Goal: Information Seeking & Learning: Learn about a topic

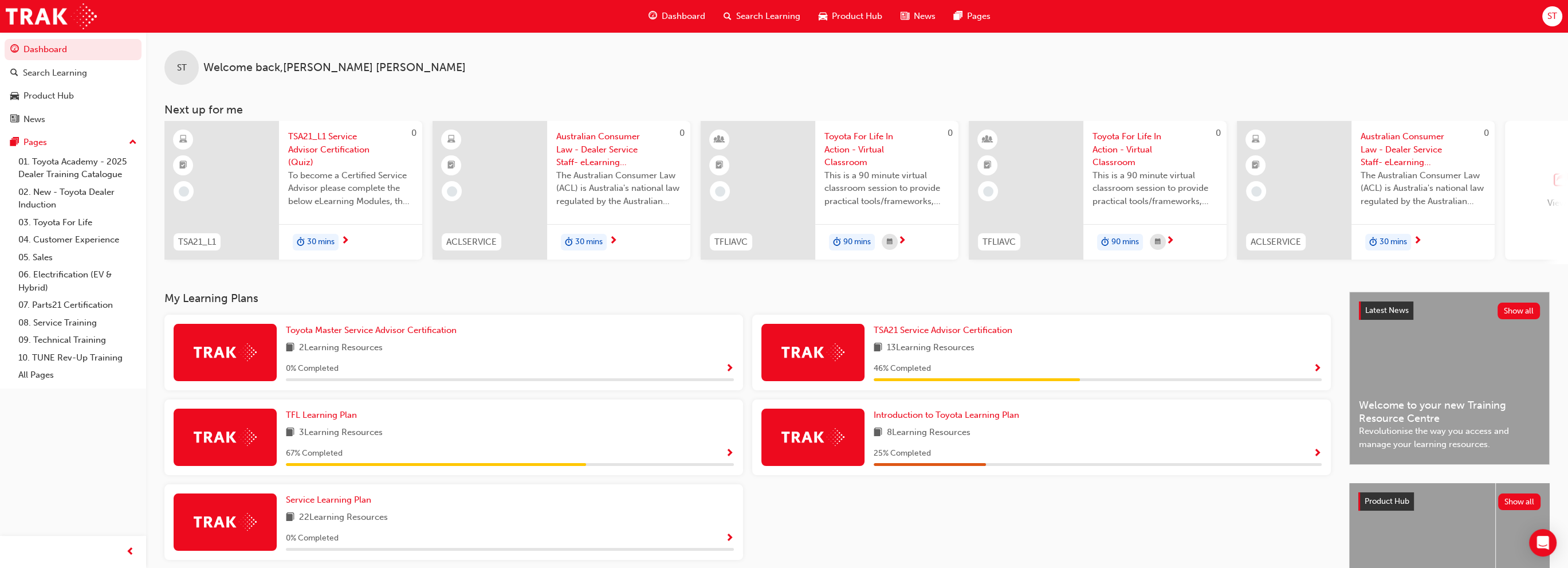
click at [1553, 181] on span "outbound-icon" at bounding box center [1562, 179] width 17 height 16
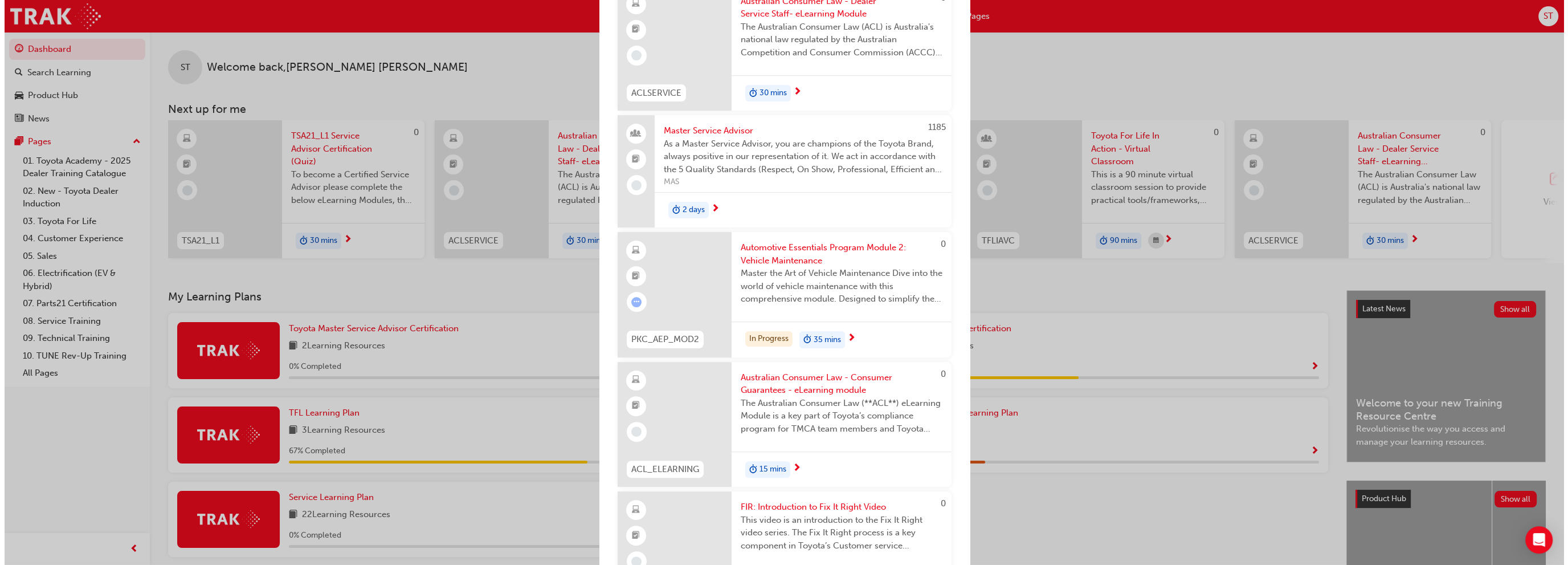
scroll to position [627, 0]
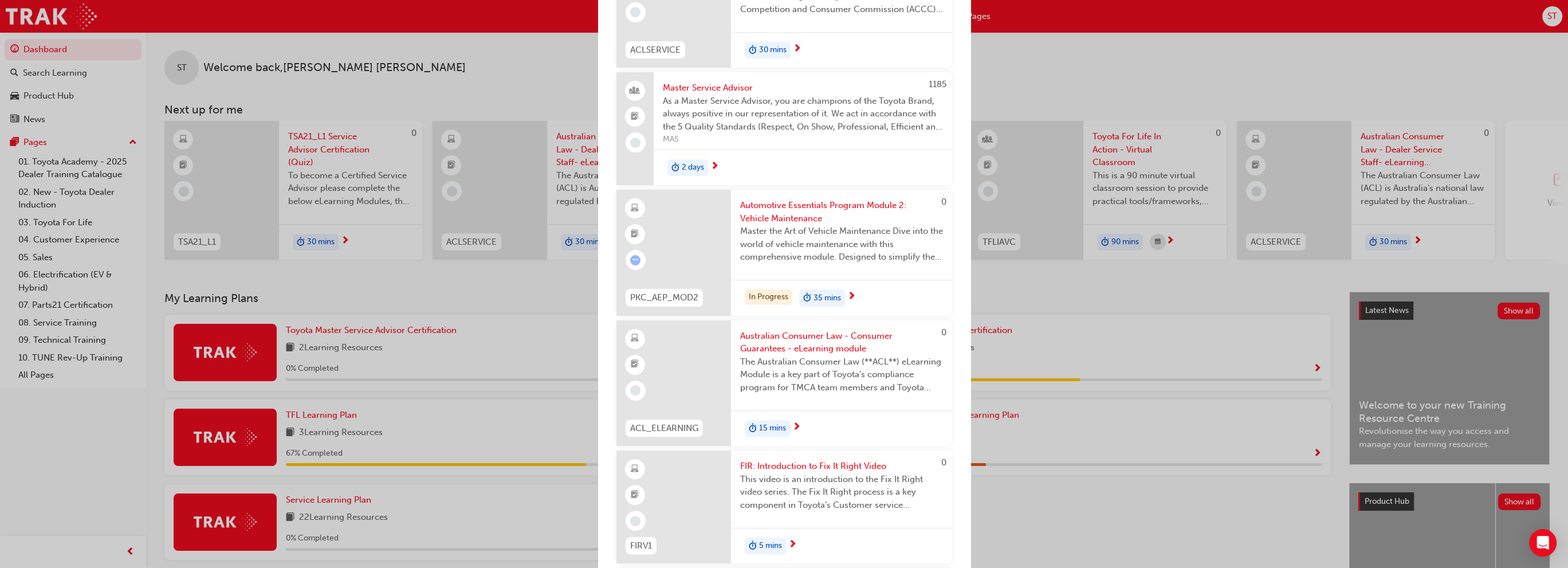
click at [847, 227] on span "Master the Art of Vehicle Maintenance Dive into the world of vehicle maintenanc…" at bounding box center [841, 244] width 203 height 39
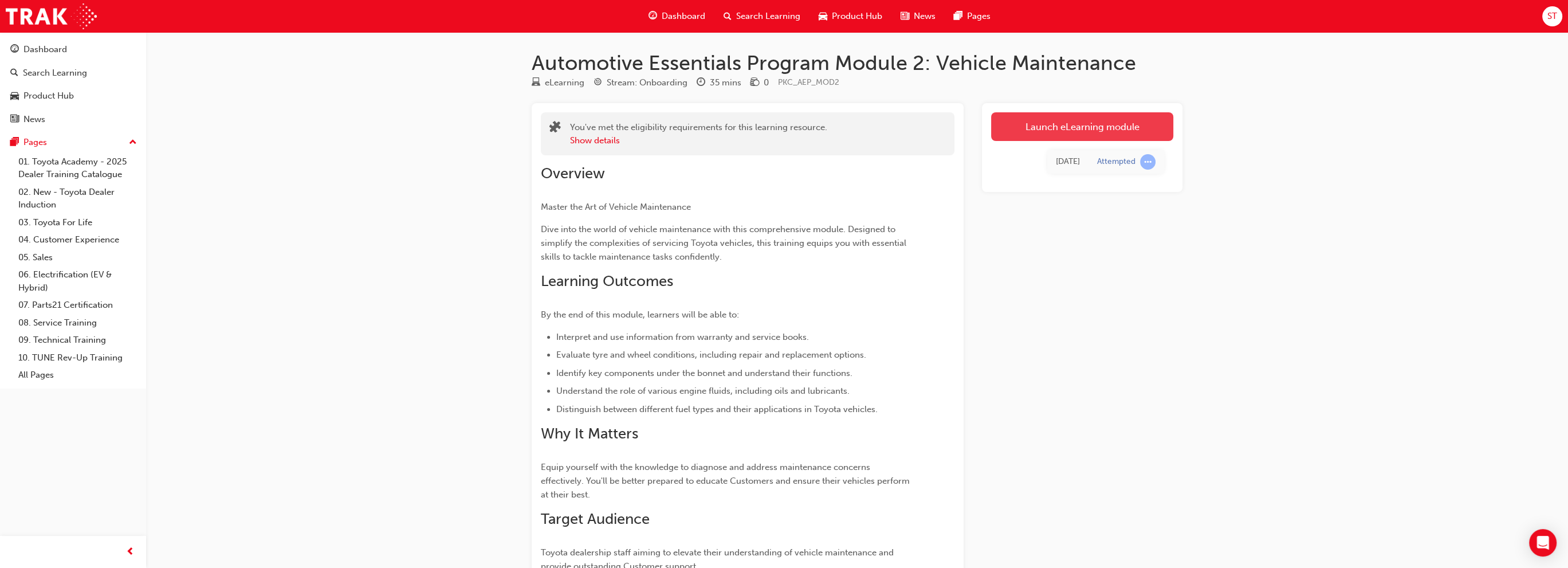
click at [1084, 122] on link "Launch eLearning module" at bounding box center [1082, 126] width 182 height 29
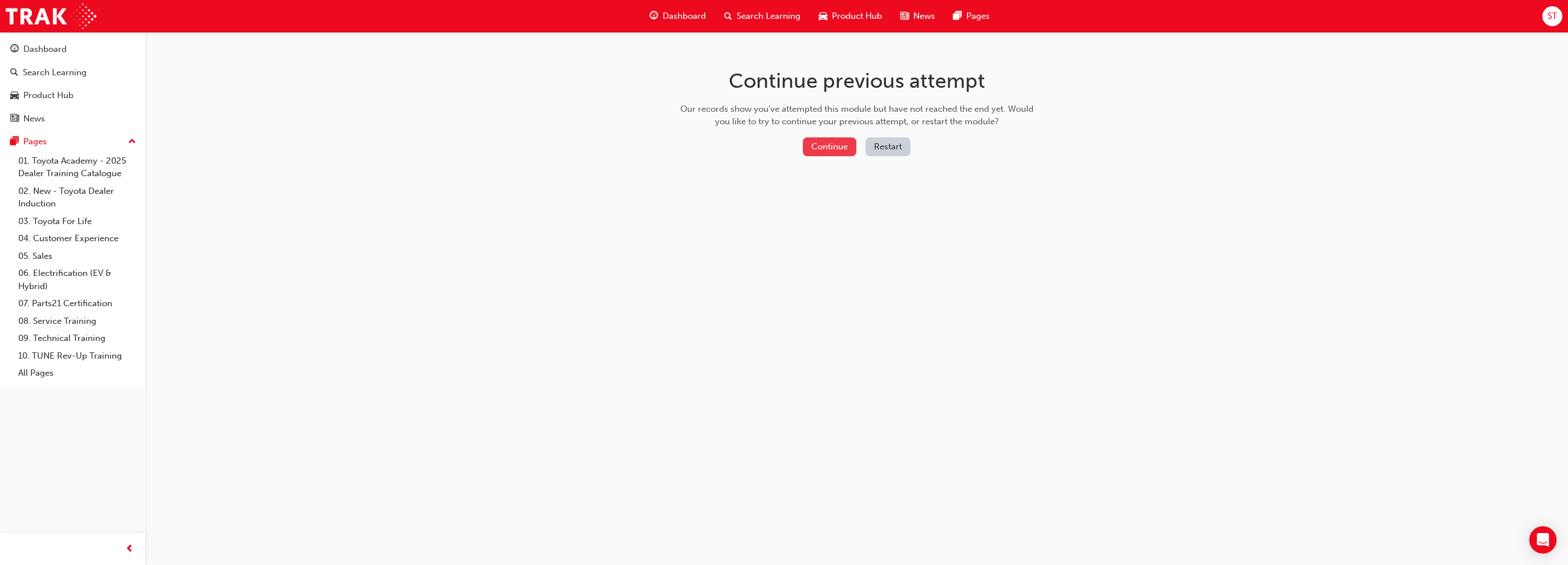
click at [832, 148] on button "Continue" at bounding box center [829, 147] width 54 height 19
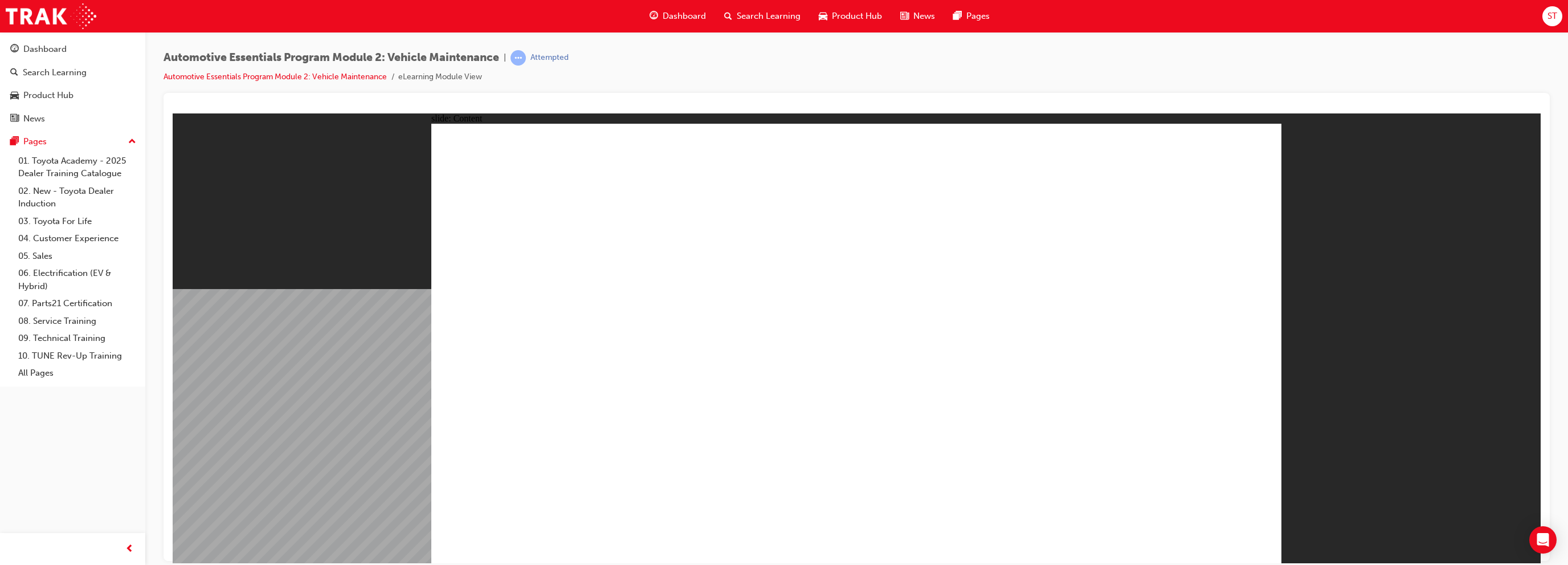
type input "8"
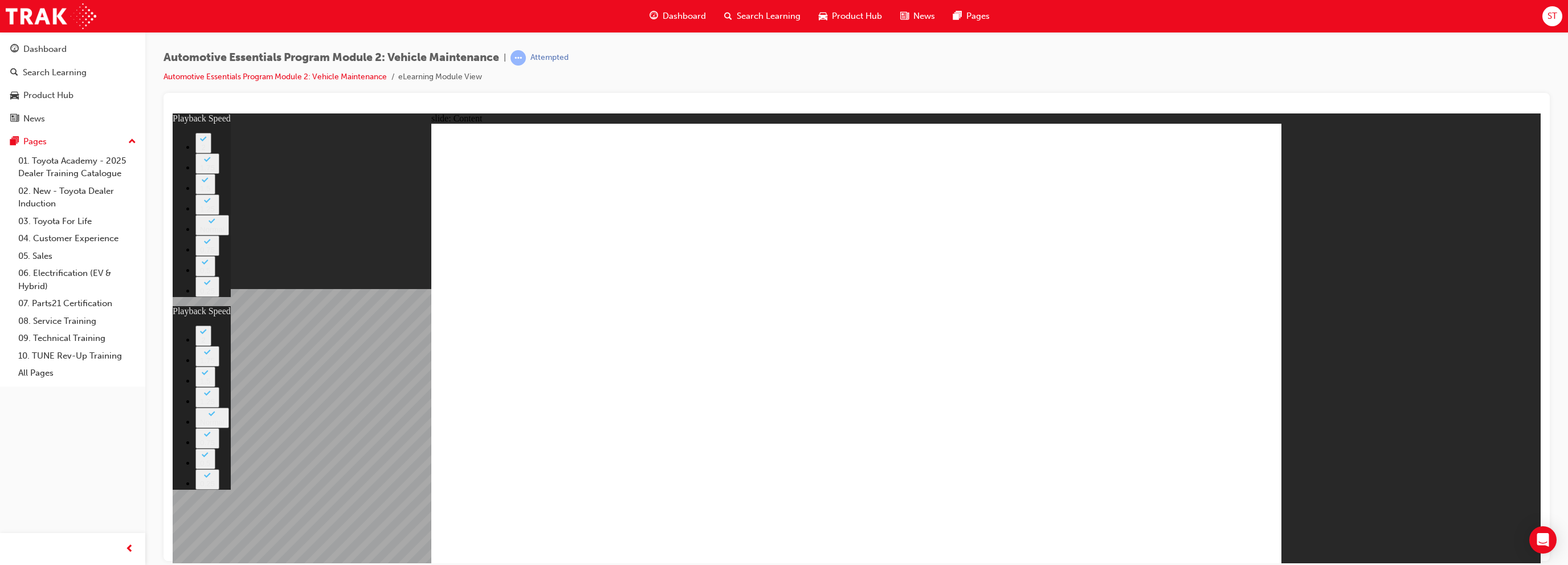
type input "0"
type input "8"
type input "20"
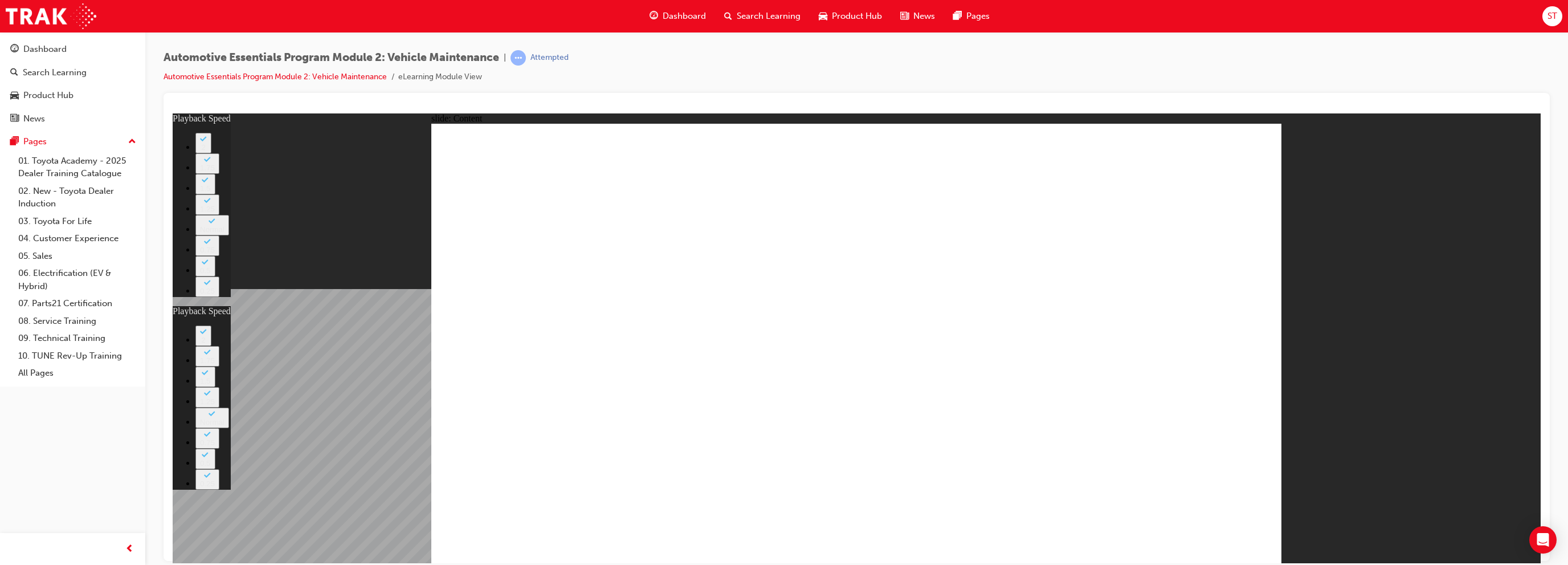
type input "8"
type input "20"
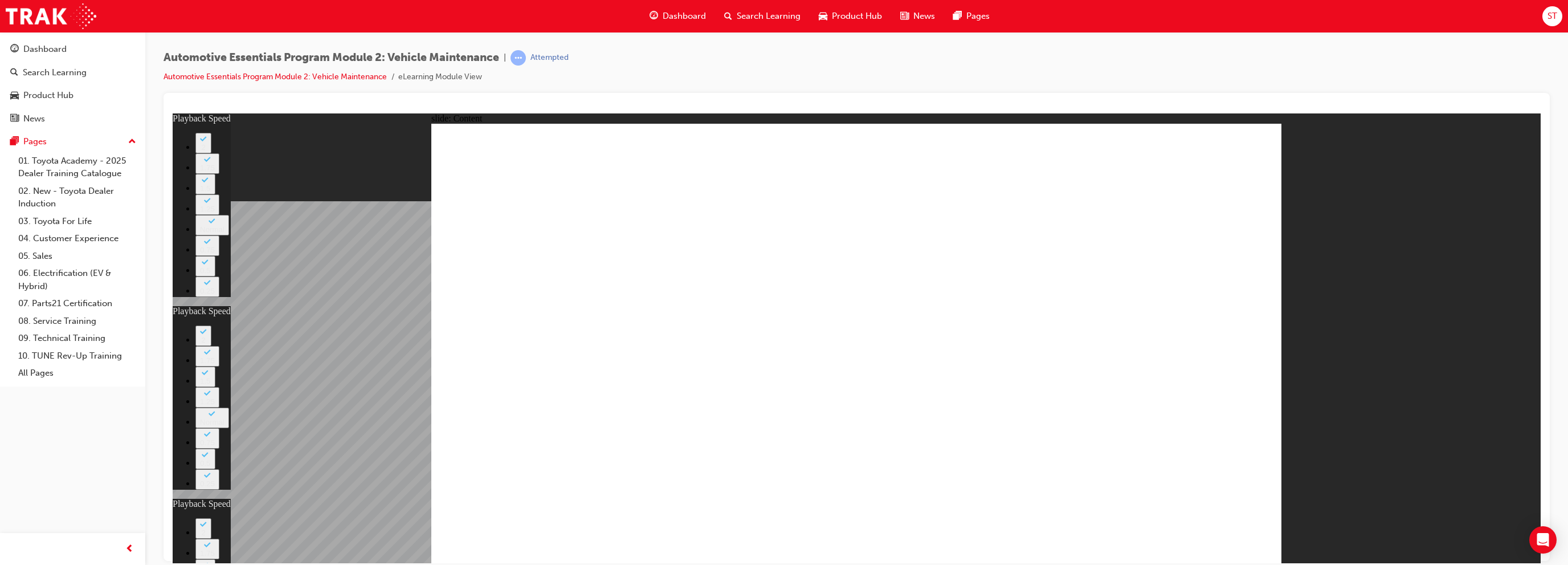
type input "12"
type input "8"
type input "20"
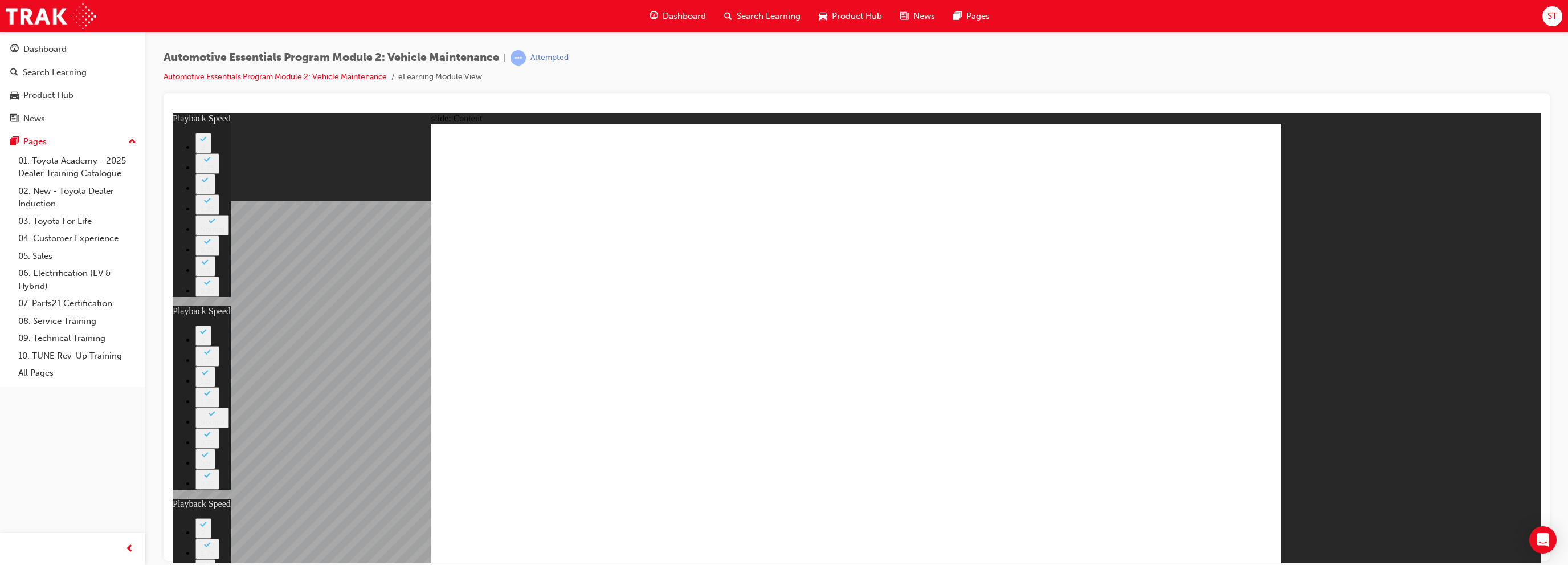
type input "12"
type input "41"
type input "8"
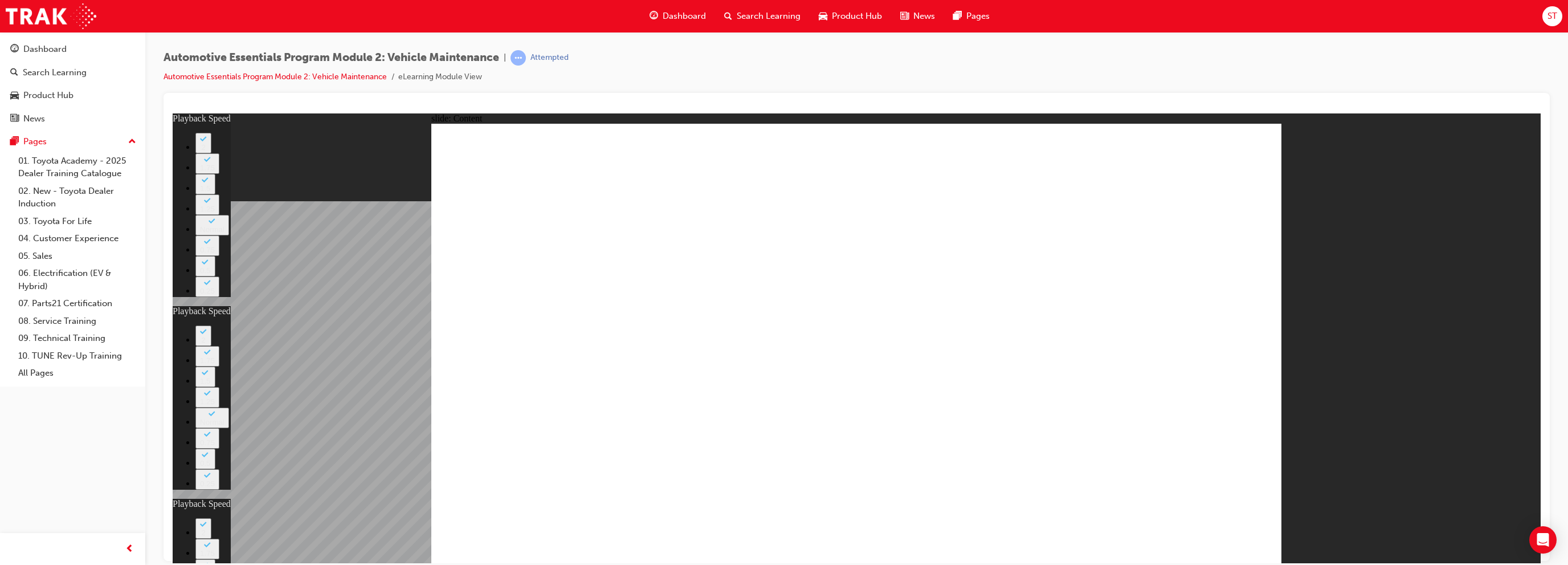
type input "20"
type input "12"
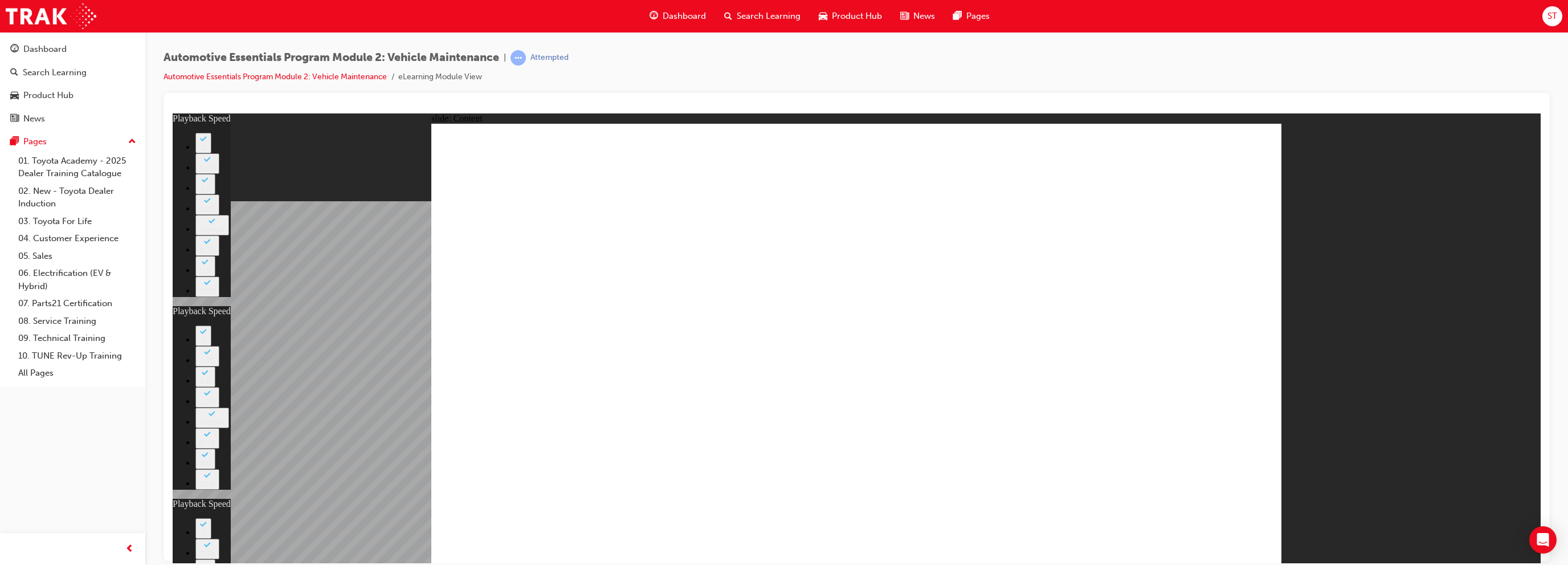
type input "13"
type input "8"
type input "20"
type input "12"
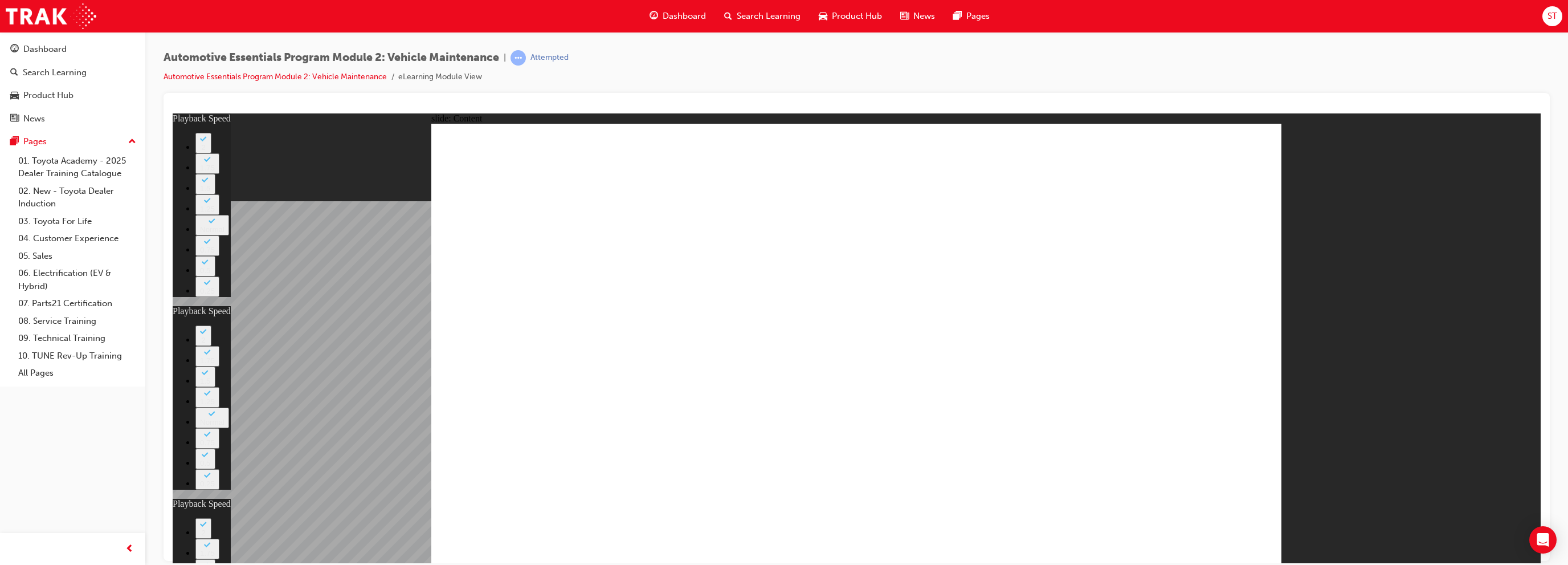
type input "41"
type input "13"
type input "8"
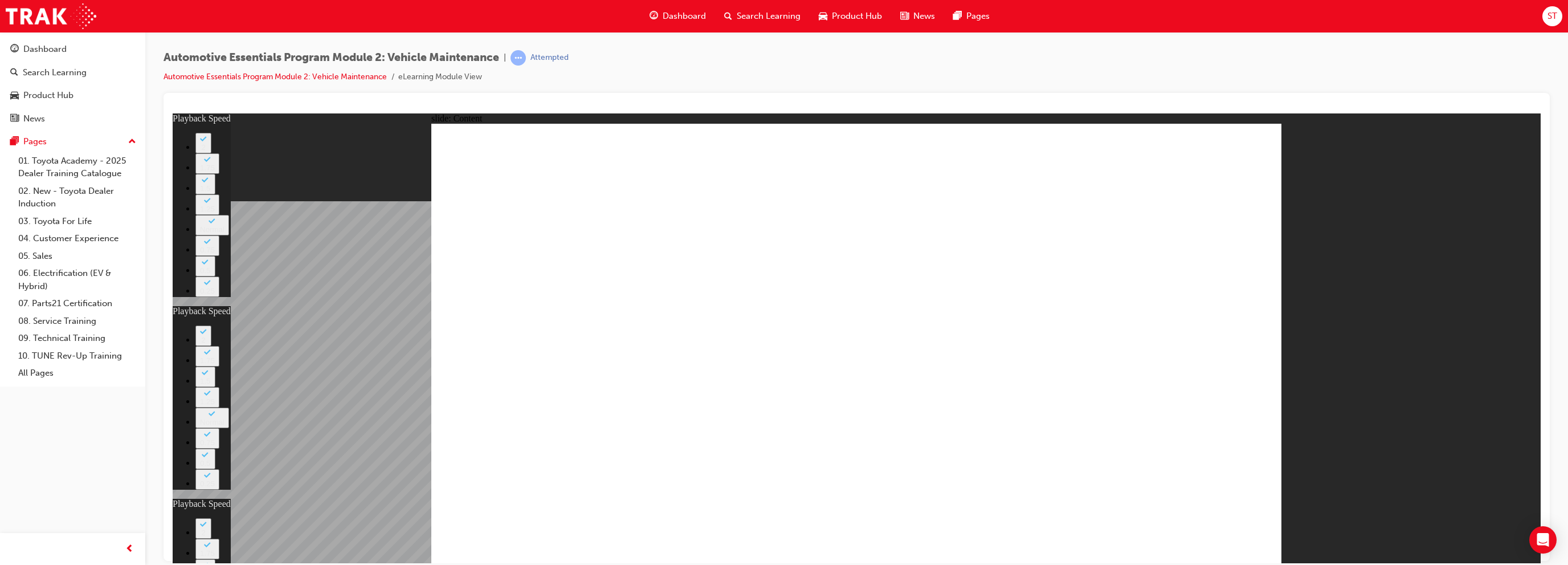
type input "20"
type input "12"
type input "41"
type input "13"
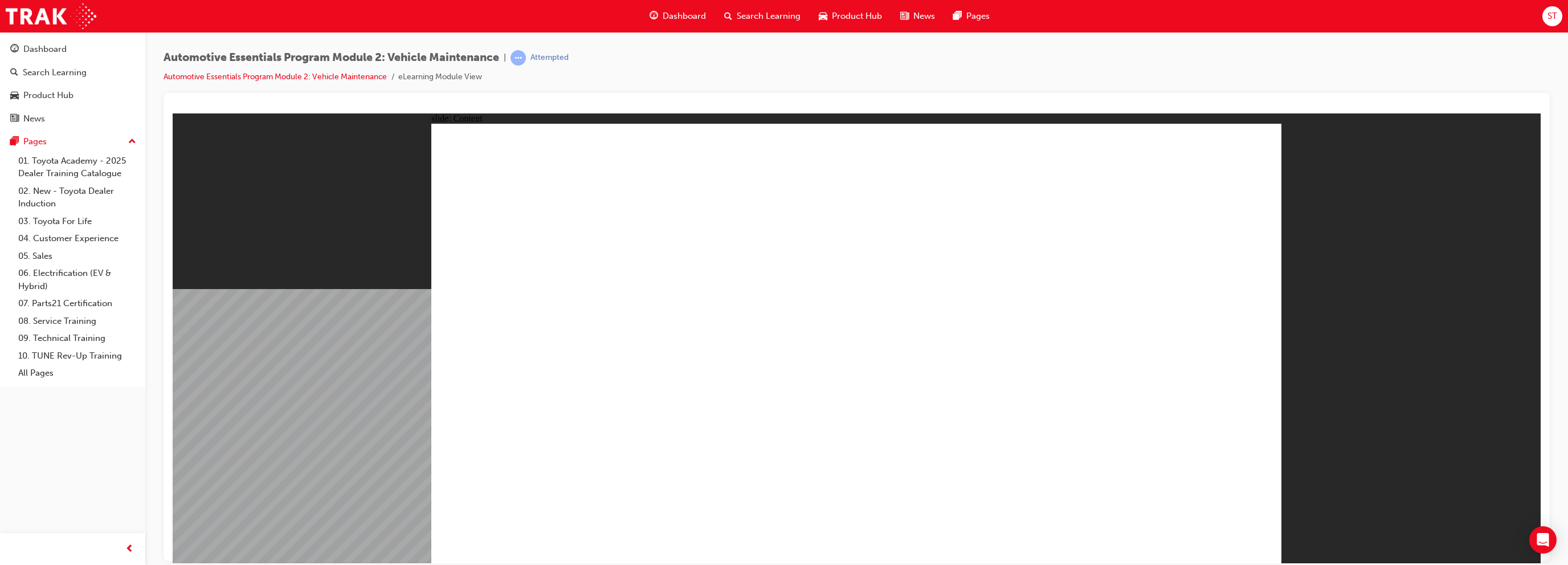
drag, startPoint x: 1253, startPoint y: 140, endPoint x: 1256, endPoint y: 149, distance: 9.5
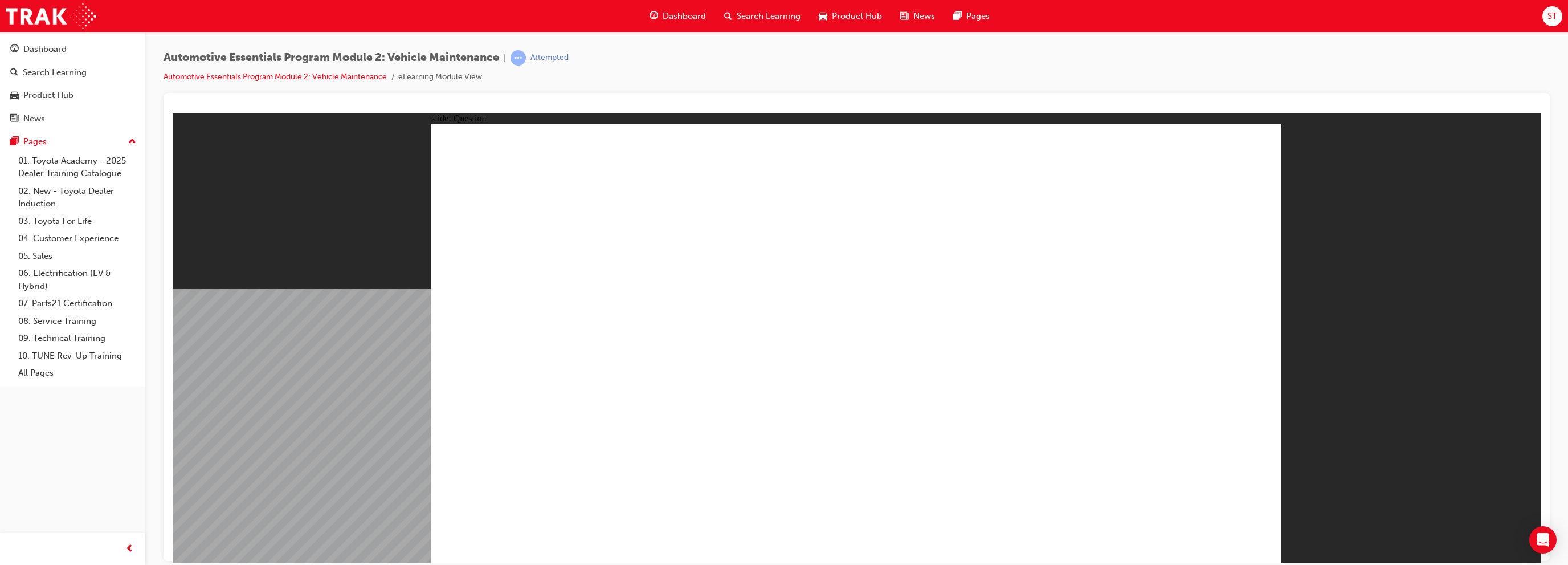
radio input "true"
drag, startPoint x: 855, startPoint y: 421, endPoint x: 860, endPoint y: 421, distance: 5.0
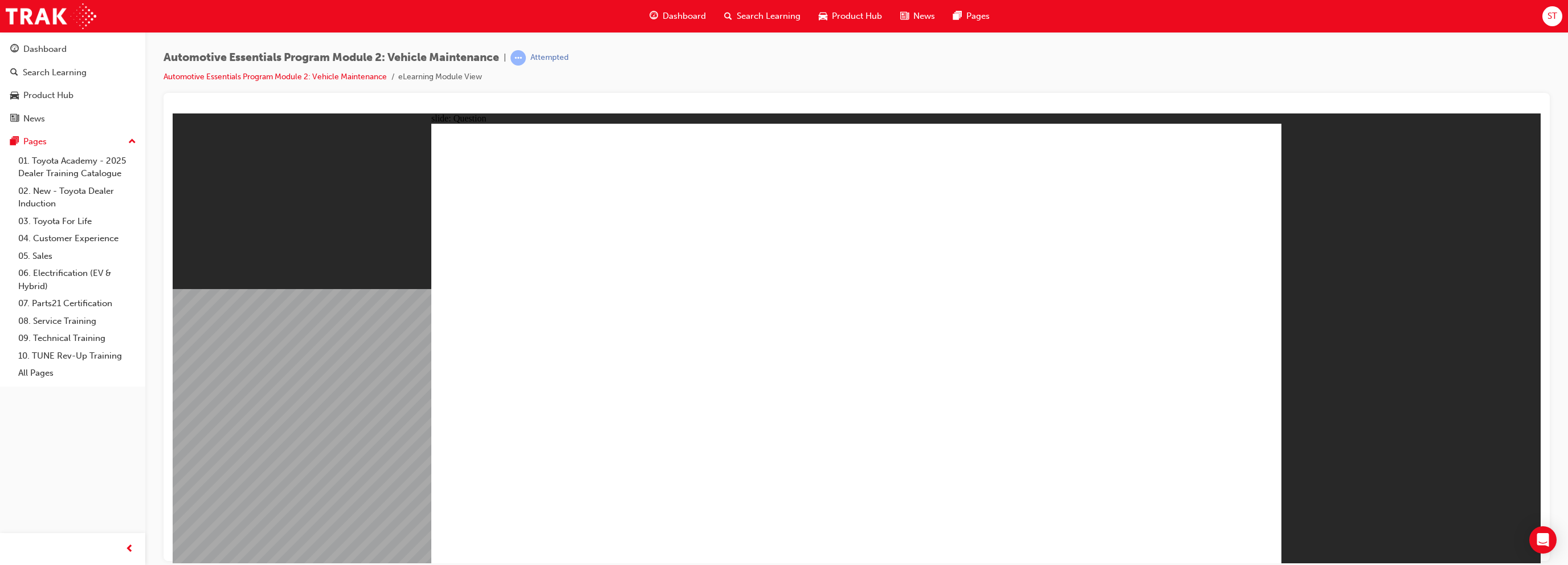
radio input "true"
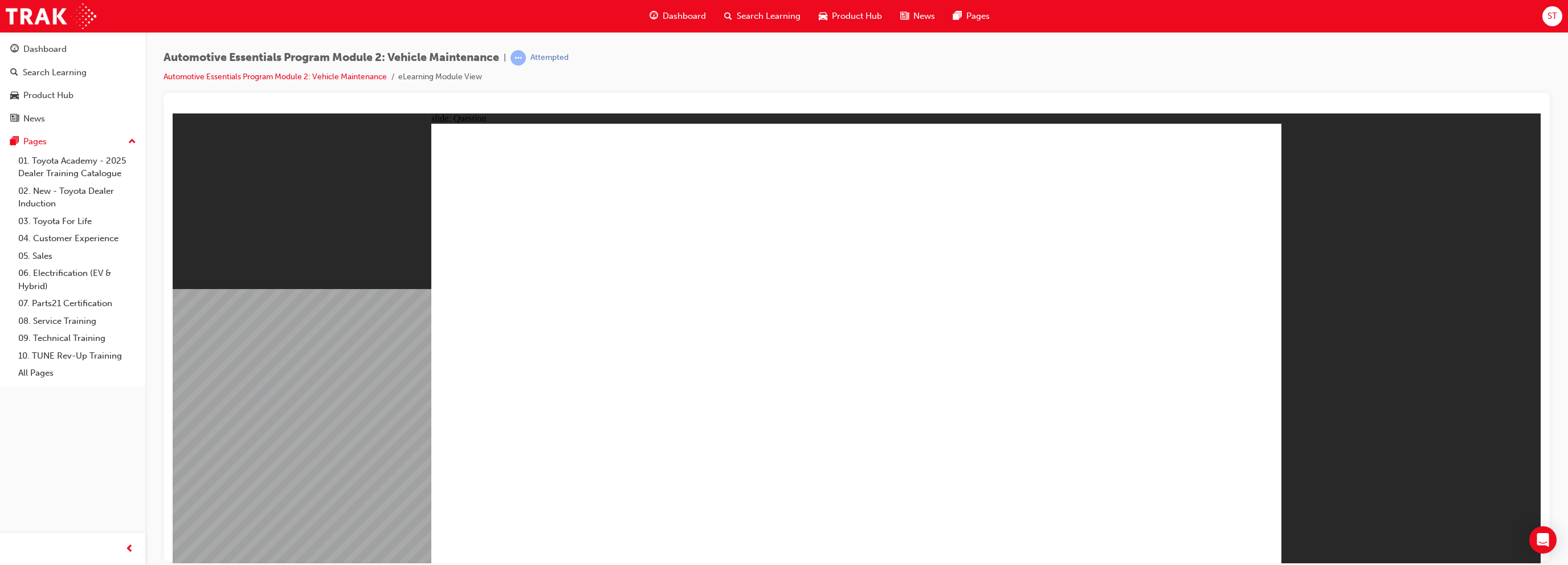
radio input "true"
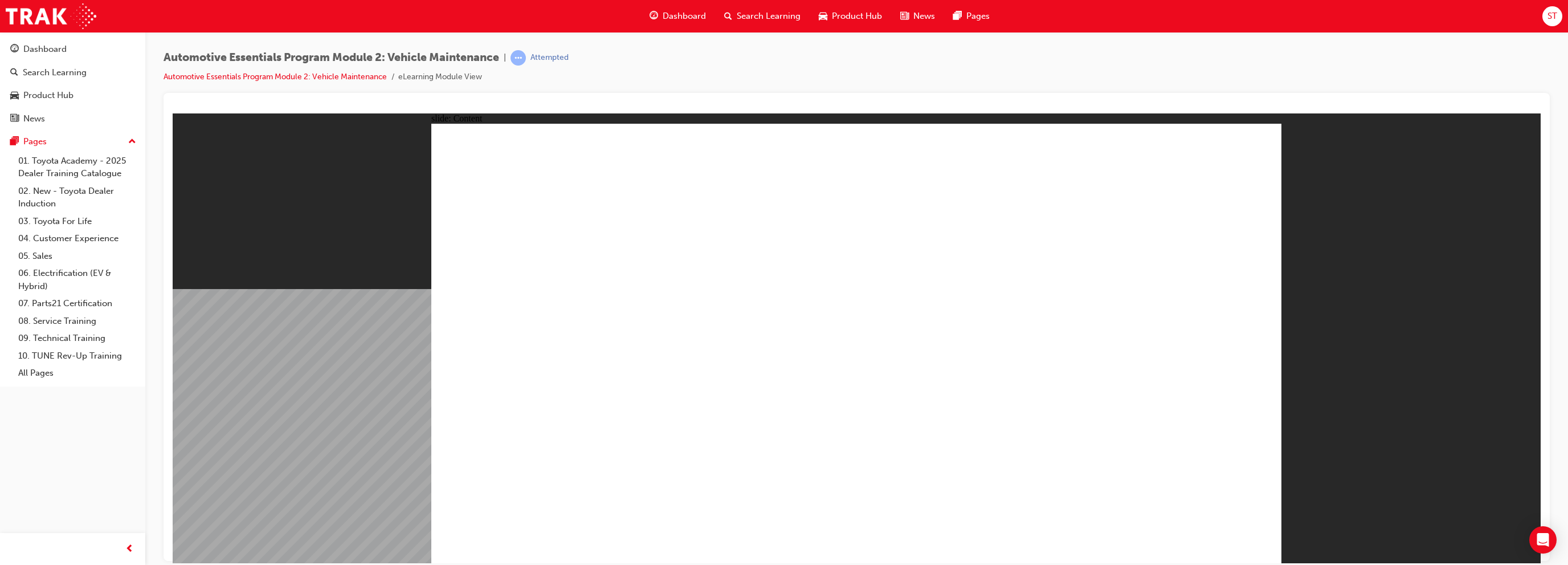
drag, startPoint x: 1232, startPoint y: 158, endPoint x: 1239, endPoint y: 157, distance: 7.1
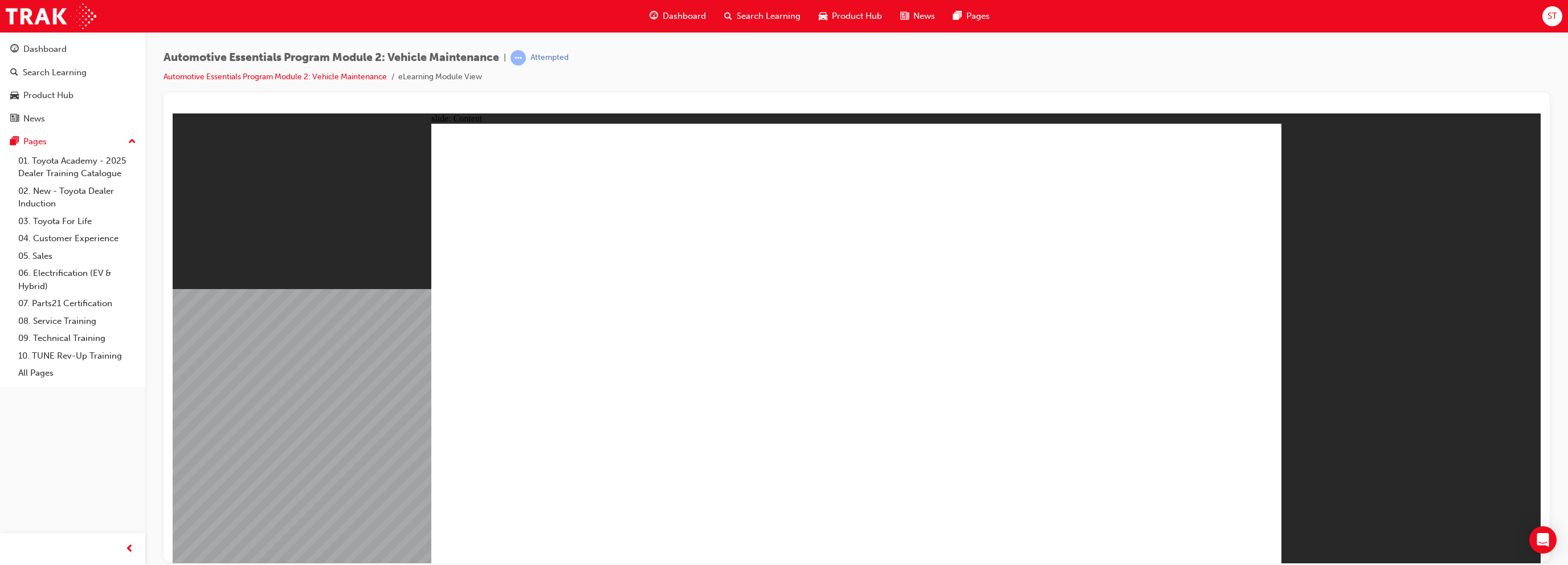
drag, startPoint x: 1245, startPoint y: 144, endPoint x: 1245, endPoint y: 161, distance: 17.0
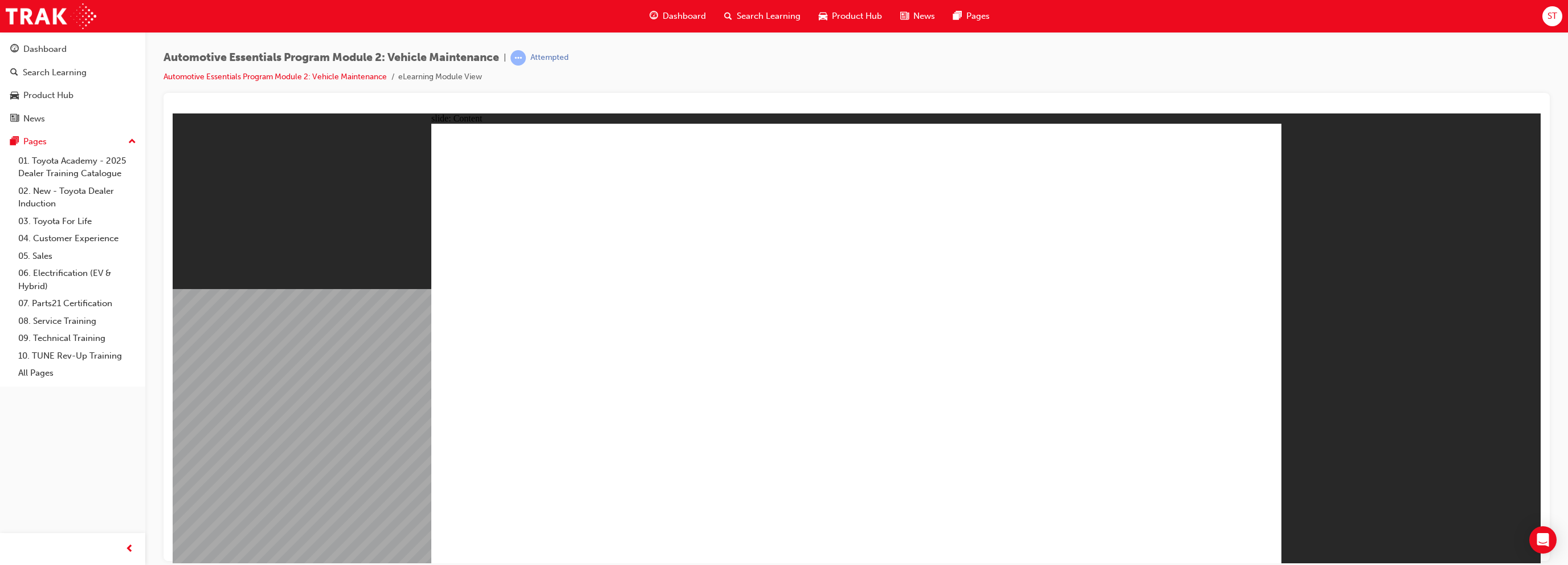
drag, startPoint x: 1256, startPoint y: 153, endPoint x: 1152, endPoint y: 194, distance: 111.8
drag, startPoint x: 1248, startPoint y: 157, endPoint x: 1237, endPoint y: 163, distance: 12.5
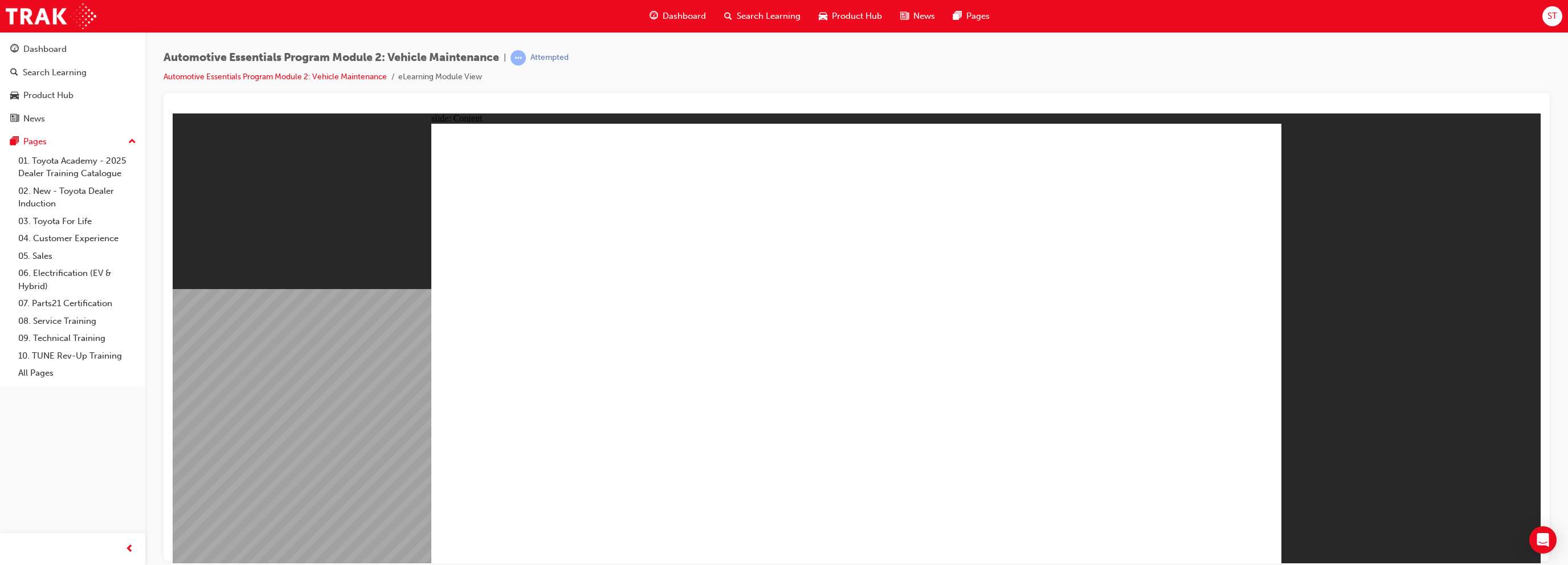
drag, startPoint x: 1249, startPoint y: 155, endPoint x: 1242, endPoint y: 172, distance: 18.4
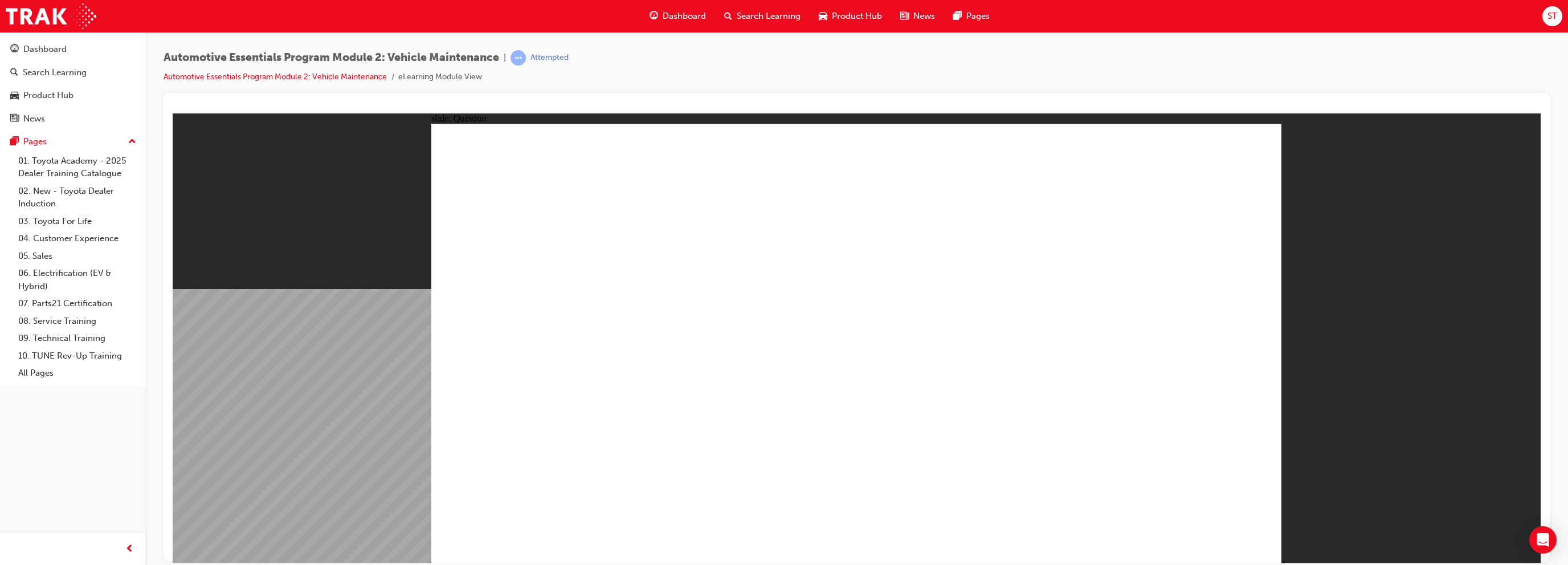
radio input "true"
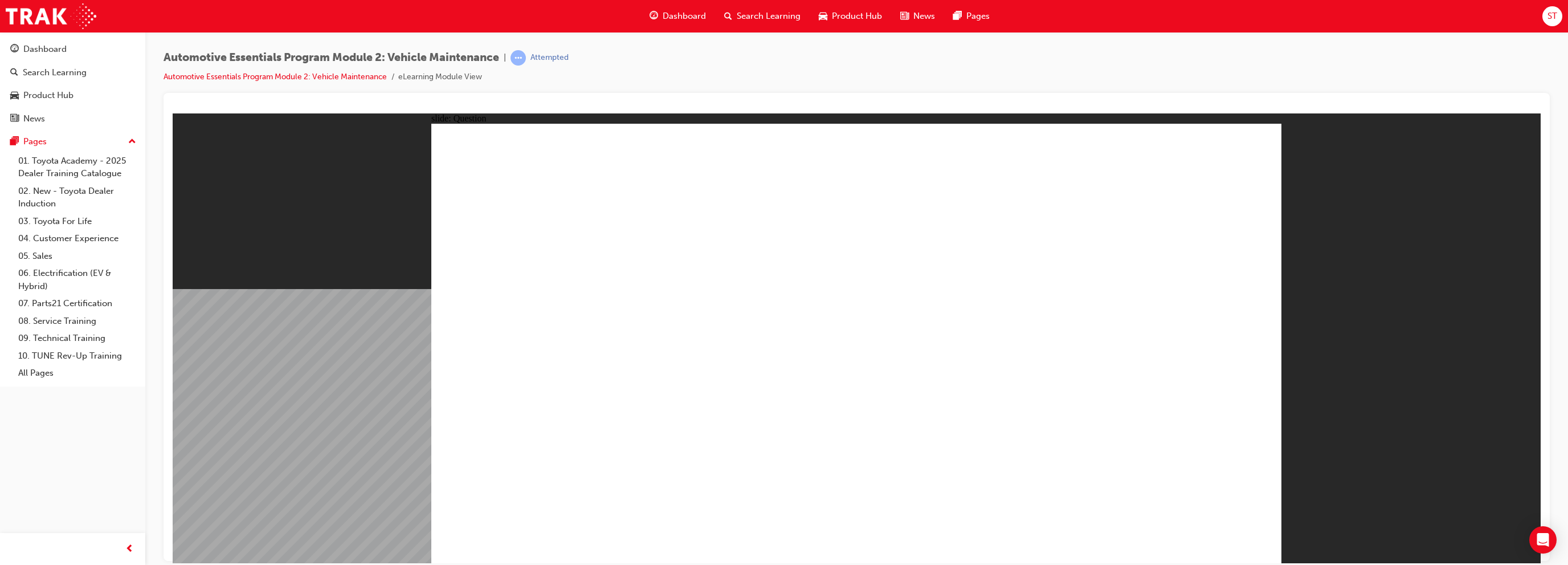
drag, startPoint x: 870, startPoint y: 422, endPoint x: 882, endPoint y: 425, distance: 12.4
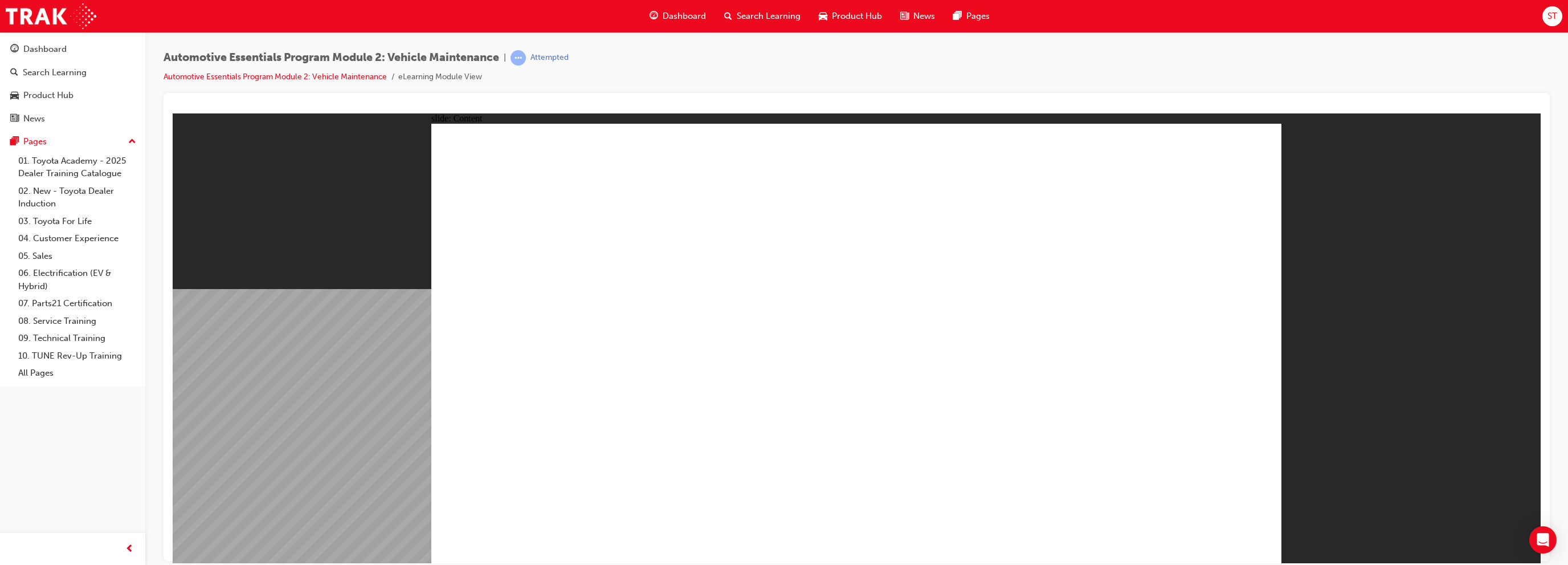
drag, startPoint x: 587, startPoint y: 244, endPoint x: 599, endPoint y: 254, distance: 15.6
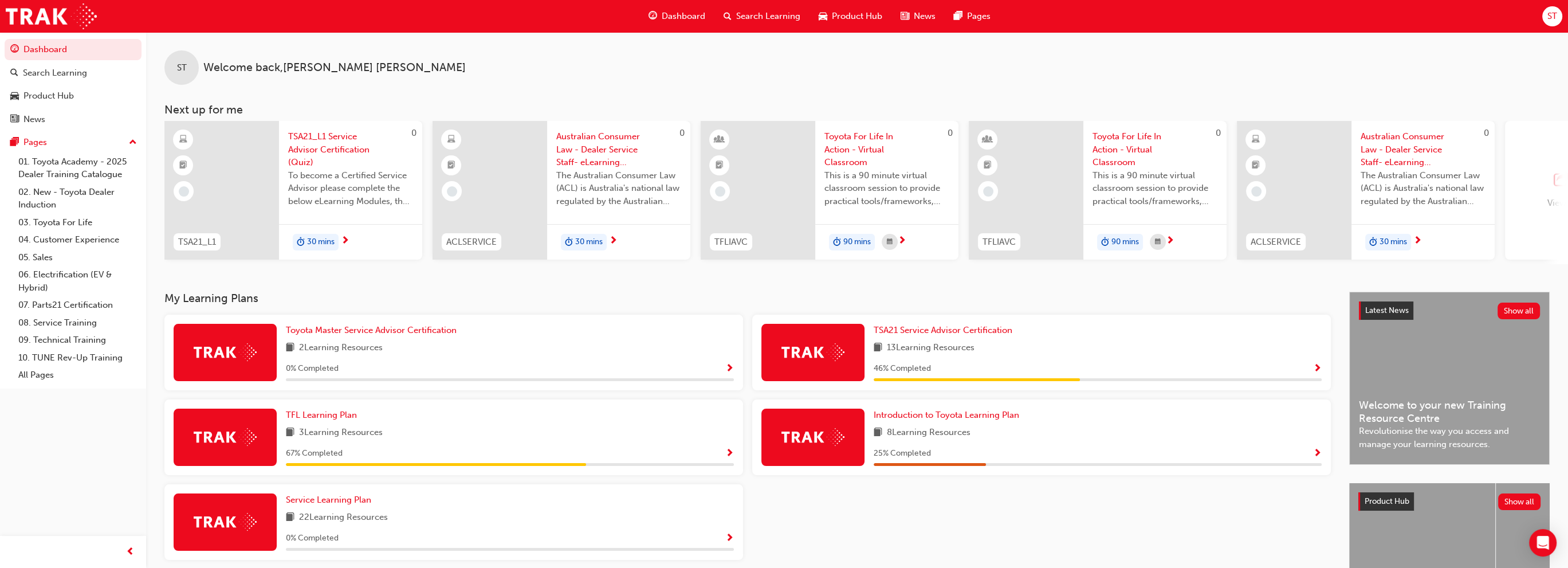
click at [1548, 190] on div "View all" at bounding box center [1562, 190] width 31 height 38
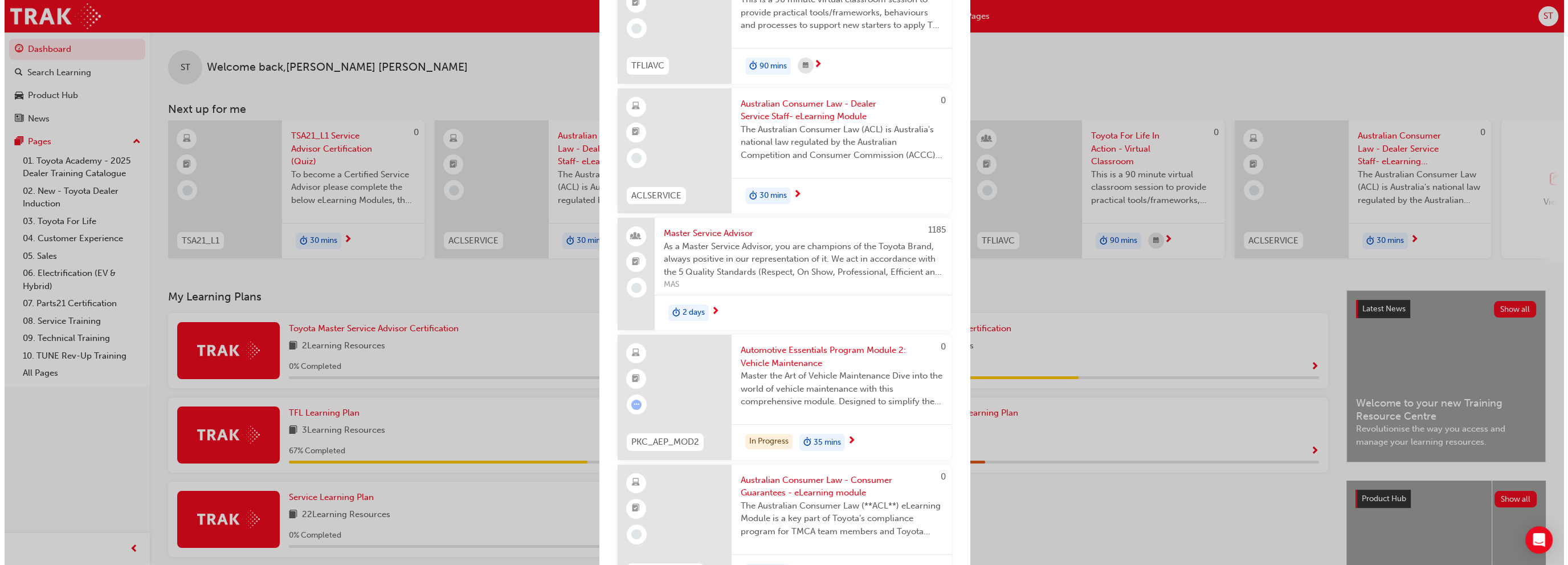
scroll to position [513, 0]
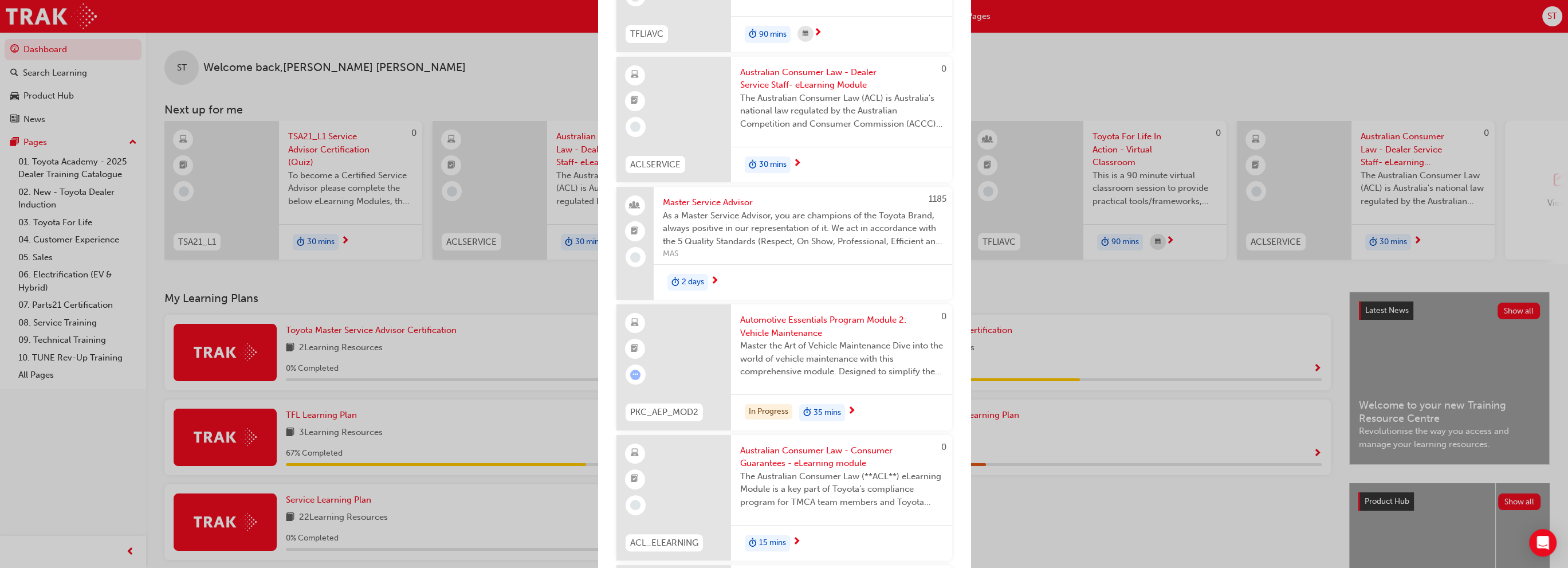
click at [808, 349] on span "Master the Art of Vehicle Maintenance Dive into the world of vehicle maintenanc…" at bounding box center [841, 359] width 203 height 39
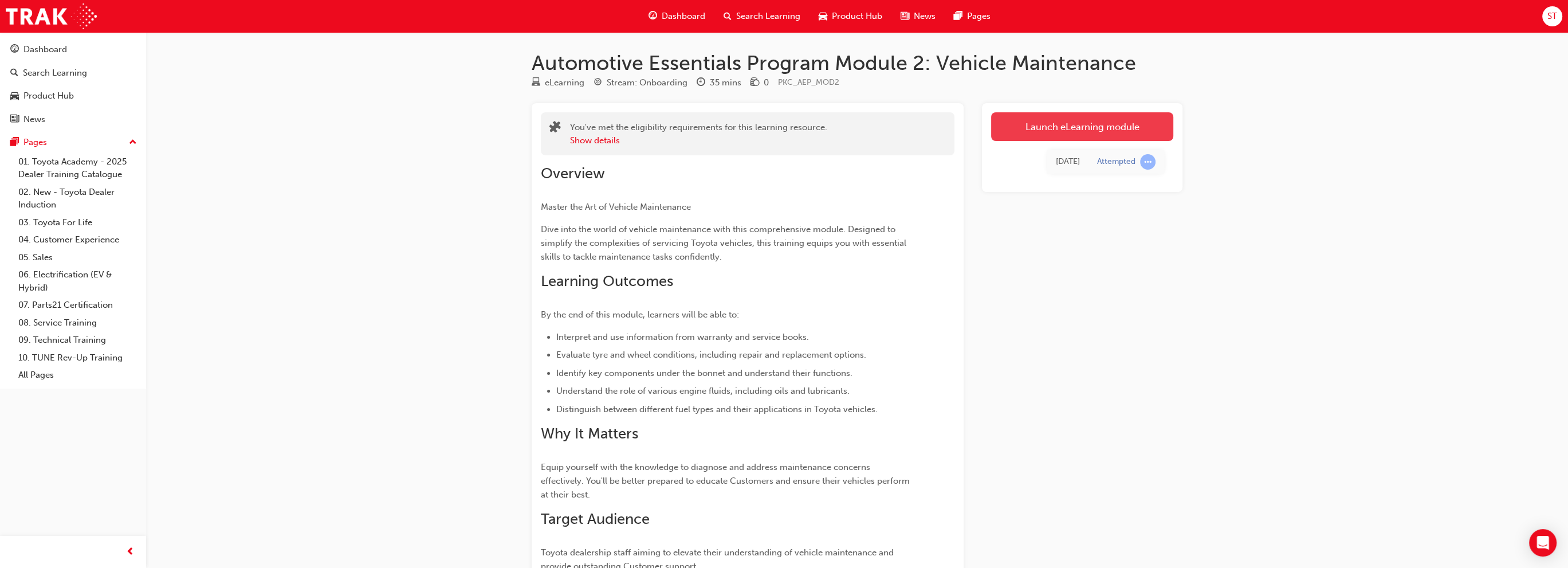
click at [1070, 121] on link "Launch eLearning module" at bounding box center [1082, 126] width 182 height 29
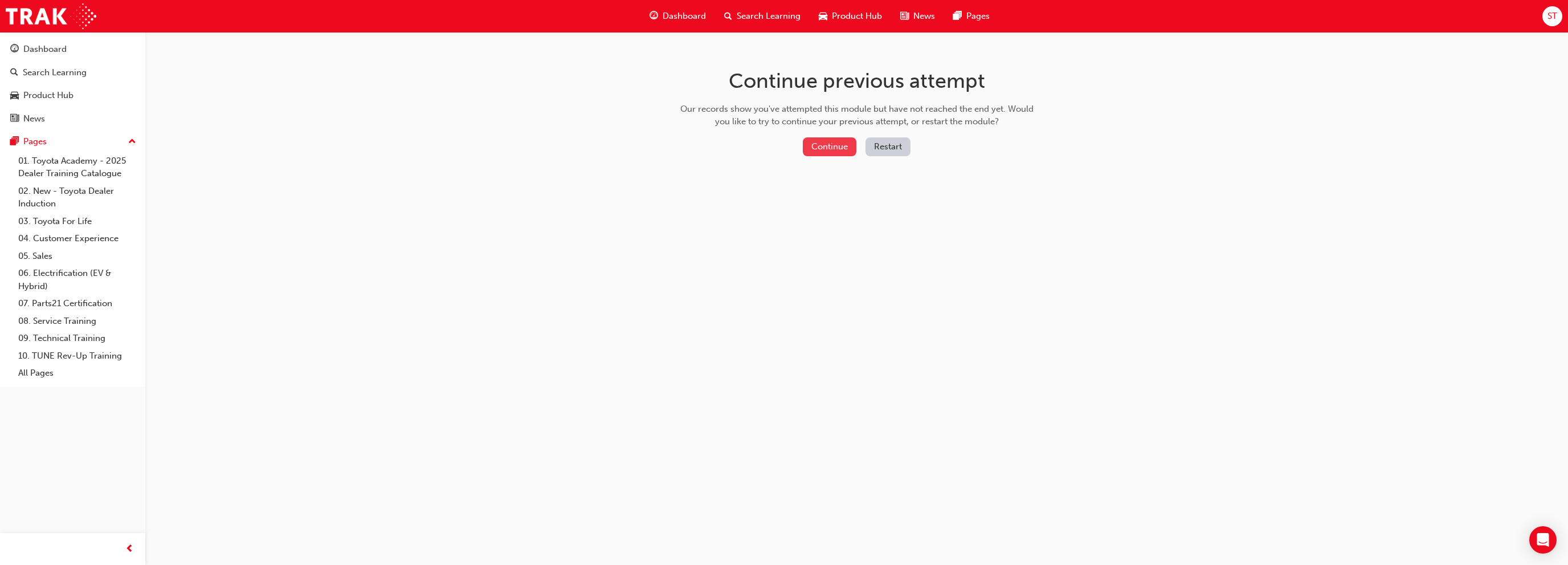
click at [818, 145] on button "Continue" at bounding box center [829, 147] width 54 height 19
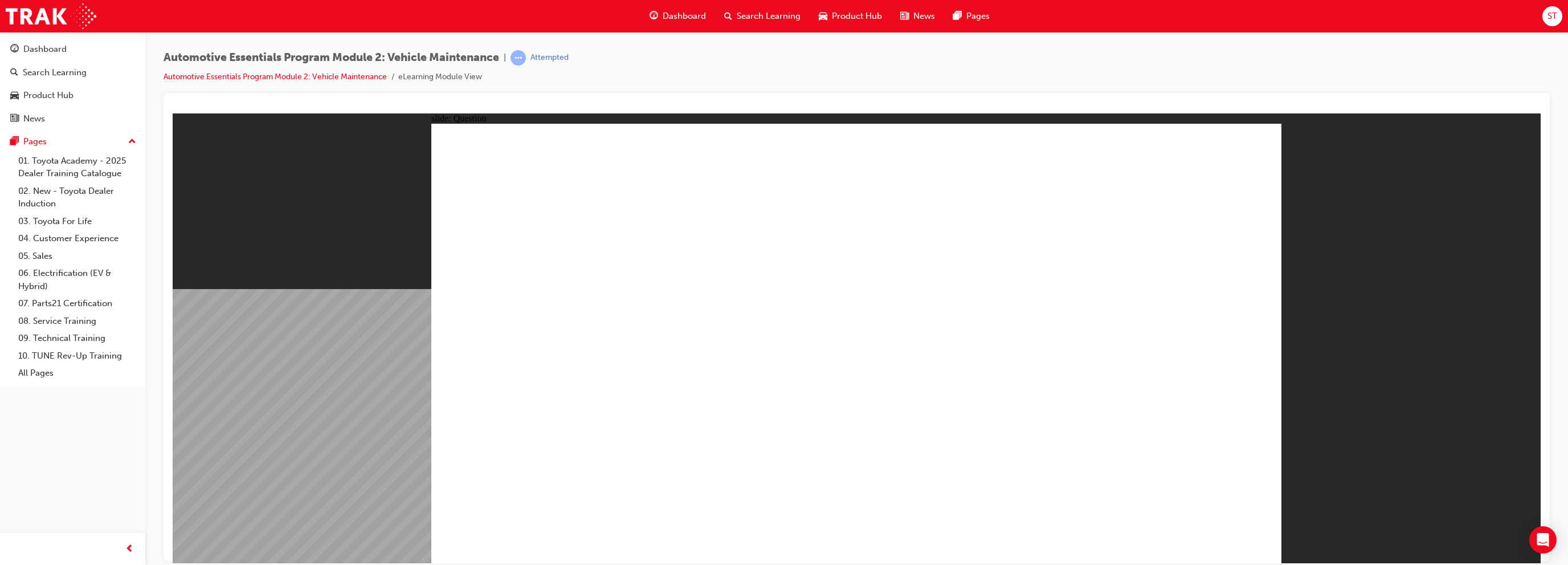
radio input "true"
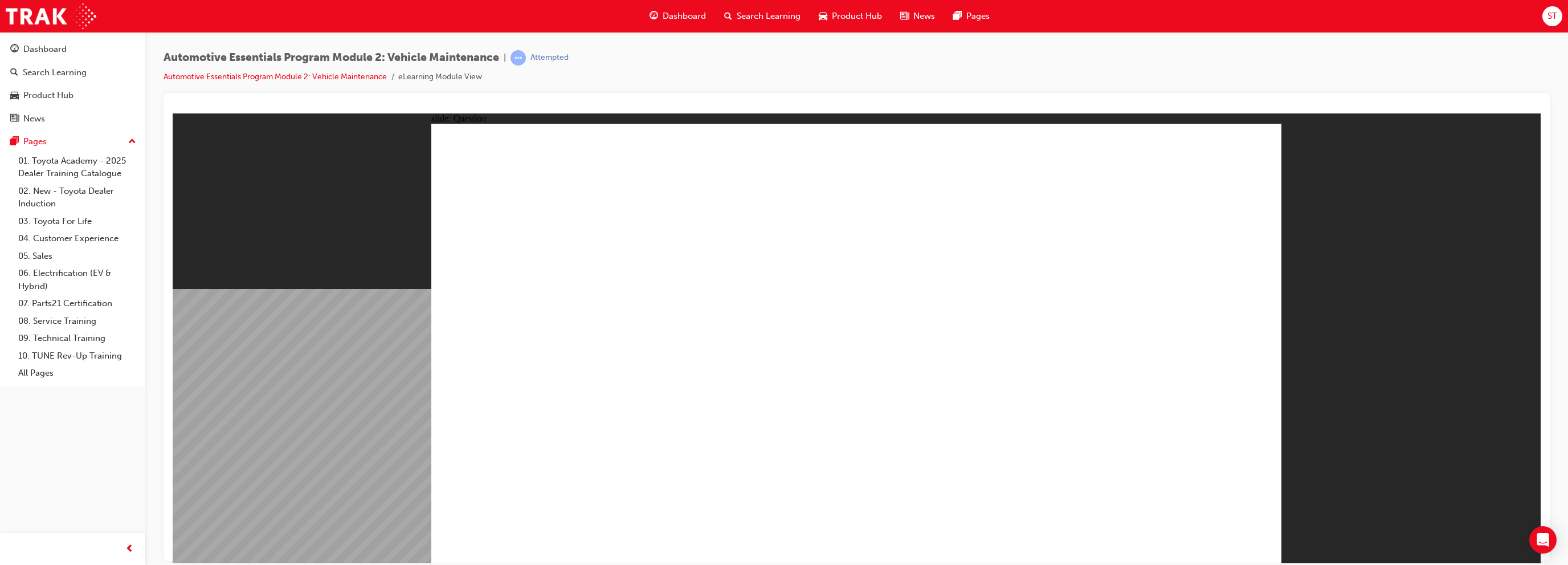
radio input "true"
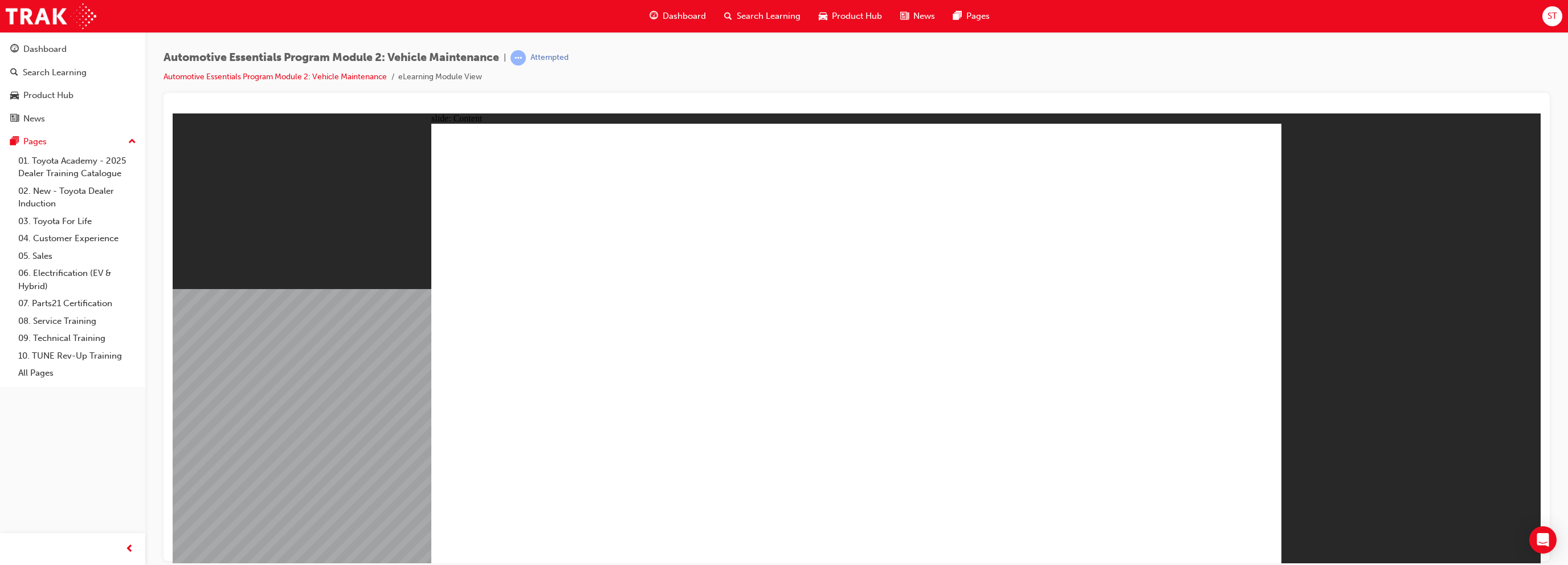
drag, startPoint x: 1236, startPoint y: 140, endPoint x: 1258, endPoint y: 197, distance: 61.1
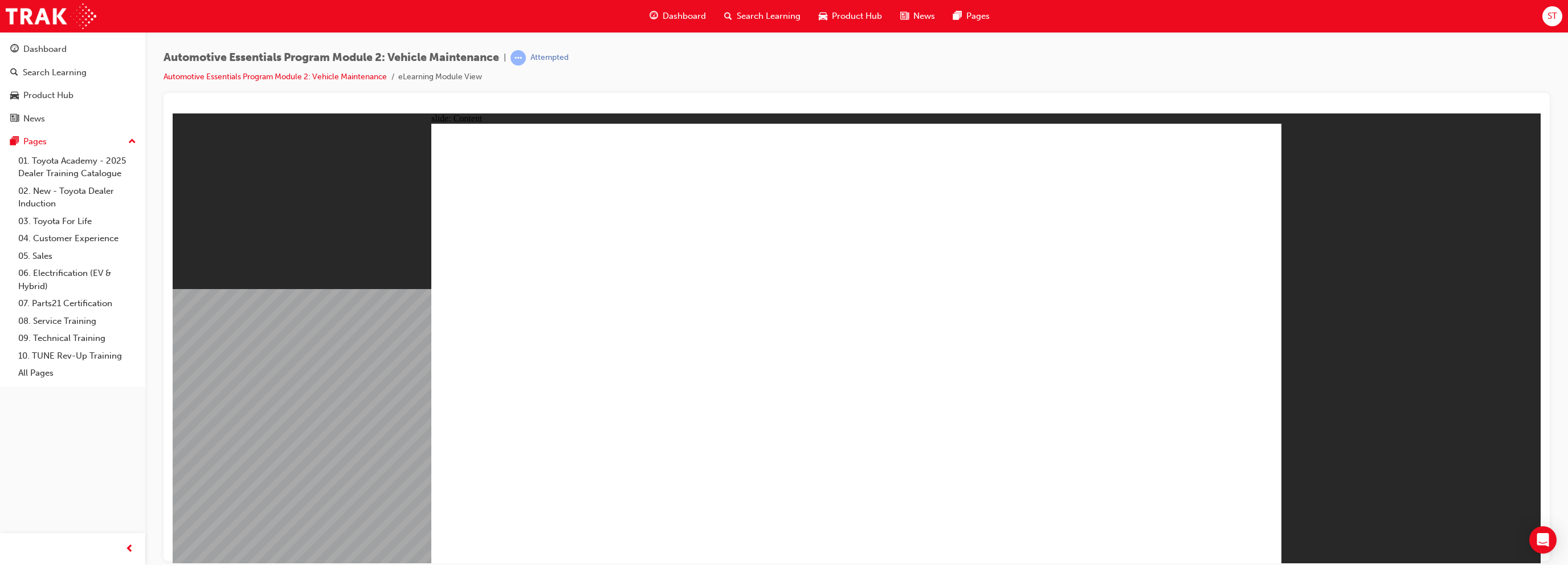
drag, startPoint x: 1207, startPoint y: 539, endPoint x: 1214, endPoint y: 539, distance: 7.0
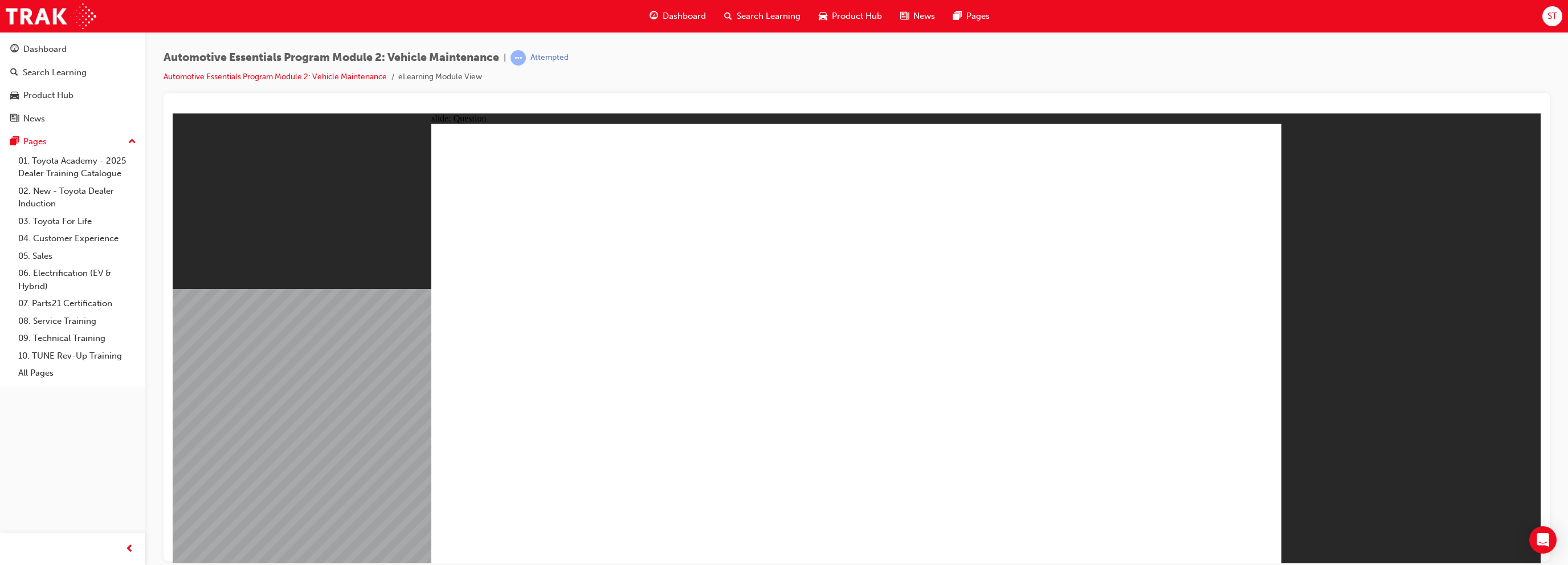
radio input "true"
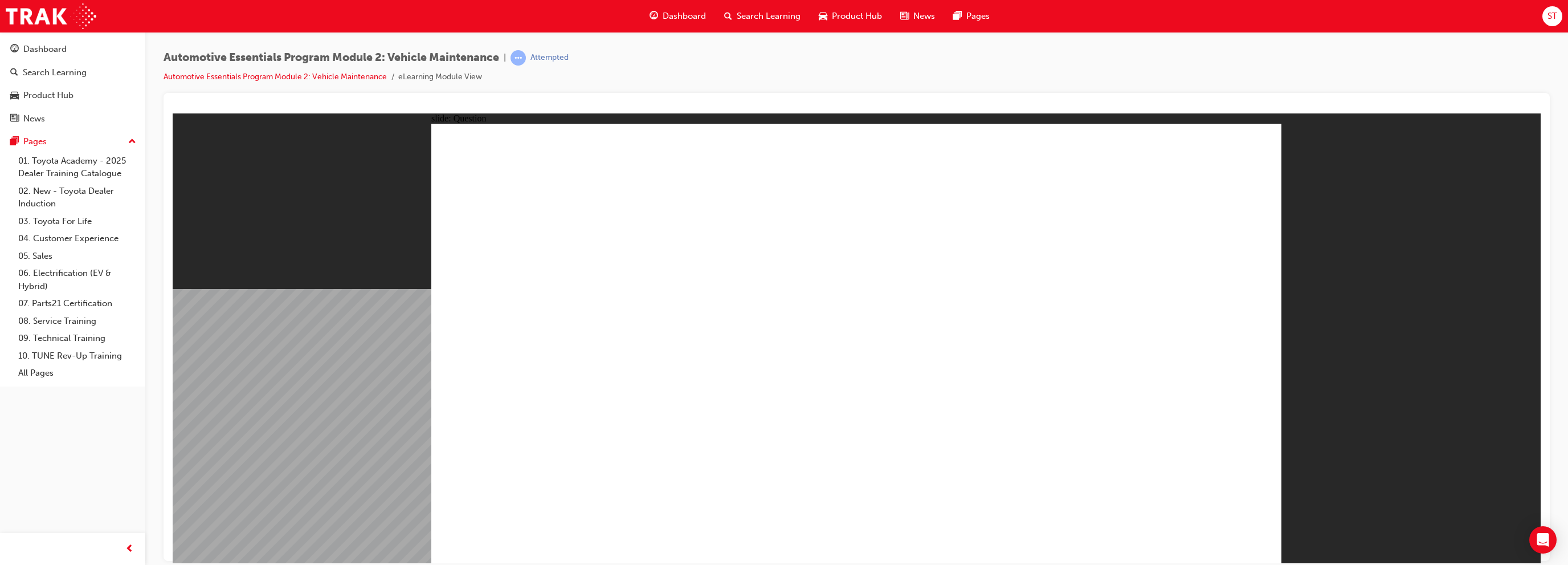
radio input "true"
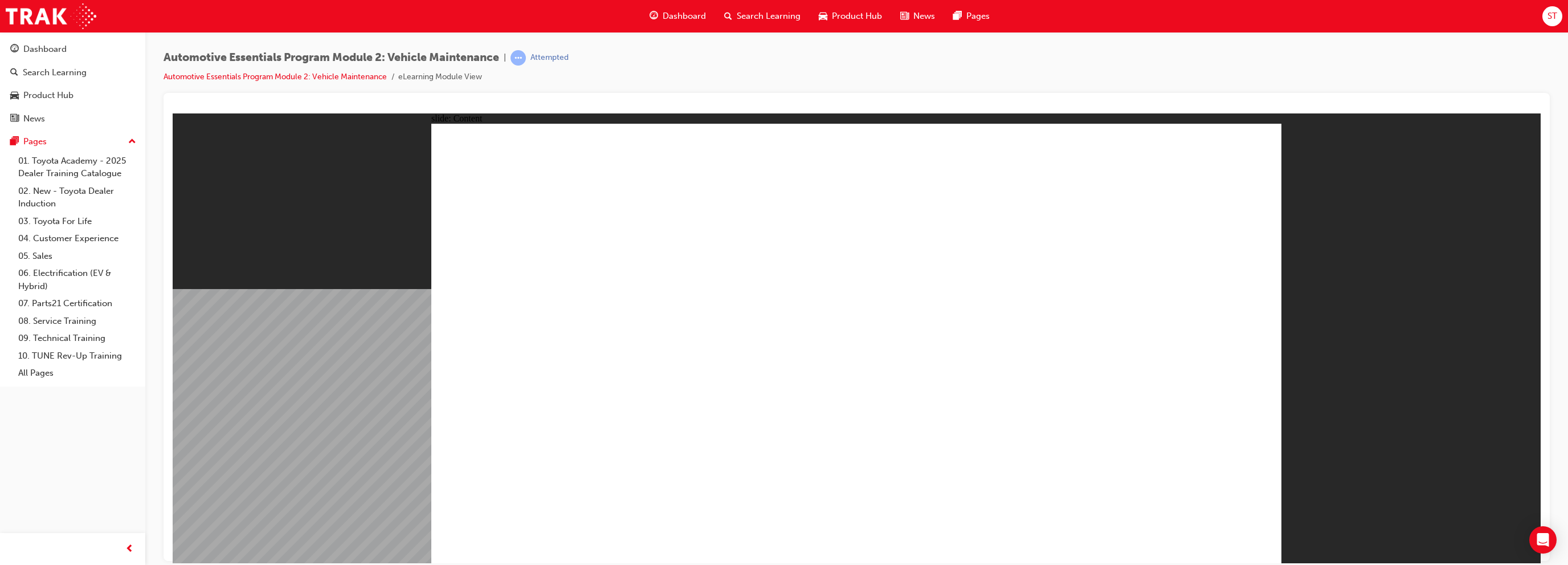
drag, startPoint x: 1251, startPoint y: 151, endPoint x: 1246, endPoint y: 167, distance: 16.8
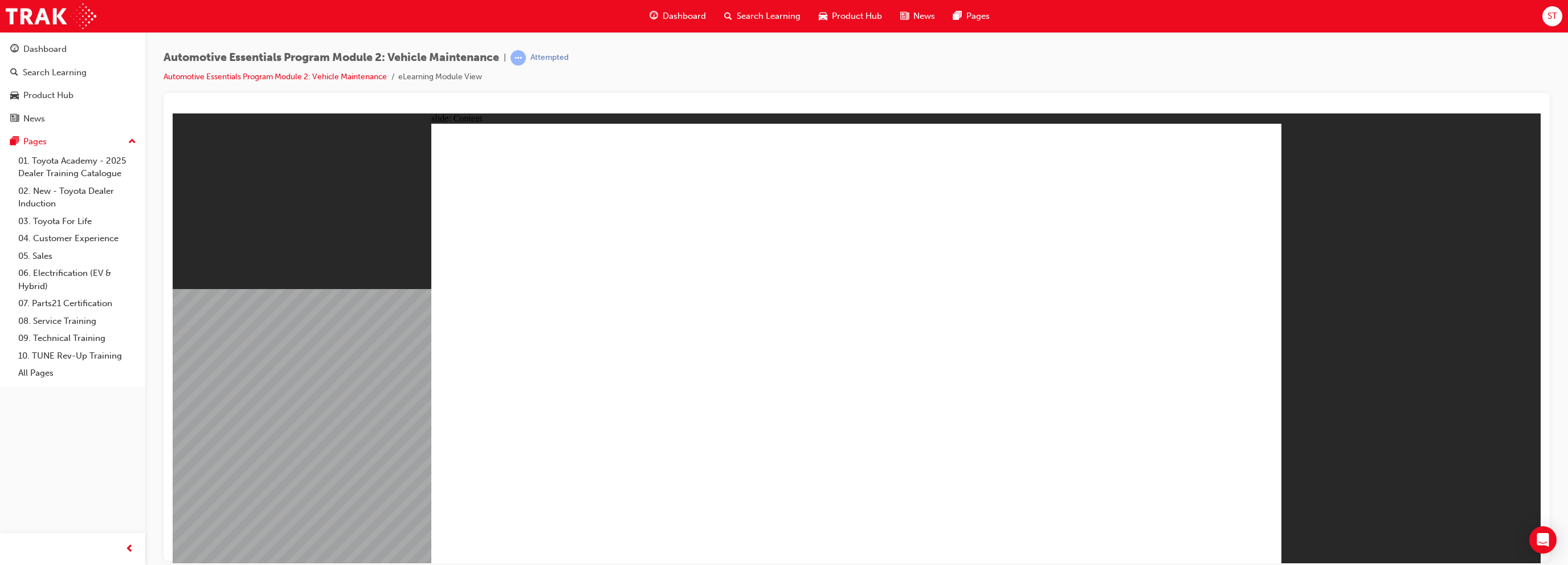
drag, startPoint x: 1240, startPoint y: 139, endPoint x: 1238, endPoint y: 149, distance: 10.2
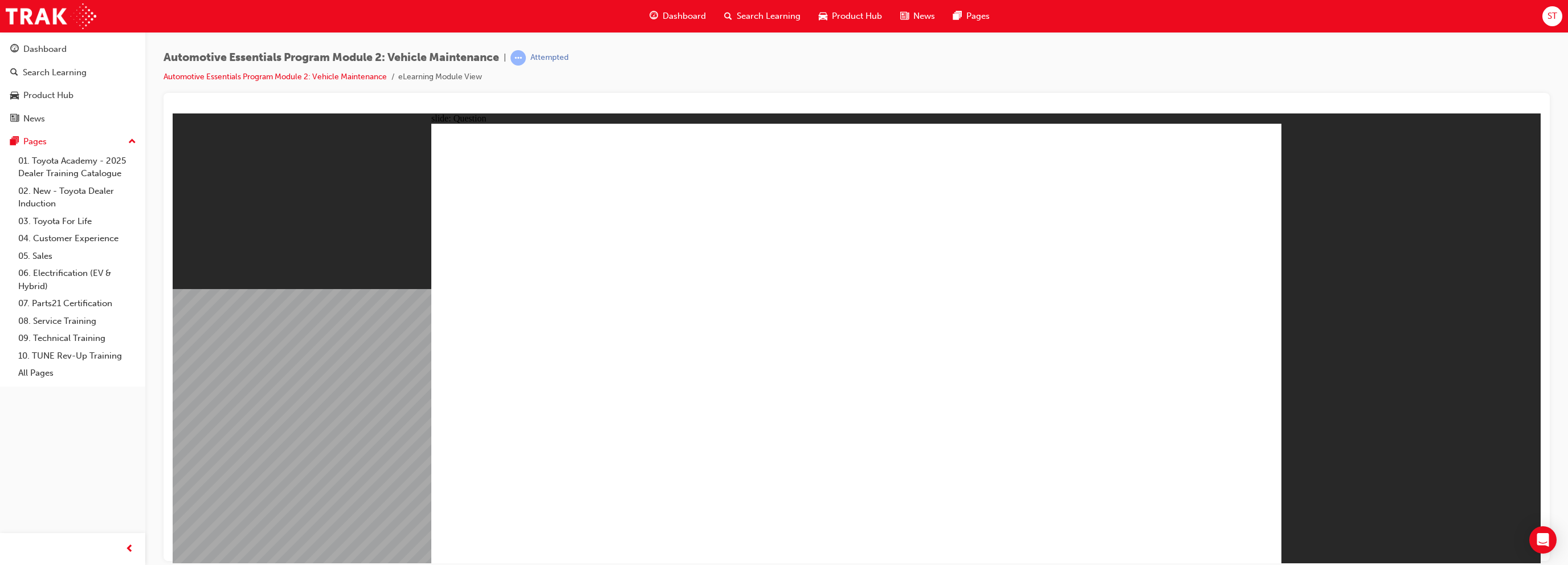
radio input "true"
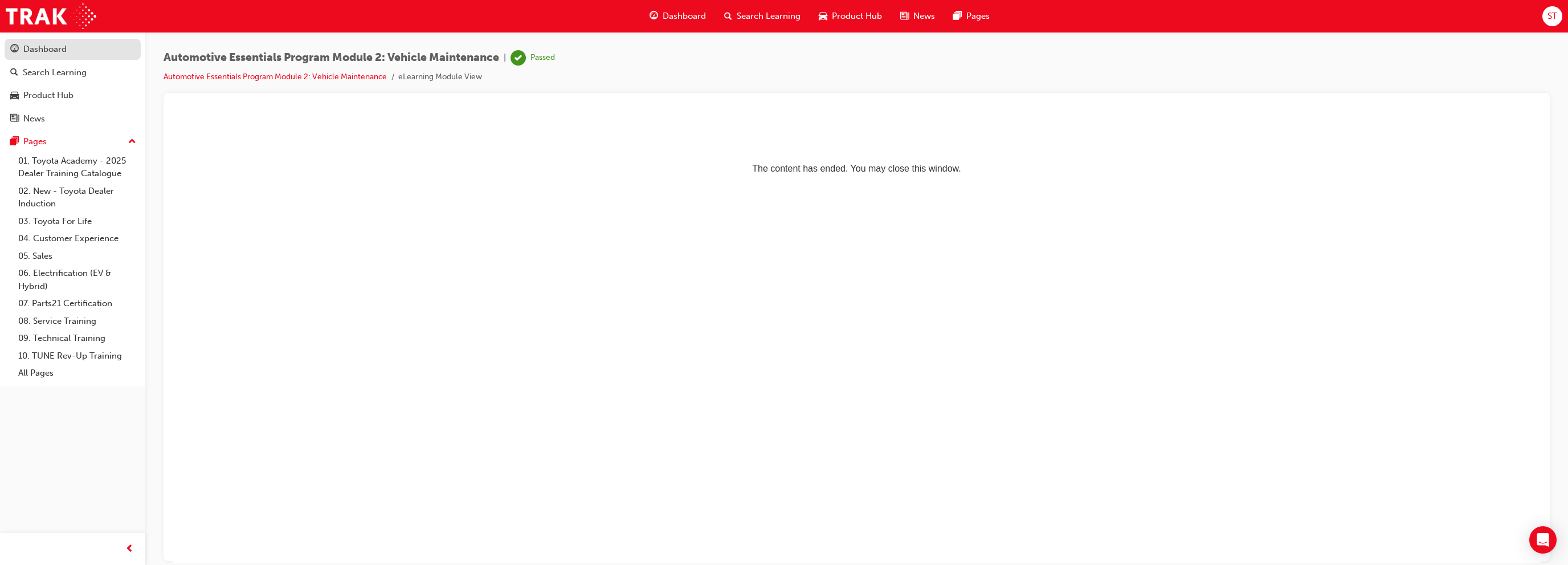
click at [51, 54] on div "Dashboard" at bounding box center [45, 49] width 43 height 13
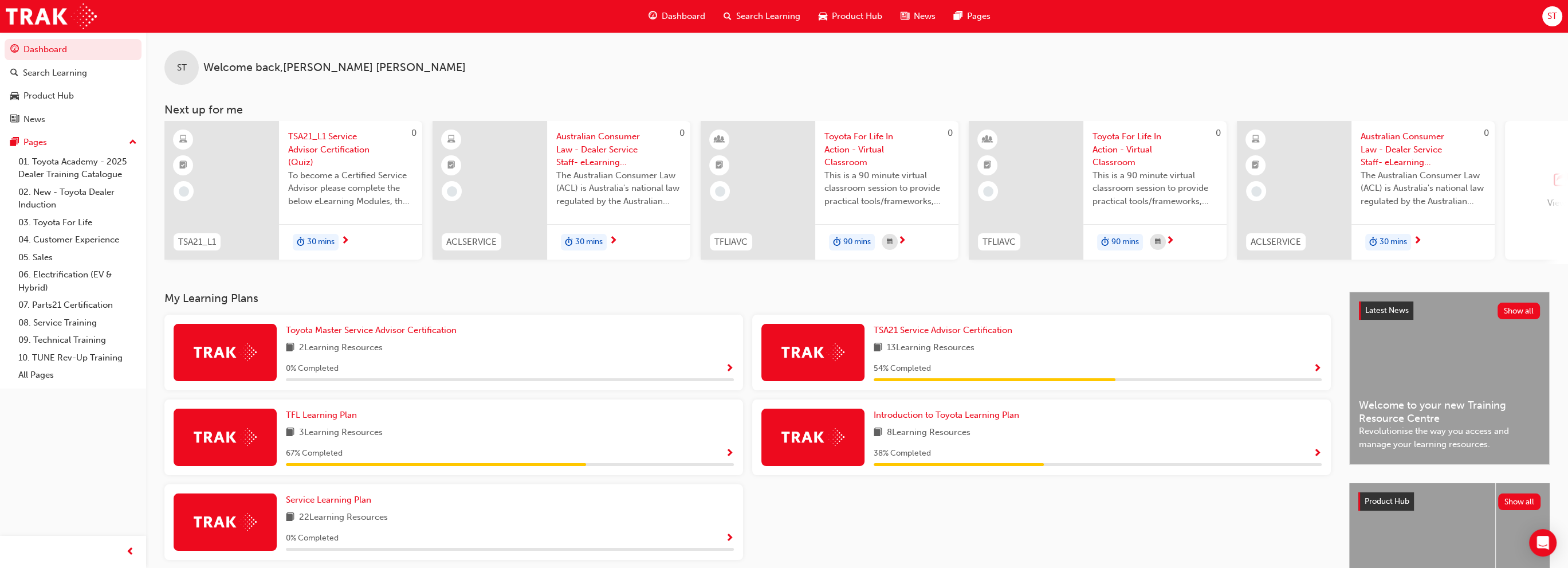
click at [1549, 199] on span "View all" at bounding box center [1562, 203] width 31 height 10
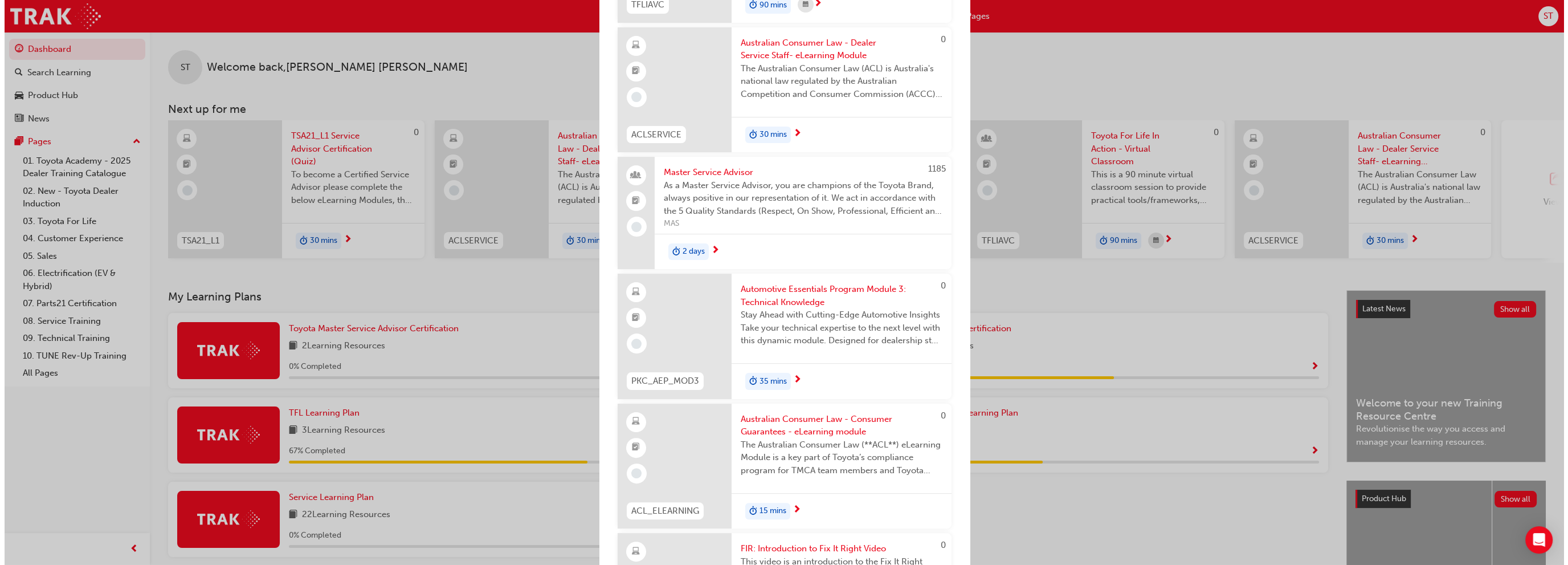
scroll to position [570, 0]
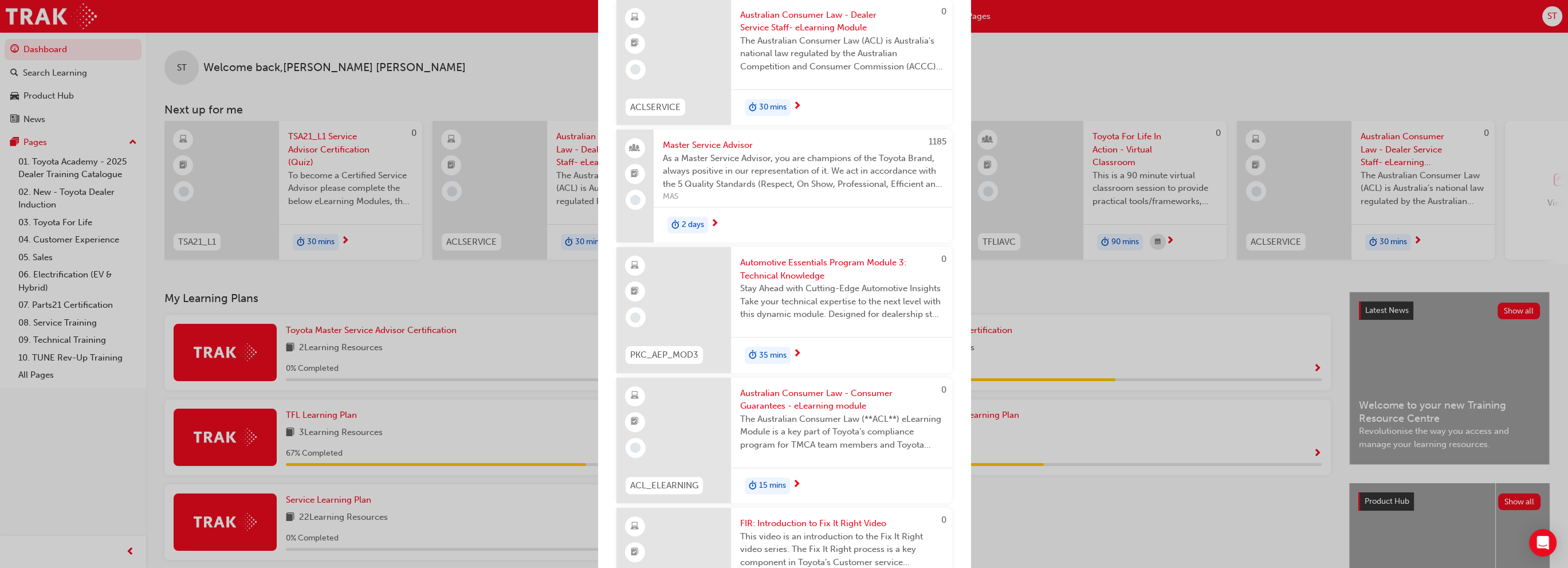
click at [851, 295] on span "Stay Ahead with Cutting-Edge Automotive Insights Take your technical expertise …" at bounding box center [841, 301] width 203 height 39
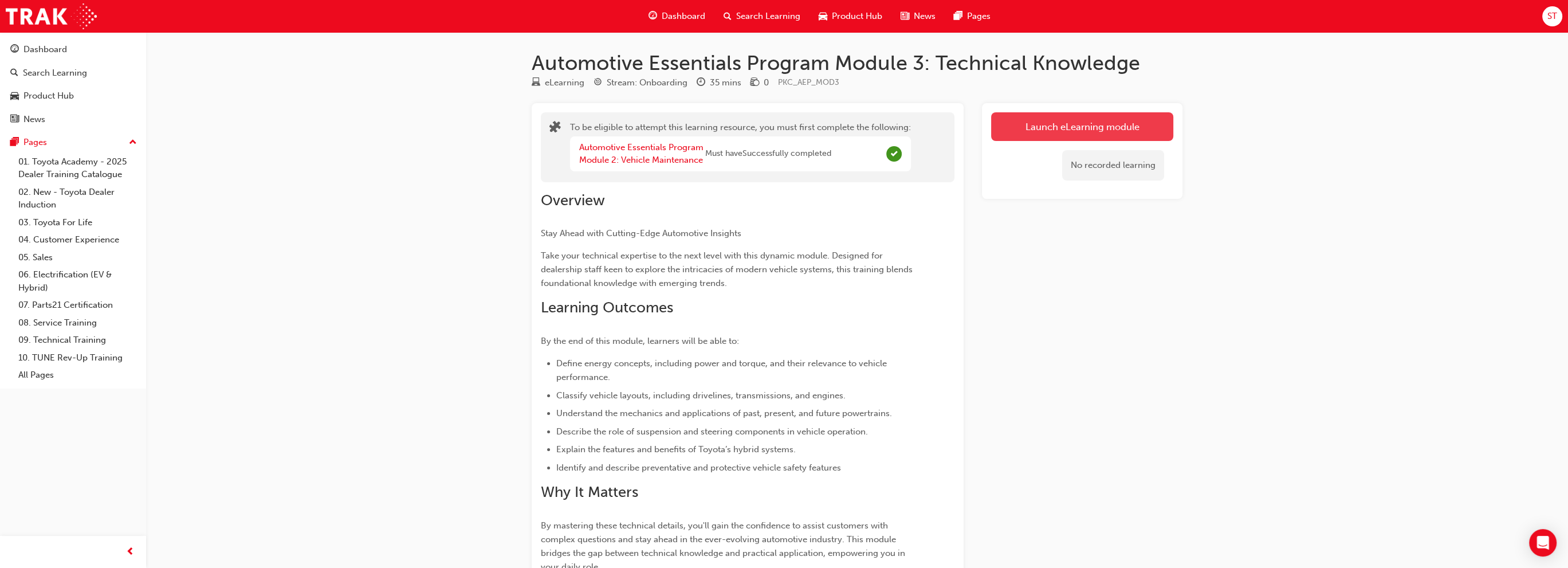
click at [1121, 124] on button "Launch eLearning module" at bounding box center [1082, 126] width 182 height 29
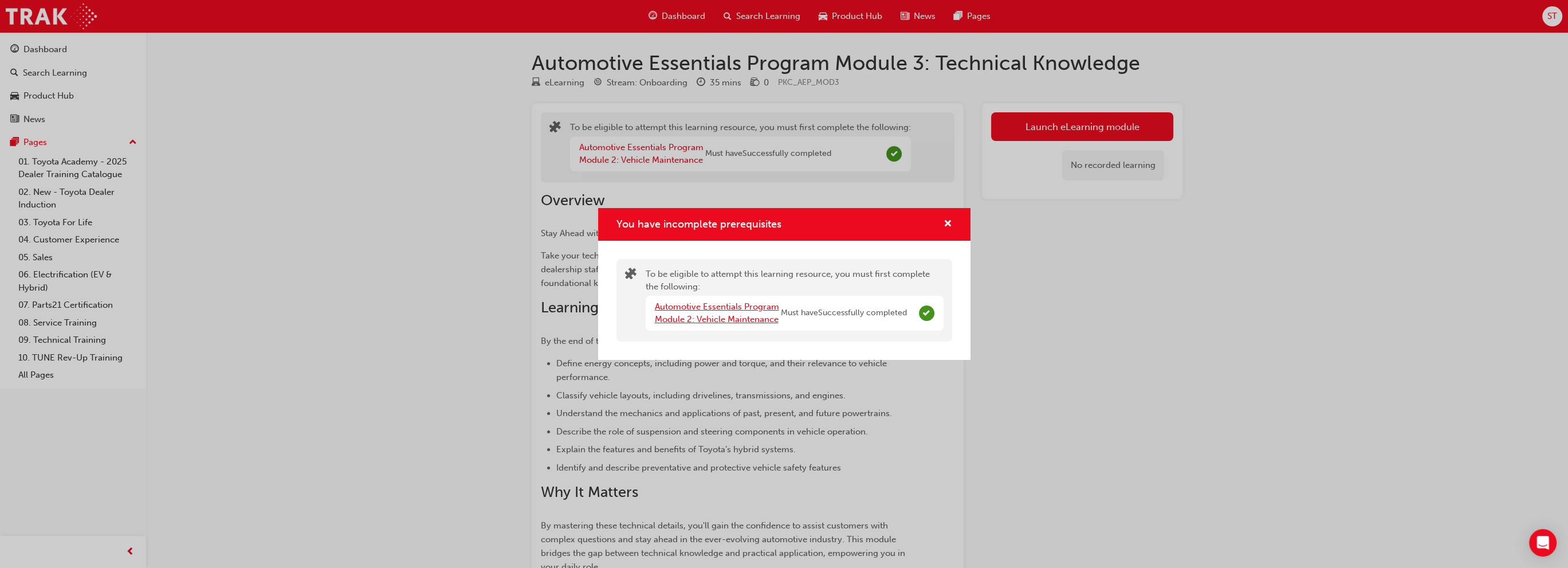
click at [728, 315] on link "Automotive Essentials Program Module 2: Vehicle Maintenance" at bounding box center [717, 313] width 124 height 24
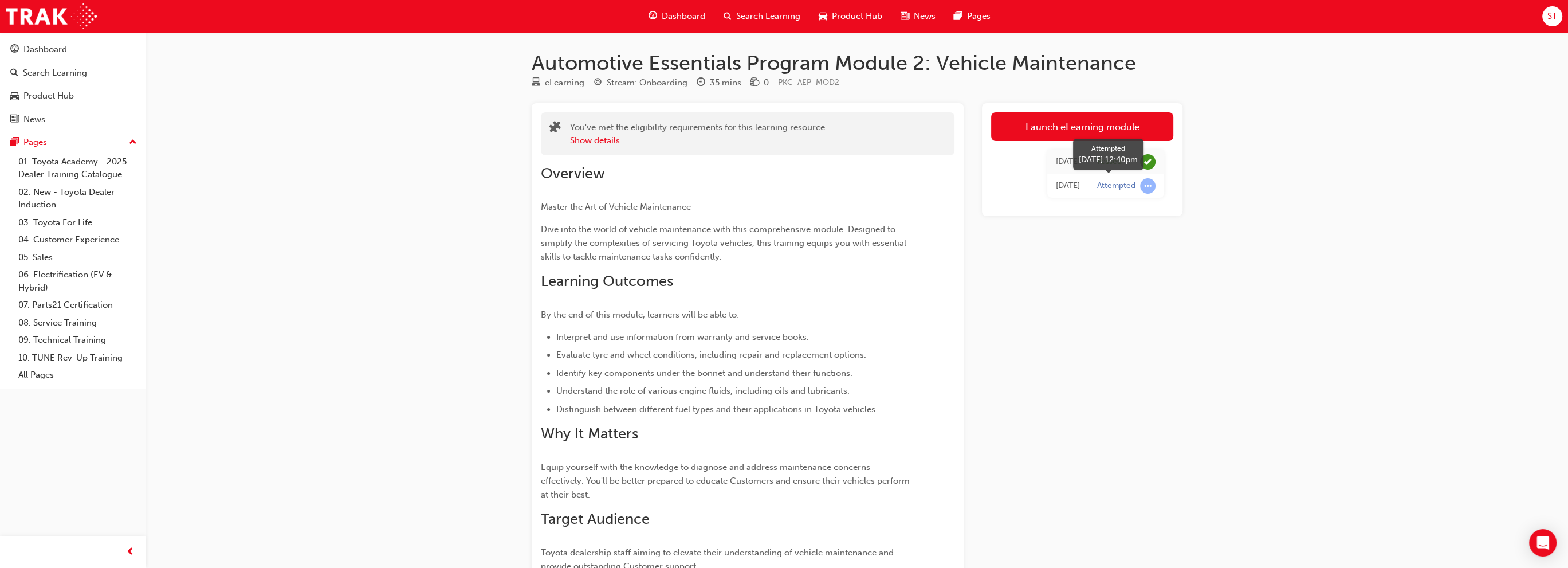
click at [1145, 188] on span "learningRecordVerb_ATTEMPT-icon" at bounding box center [1147, 186] width 15 height 15
click at [1022, 123] on link "Launch eLearning module" at bounding box center [1082, 126] width 182 height 29
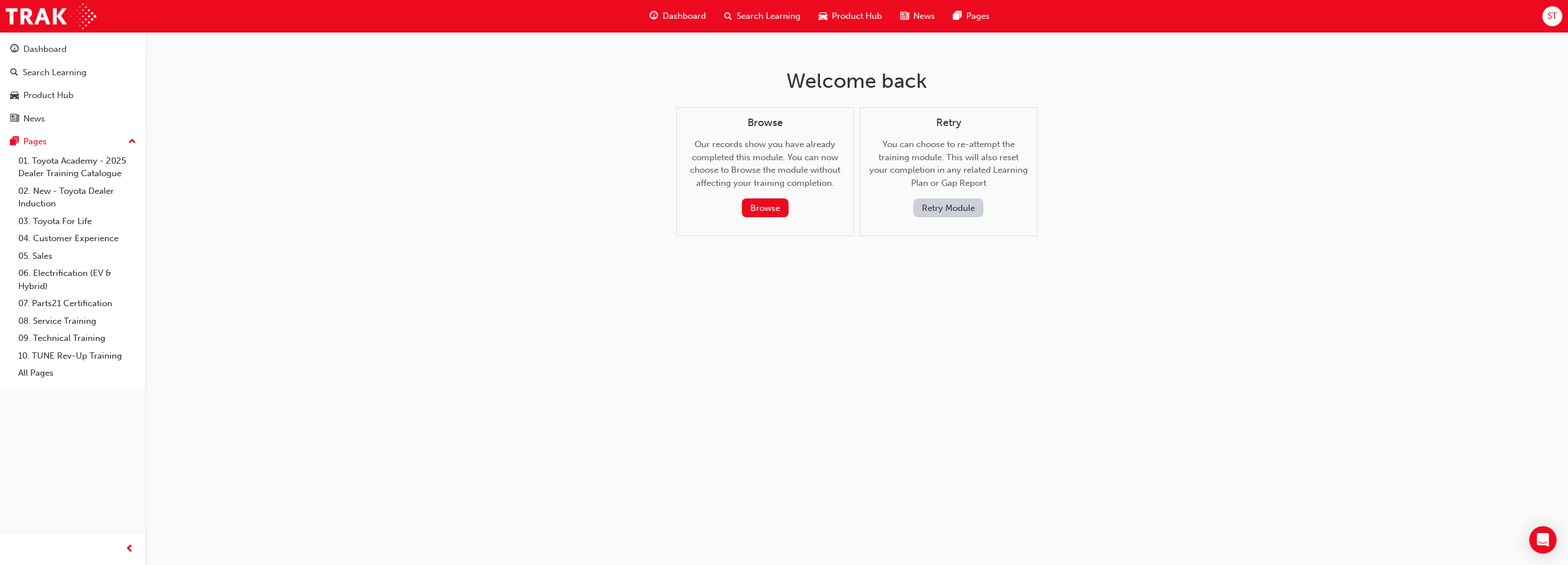
click at [962, 207] on button "Retry Module" at bounding box center [948, 208] width 70 height 19
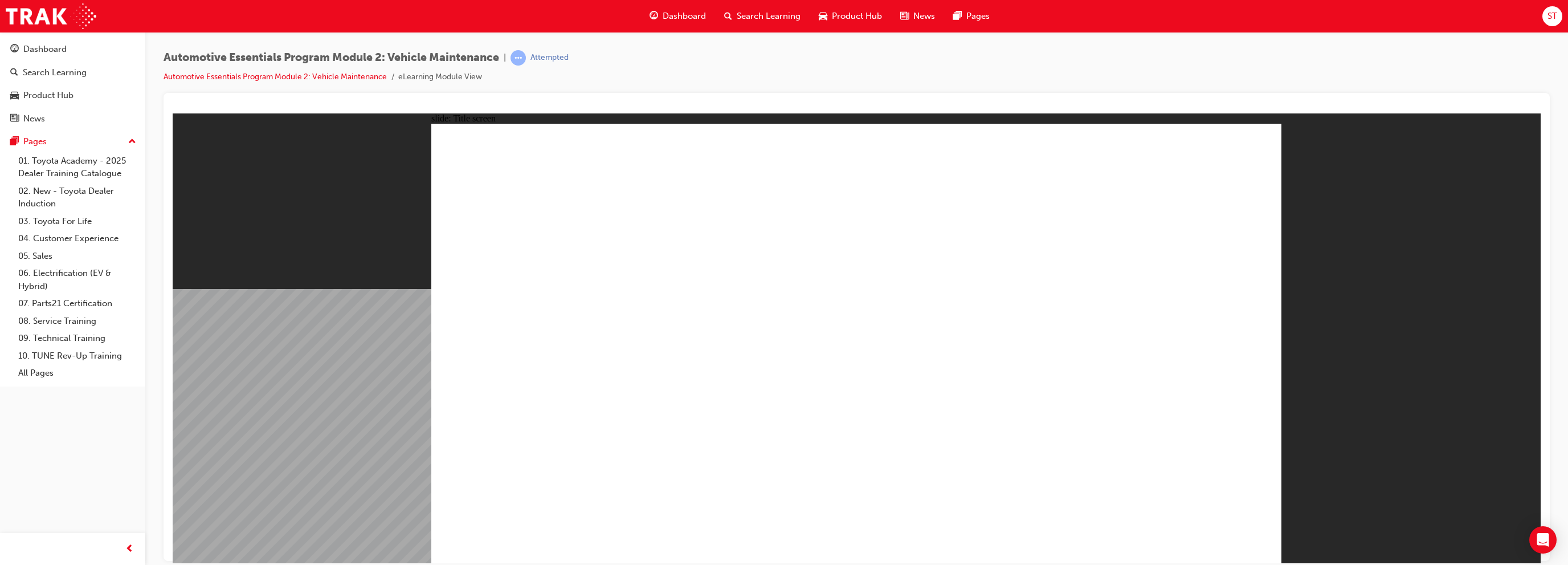
drag, startPoint x: 874, startPoint y: 512, endPoint x: 932, endPoint y: 511, distance: 58.0
click at [57, 51] on div "Dashboard" at bounding box center [45, 49] width 43 height 13
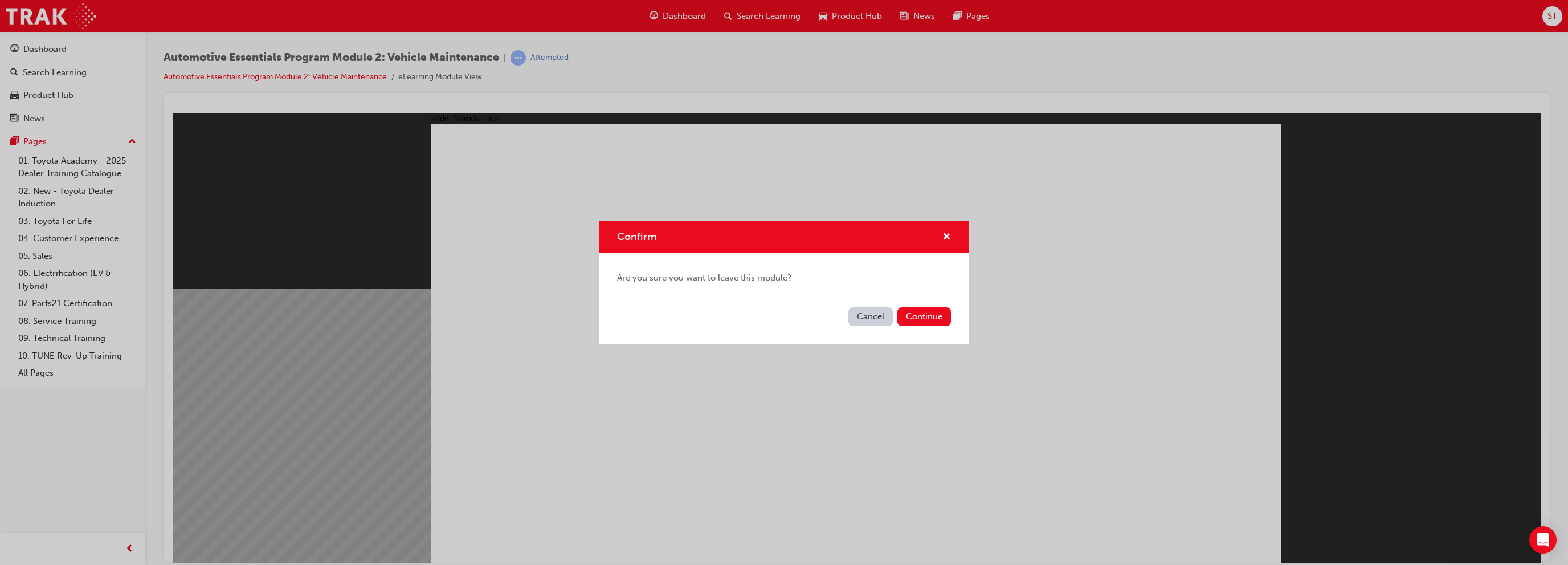
click at [858, 314] on button "Cancel" at bounding box center [870, 317] width 44 height 19
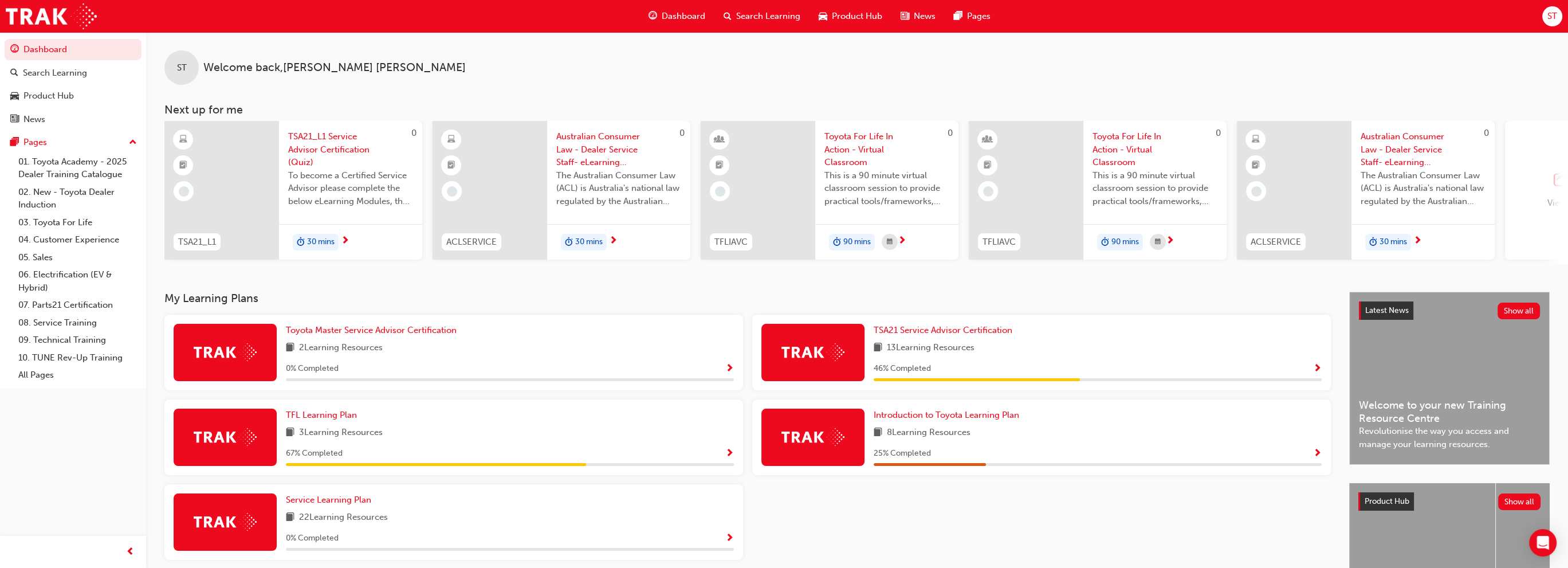
click at [1551, 194] on div "View all" at bounding box center [1562, 190] width 31 height 38
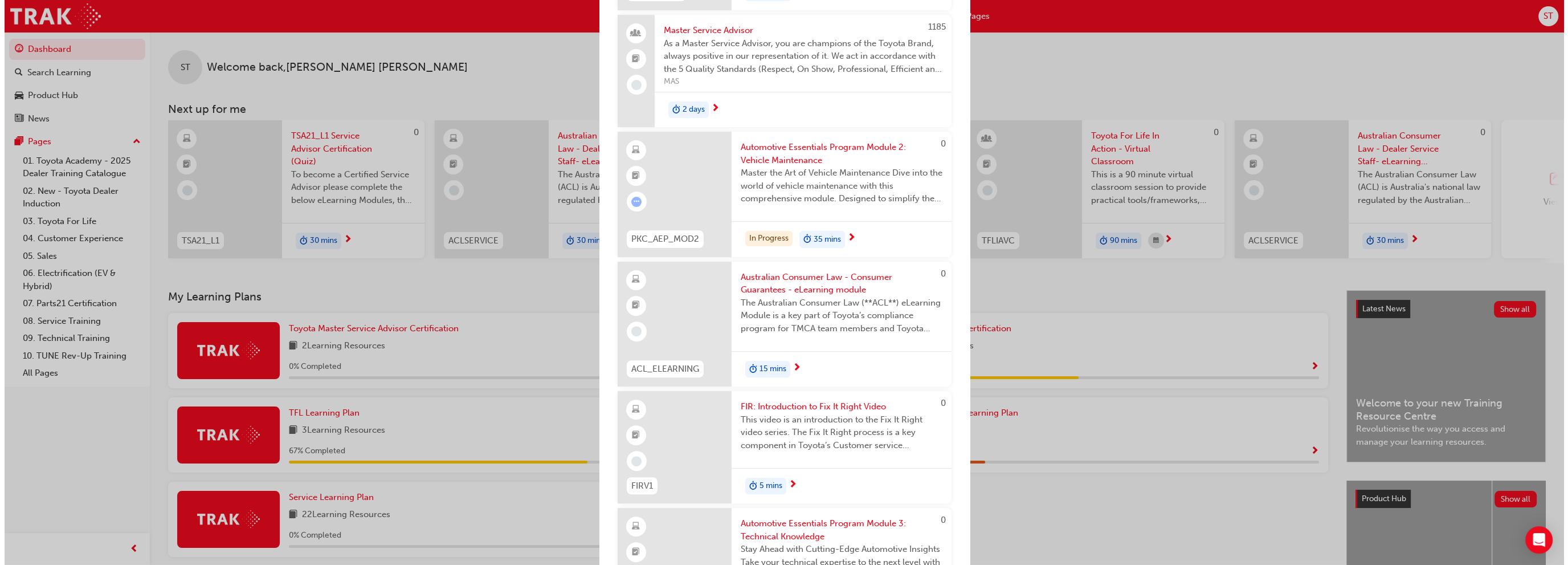
scroll to position [684, 0]
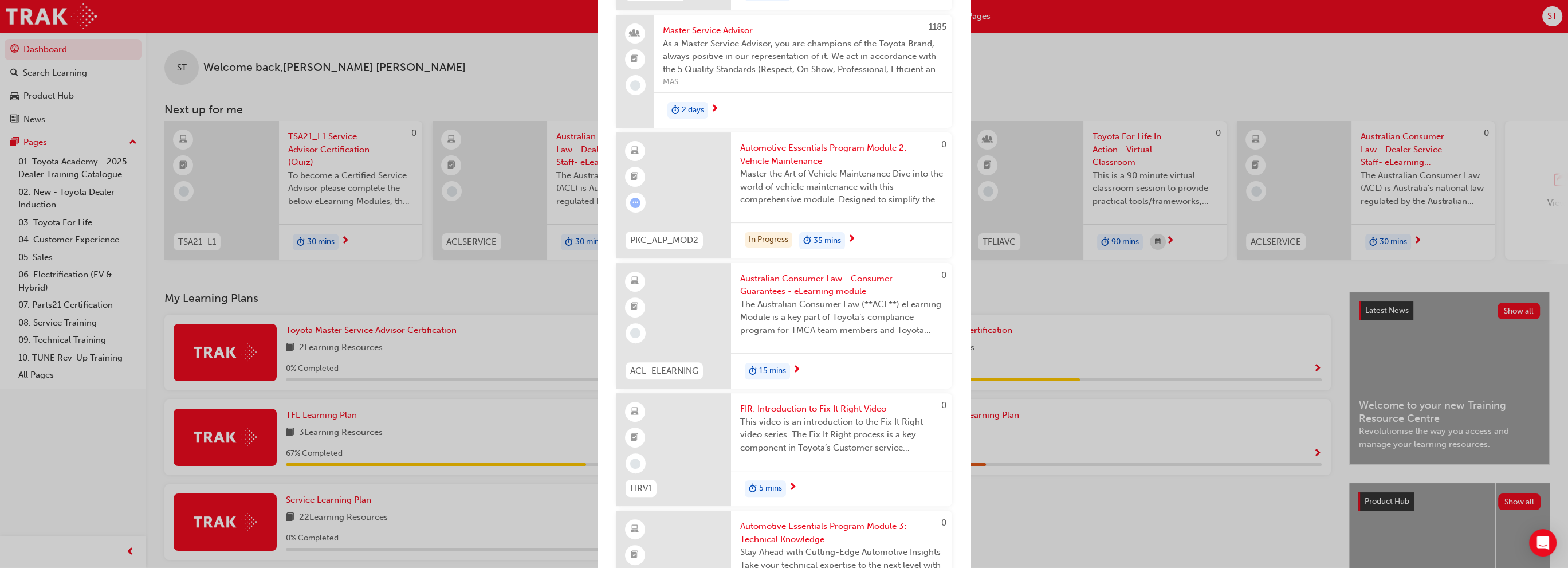
click at [797, 147] on span "Automotive Essentials Program Module 2: Vehicle Maintenance" at bounding box center [841, 154] width 203 height 26
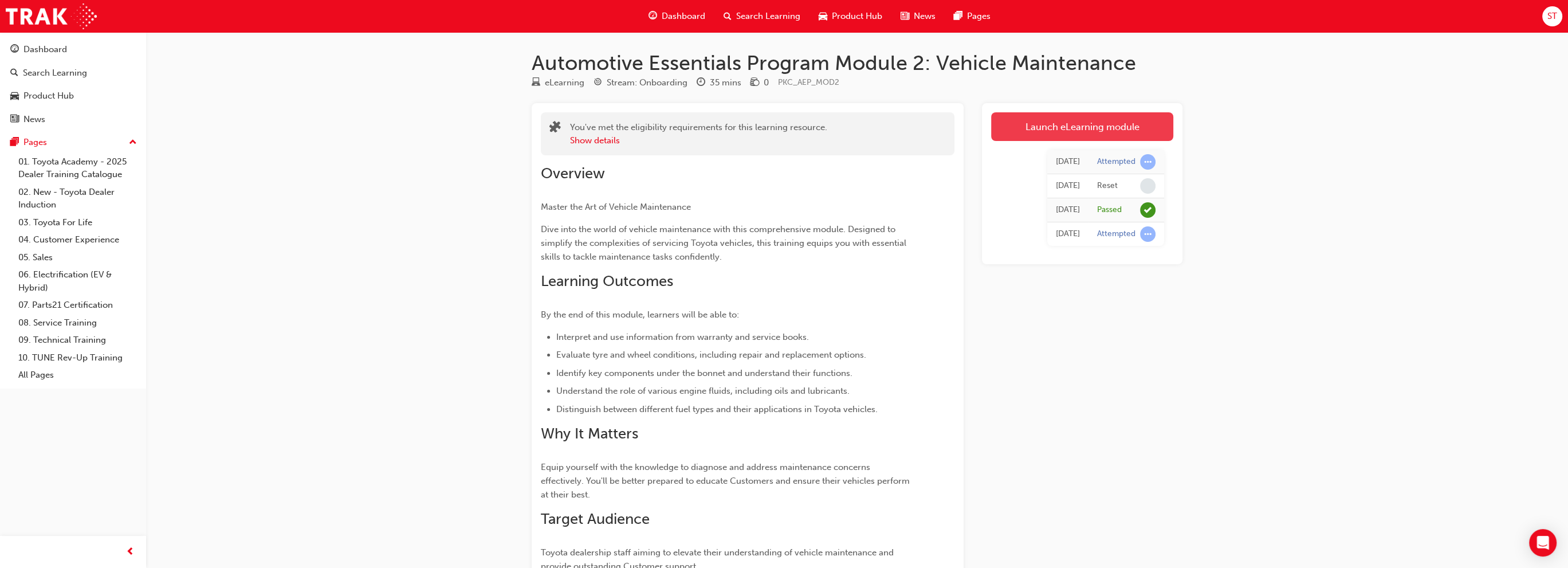
click at [1116, 124] on link "Launch eLearning module" at bounding box center [1082, 126] width 182 height 29
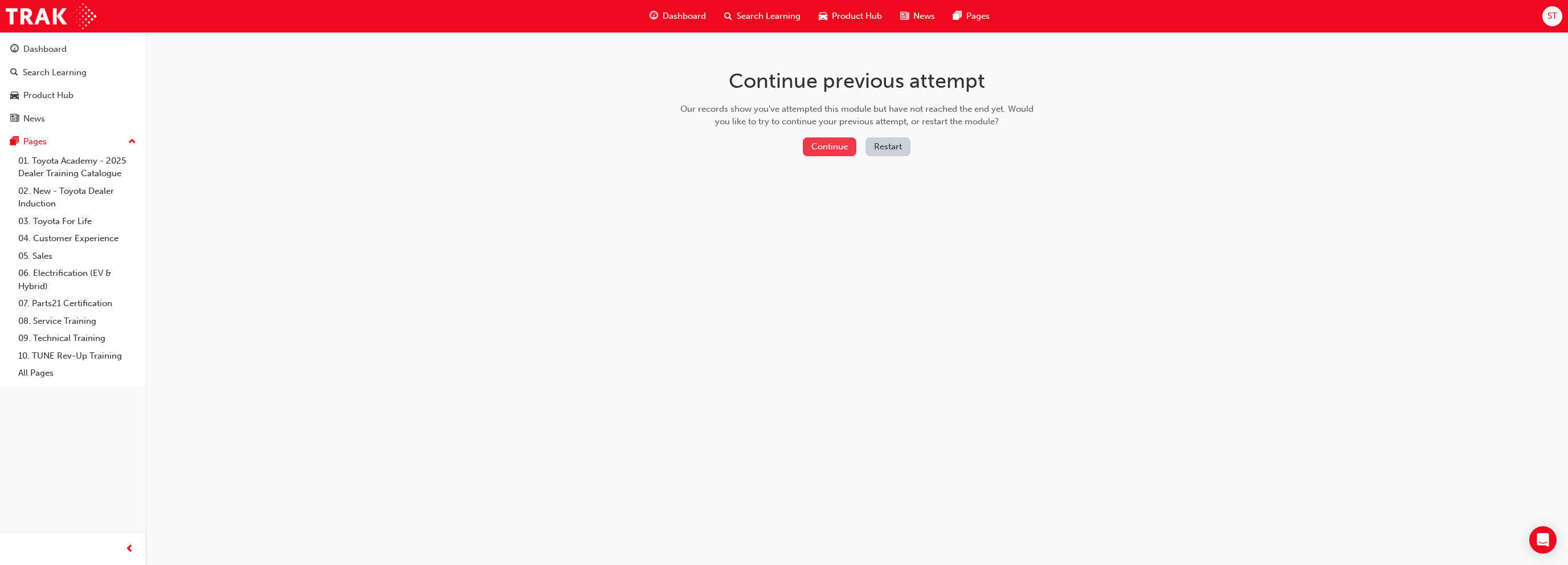
click at [818, 143] on button "Continue" at bounding box center [829, 147] width 54 height 19
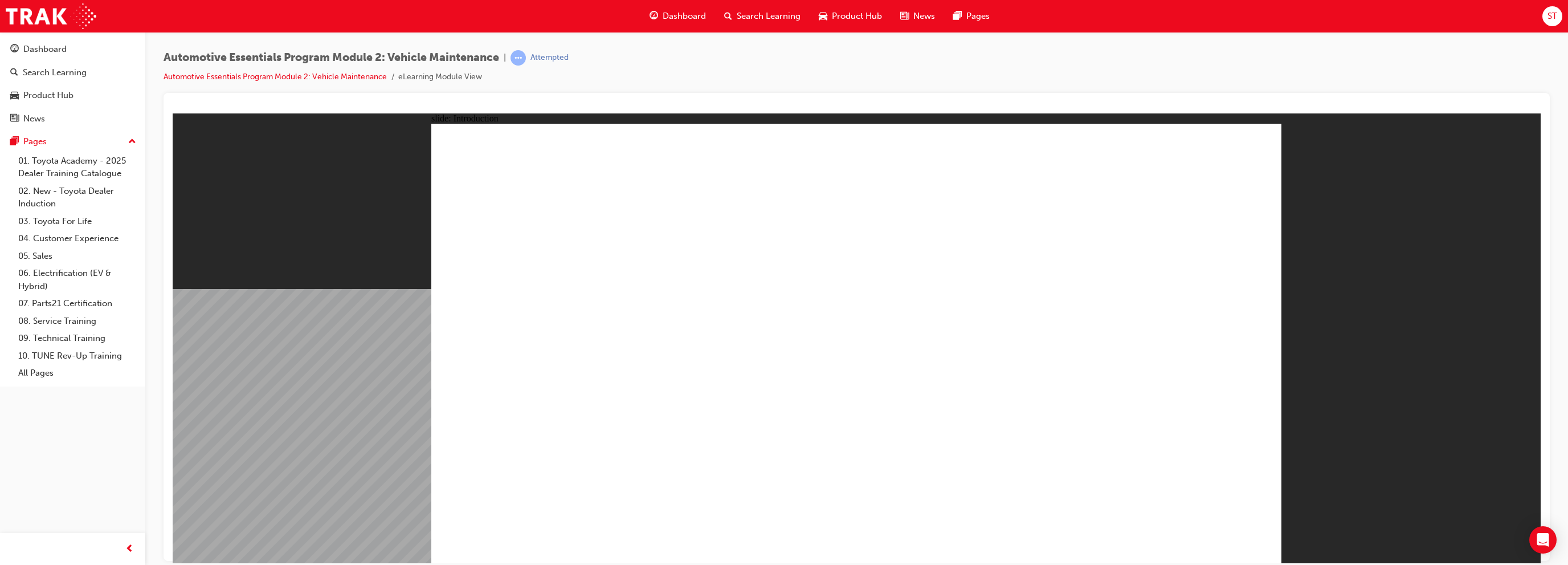
click at [34, 39] on link "Dashboard" at bounding box center [72, 49] width 136 height 21
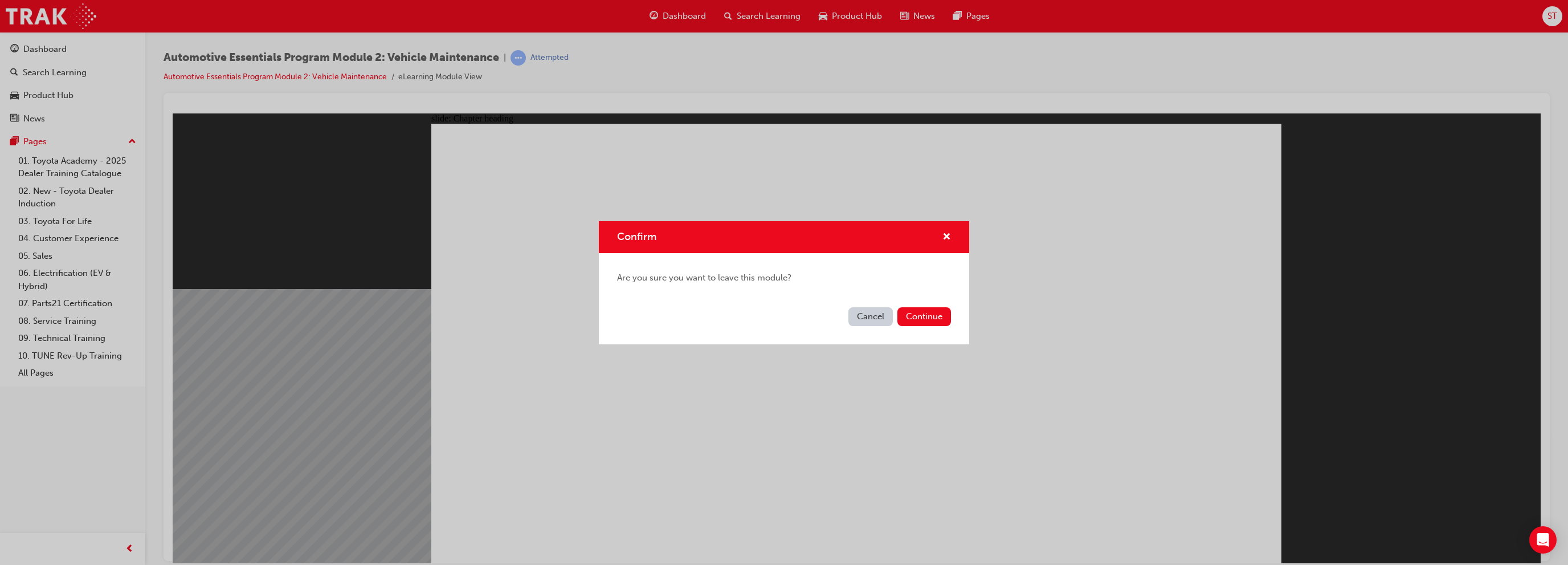
click at [870, 315] on button "Cancel" at bounding box center [870, 317] width 44 height 19
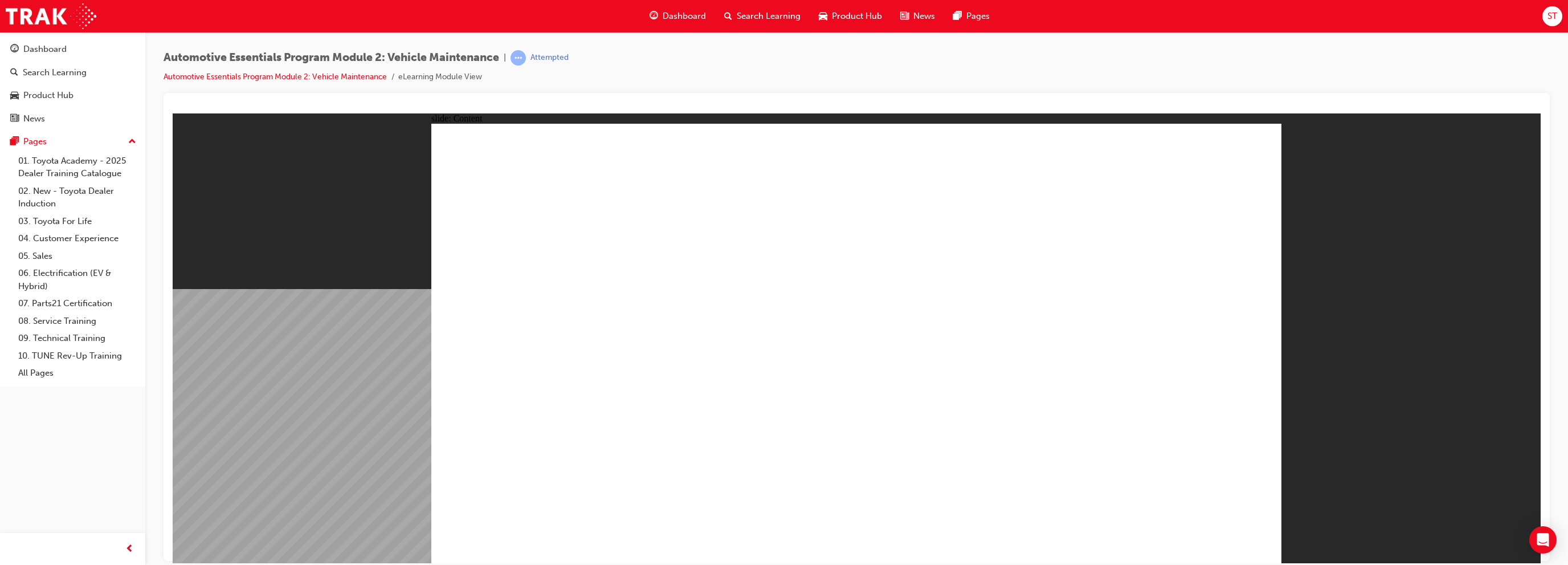
drag, startPoint x: 1253, startPoint y: 144, endPoint x: 1250, endPoint y: 178, distance: 34.1
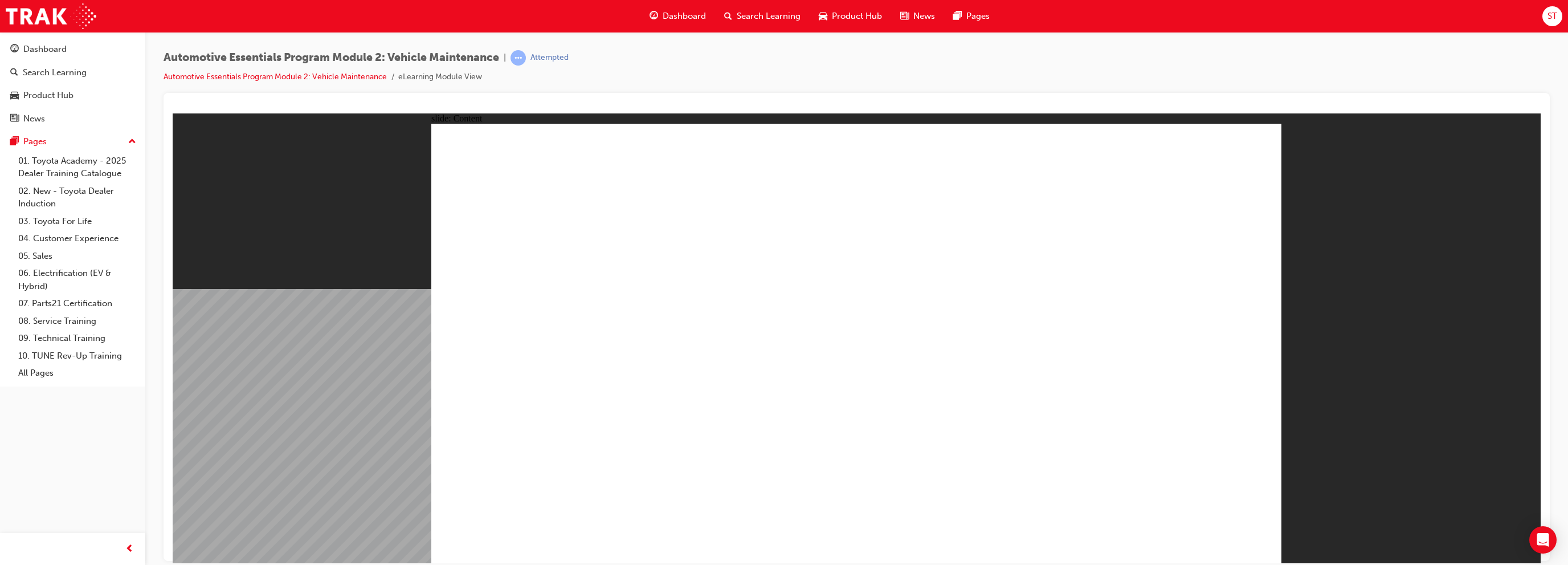
drag, startPoint x: 557, startPoint y: 400, endPoint x: 560, endPoint y: 405, distance: 5.8
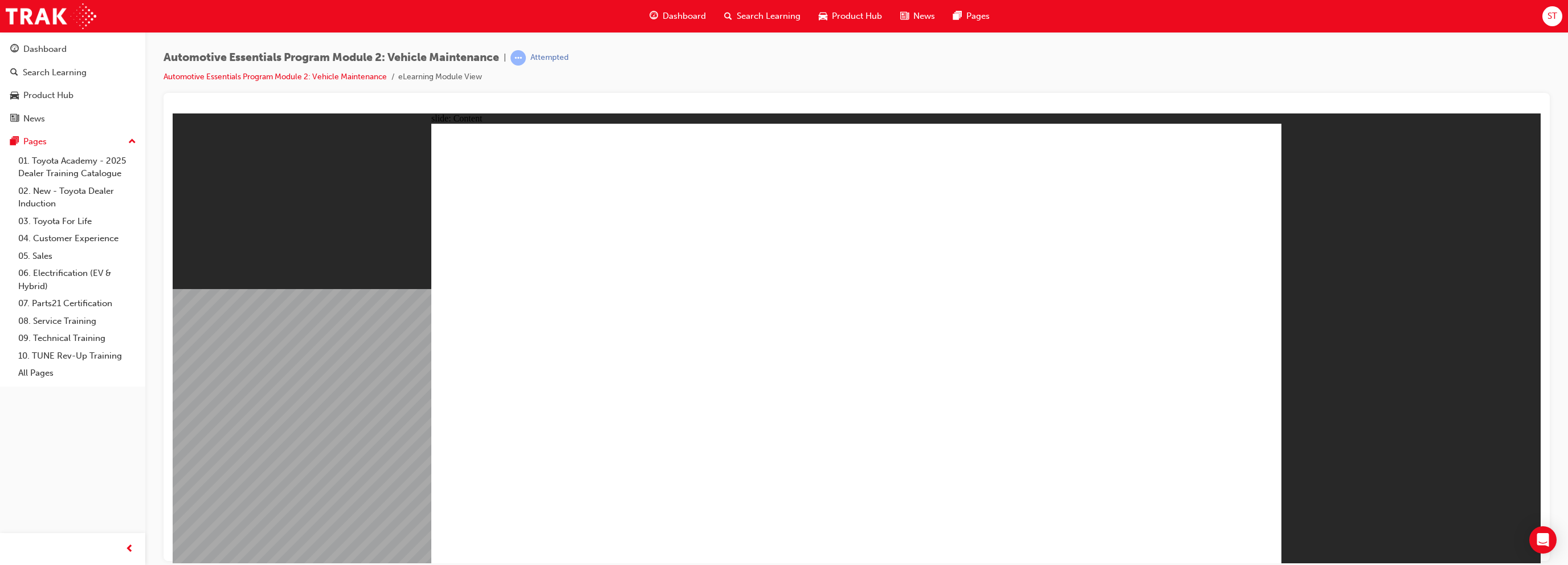
drag, startPoint x: 926, startPoint y: 391, endPoint x: 932, endPoint y: 388, distance: 6.7
drag, startPoint x: 1248, startPoint y: 142, endPoint x: 1225, endPoint y: 223, distance: 84.2
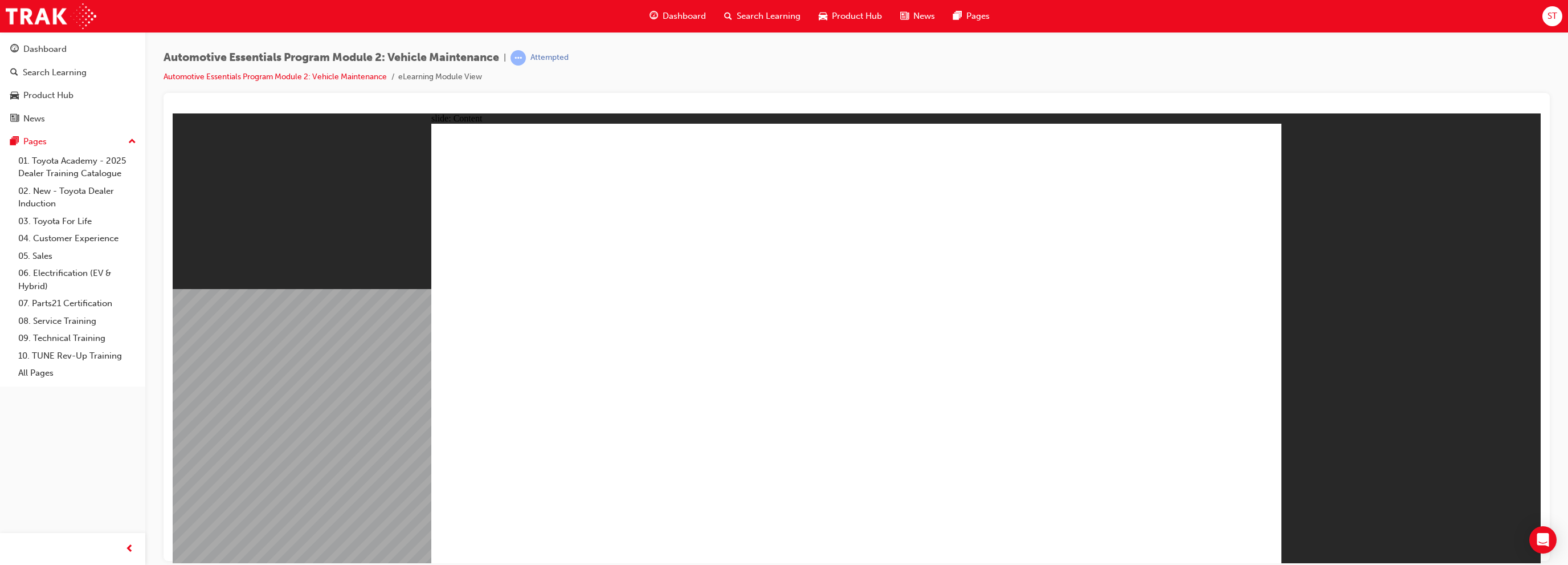
drag, startPoint x: 1240, startPoint y: 151, endPoint x: 877, endPoint y: 313, distance: 397.5
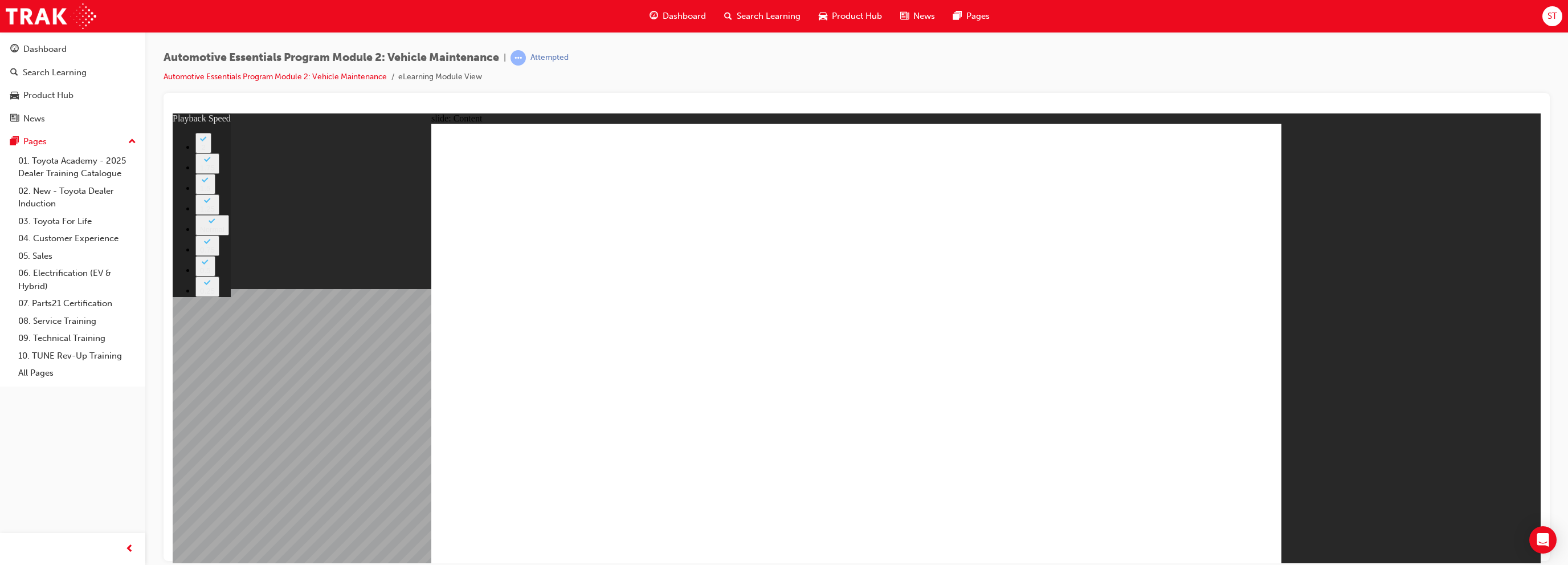
type input "33"
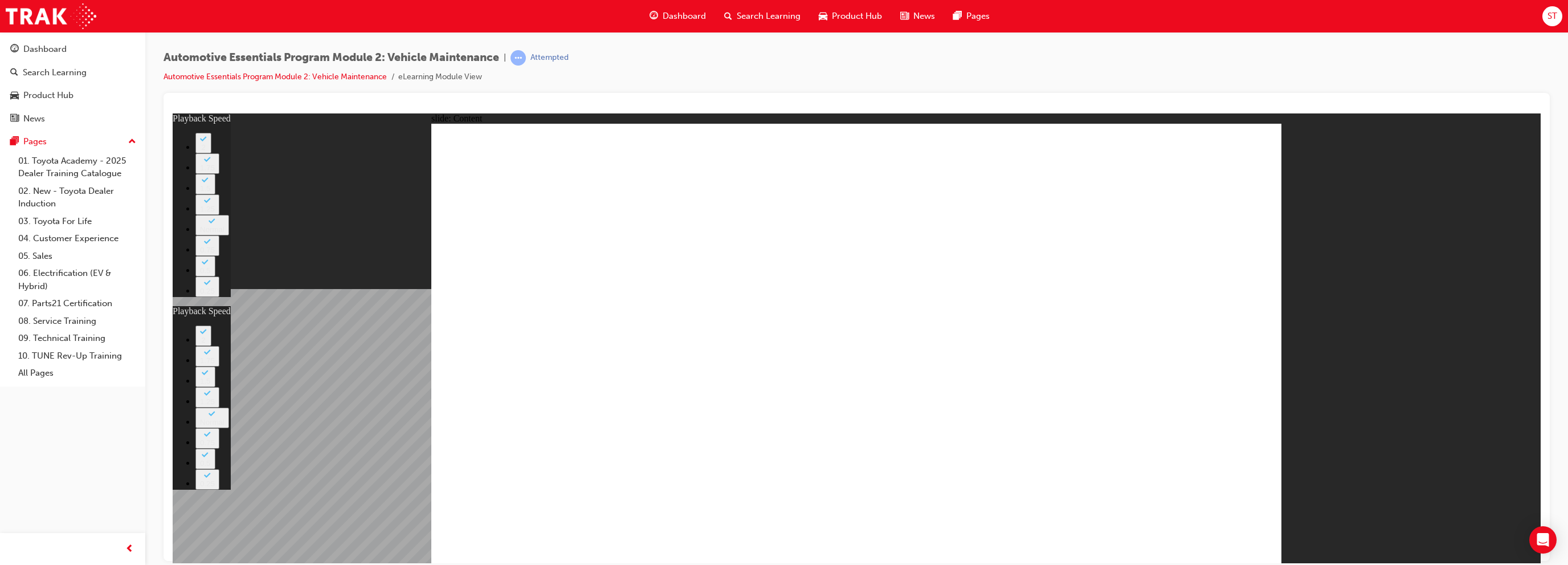
type input "1"
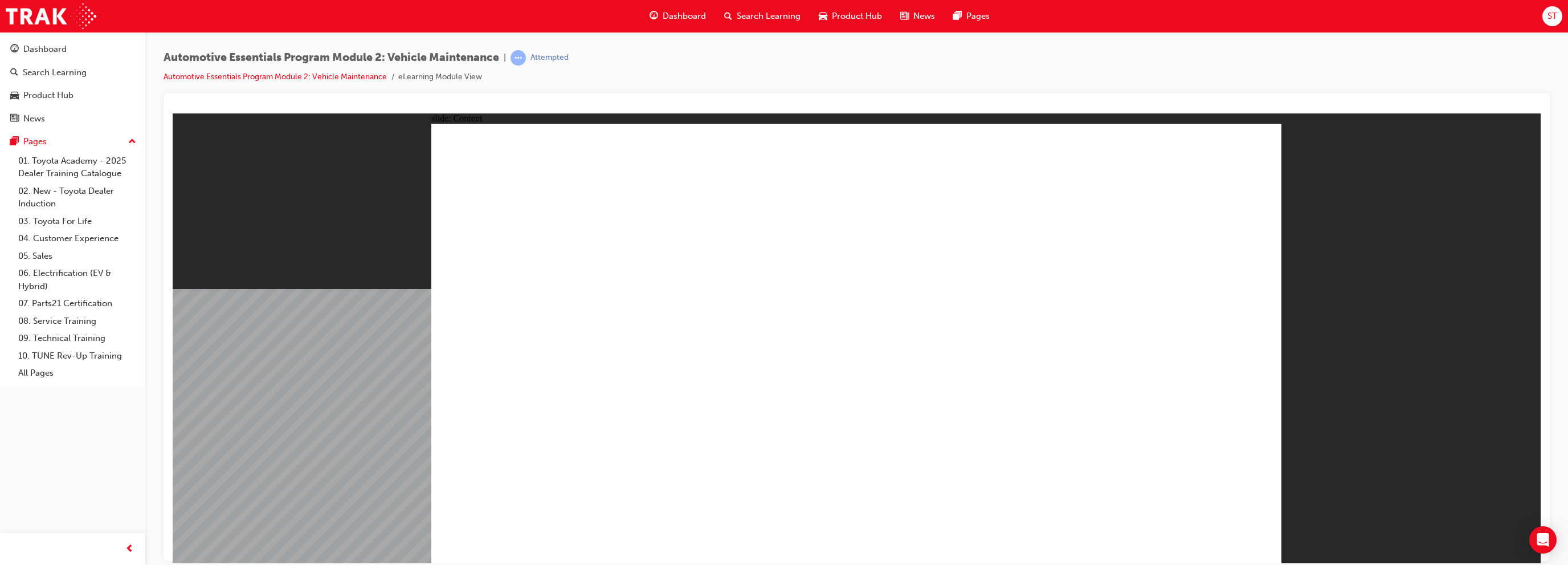
drag, startPoint x: 1226, startPoint y: 158, endPoint x: 1213, endPoint y: 180, distance: 25.6
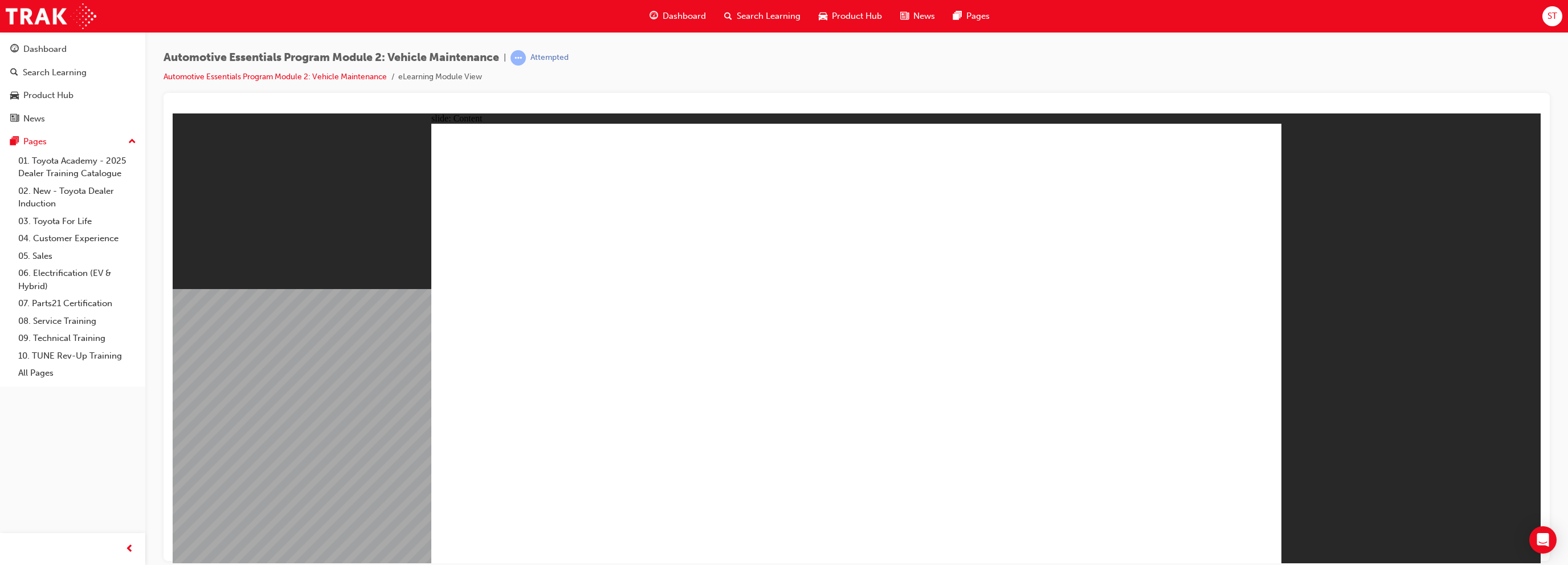
drag, startPoint x: 1157, startPoint y: 217, endPoint x: 1150, endPoint y: 212, distance: 8.6
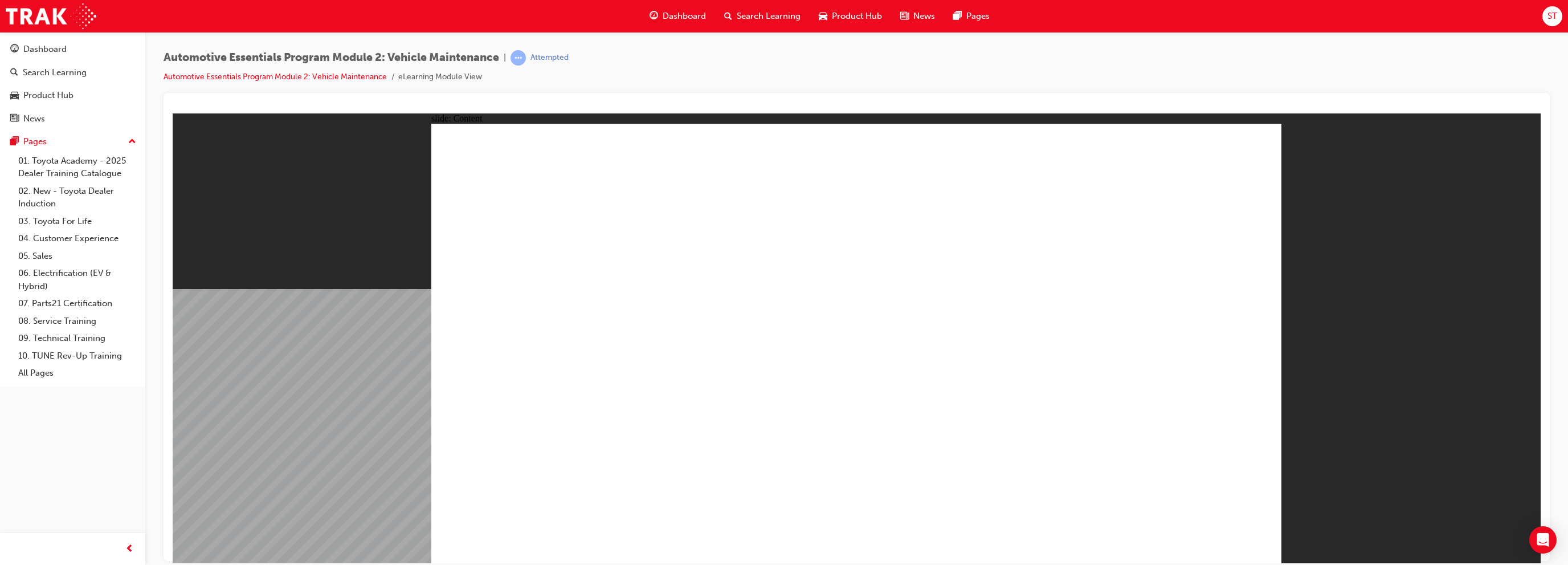
drag, startPoint x: 1241, startPoint y: 167, endPoint x: 1249, endPoint y: 232, distance: 65.5
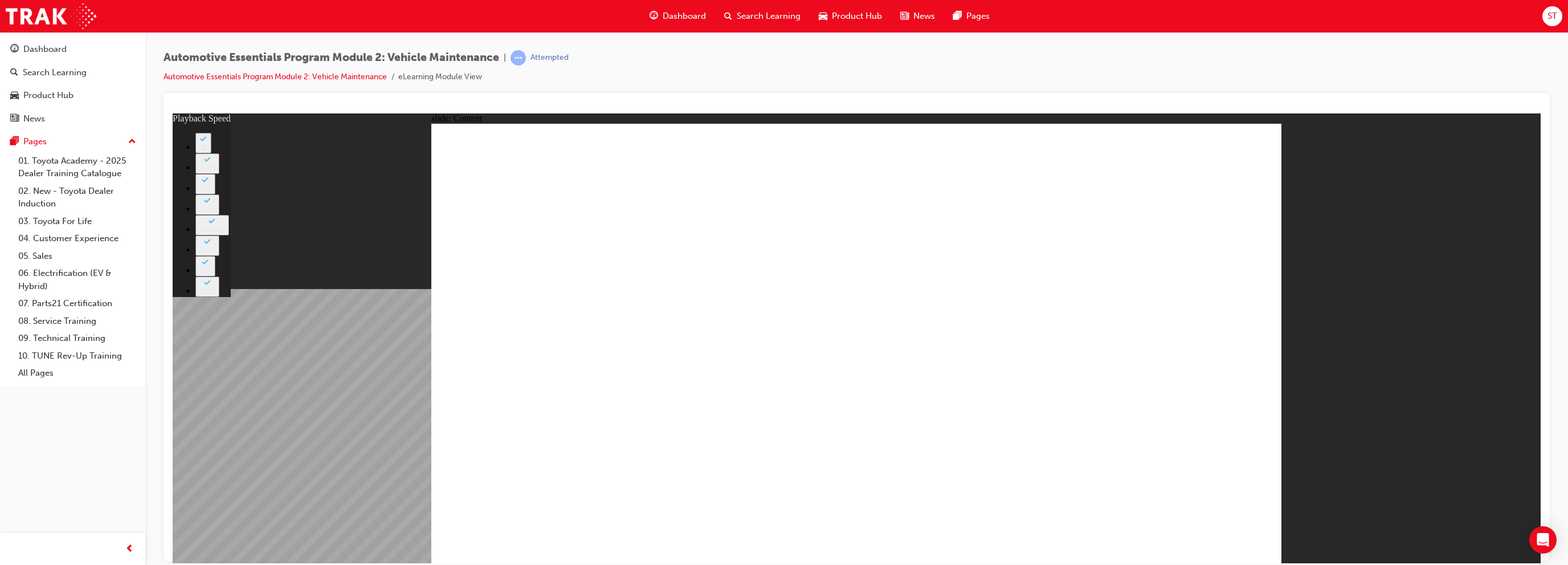
type input "6"
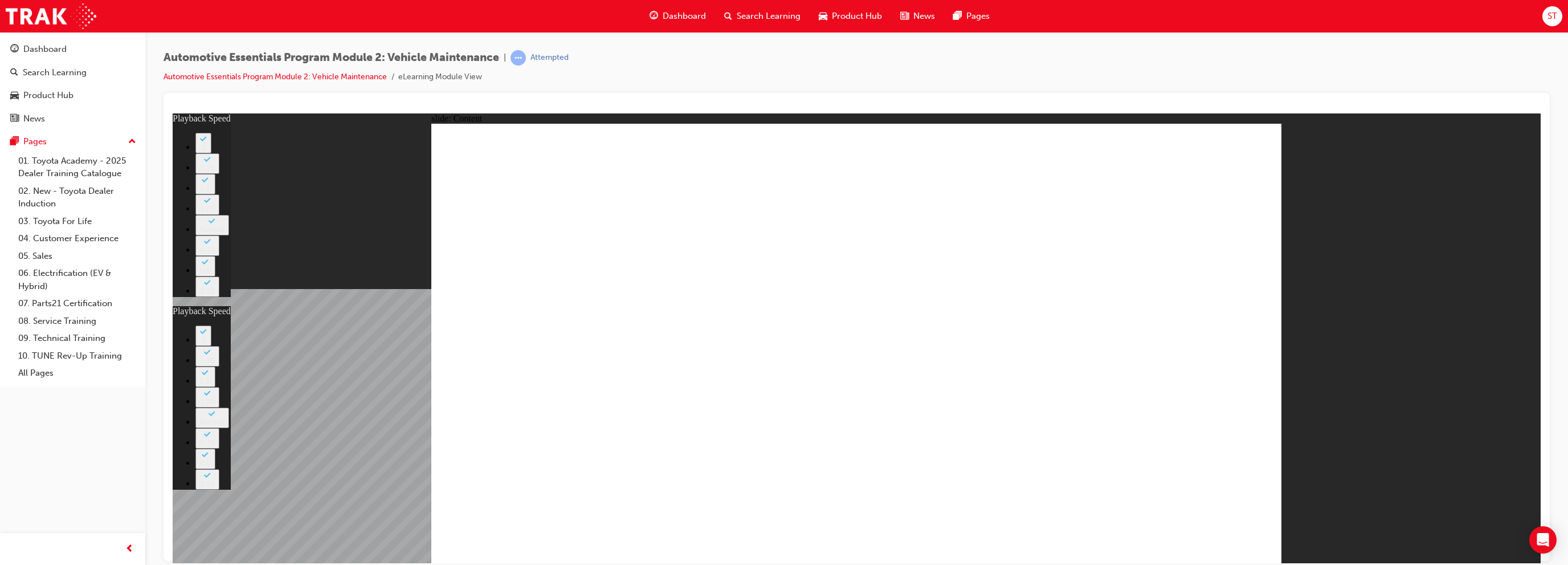
type input "21"
type input "6"
type input "21"
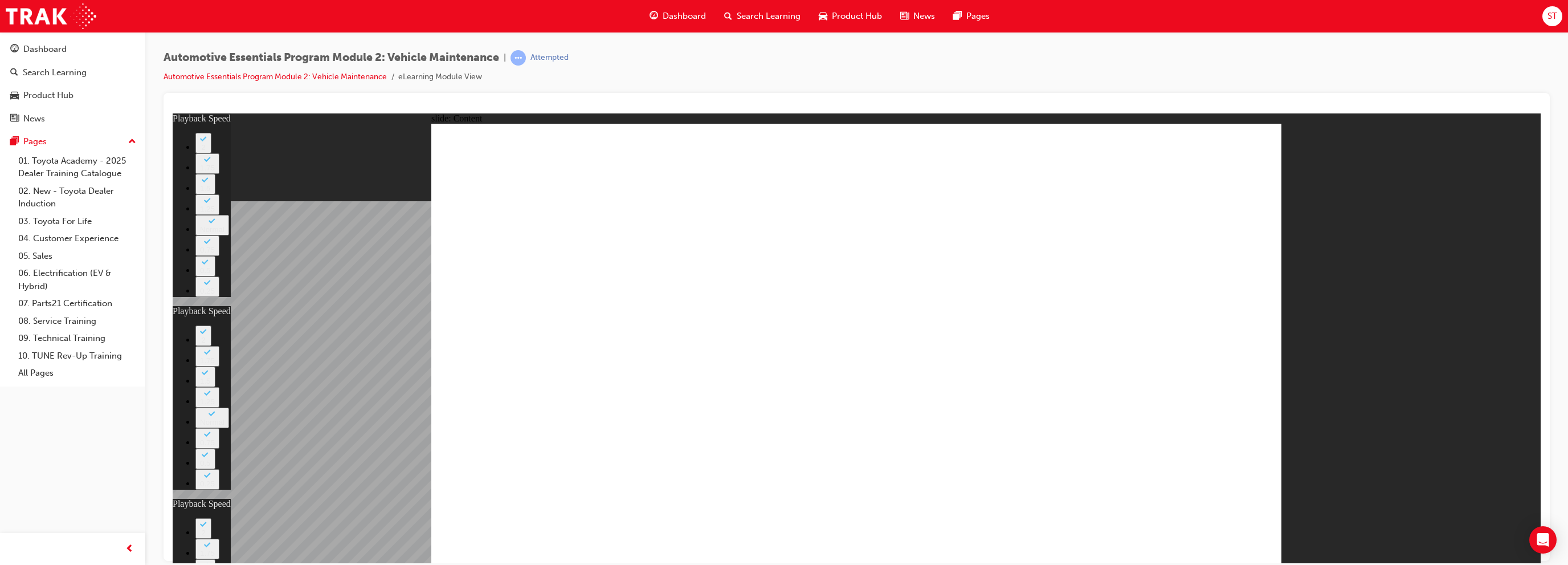
type input "12"
type input "6"
type input "21"
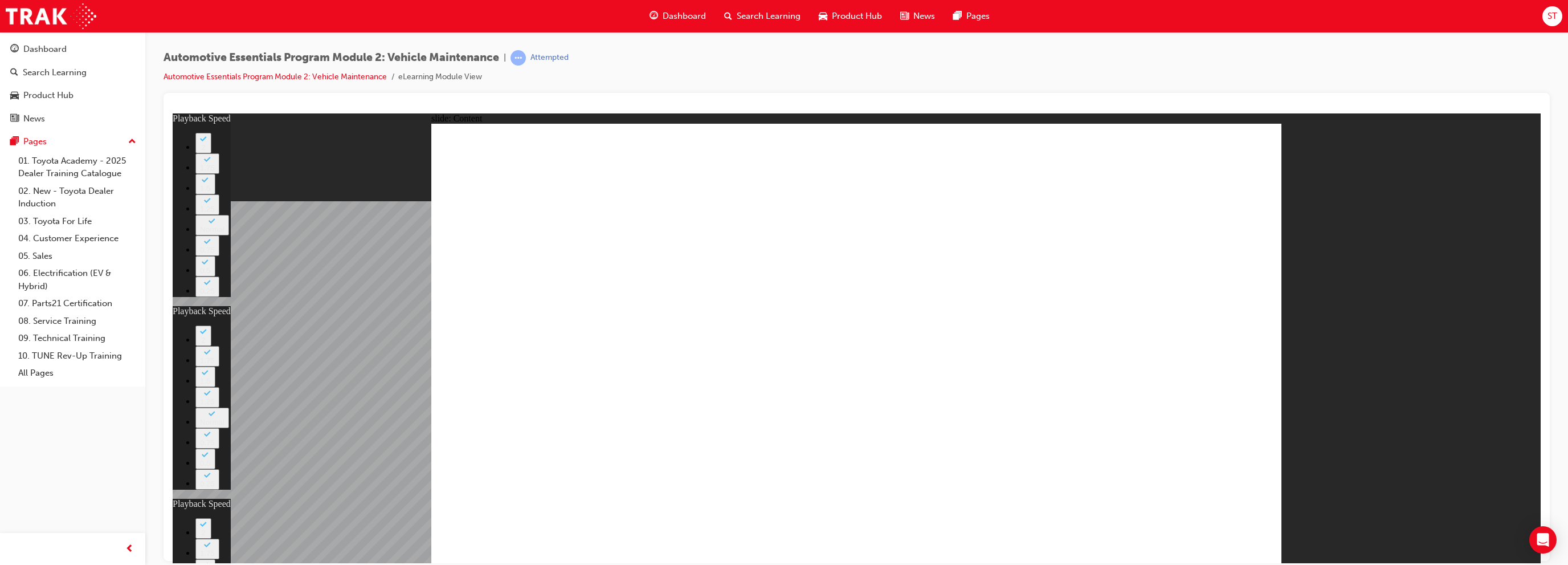
type input "12"
type input "41"
type input "6"
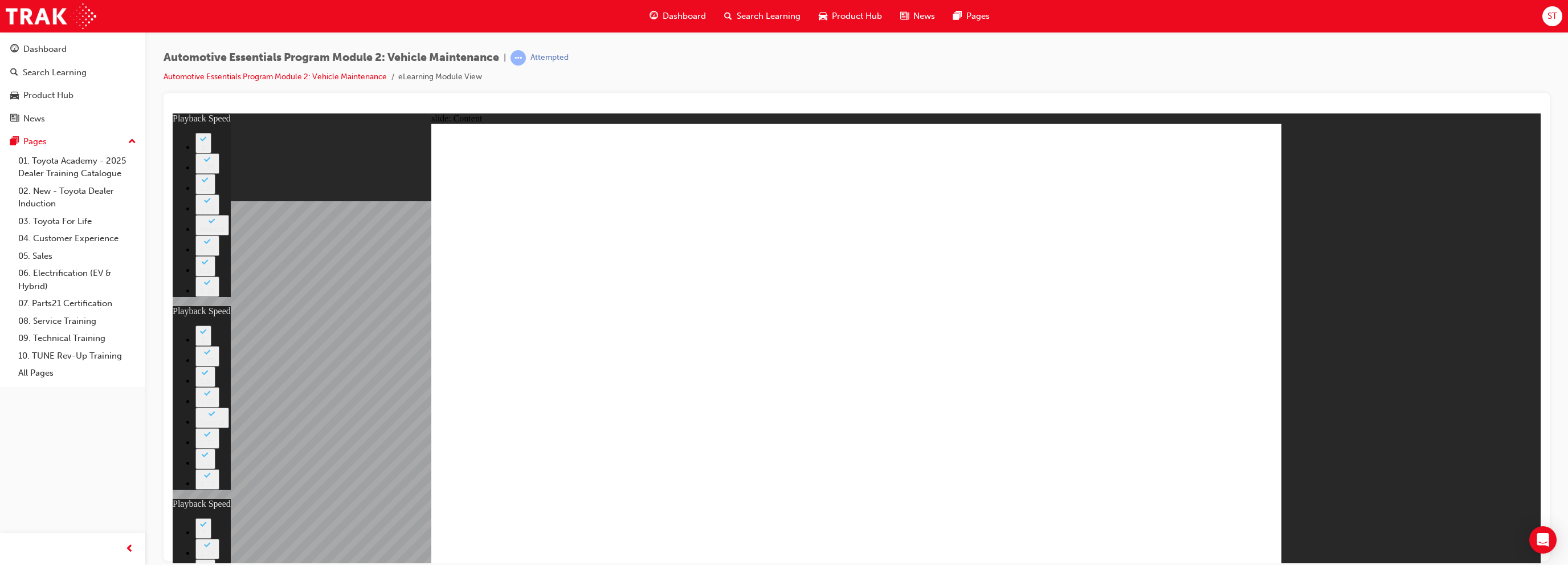
type input "21"
type input "12"
type input "13"
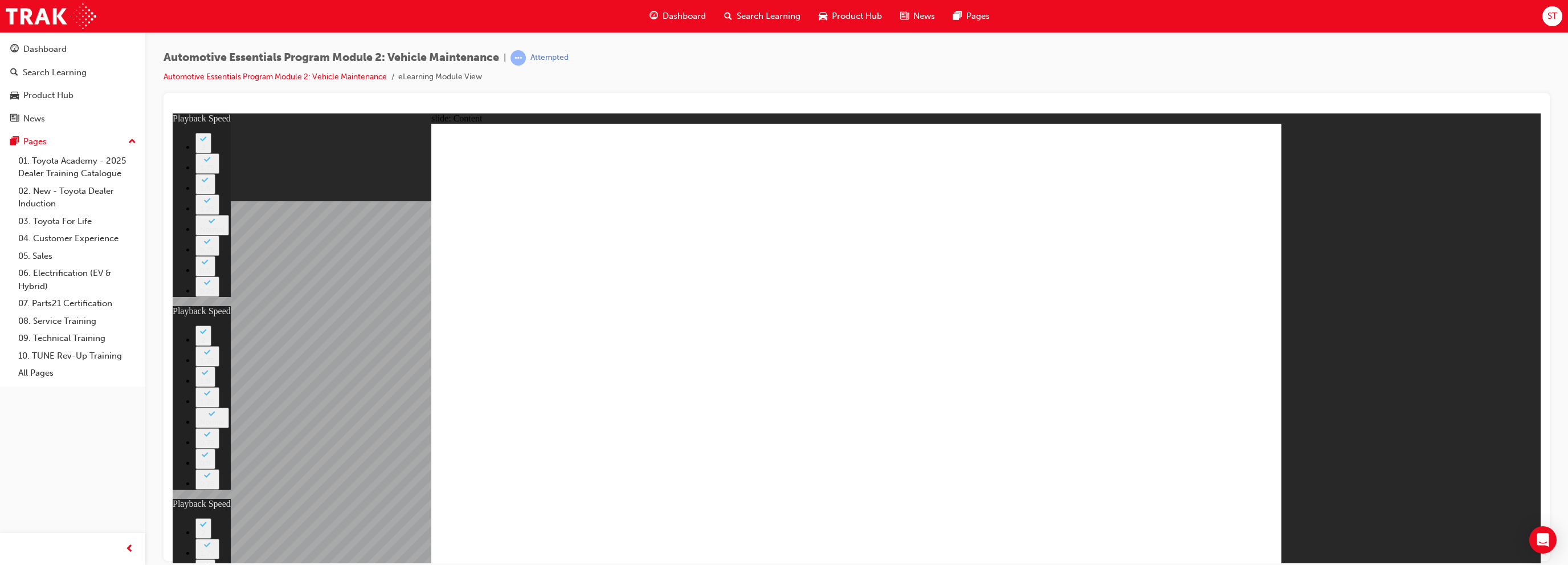
type input "6"
type input "21"
type input "12"
type input "41"
type input "13"
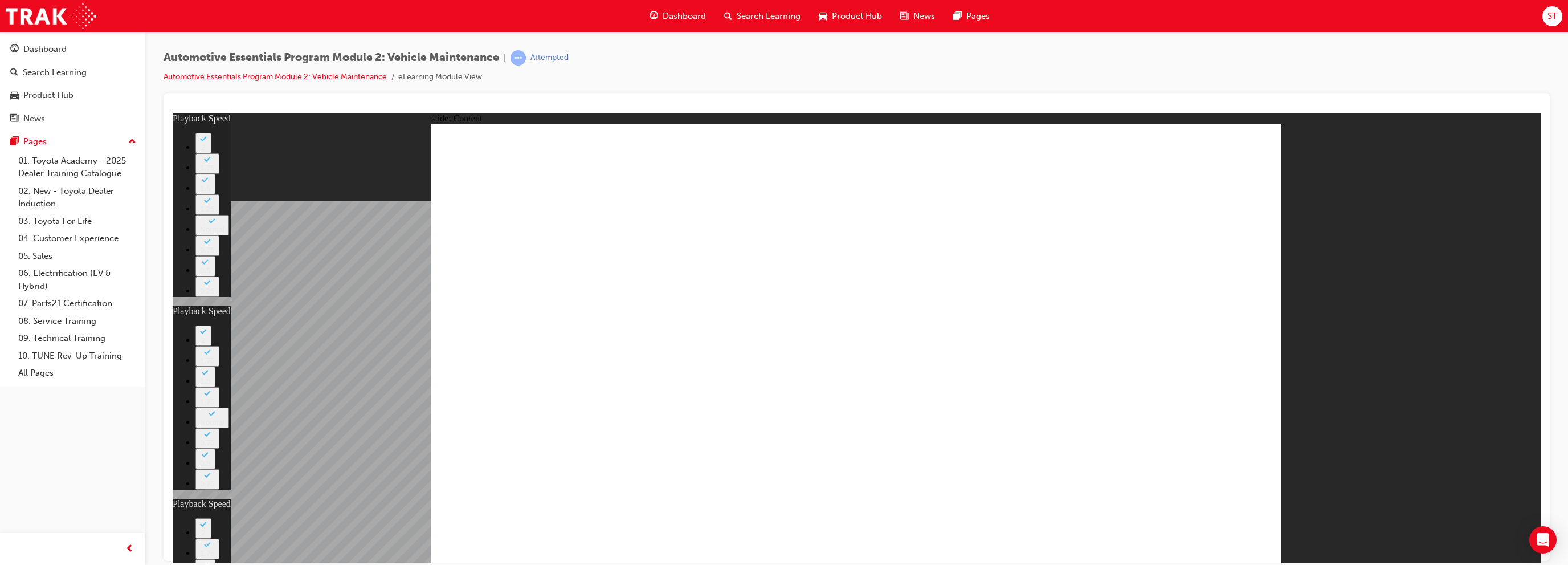
type input "6"
type input "21"
type input "12"
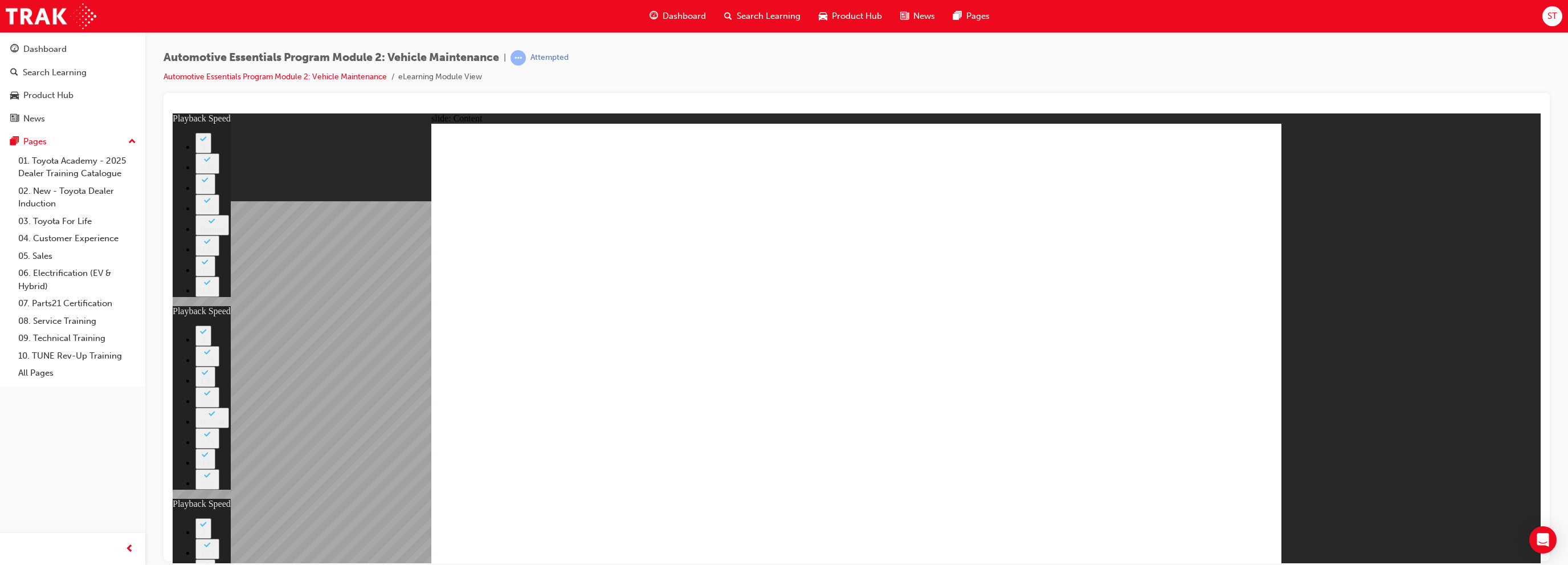
type input "41"
type input "13"
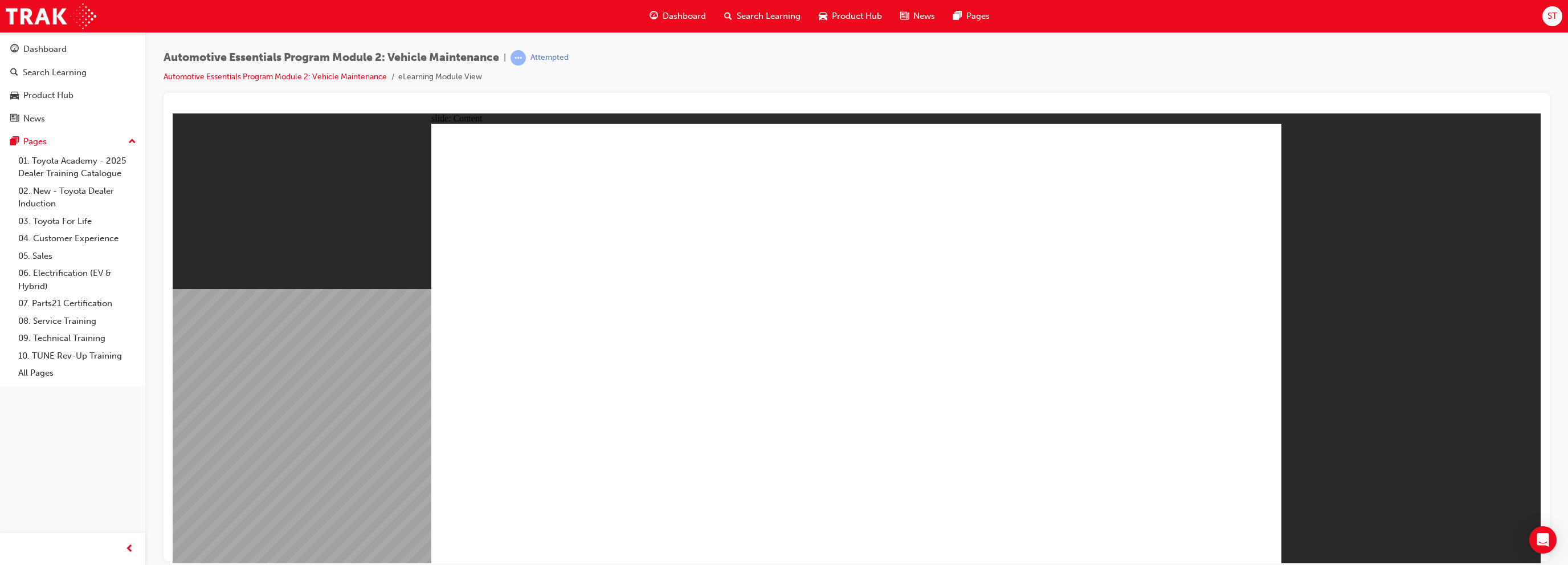
radio input "true"
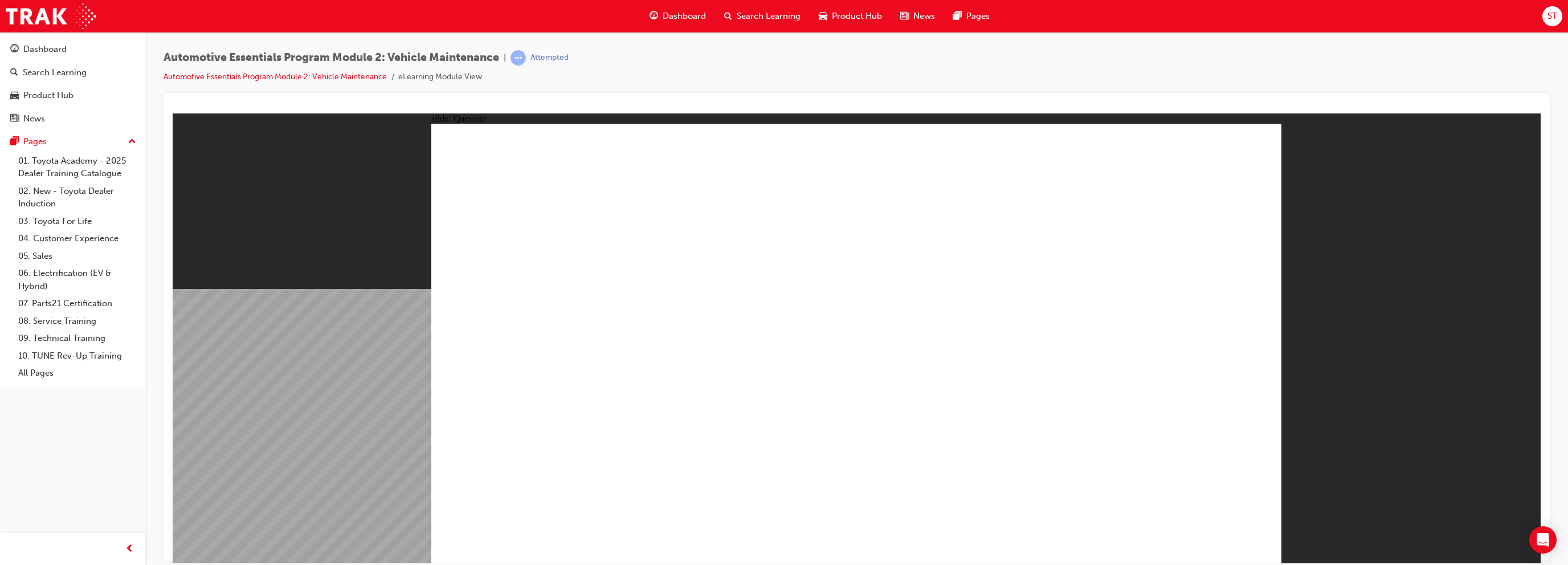
radio input "true"
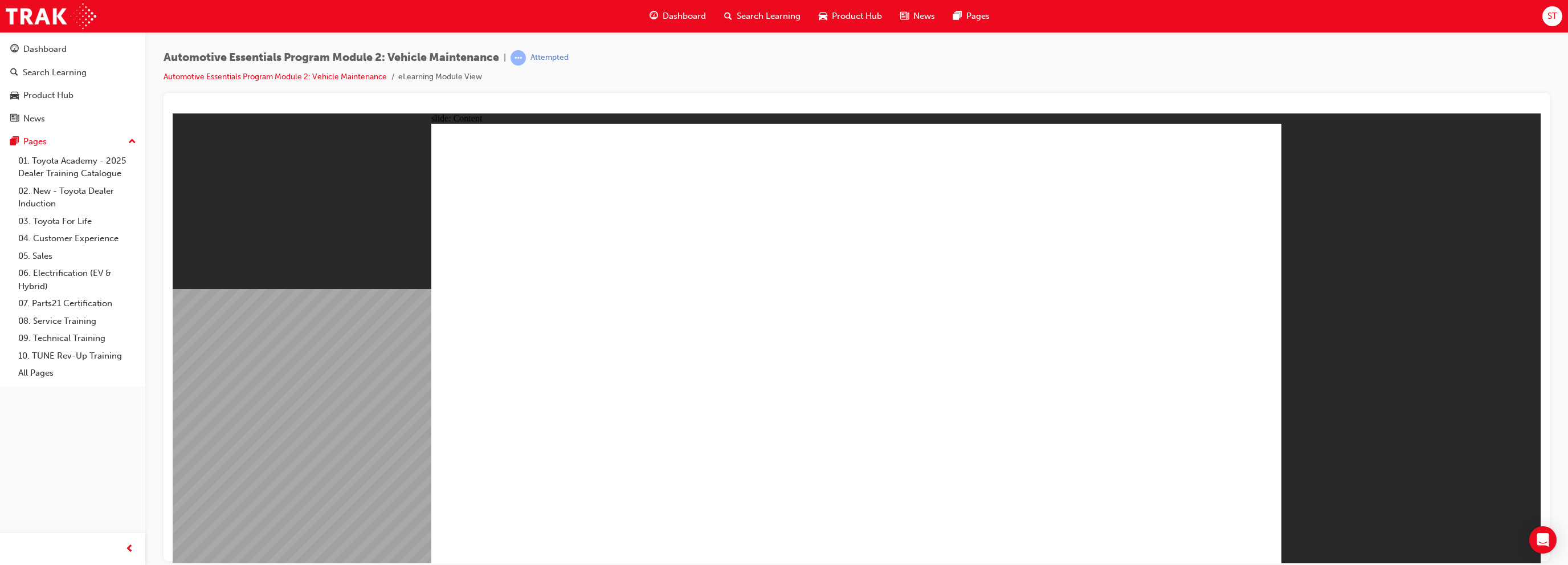
drag, startPoint x: 1226, startPoint y: 158, endPoint x: 1178, endPoint y: 260, distance: 112.7
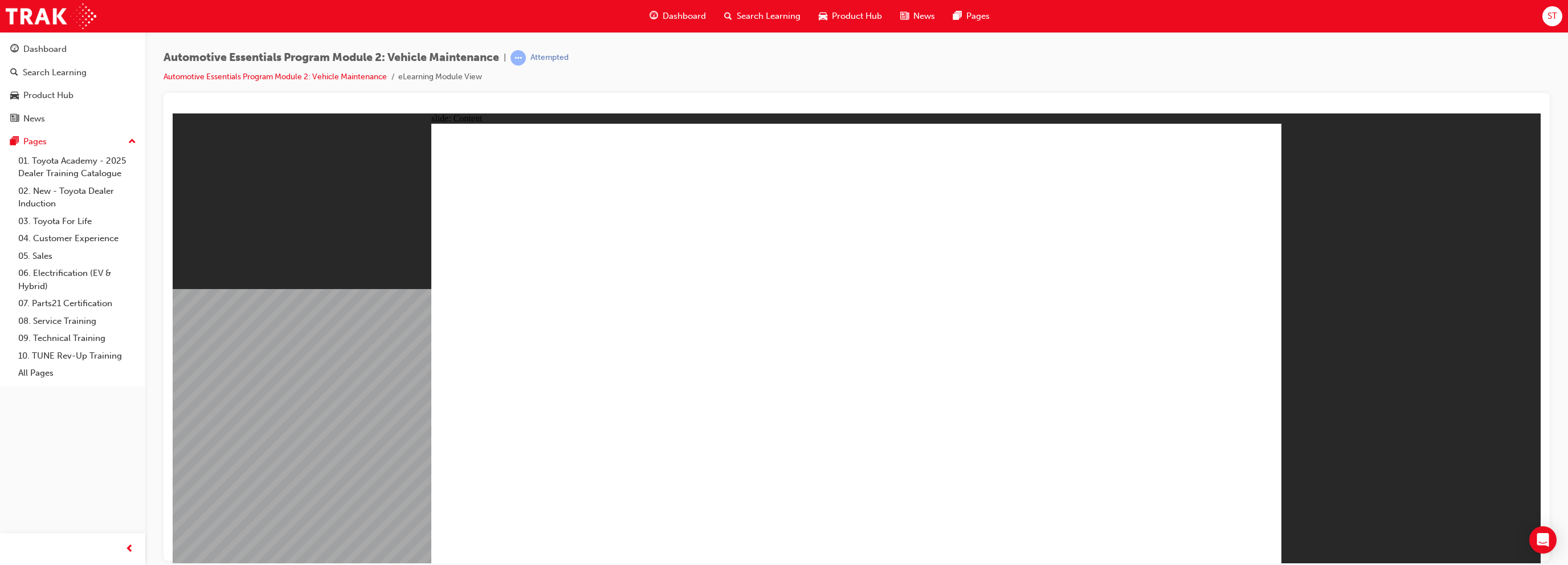
drag, startPoint x: 777, startPoint y: 238, endPoint x: 947, endPoint y: 231, distance: 170.1
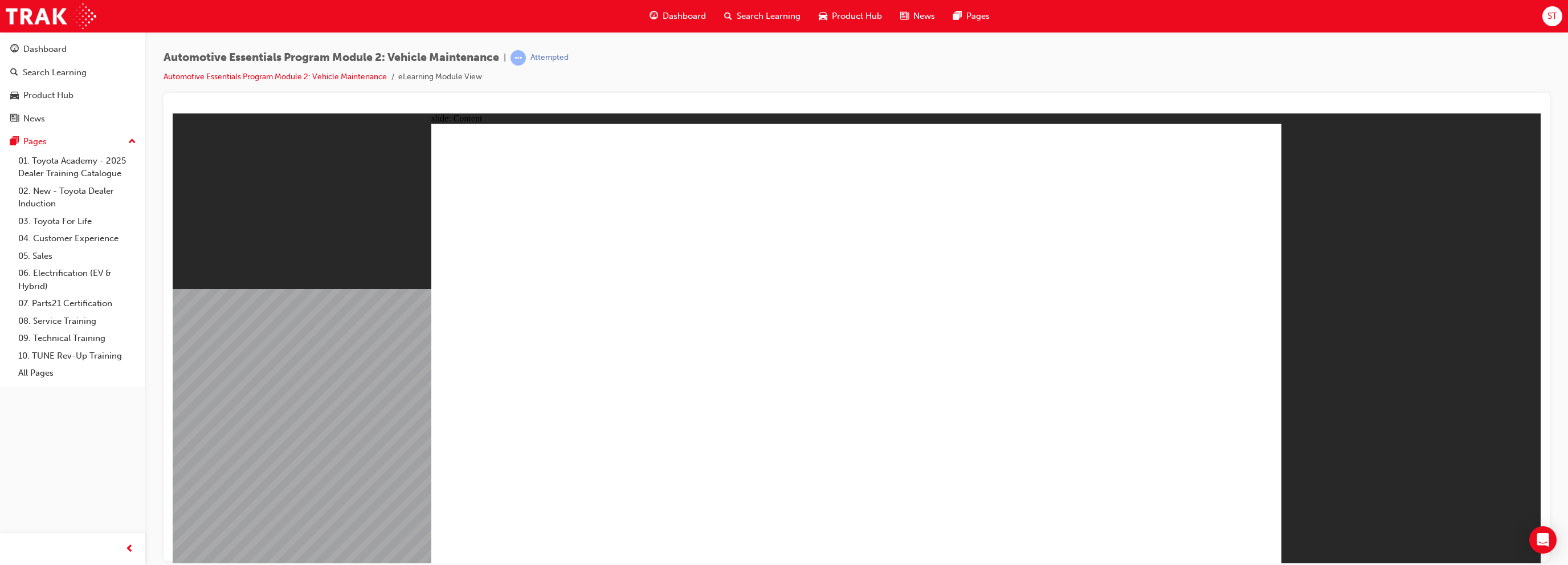
drag, startPoint x: 1226, startPoint y: 145, endPoint x: 1246, endPoint y: 246, distance: 103.0
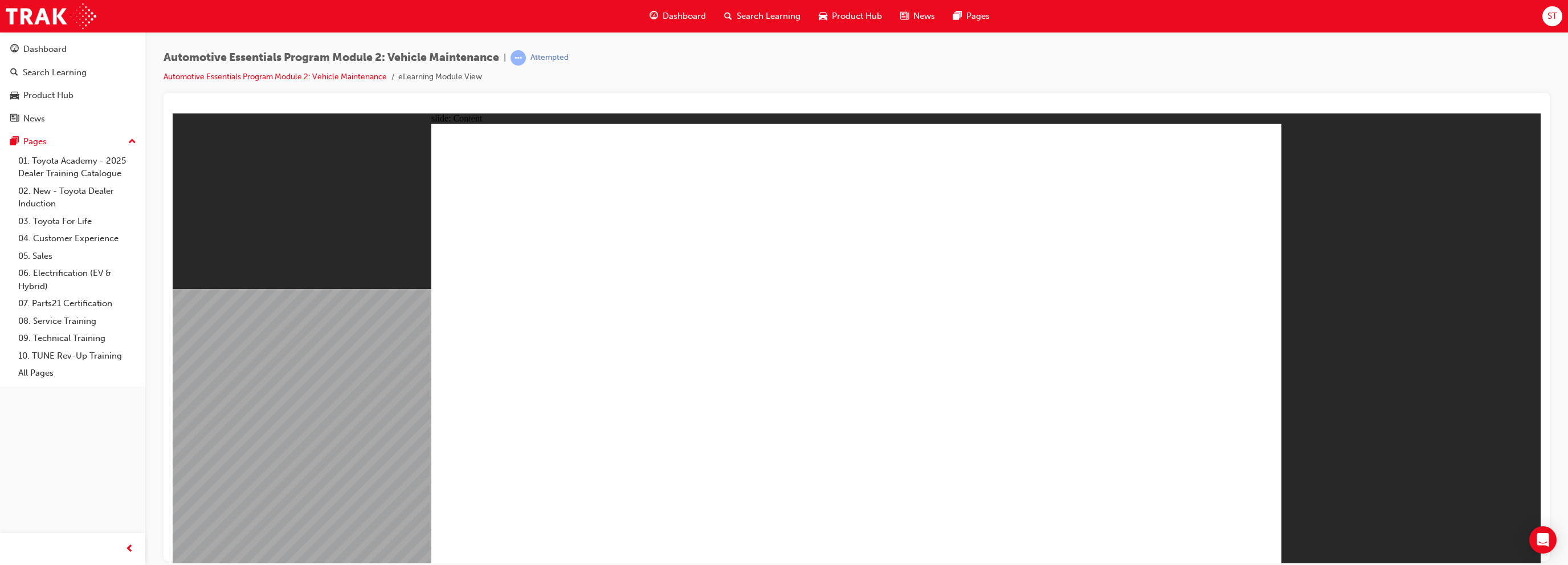
drag, startPoint x: 1236, startPoint y: 152, endPoint x: 1240, endPoint y: 168, distance: 16.5
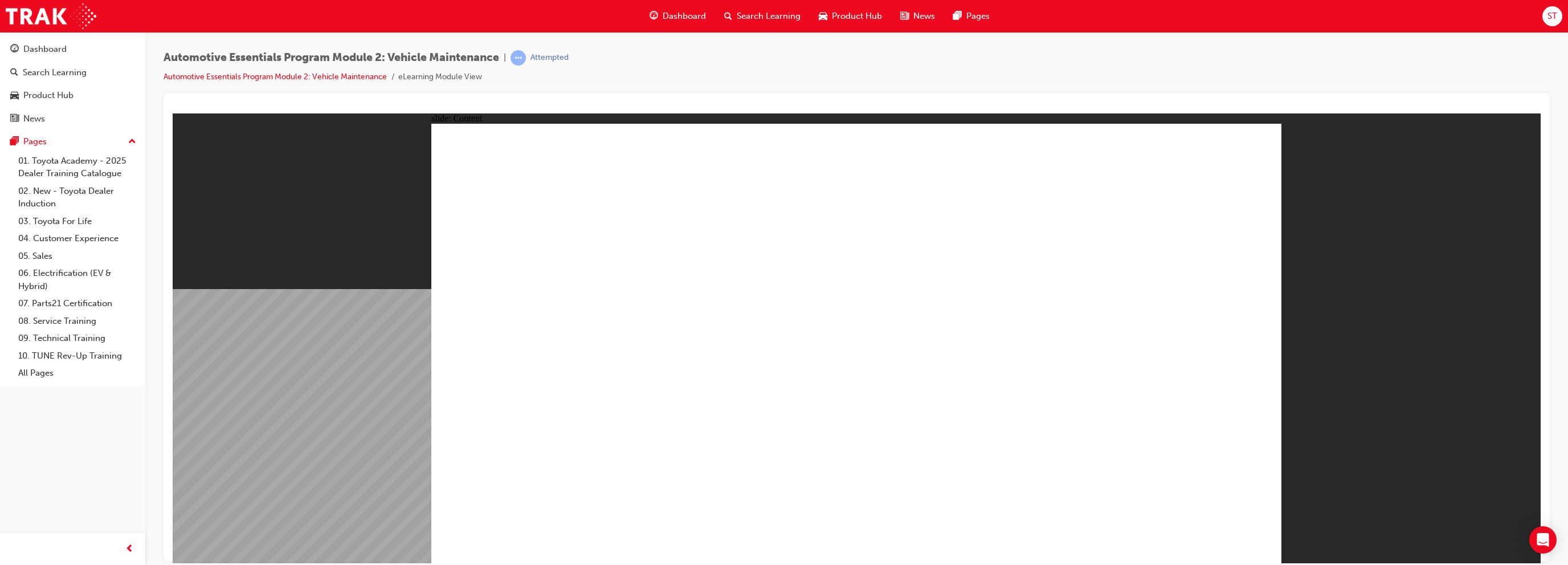
drag, startPoint x: 1003, startPoint y: 334, endPoint x: 953, endPoint y: 368, distance: 60.5
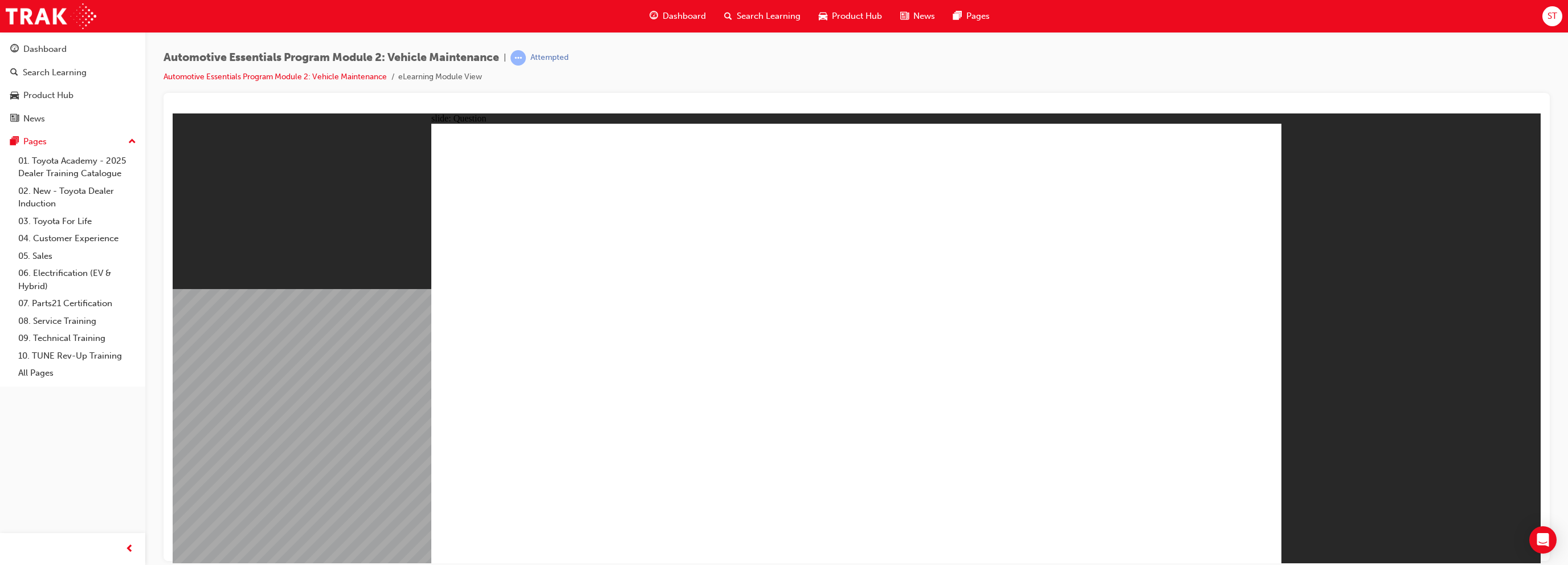
radio input "true"
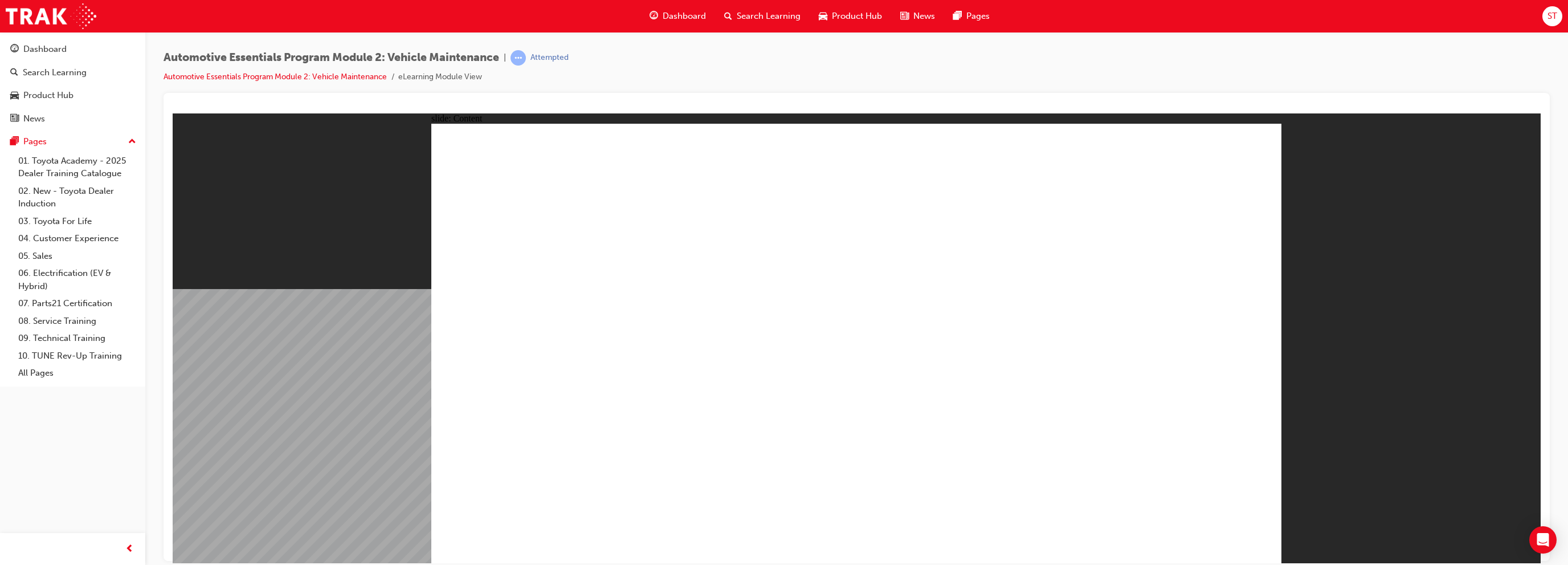
radio input "true"
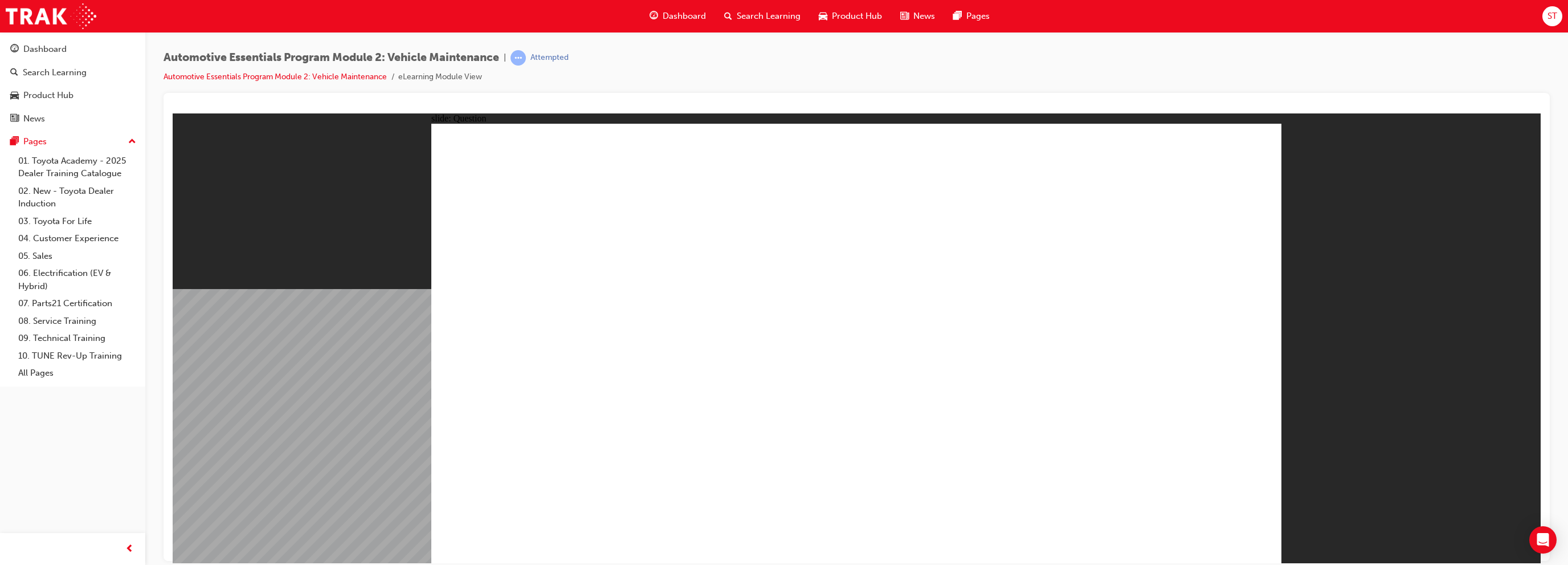
radio input "true"
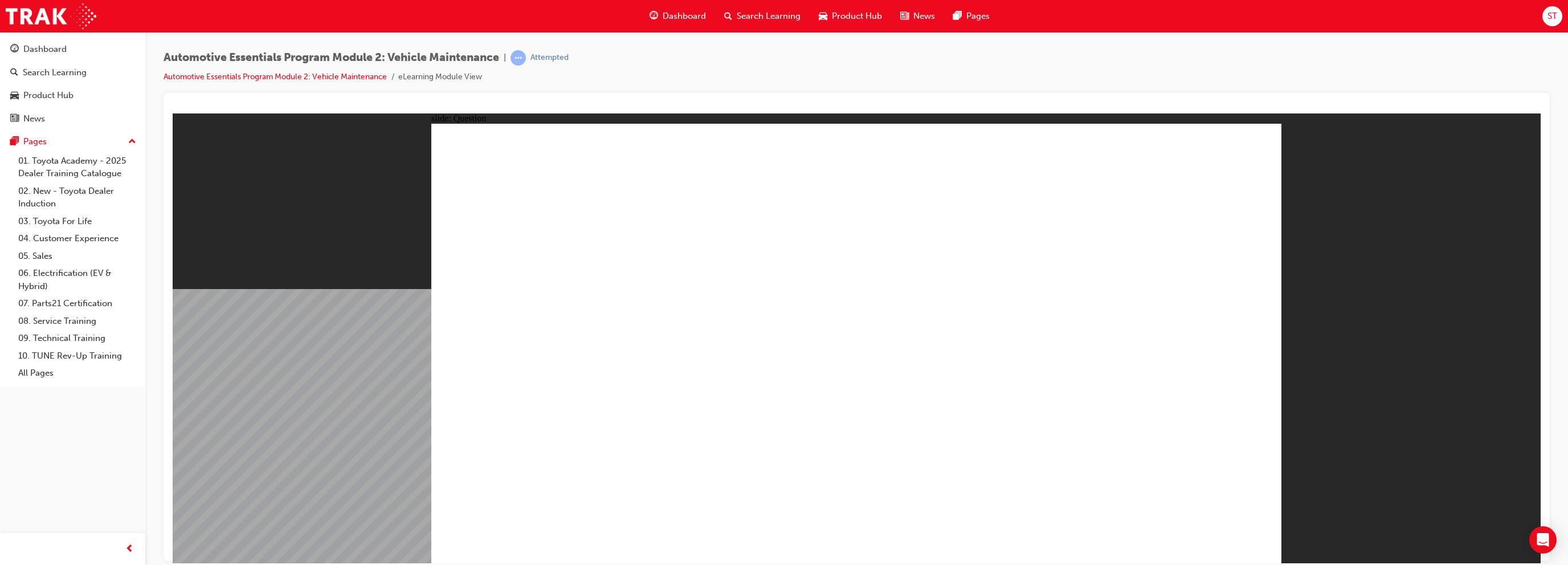
drag, startPoint x: 1215, startPoint y: 519, endPoint x: 1224, endPoint y: 530, distance: 14.2
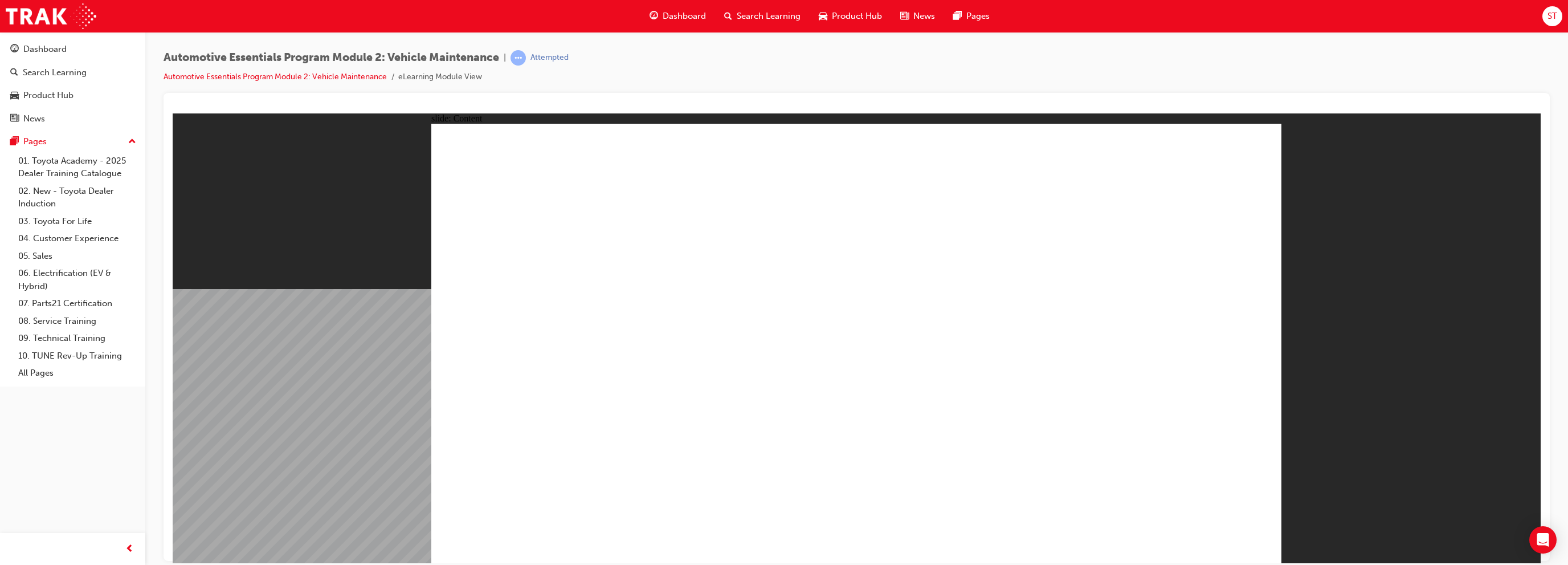
drag, startPoint x: 1247, startPoint y: 156, endPoint x: 1242, endPoint y: 310, distance: 154.1
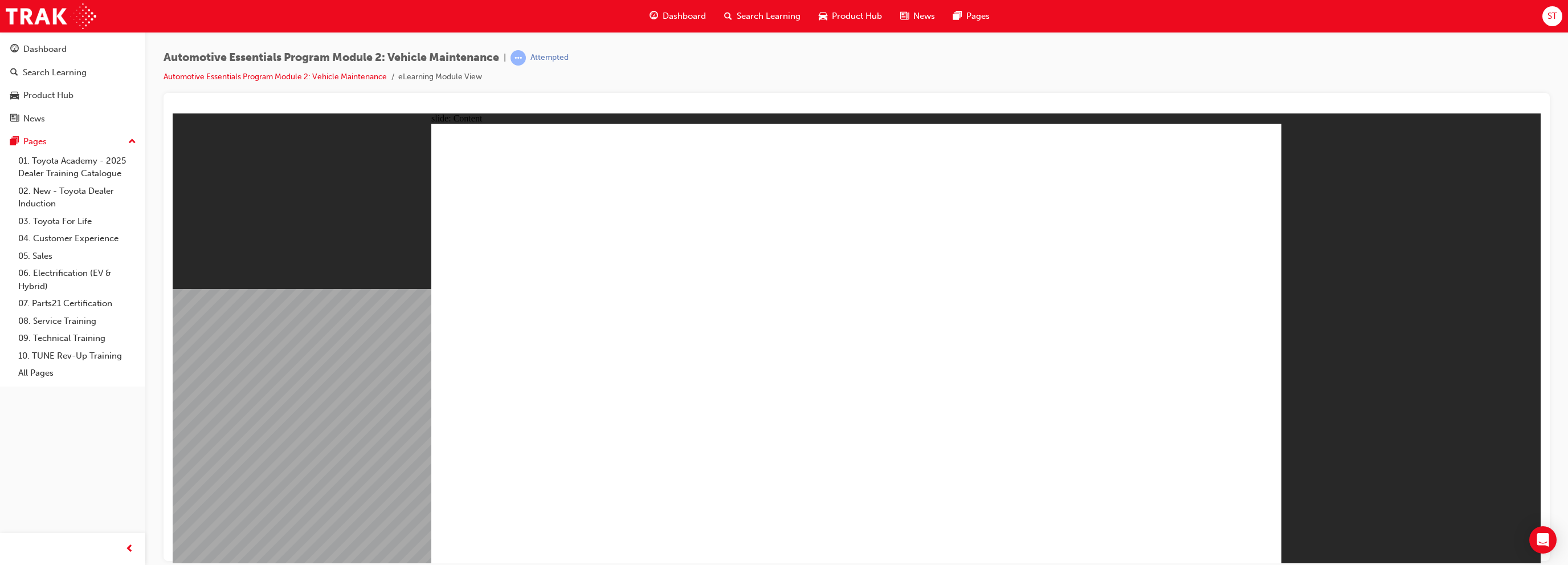
drag, startPoint x: 572, startPoint y: 385, endPoint x: 582, endPoint y: 385, distance: 10.0
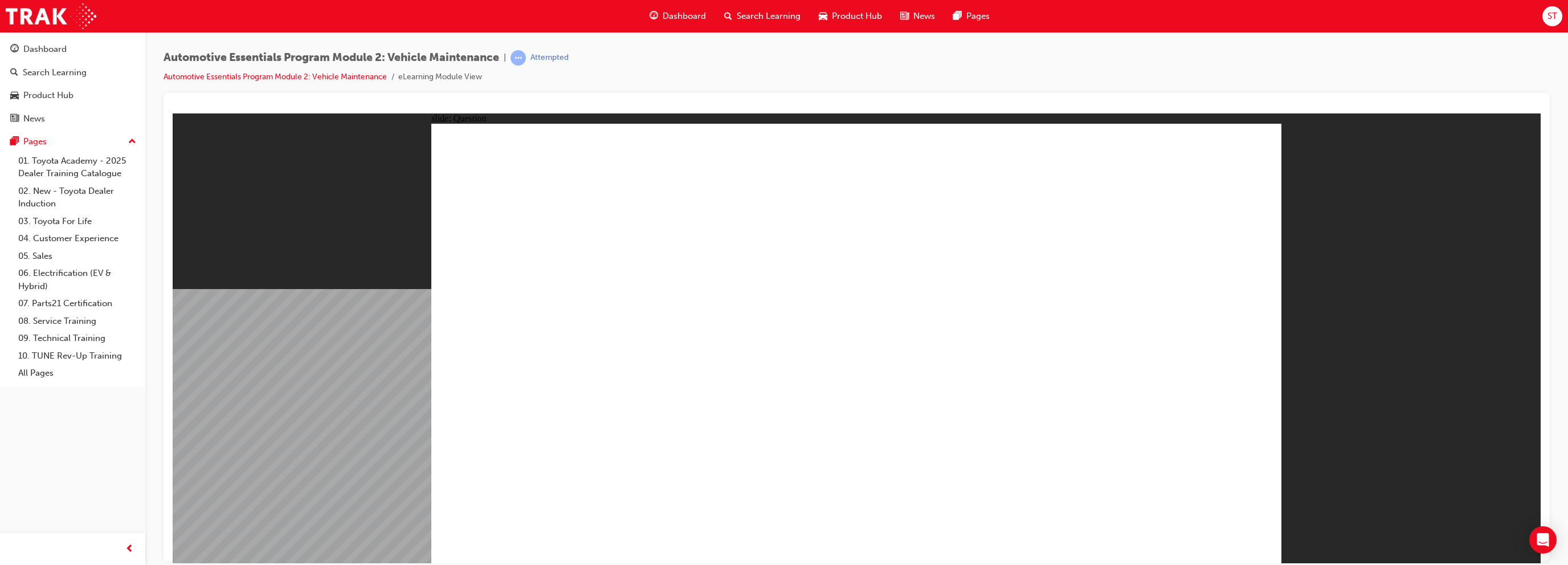
radio input "true"
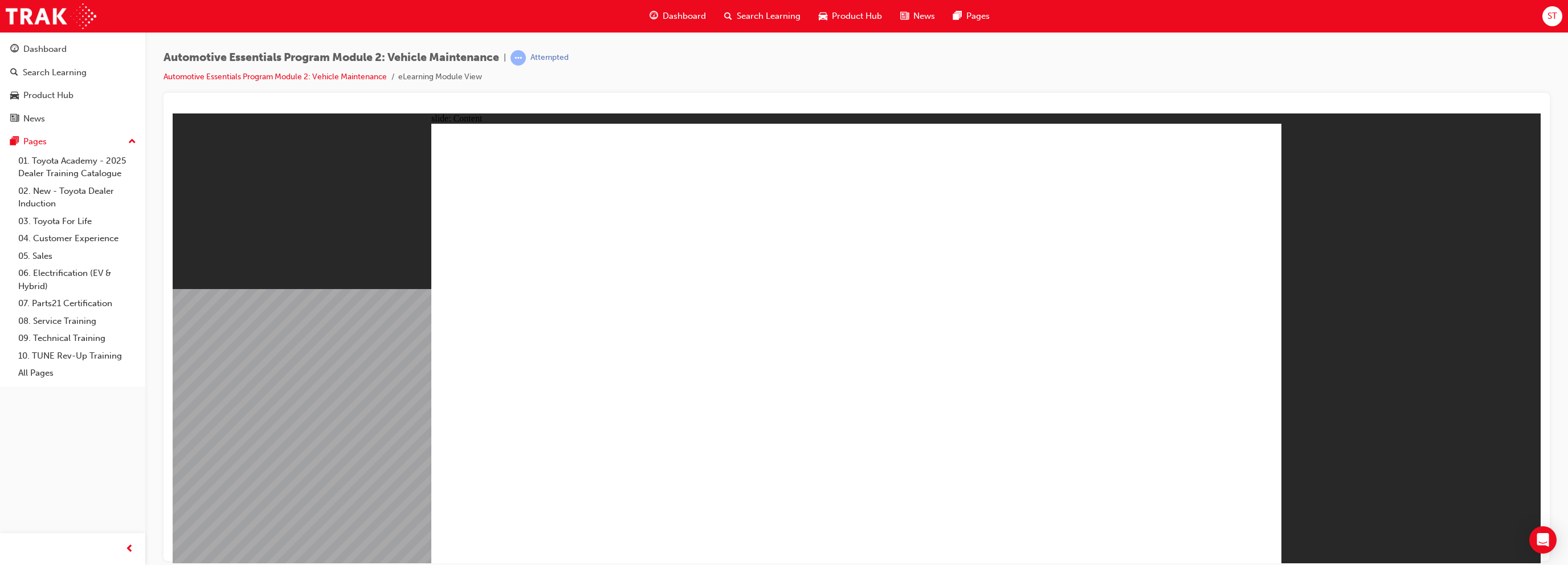
drag, startPoint x: 1032, startPoint y: 469, endPoint x: 1021, endPoint y: 484, distance: 18.6
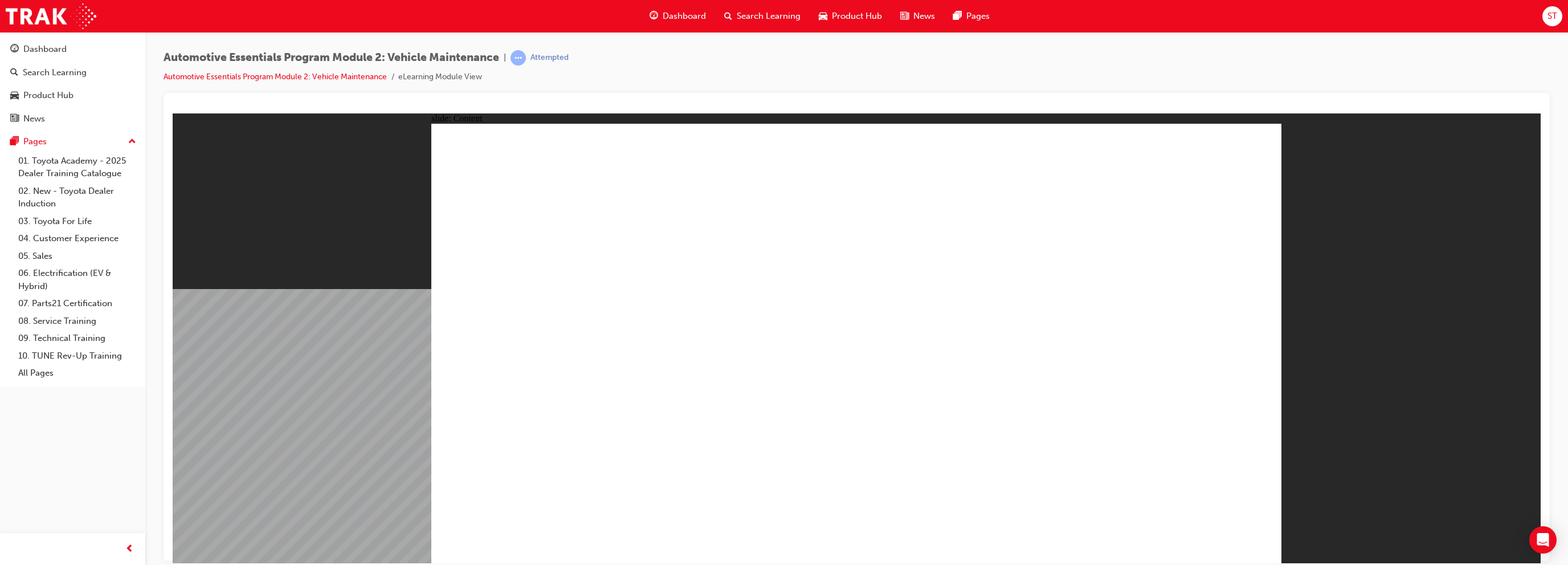
drag, startPoint x: 1038, startPoint y: 482, endPoint x: 1025, endPoint y: 494, distance: 17.7
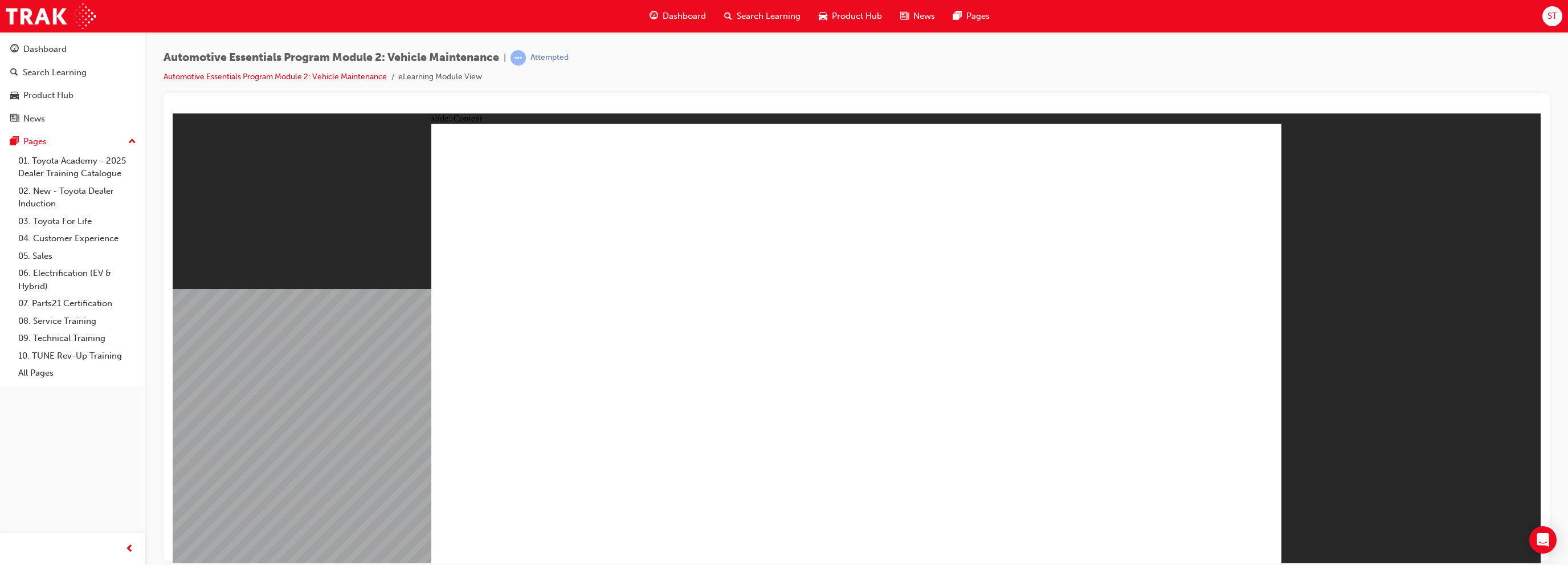
drag, startPoint x: 1239, startPoint y: 142, endPoint x: 1188, endPoint y: 325, distance: 190.0
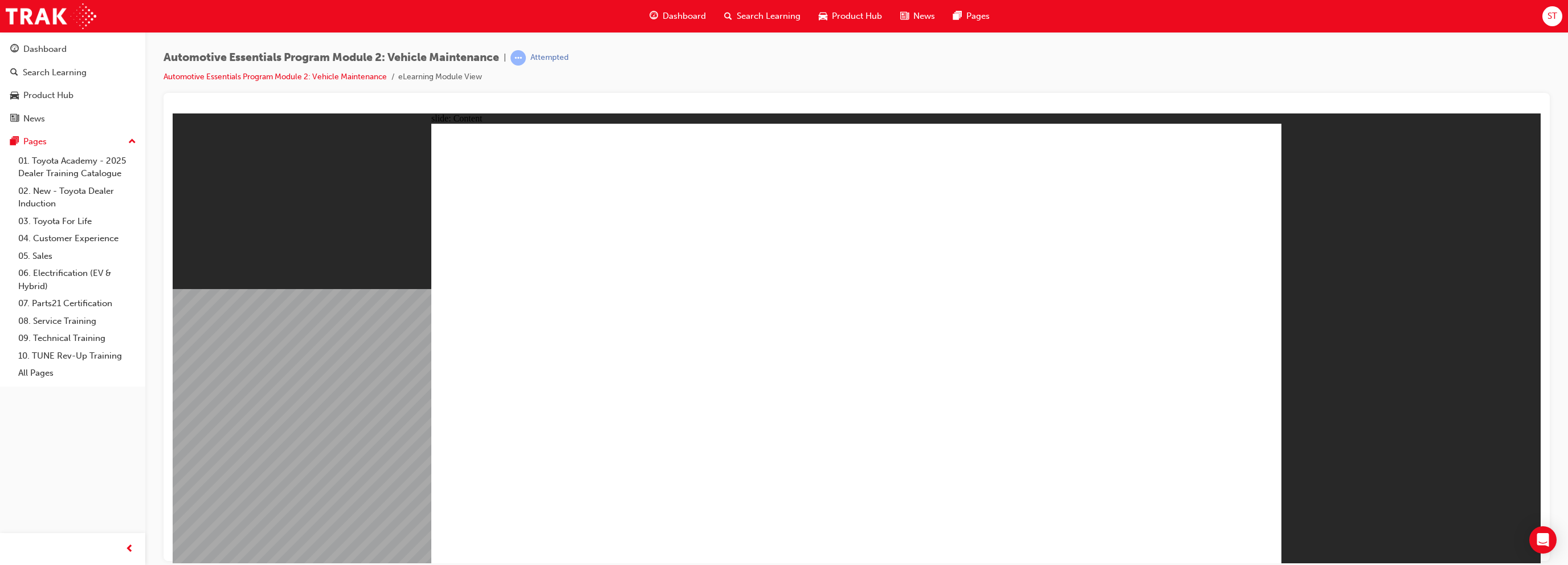
radio input "true"
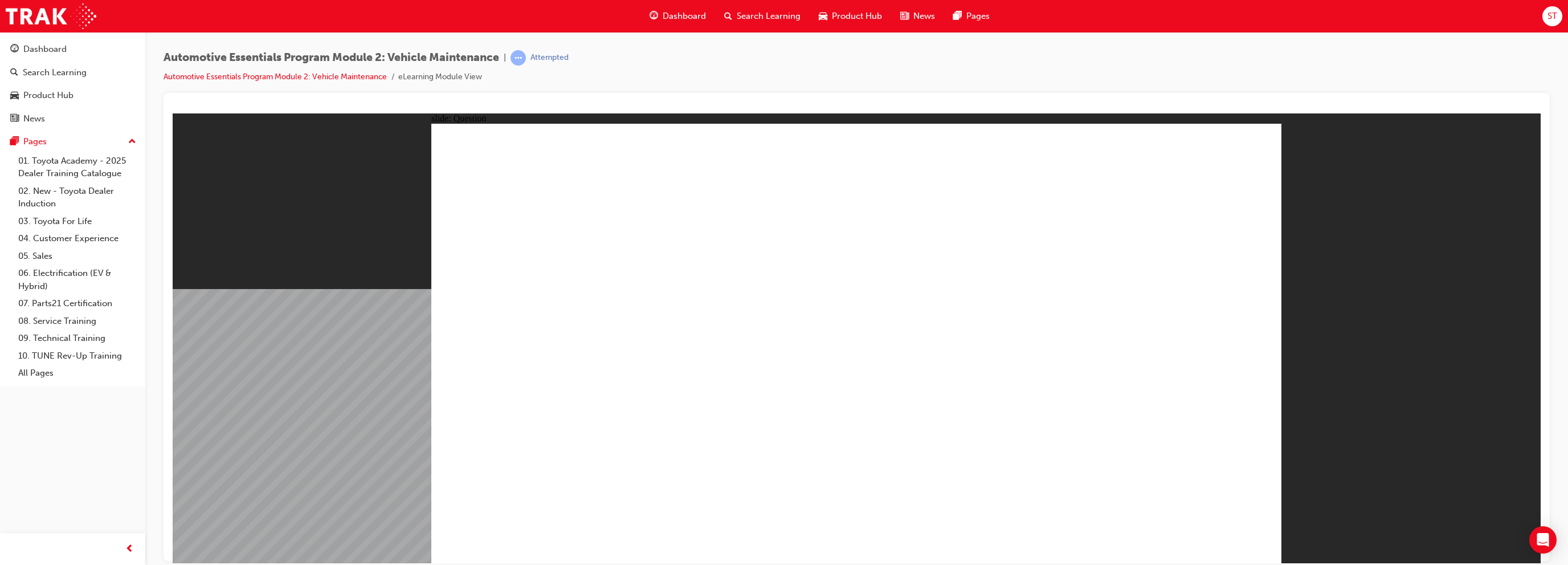
radio input "true"
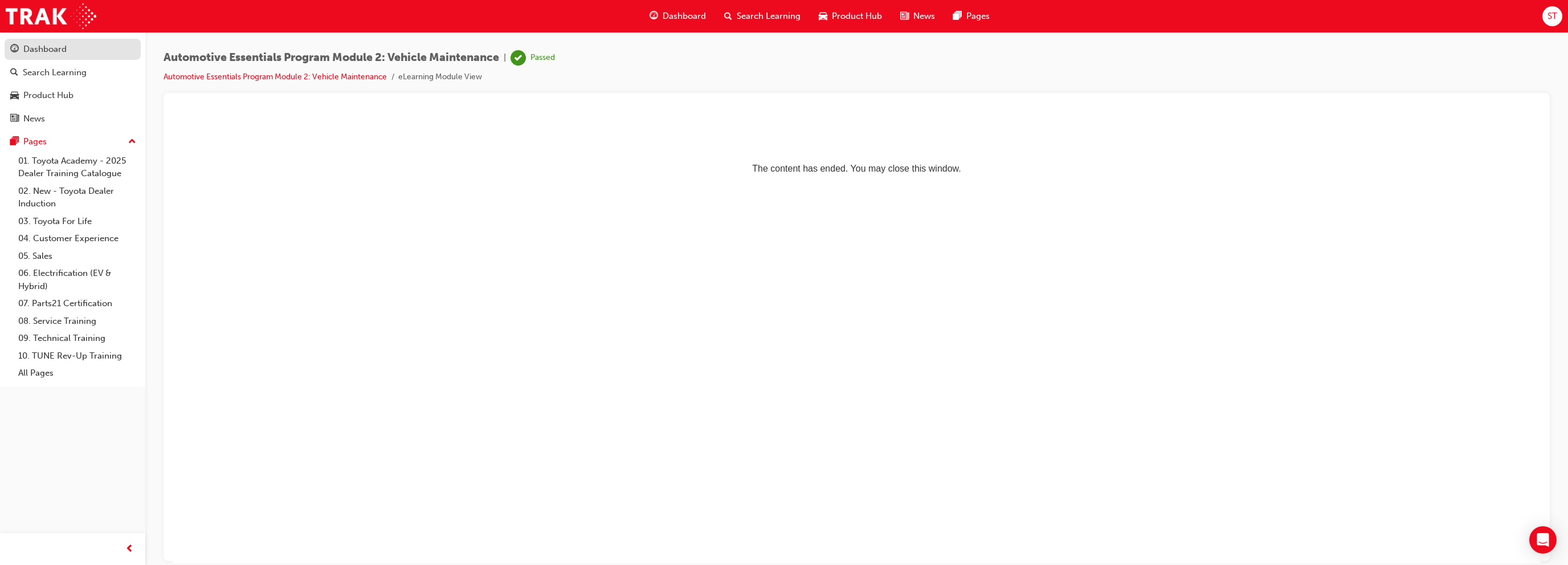
click at [77, 56] on link "Dashboard" at bounding box center [72, 49] width 136 height 21
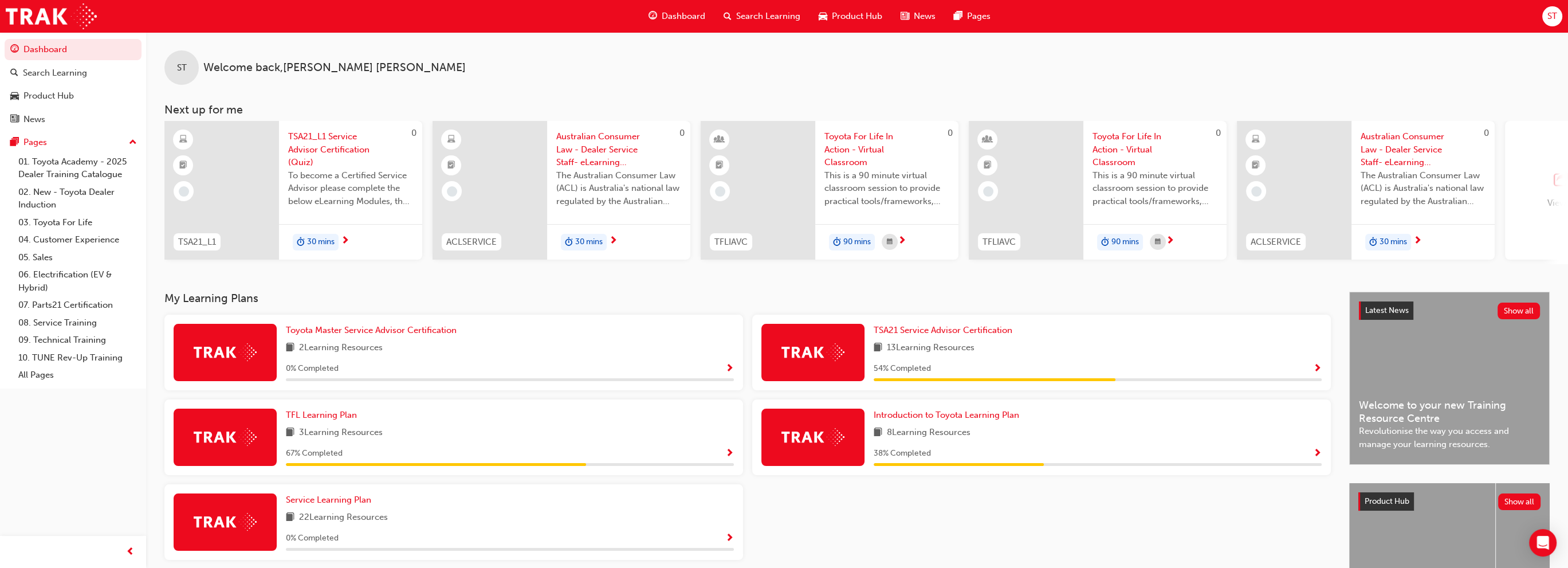
click at [1560, 192] on div "View all" at bounding box center [1562, 190] width 31 height 38
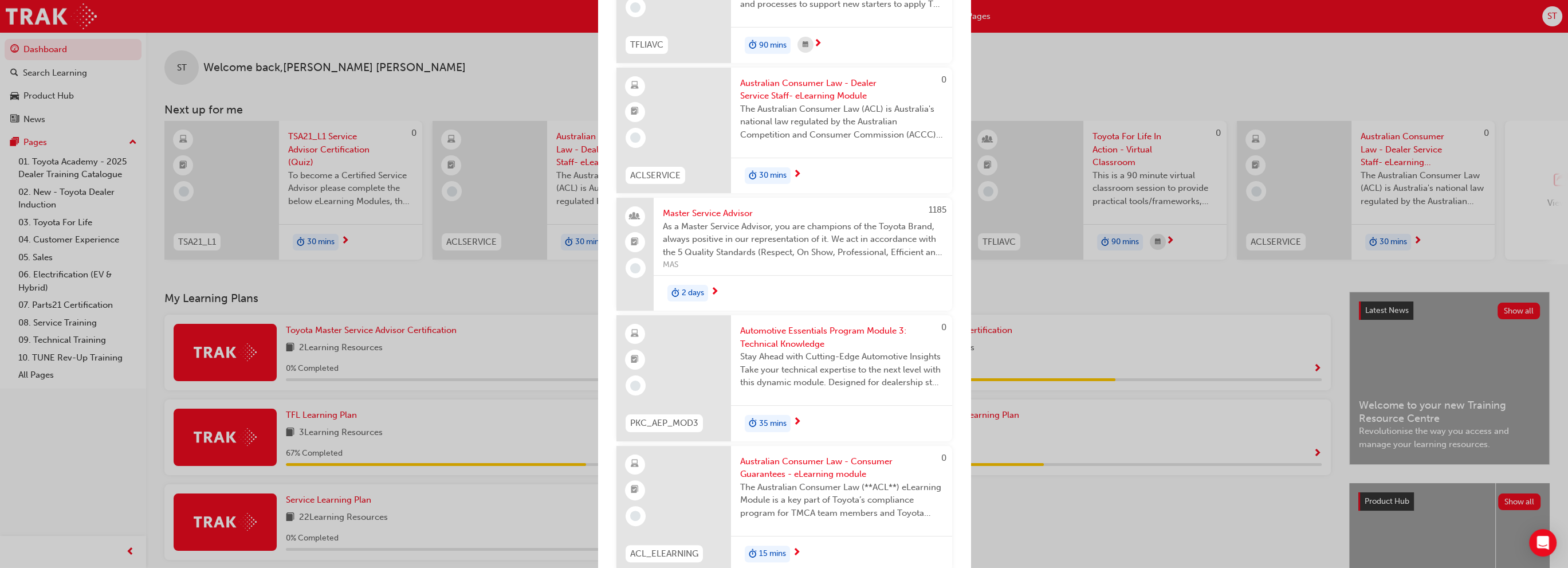
scroll to position [516, 0]
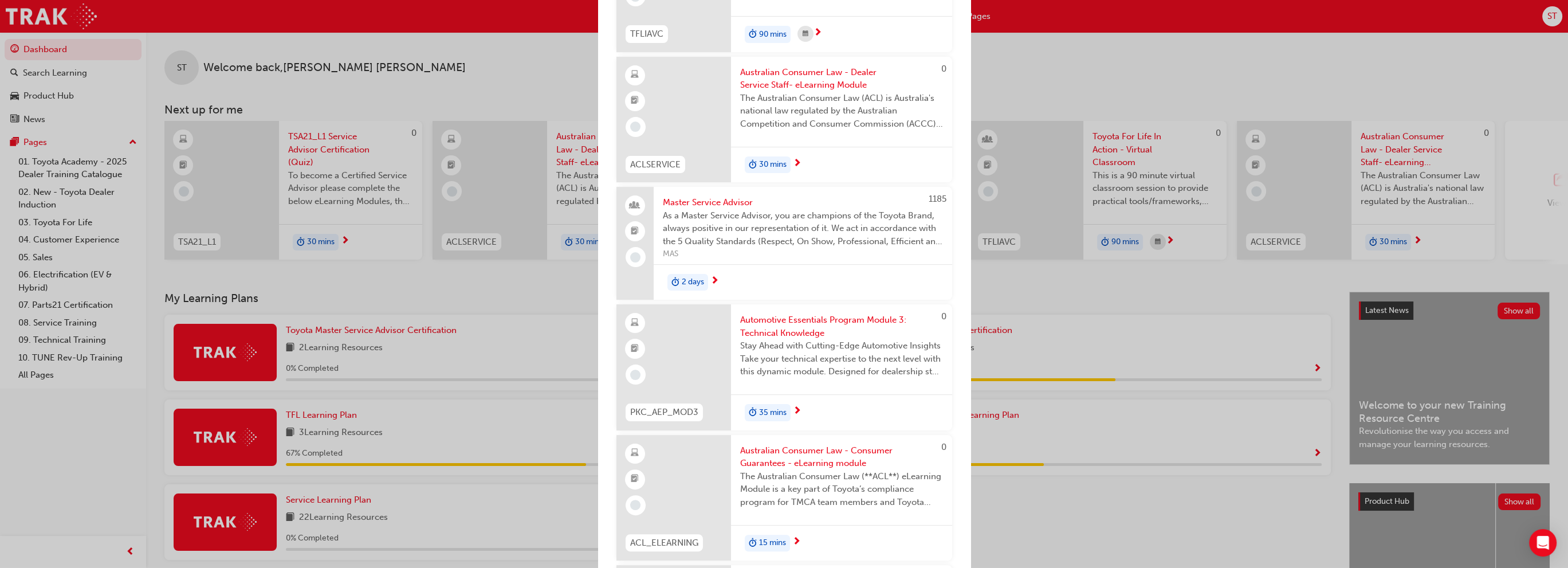
click at [827, 353] on span "Stay Ahead with Cutting-Edge Automotive Insights Take your technical expertise …" at bounding box center [841, 359] width 203 height 39
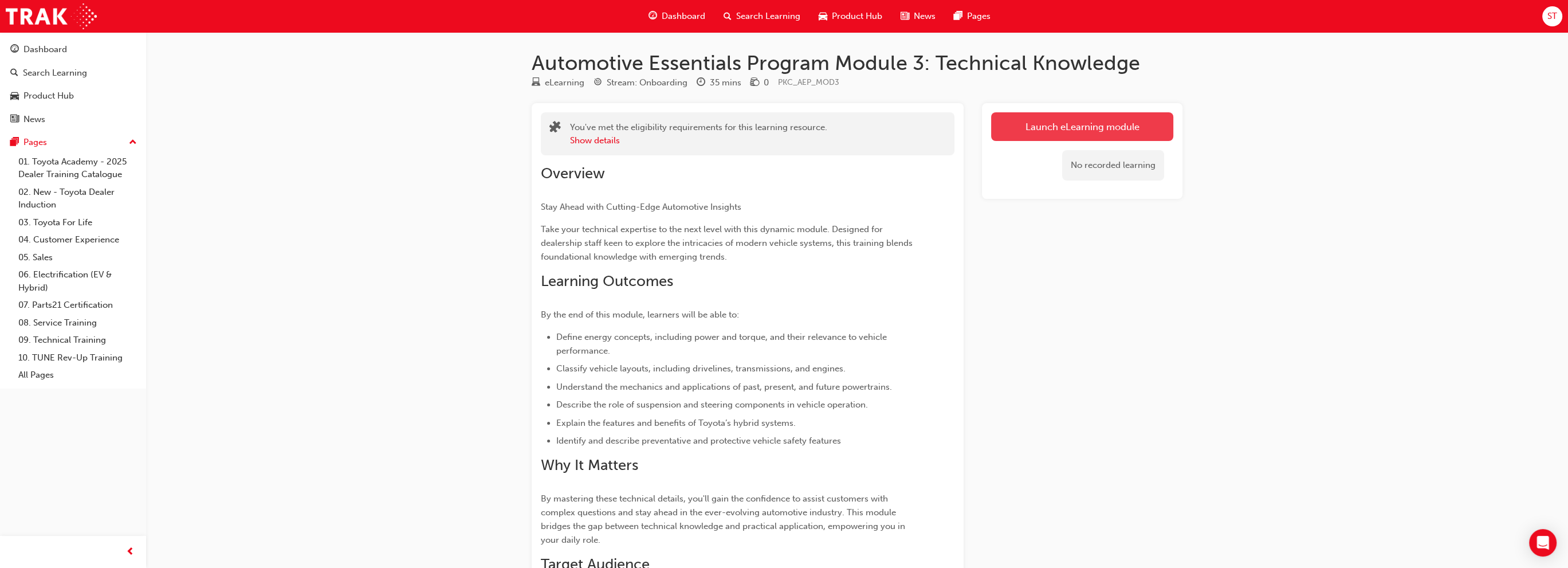
click at [1086, 127] on link "Launch eLearning module" at bounding box center [1082, 126] width 182 height 29
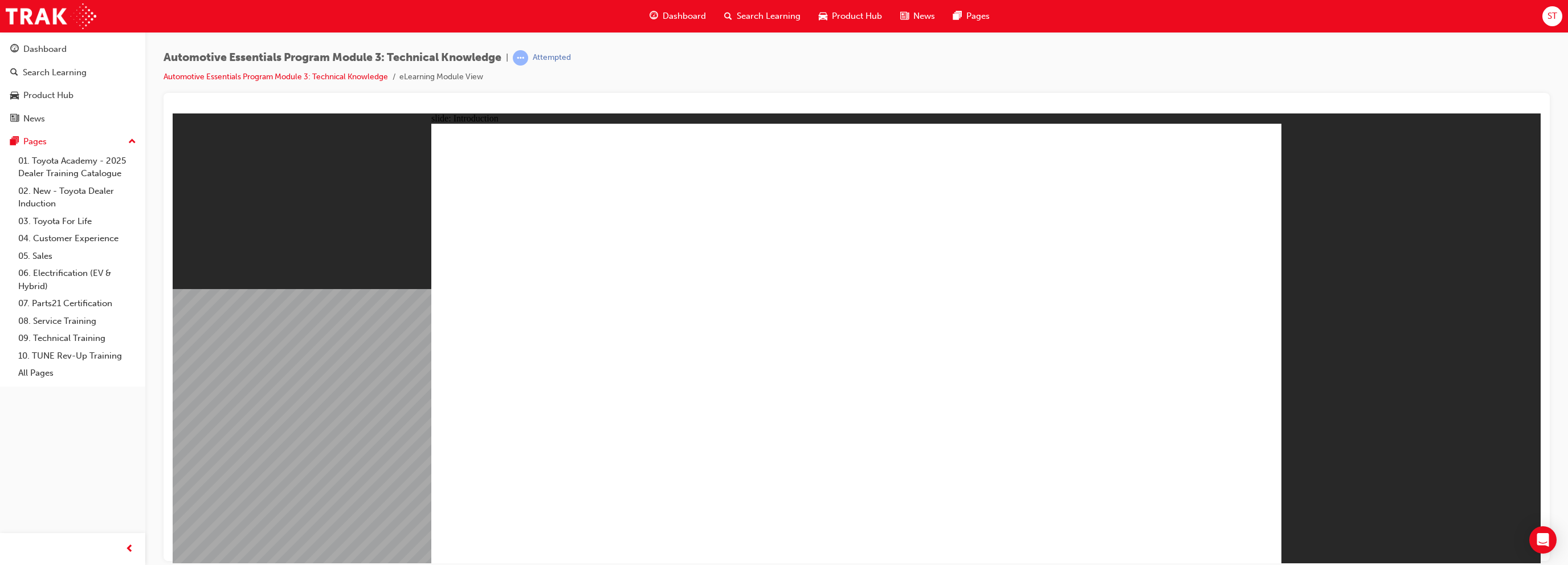
drag, startPoint x: 584, startPoint y: 450, endPoint x: 606, endPoint y: 445, distance: 22.6
drag, startPoint x: 1227, startPoint y: 167, endPoint x: 1201, endPoint y: 207, distance: 47.7
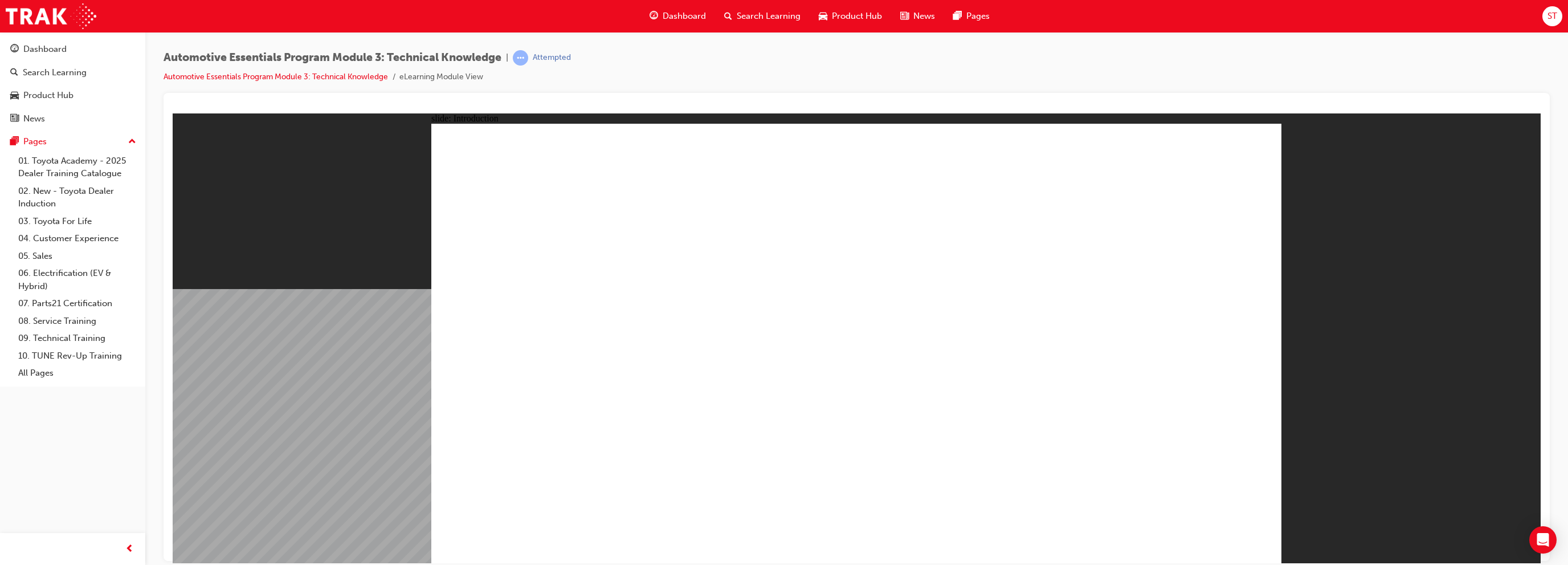
drag, startPoint x: 1246, startPoint y: 146, endPoint x: 1237, endPoint y: 153, distance: 11.4
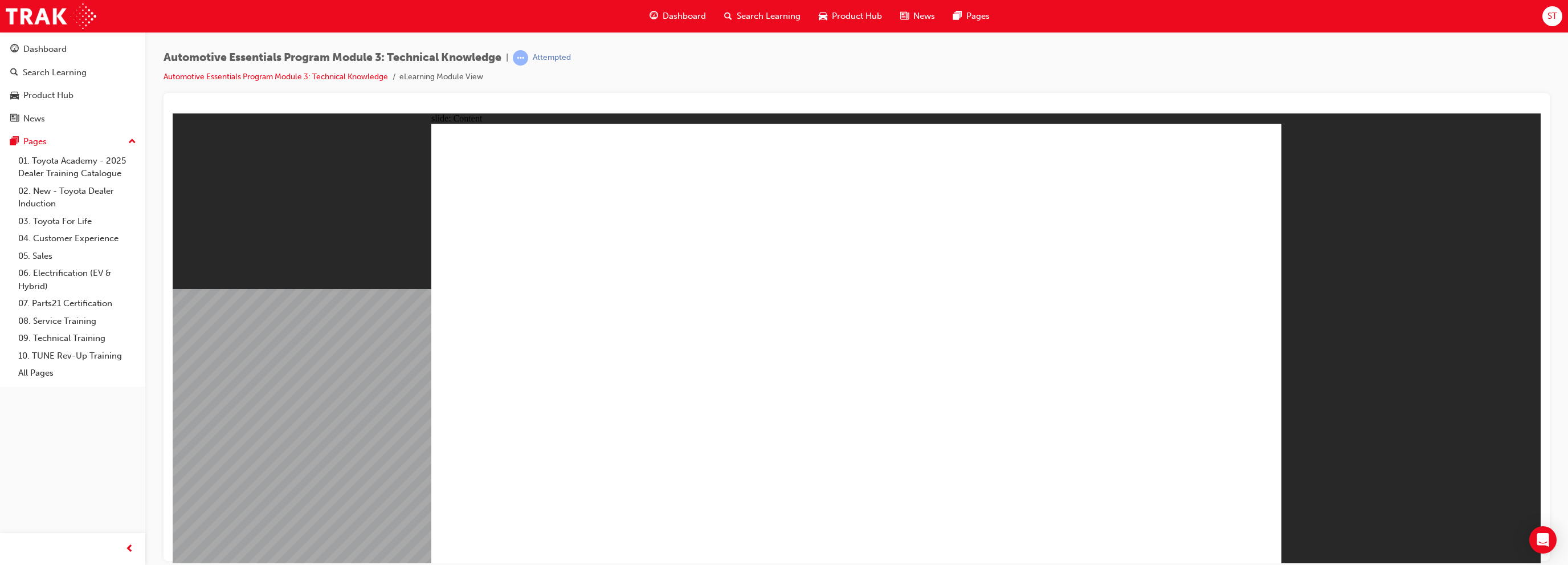
radio input "true"
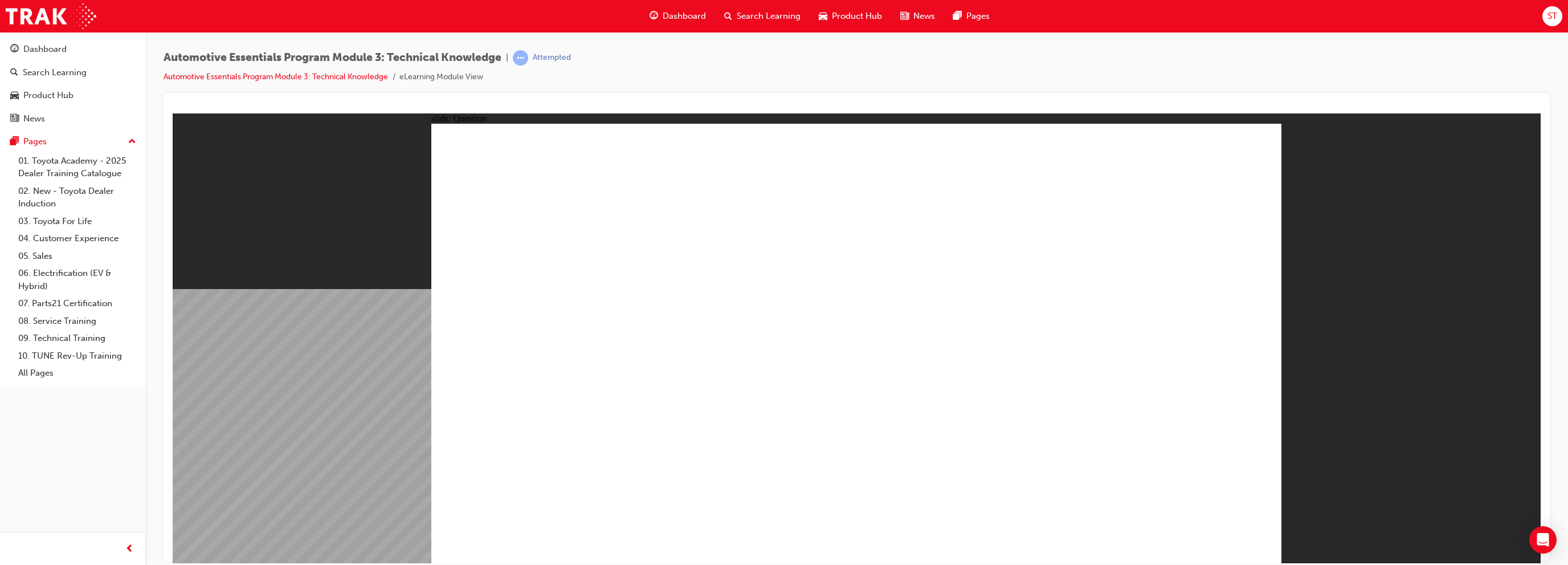
radio input "true"
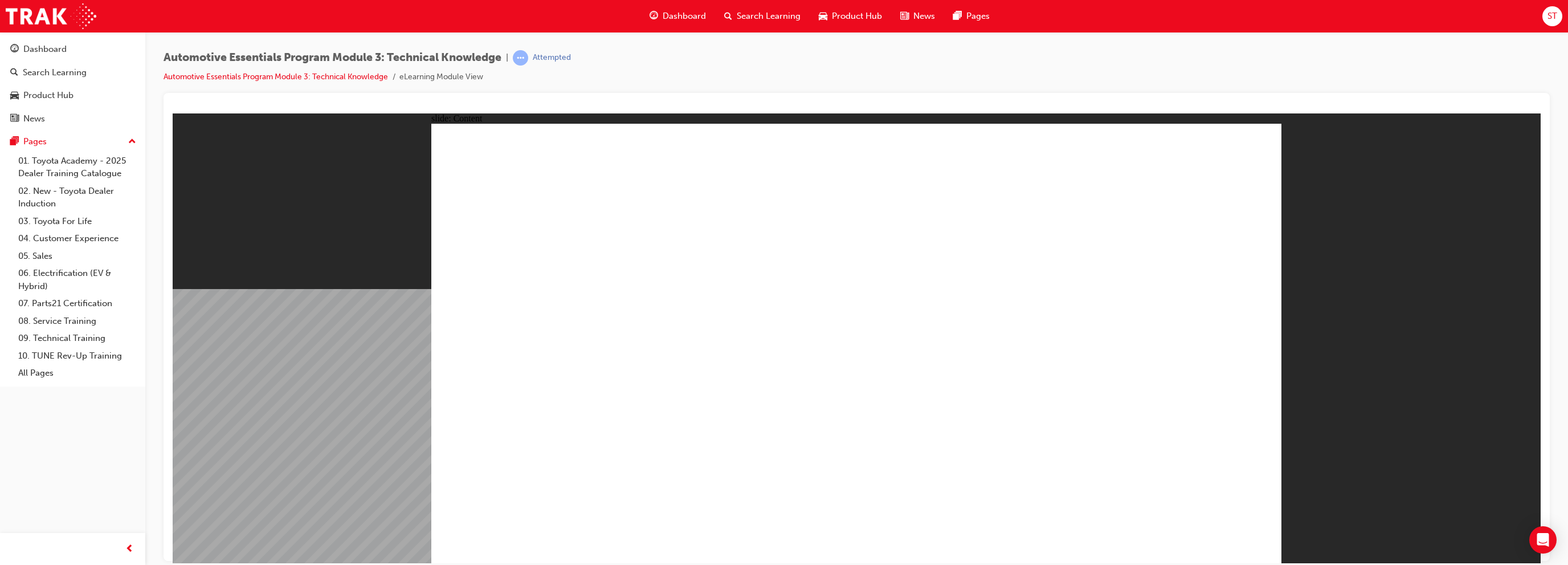
drag, startPoint x: 1214, startPoint y: 156, endPoint x: 1120, endPoint y: 276, distance: 152.4
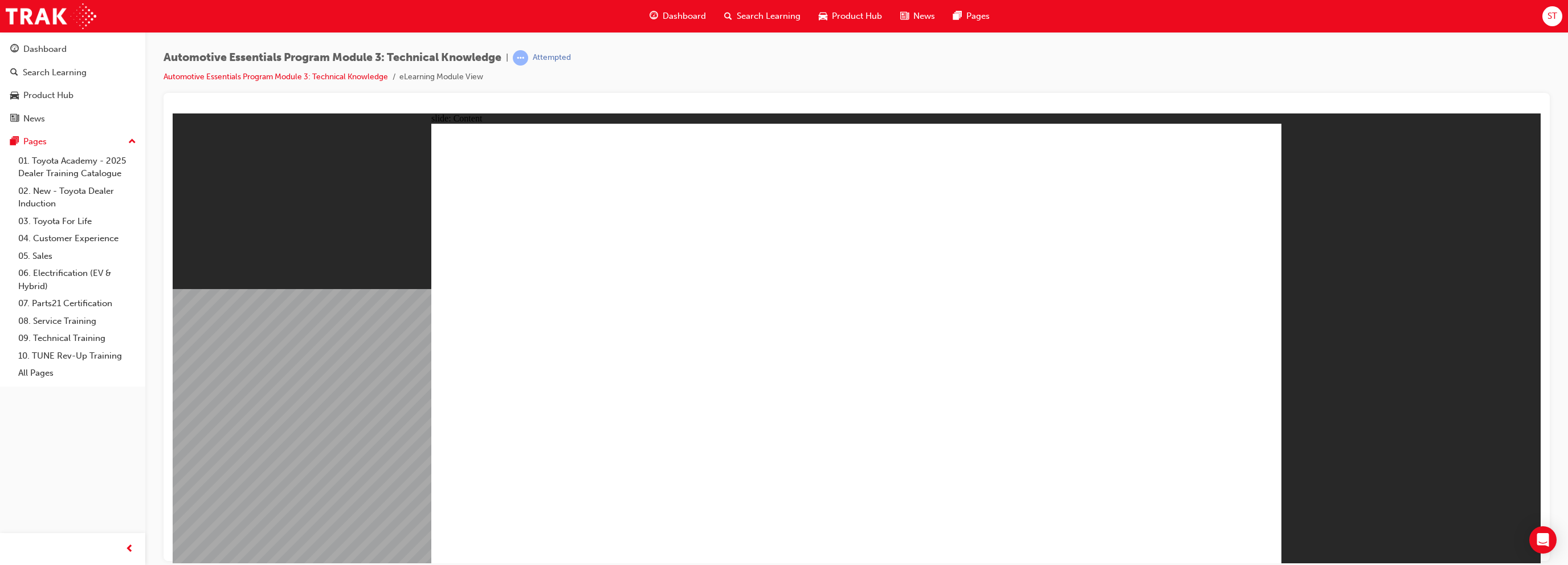
drag, startPoint x: 1219, startPoint y: 157, endPoint x: 1198, endPoint y: 229, distance: 75.0
drag, startPoint x: 1212, startPoint y: 516, endPoint x: 1249, endPoint y: 516, distance: 37.0
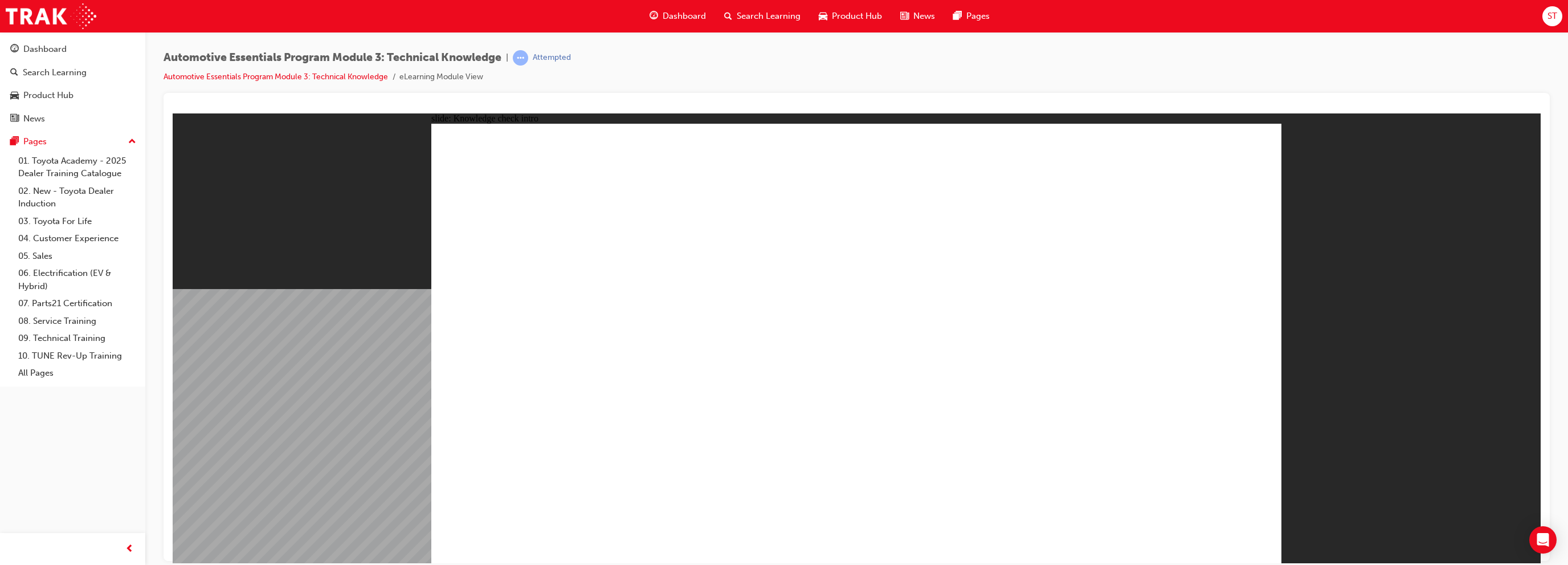
radio input "true"
drag, startPoint x: 818, startPoint y: 400, endPoint x: 837, endPoint y: 412, distance: 22.5
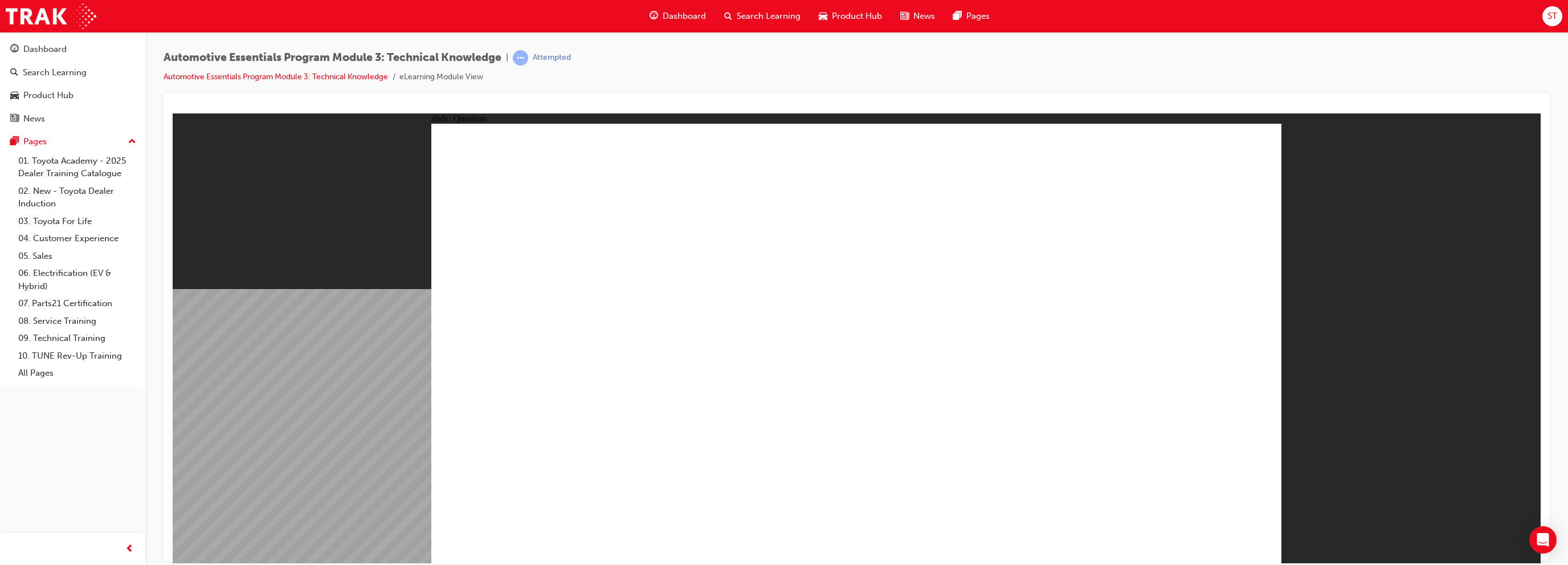
drag, startPoint x: 837, startPoint y: 412, endPoint x: 867, endPoint y: 425, distance: 32.7
radio input "true"
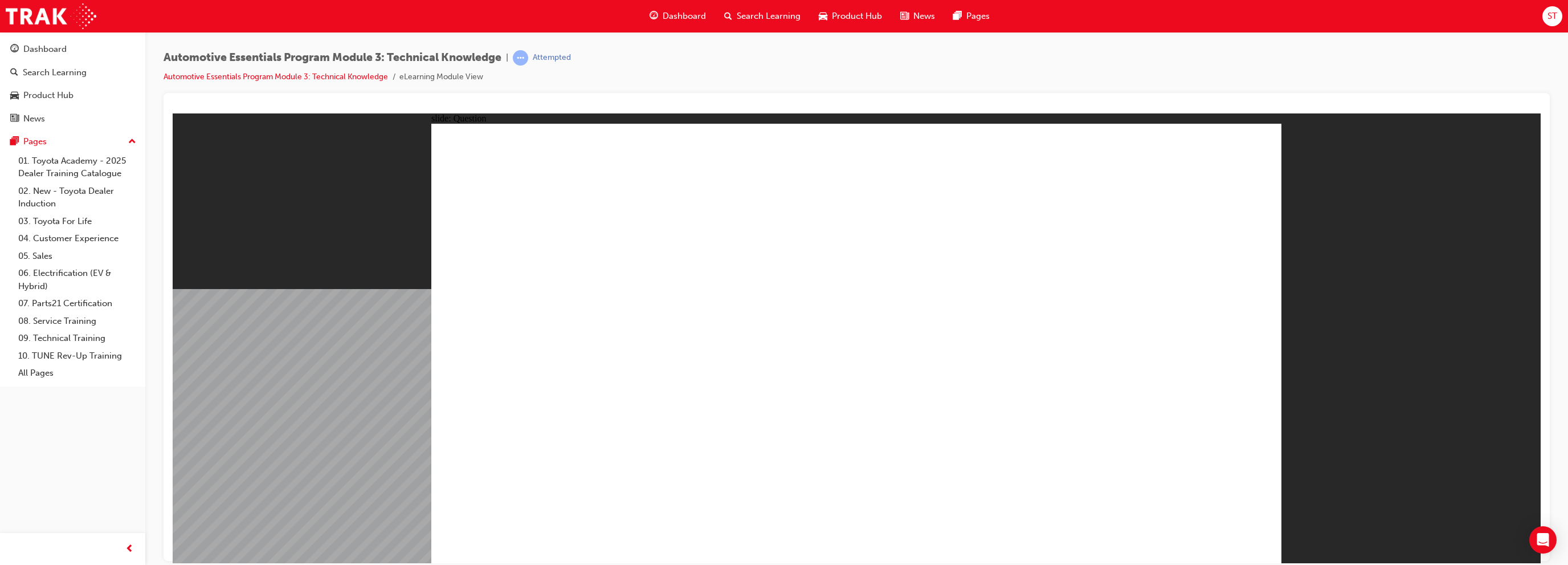
radio input "true"
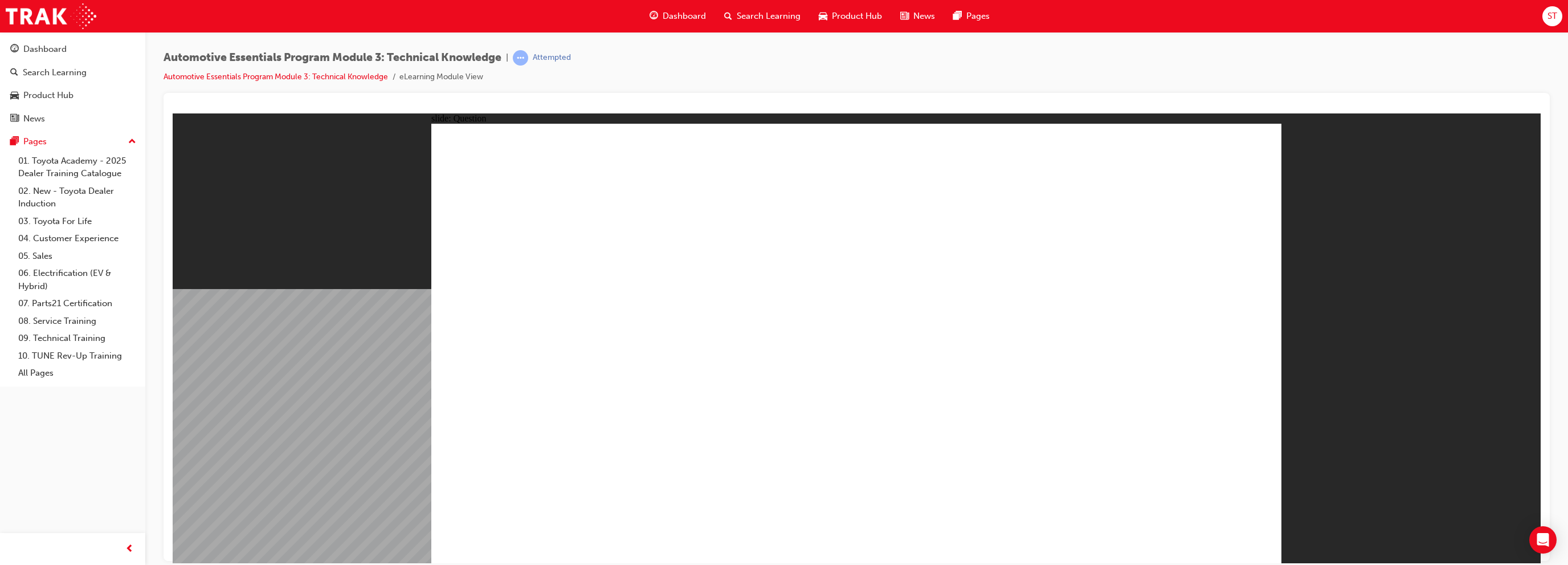
radio input "true"
drag, startPoint x: 848, startPoint y: 409, endPoint x: 855, endPoint y: 409, distance: 7.0
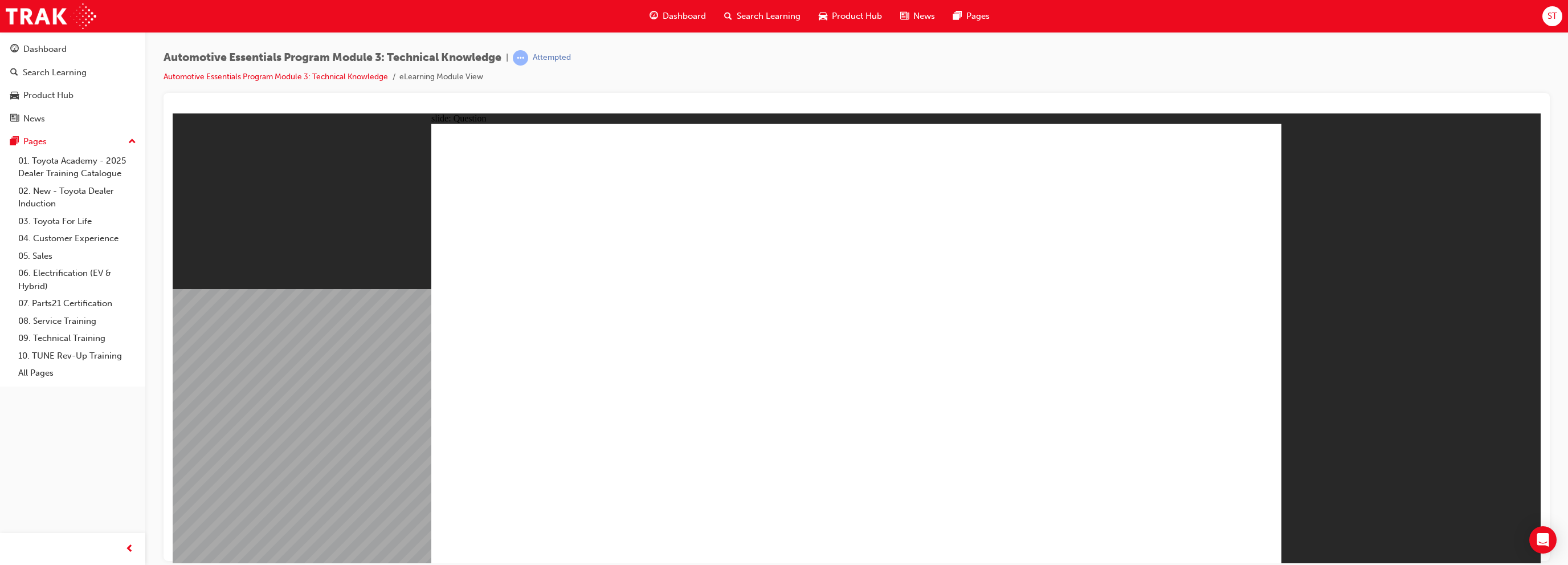
radio input "true"
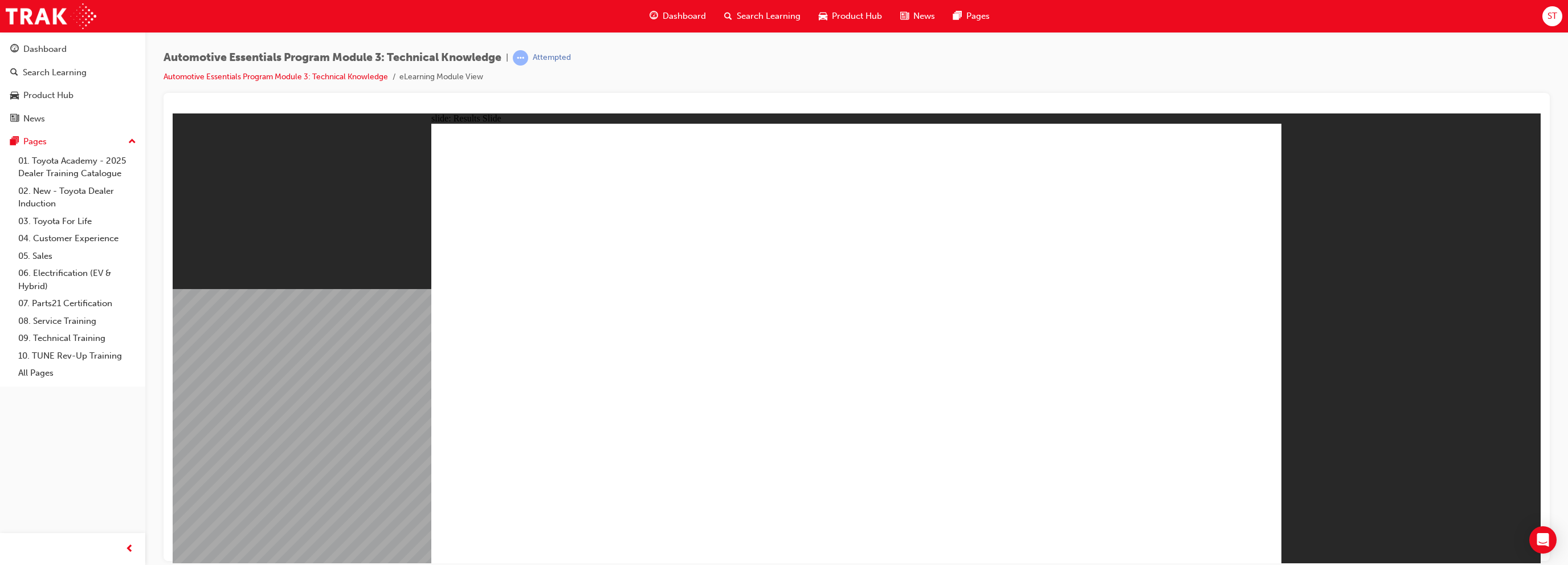
type input "13"
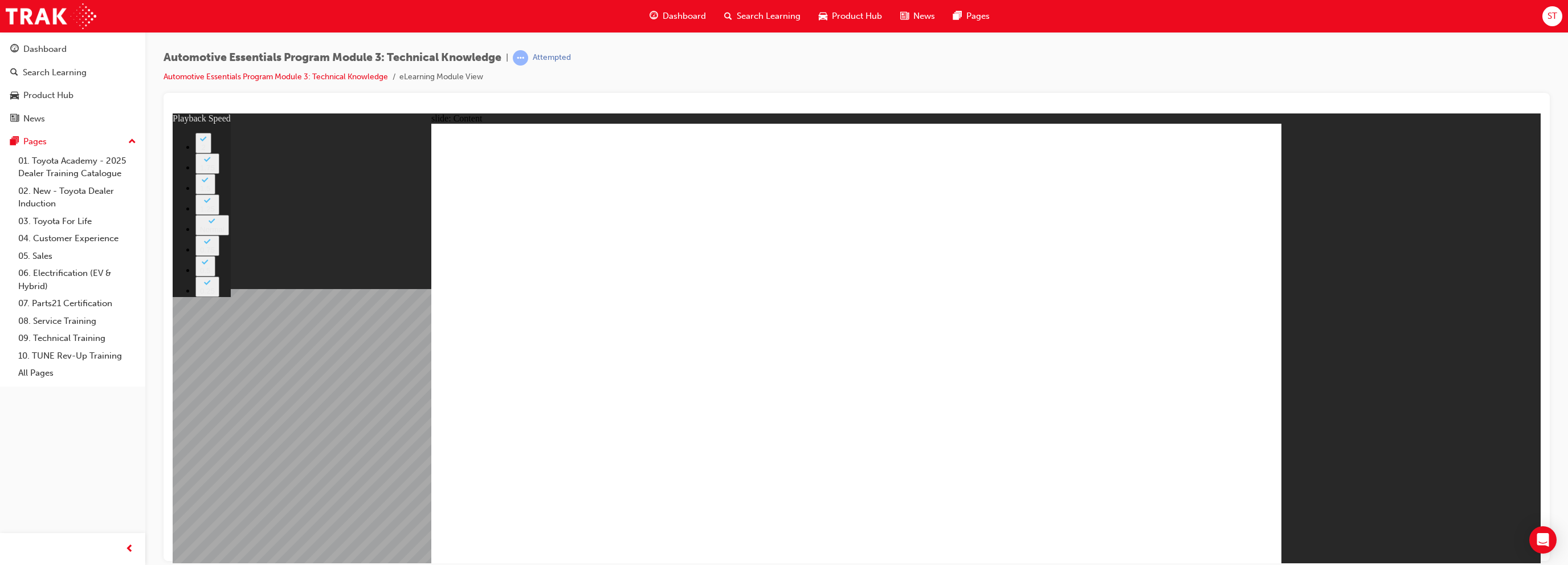
type input "1"
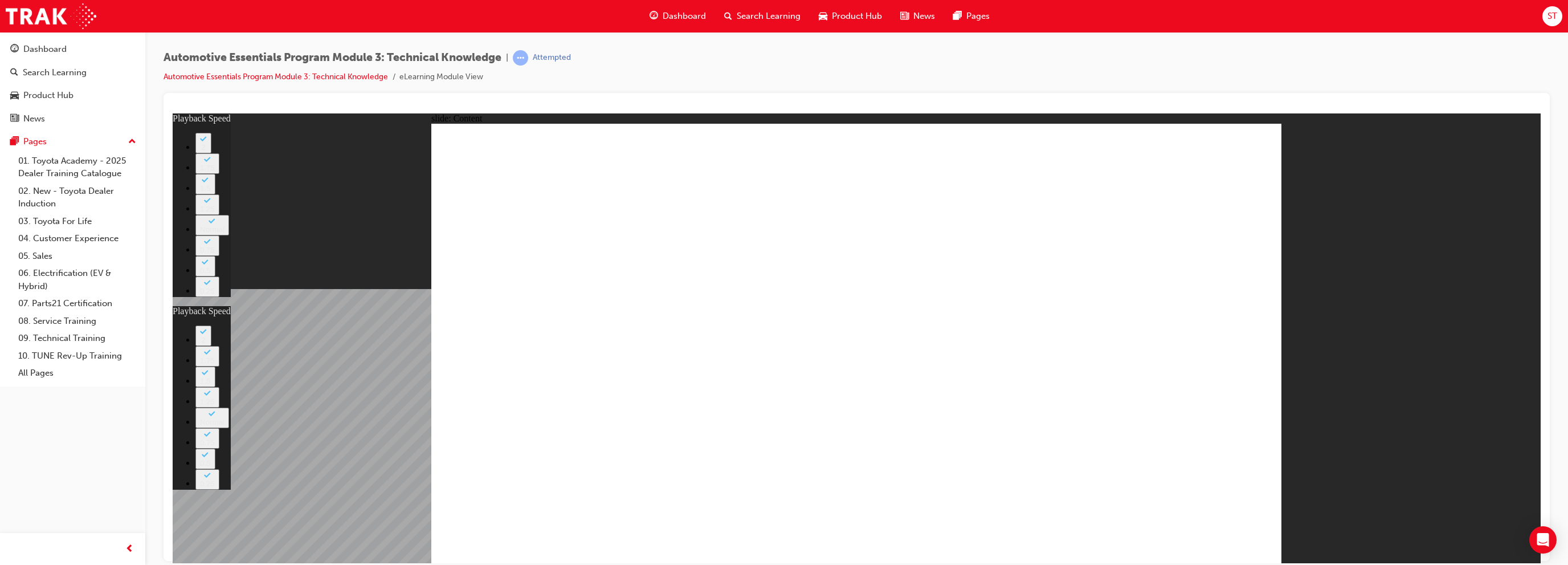
type input "1"
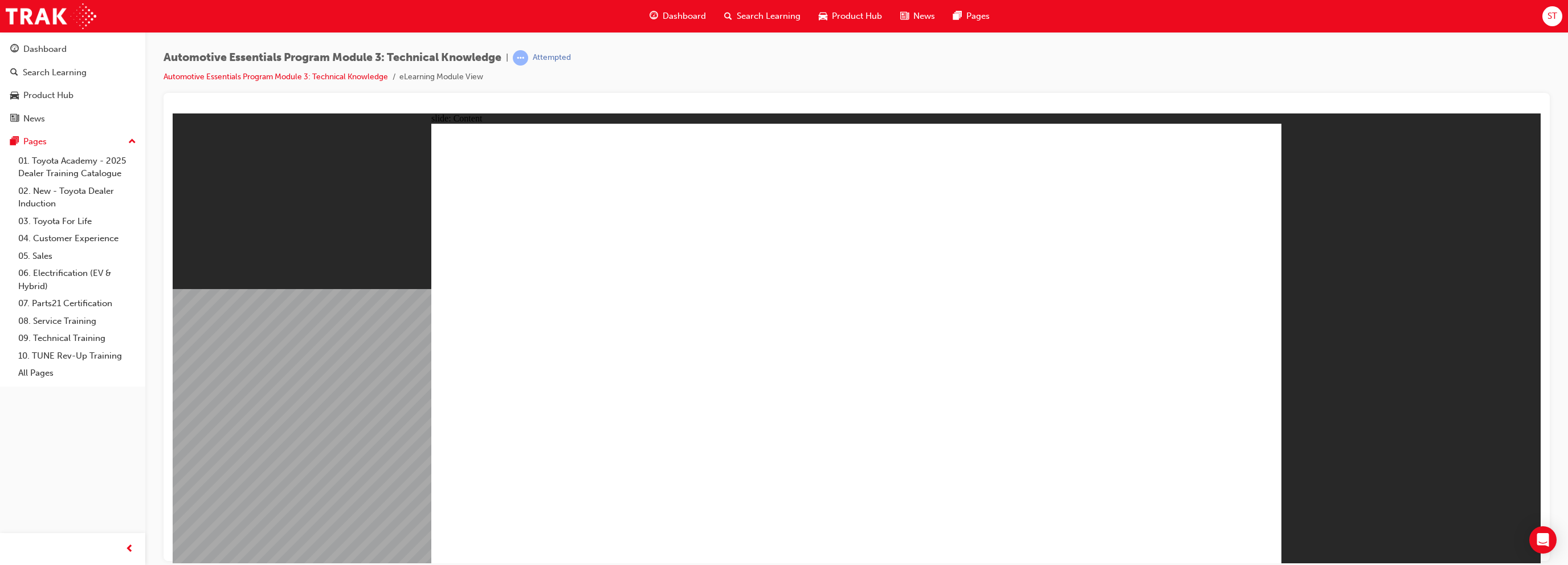
drag, startPoint x: 1242, startPoint y: 153, endPoint x: 1231, endPoint y: 172, distance: 22.0
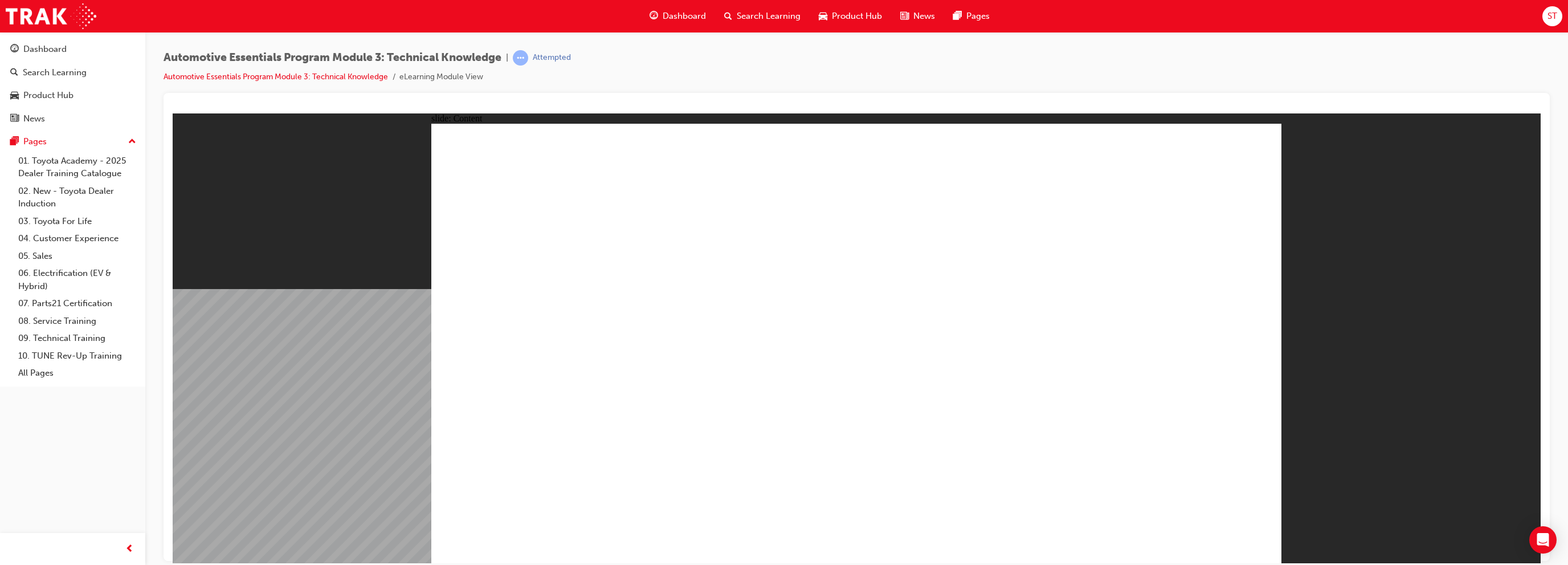
drag, startPoint x: 1235, startPoint y: 147, endPoint x: 1218, endPoint y: 208, distance: 63.3
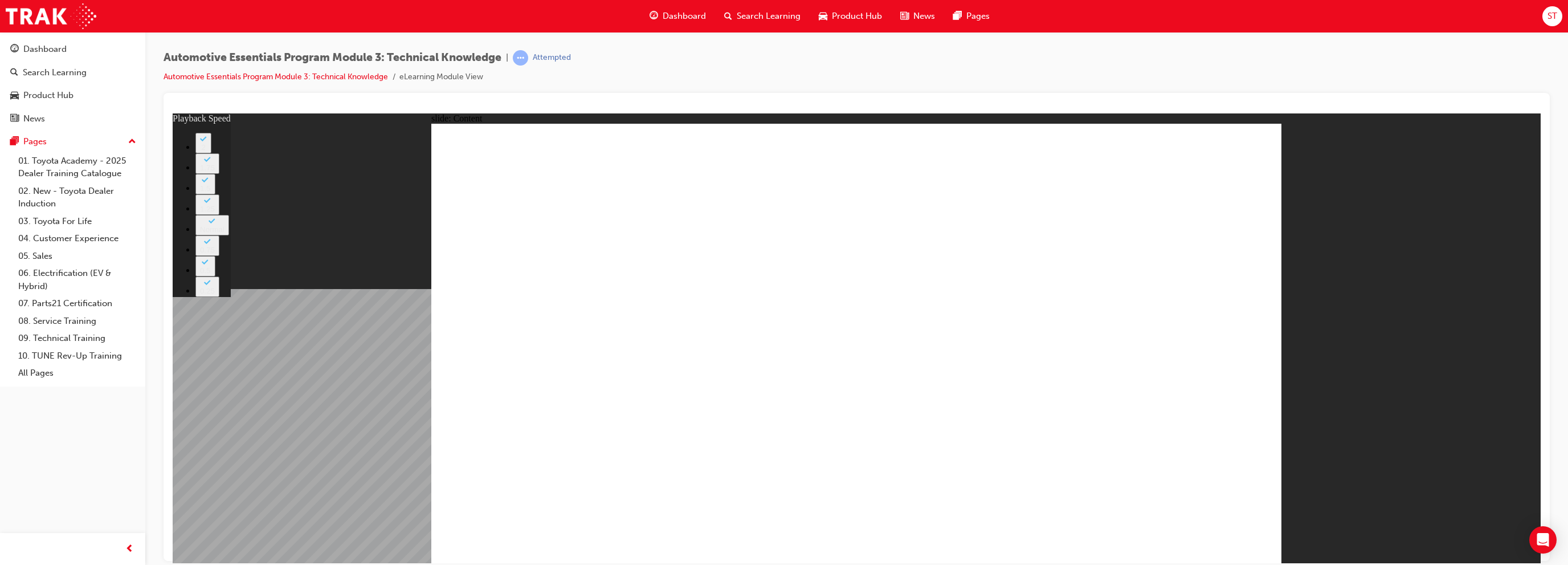
type input "18"
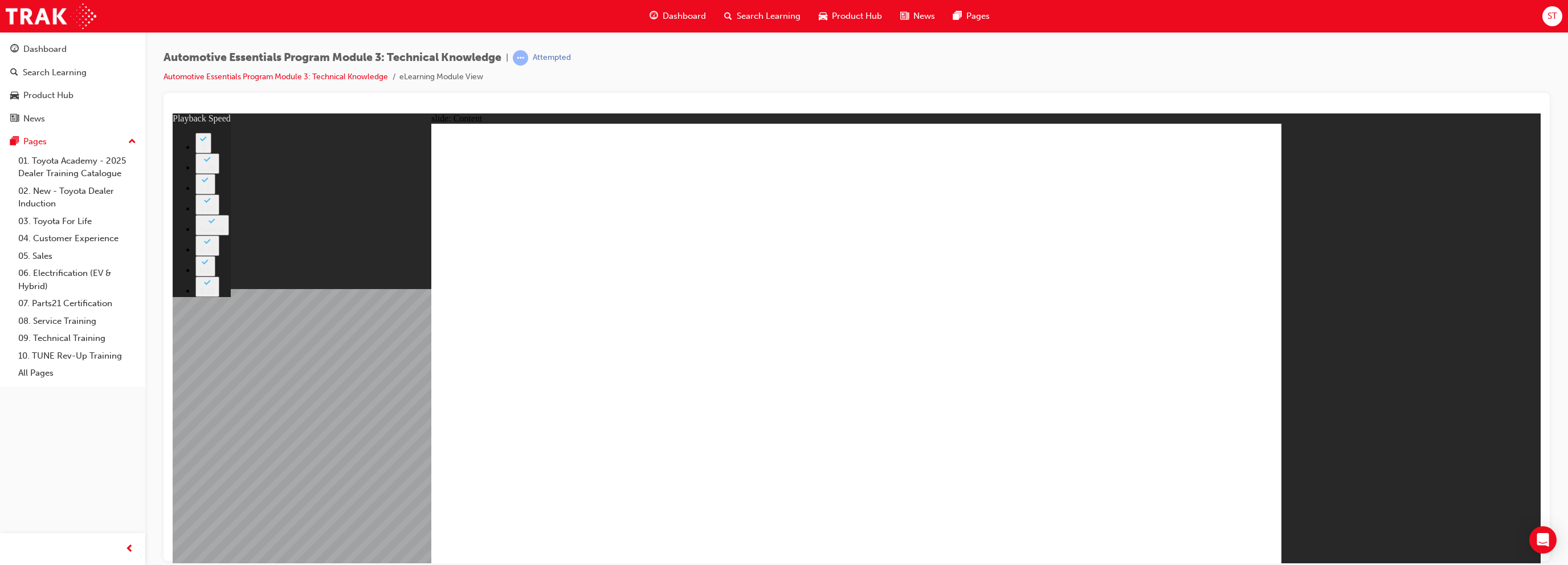
drag, startPoint x: 1189, startPoint y: 523, endPoint x: 1215, endPoint y: 532, distance: 27.5
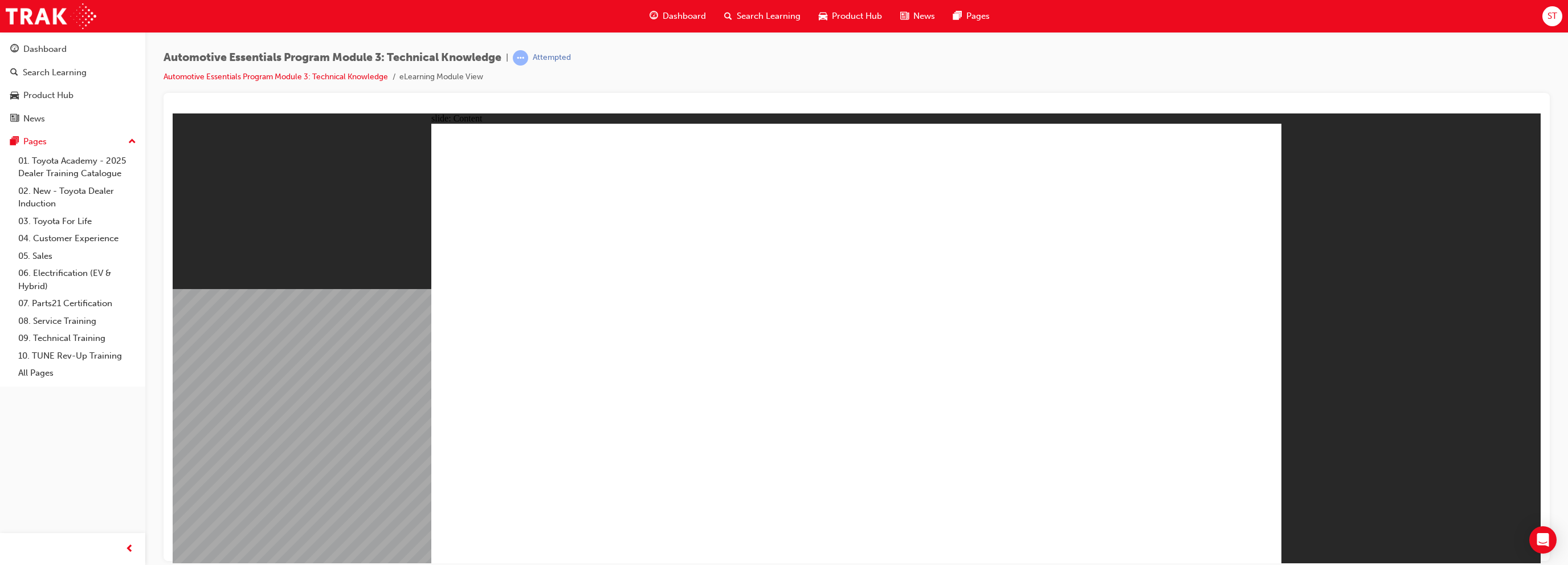
radio input "true"
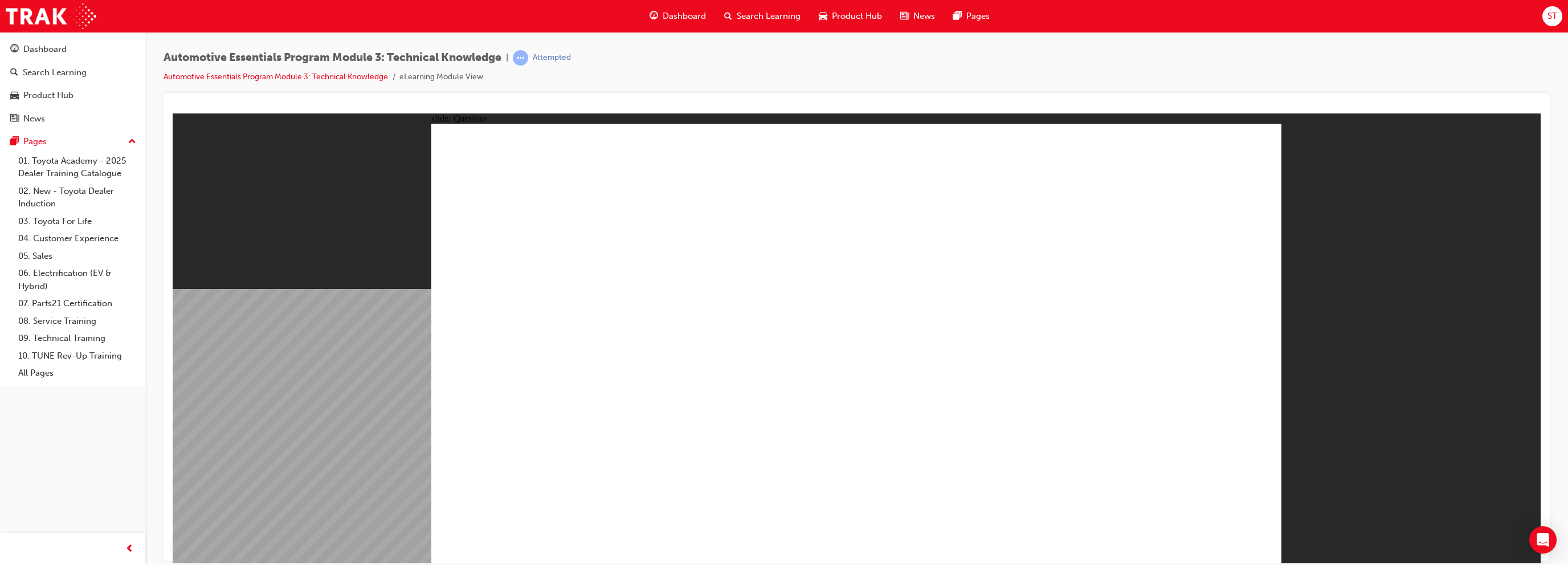
radio input "true"
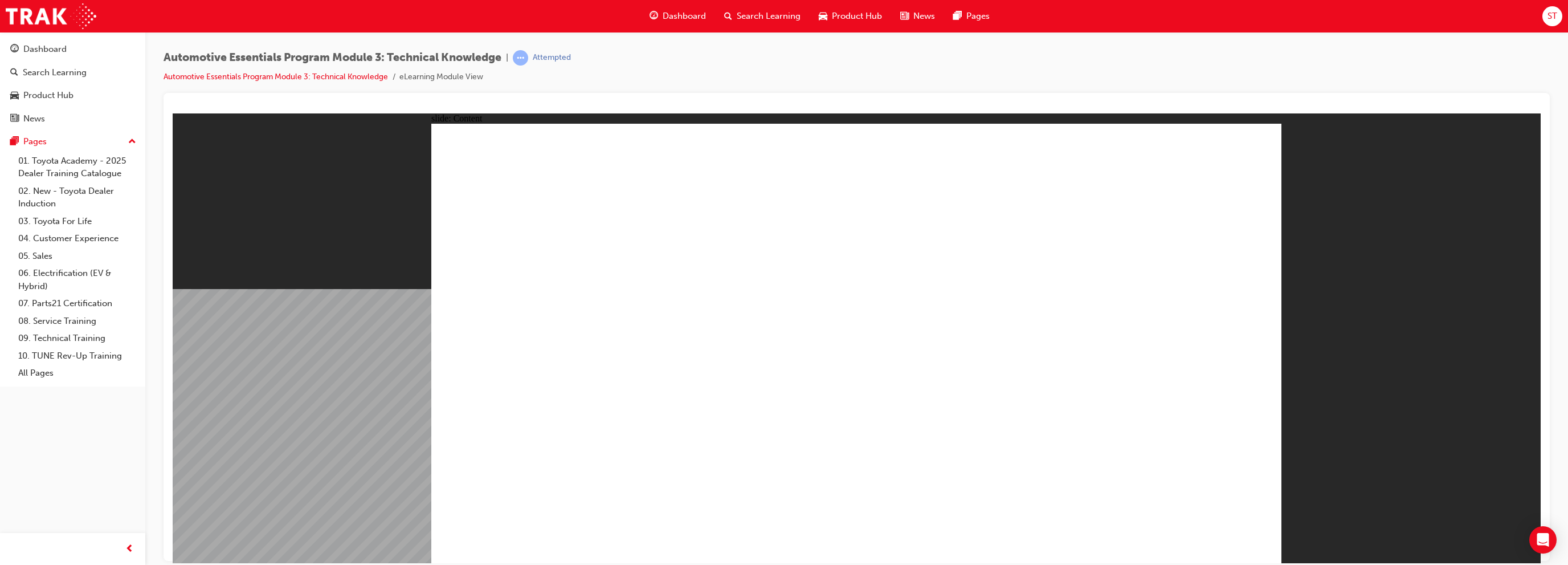
drag, startPoint x: 920, startPoint y: 370, endPoint x: 936, endPoint y: 373, distance: 16.3
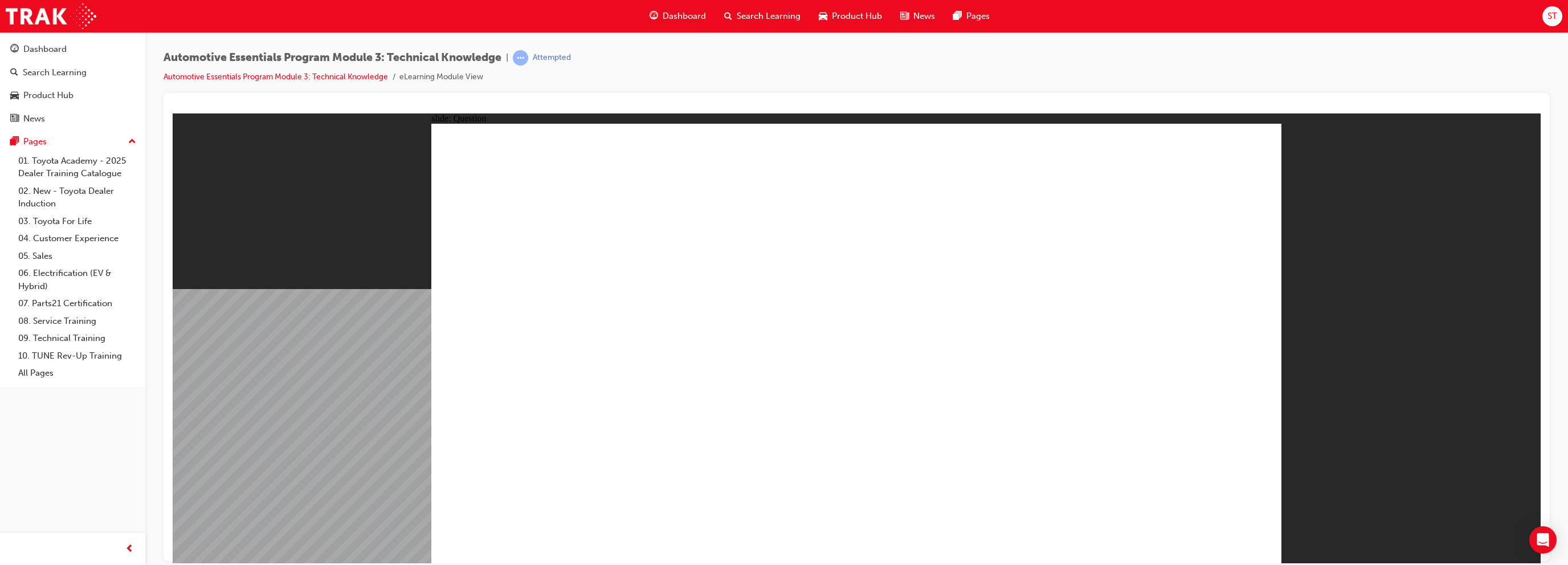
radio input "true"
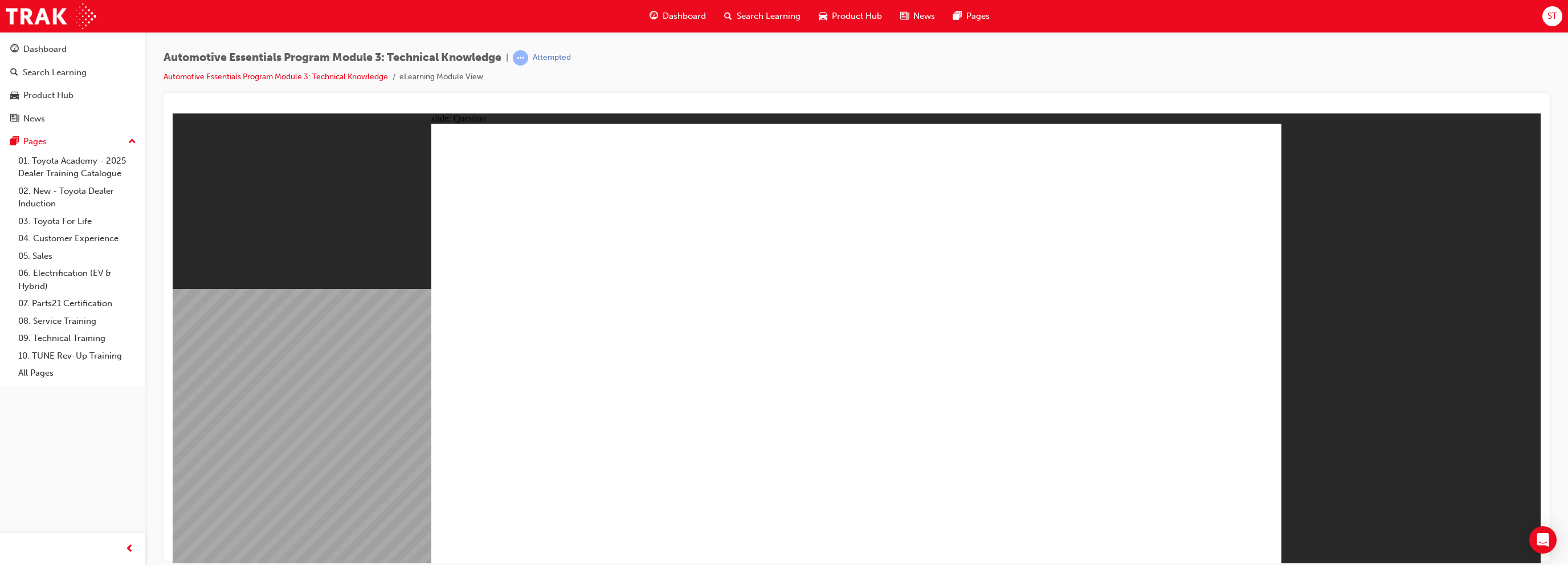
drag, startPoint x: 677, startPoint y: 516, endPoint x: 694, endPoint y: 497, distance: 25.5
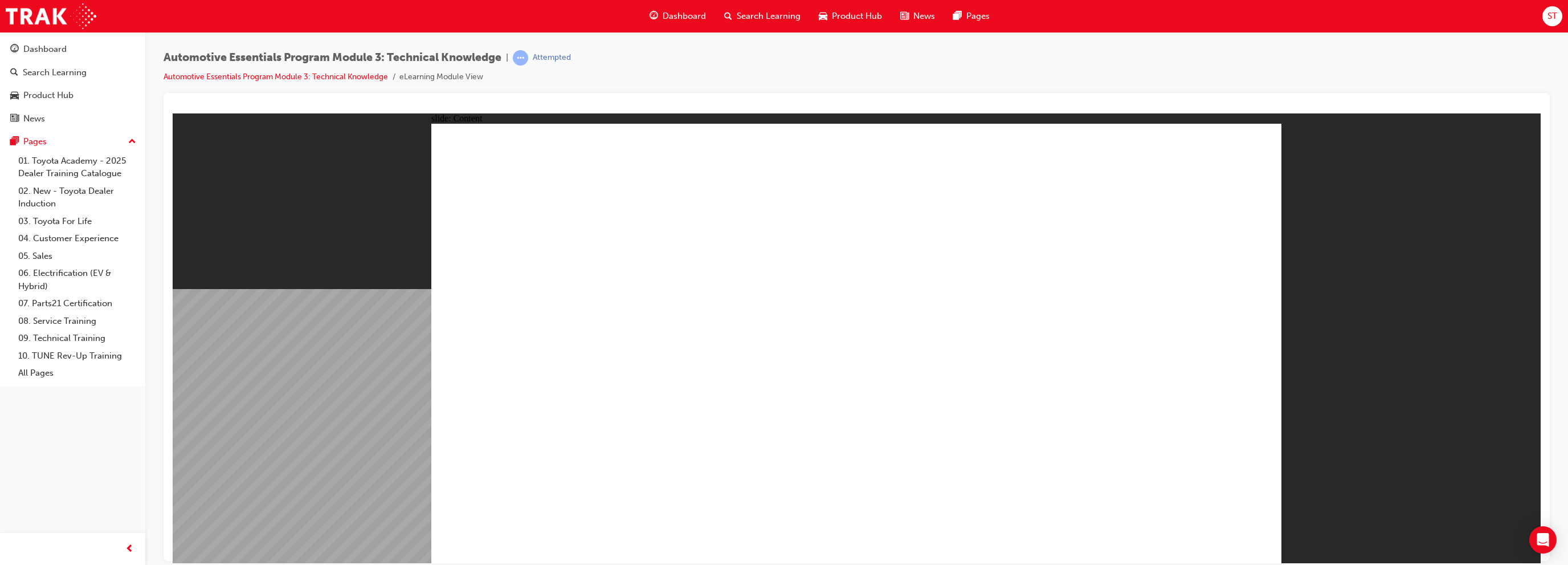
drag, startPoint x: 1196, startPoint y: 521, endPoint x: 1201, endPoint y: 525, distance: 6.4
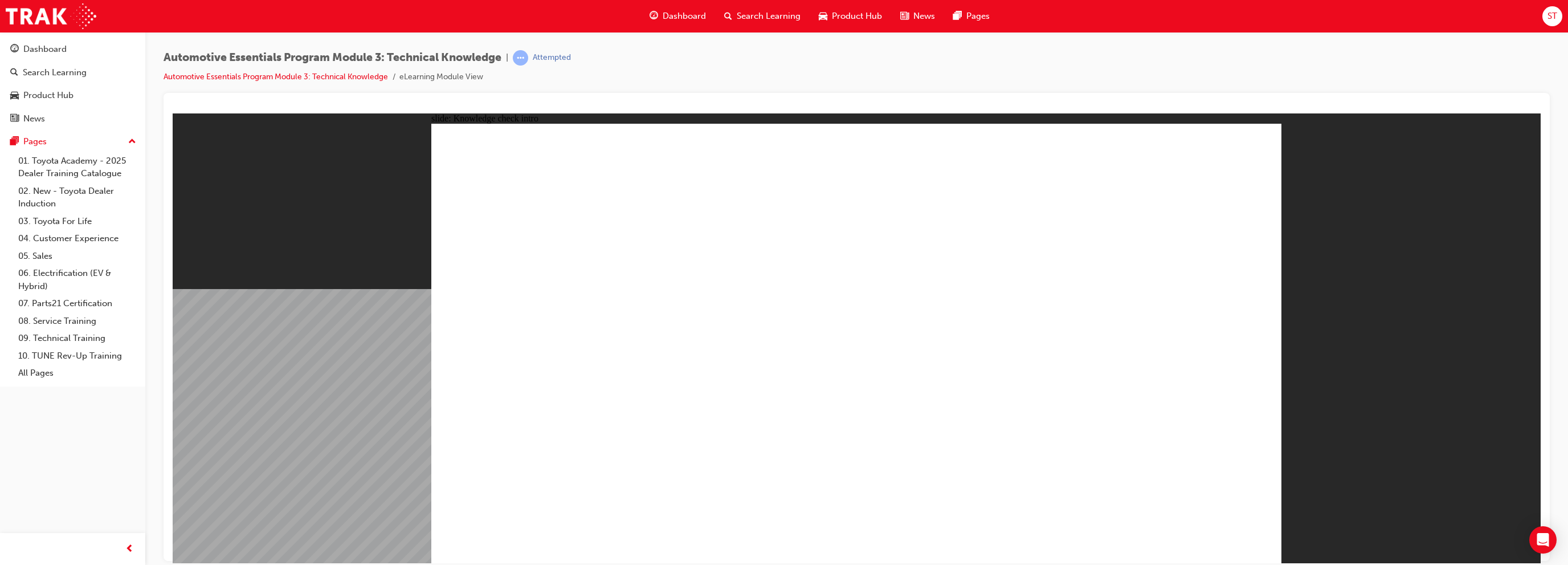
radio input "true"
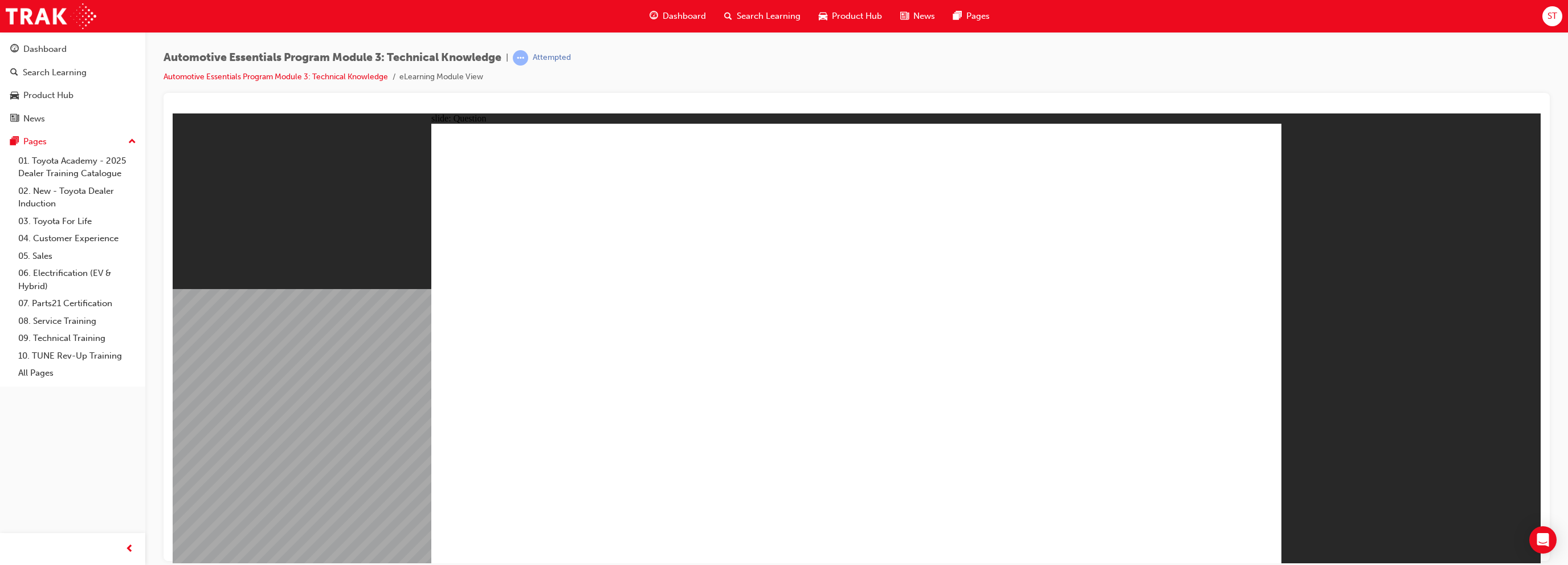
radio input "true"
drag, startPoint x: 841, startPoint y: 414, endPoint x: 850, endPoint y: 429, distance: 17.5
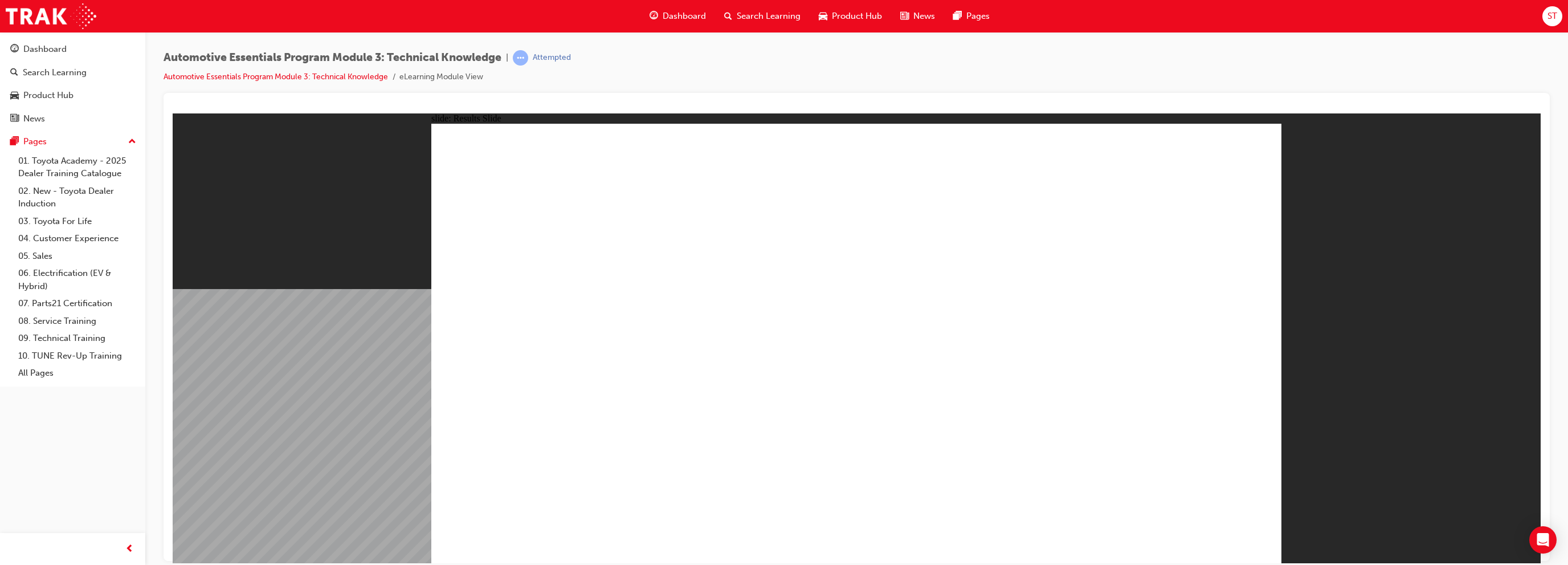
drag, startPoint x: 1239, startPoint y: 145, endPoint x: 1217, endPoint y: 343, distance: 199.2
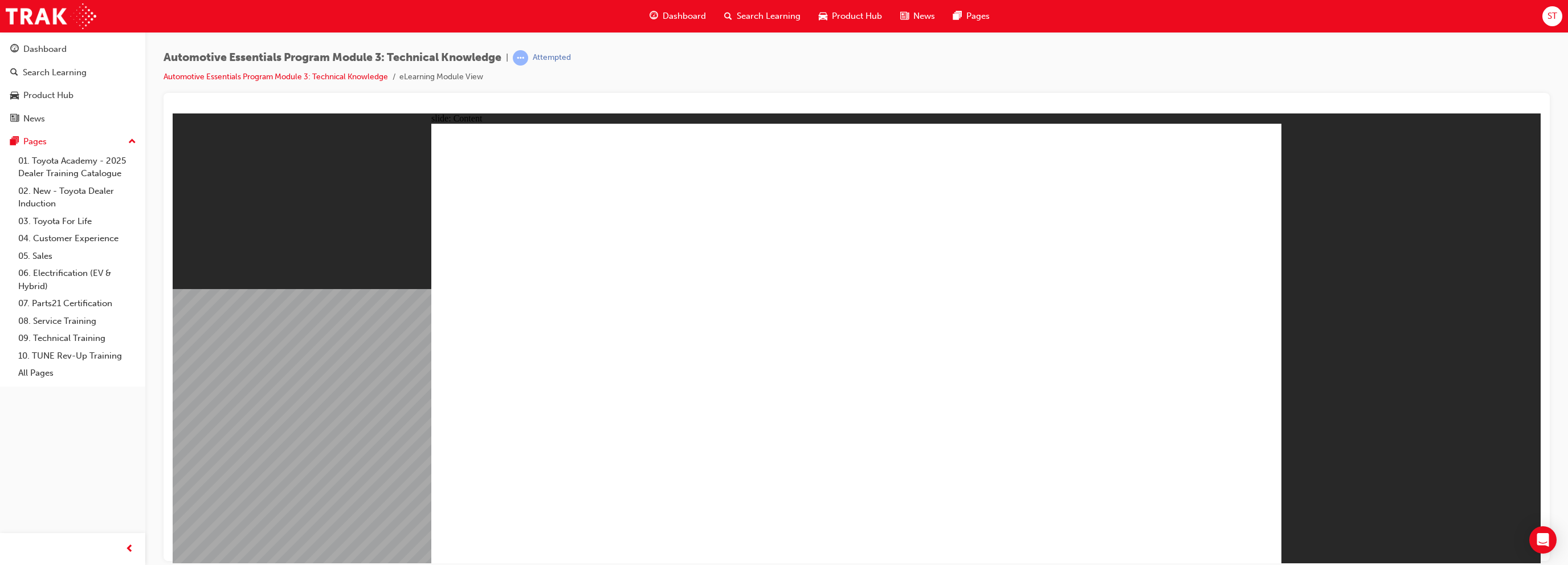
drag, startPoint x: 1224, startPoint y: 547, endPoint x: 1214, endPoint y: 535, distance: 15.6
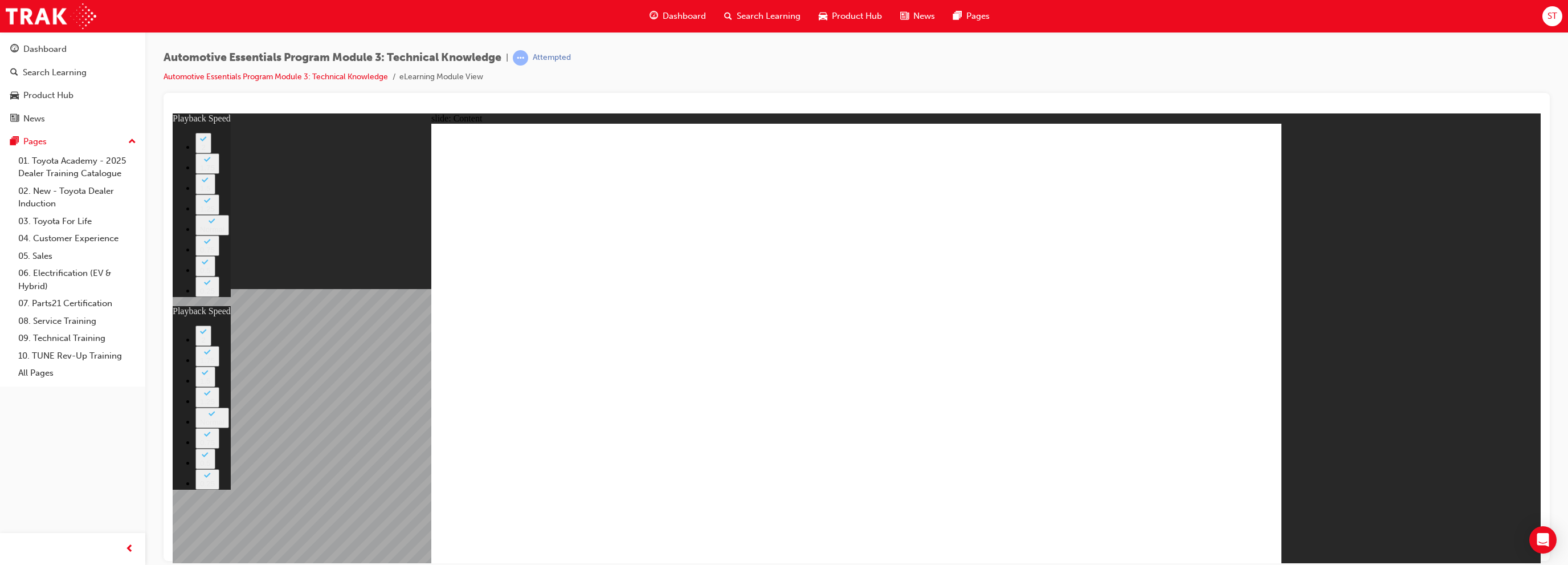
type input "6"
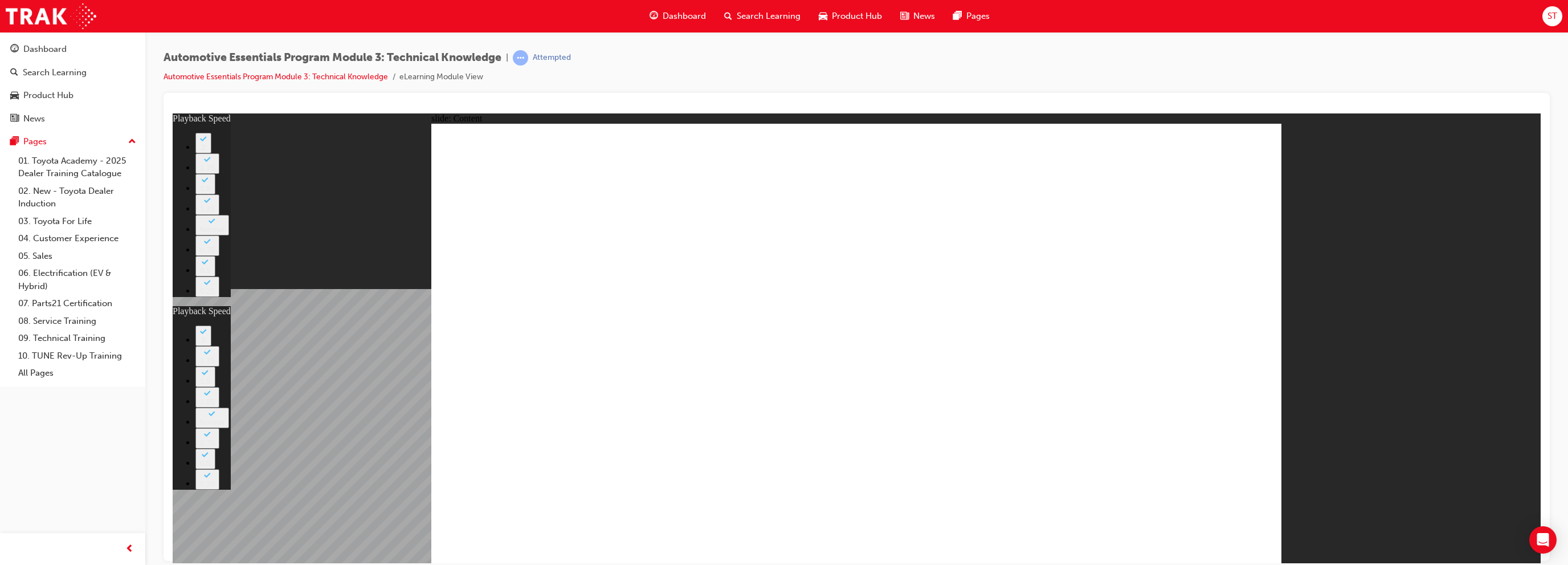
type input "0"
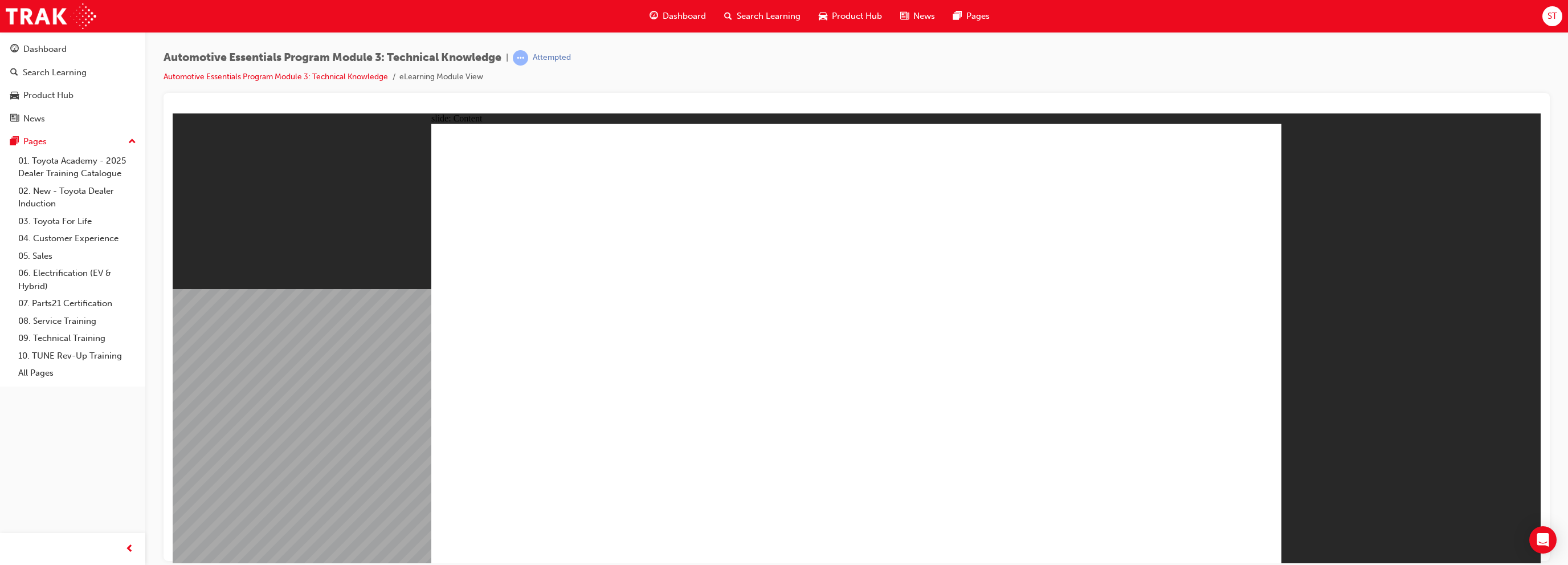
drag, startPoint x: 1265, startPoint y: 151, endPoint x: 1242, endPoint y: 237, distance: 89.0
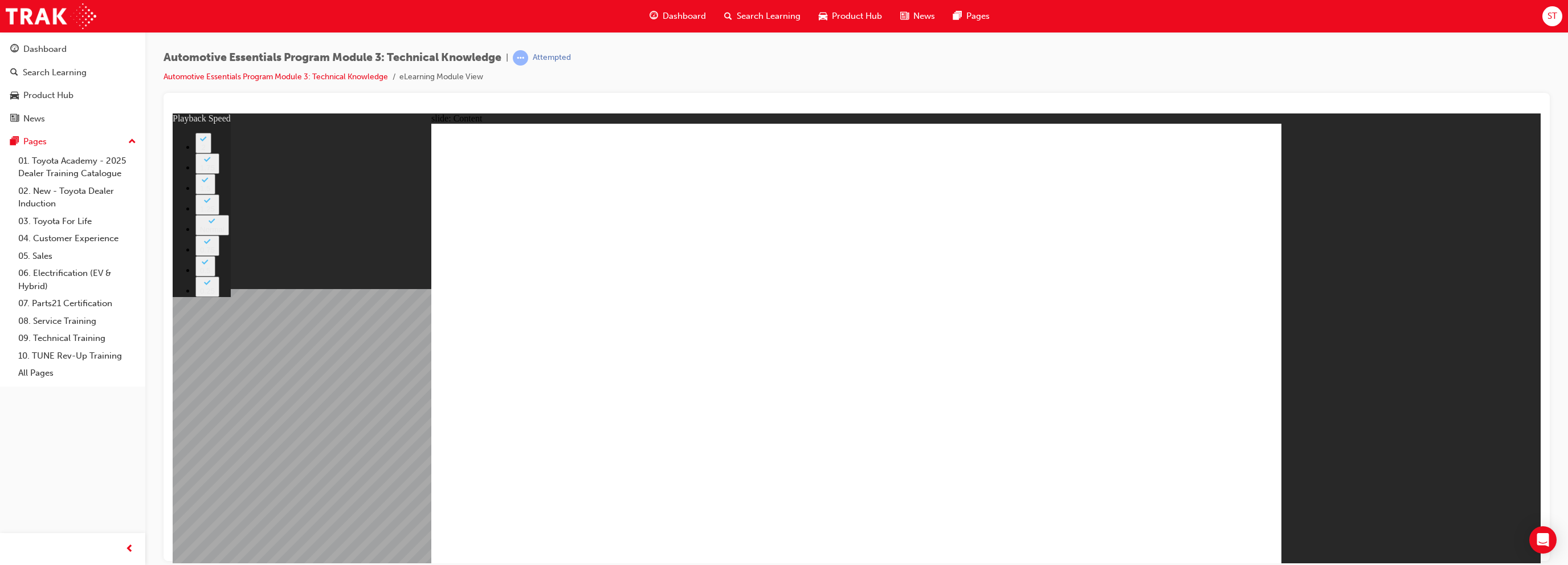
type input "6"
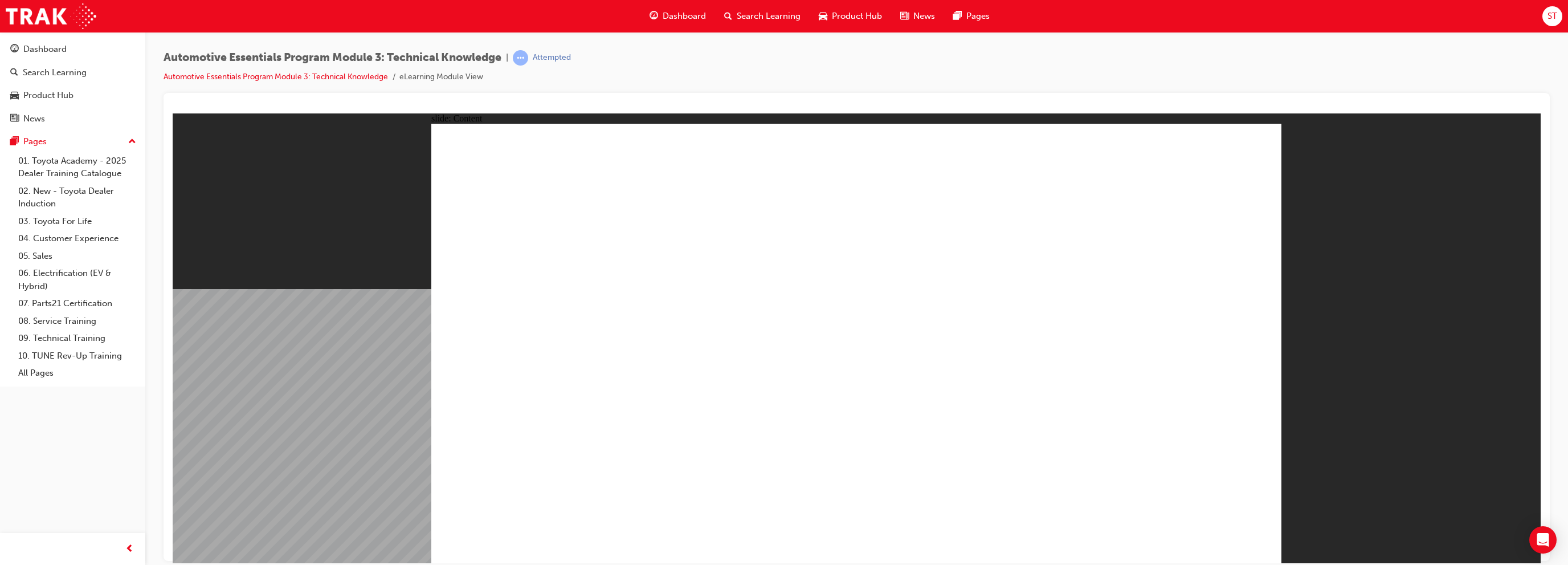
drag, startPoint x: 1244, startPoint y: 137, endPoint x: 1233, endPoint y: 278, distance: 141.4
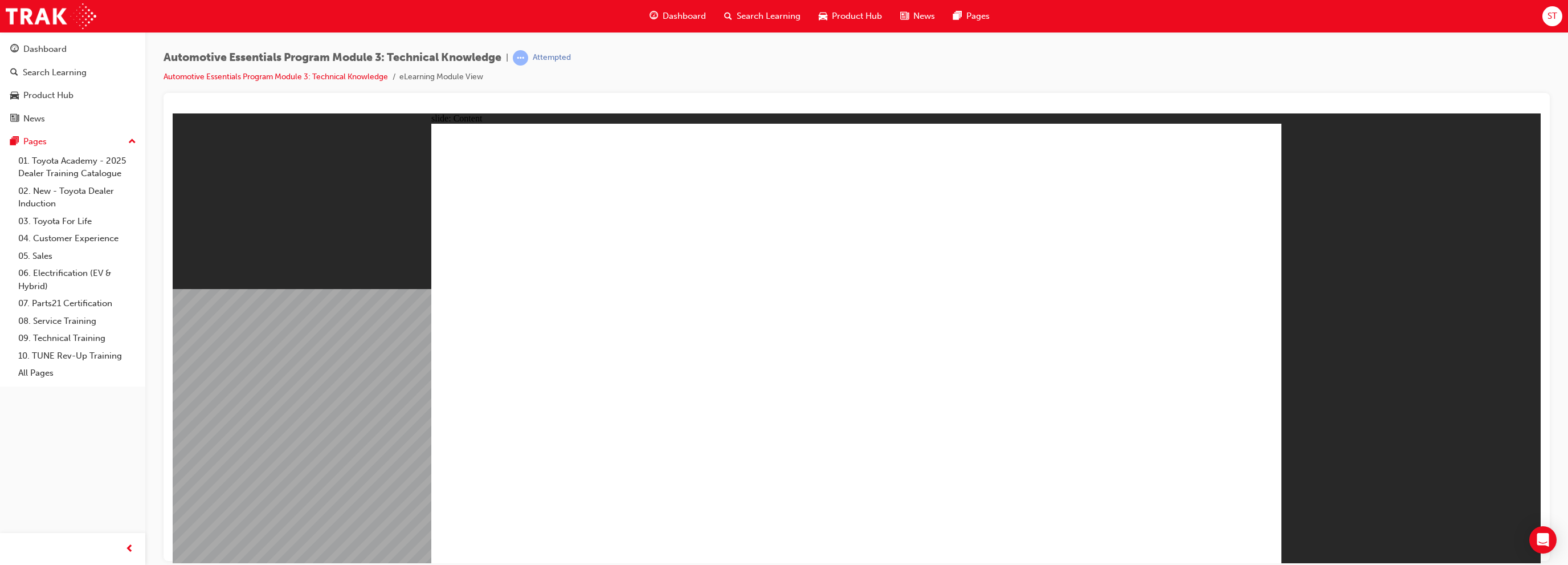
drag, startPoint x: 723, startPoint y: 308, endPoint x: 770, endPoint y: 277, distance: 56.3
drag, startPoint x: 773, startPoint y: 378, endPoint x: 781, endPoint y: 383, distance: 9.4
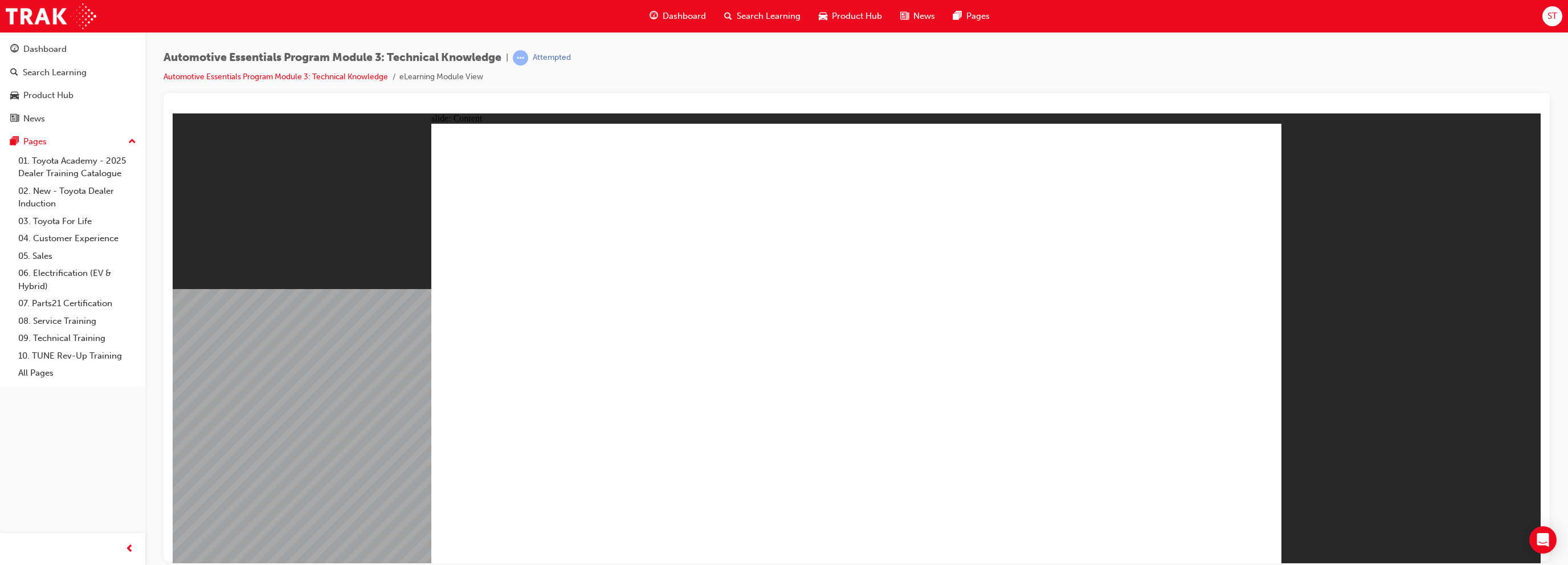
drag, startPoint x: 1219, startPoint y: 521, endPoint x: 1224, endPoint y: 532, distance: 12.1
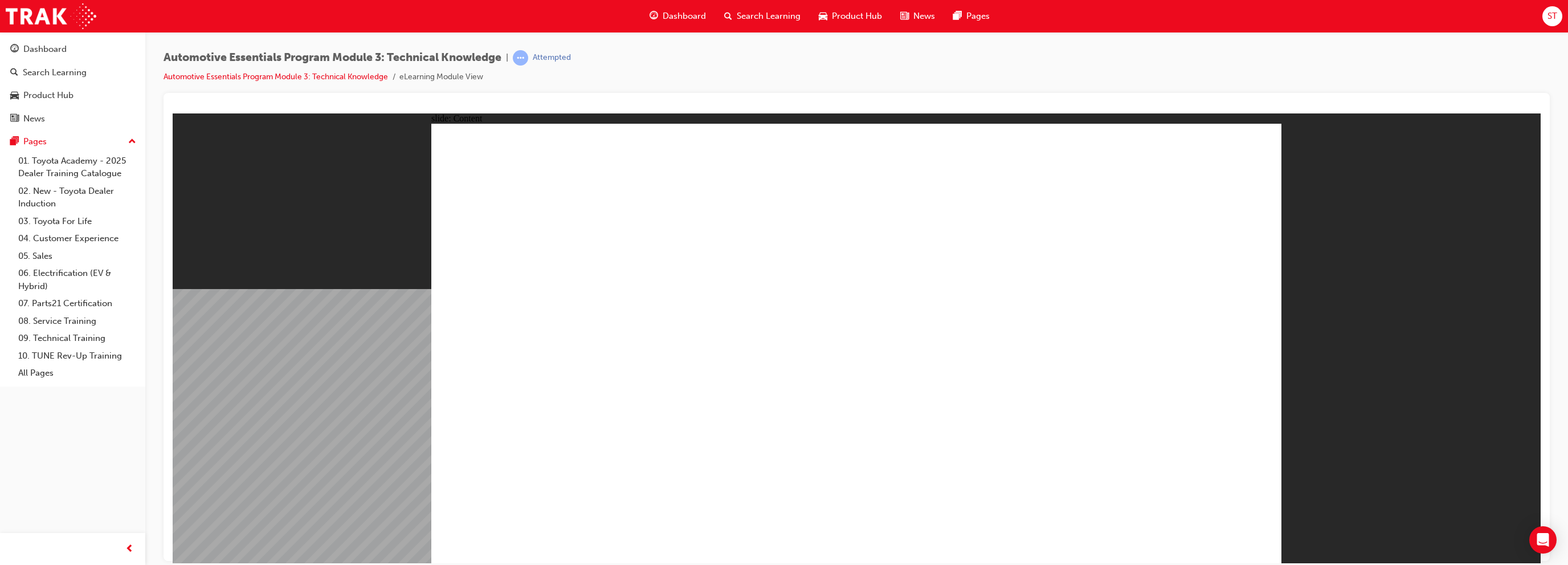
radio input "true"
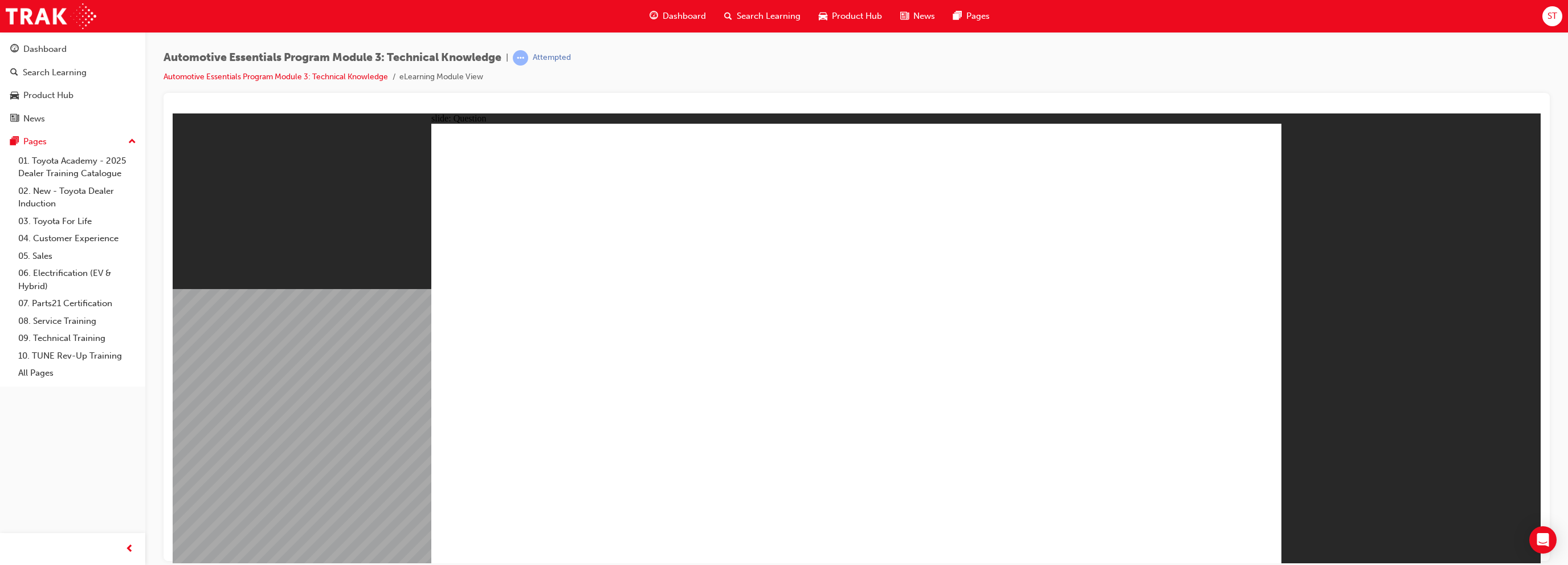
radio input "true"
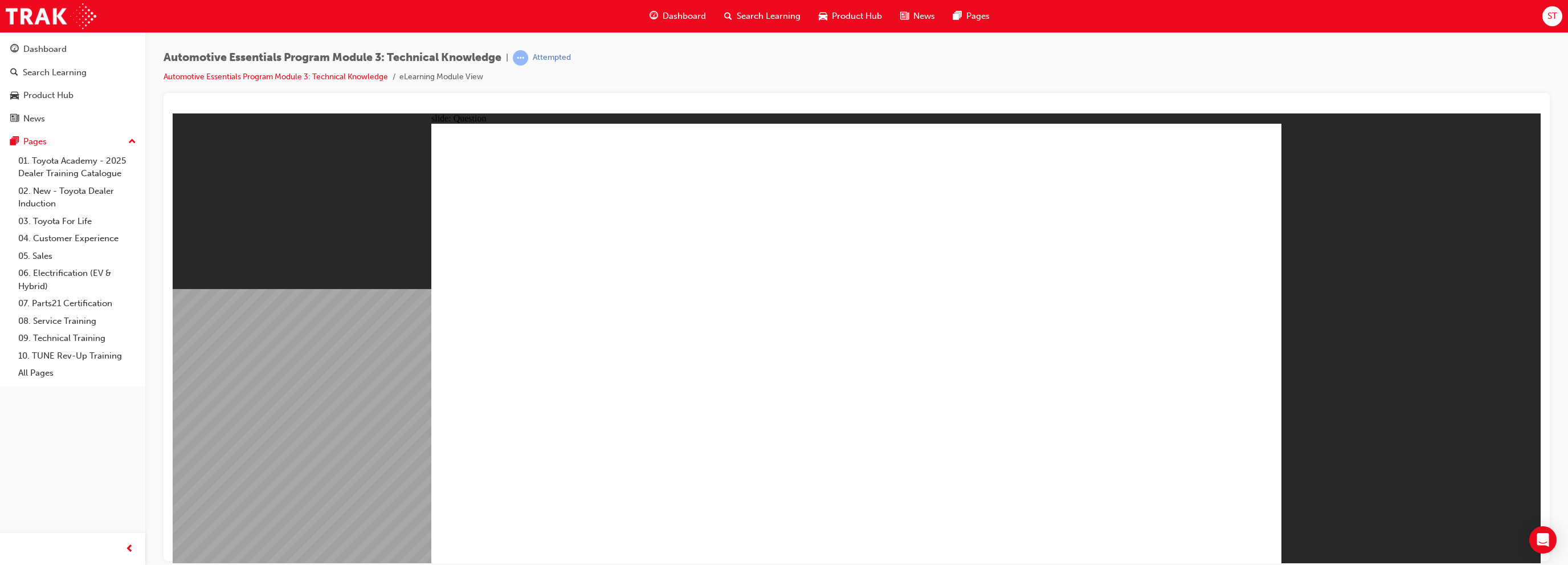
radio input "false"
radio input "true"
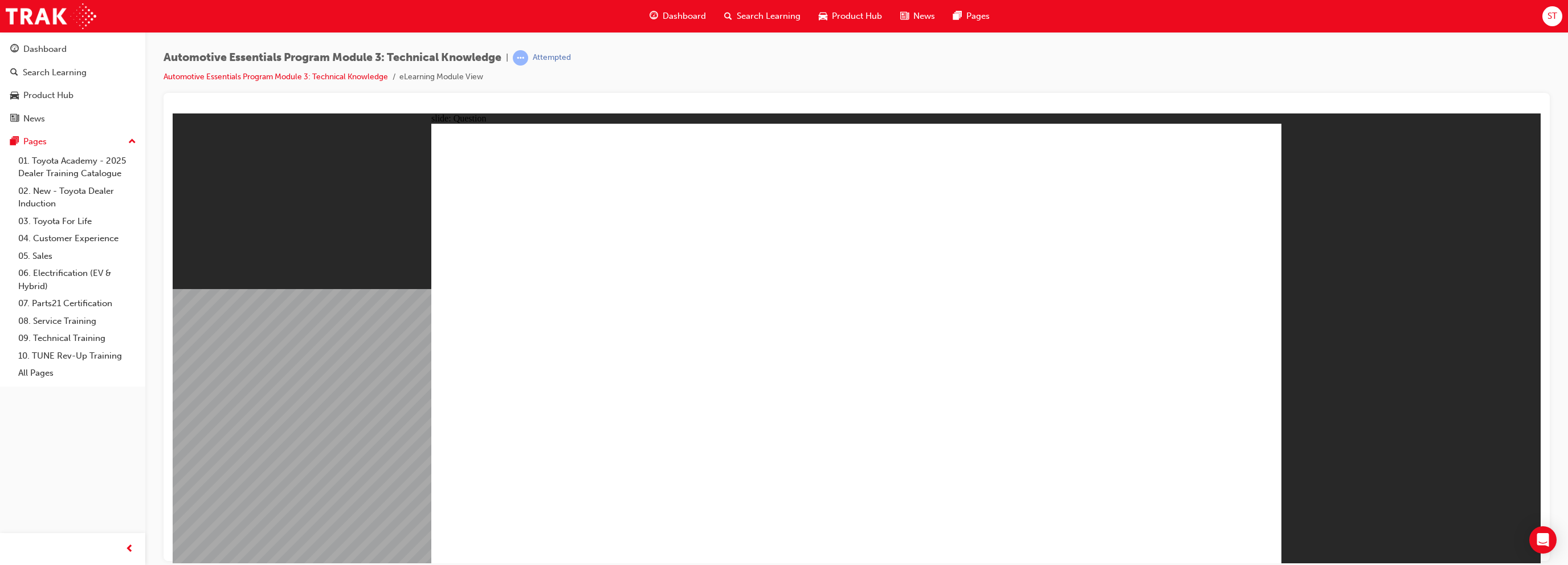
radio input "true"
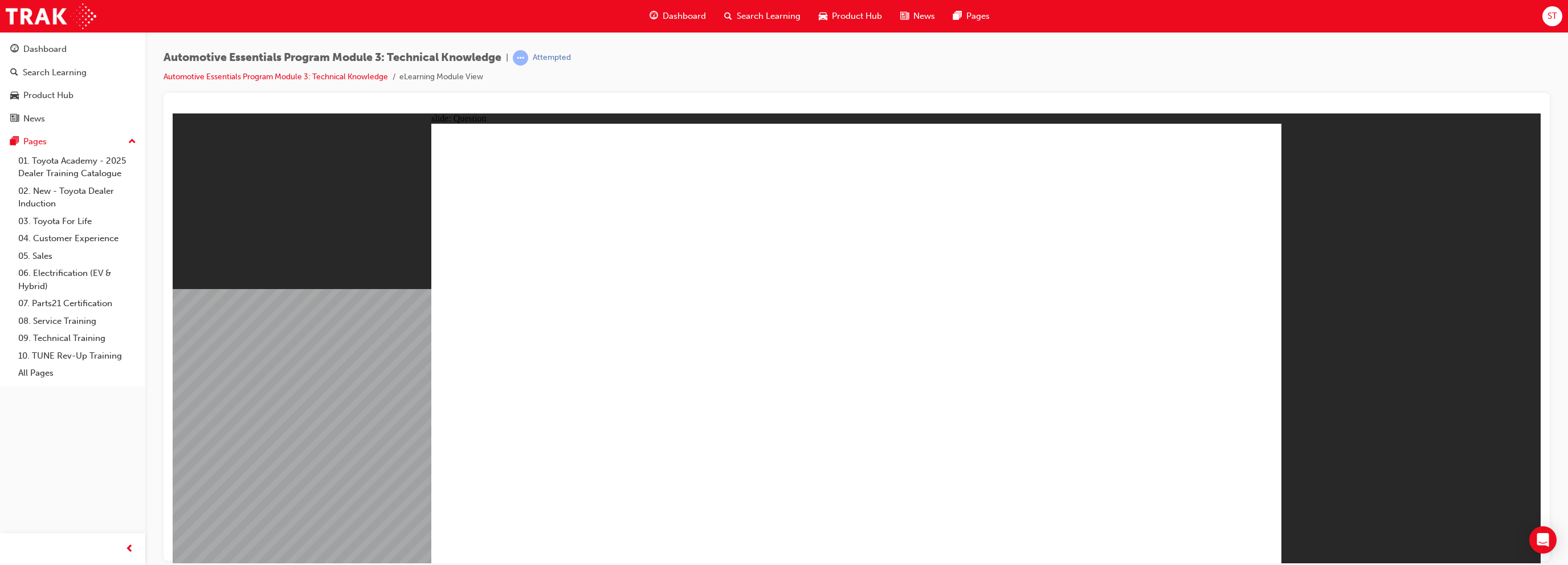
drag, startPoint x: 816, startPoint y: 409, endPoint x: 823, endPoint y: 412, distance: 7.6
radio input "true"
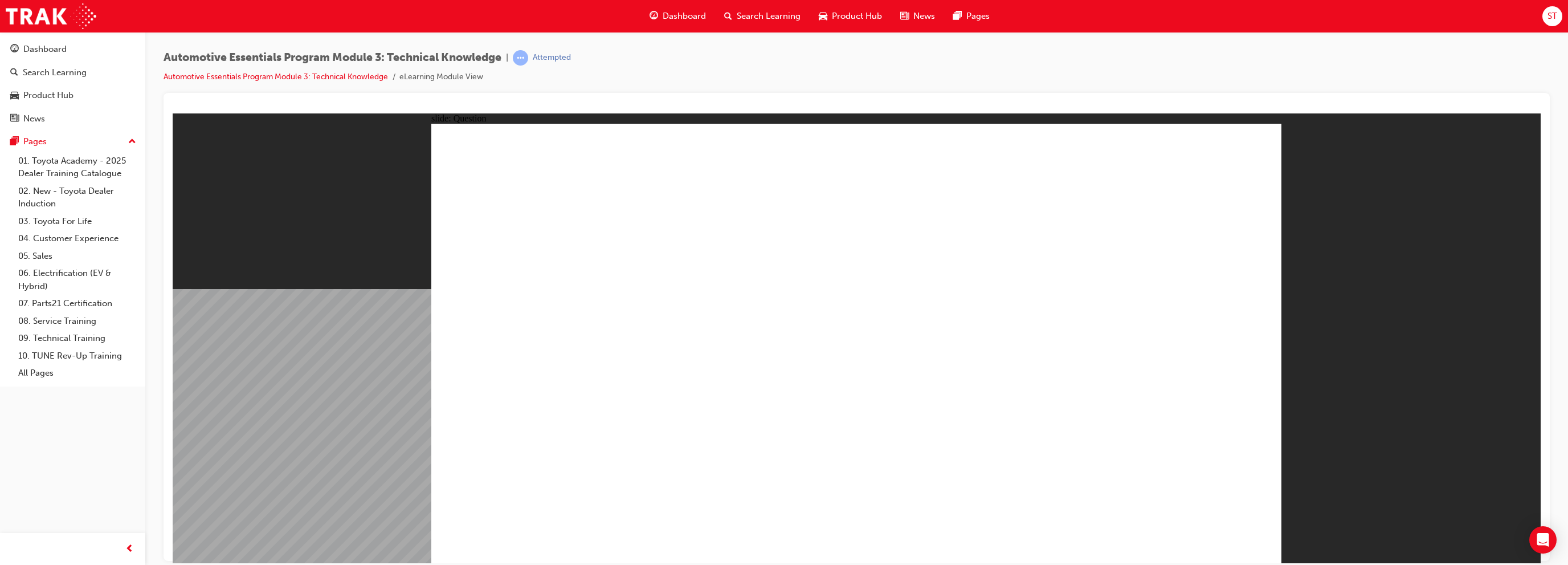
click at [77, 48] on div "Dashboard" at bounding box center [72, 49] width 125 height 15
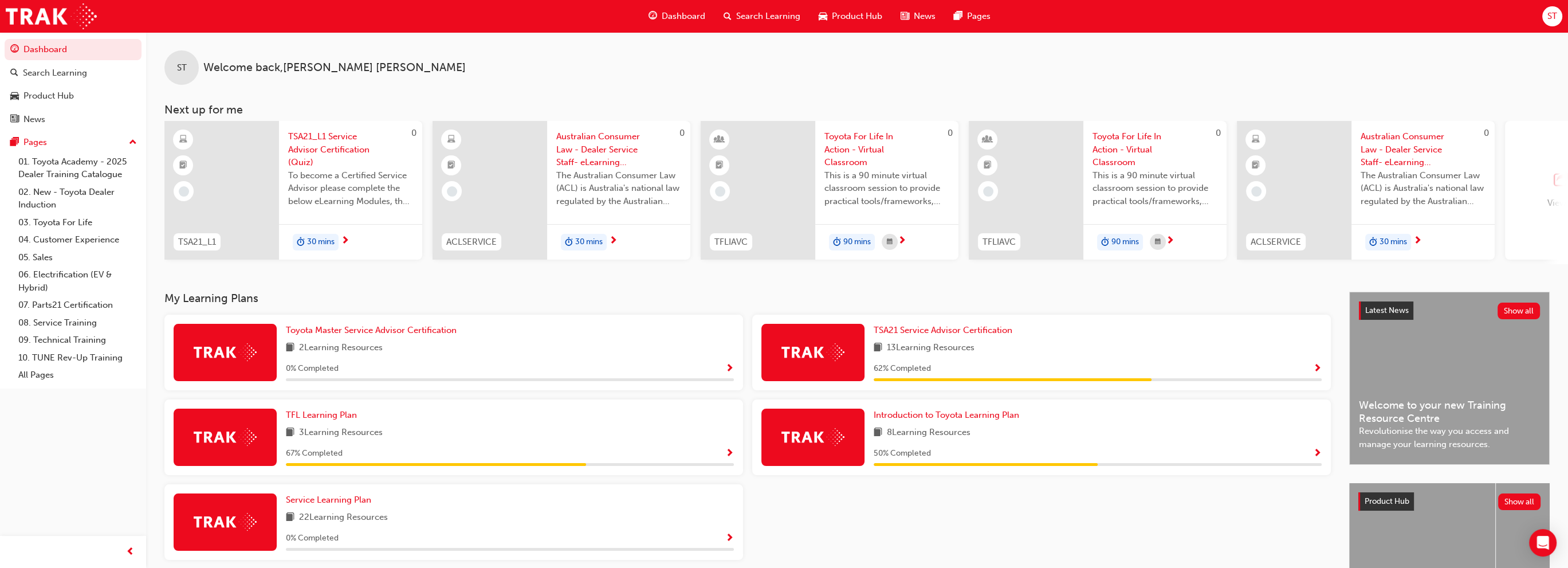
click at [1547, 188] on div "View all" at bounding box center [1562, 190] width 31 height 38
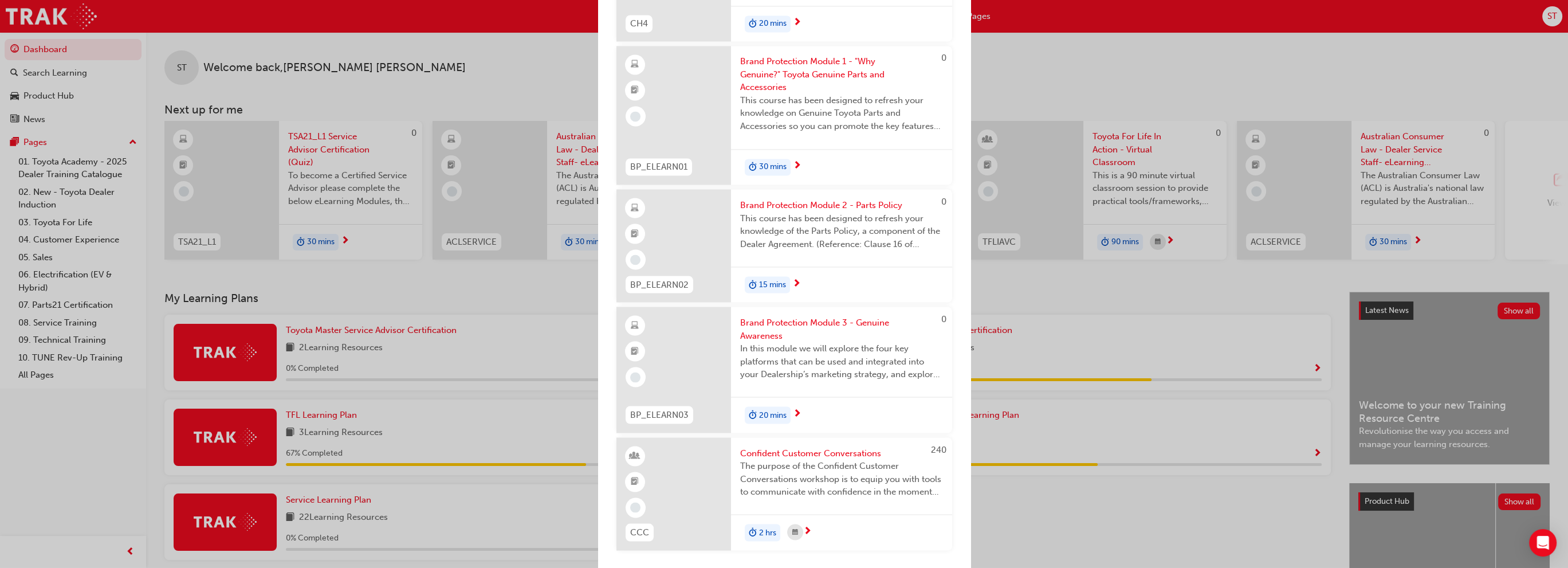
scroll to position [3721, 0]
click at [1173, 304] on div "Next up for me 0 TSA21_L1 TSA21_L1 Service Advisor Certification (Quiz) To beco…" at bounding box center [784, 284] width 1568 height 568
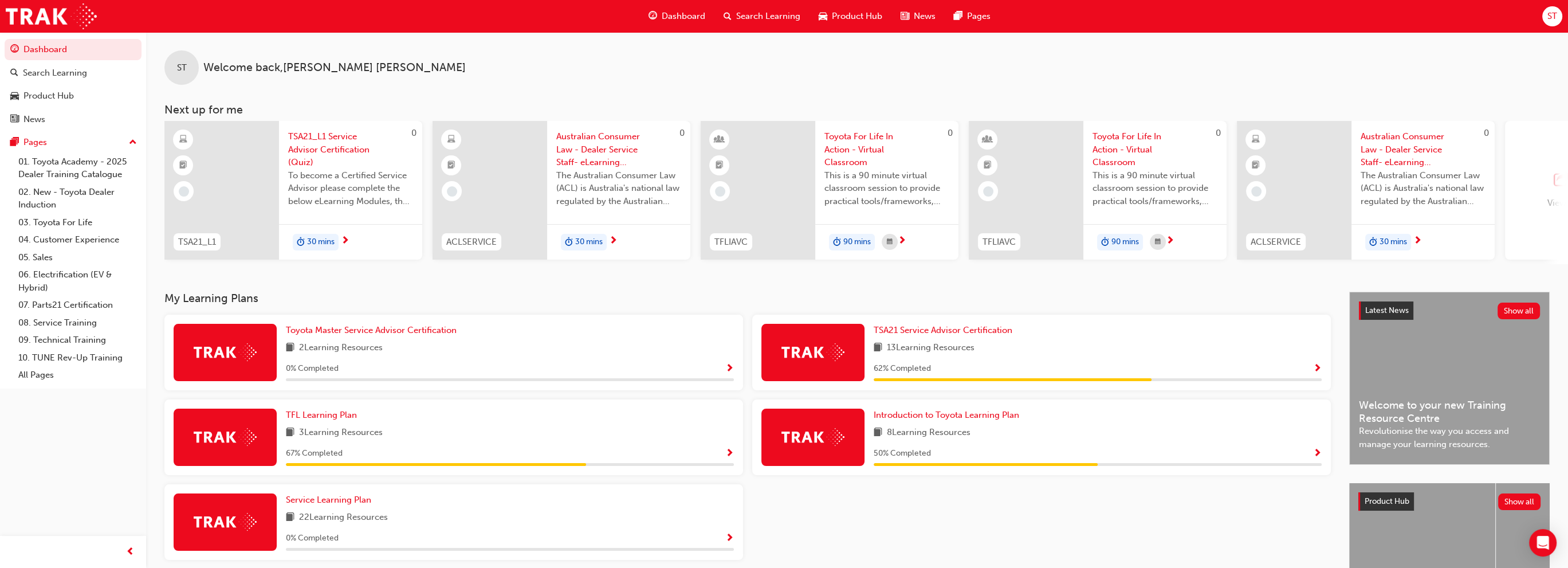
click at [589, 444] on div "TFL Learning Plan 3 Learning Resources 67 % Completed" at bounding box center [510, 437] width 448 height 57
click at [732, 454] on button "button" at bounding box center [730, 453] width 9 height 15
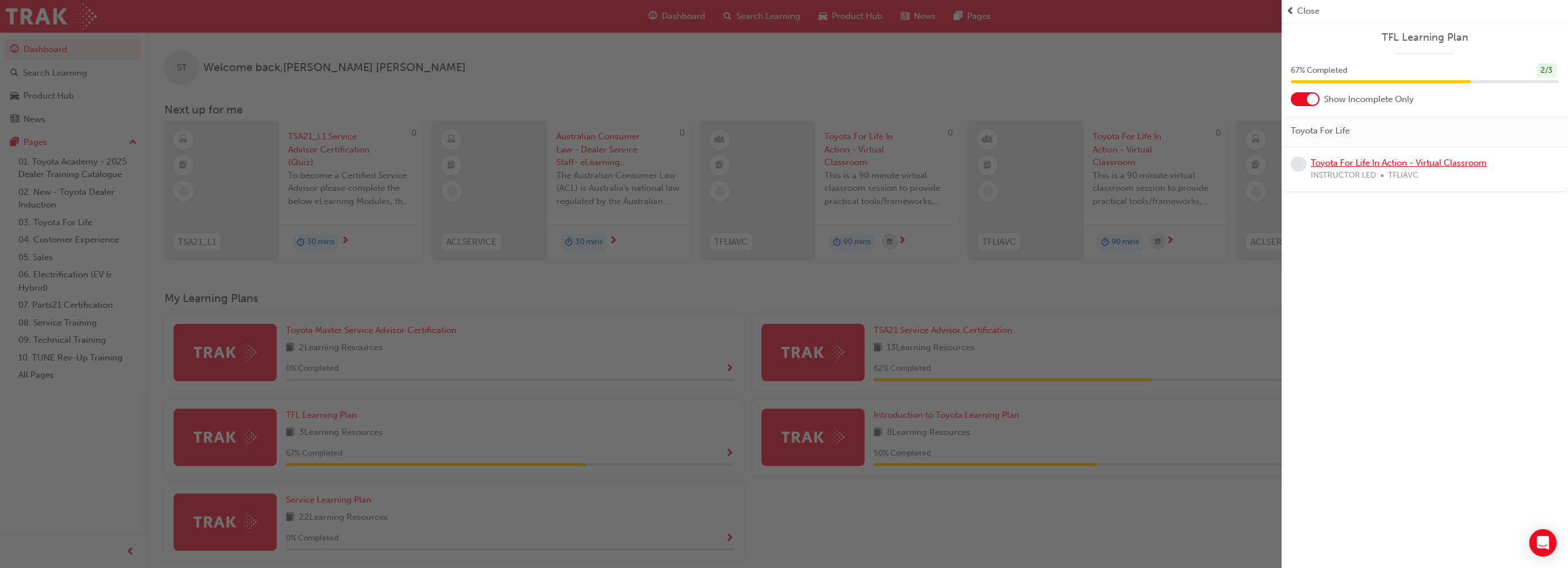
click at [1464, 158] on link "Toyota For Life In Action - Virtual Classroom" at bounding box center [1398, 163] width 176 height 10
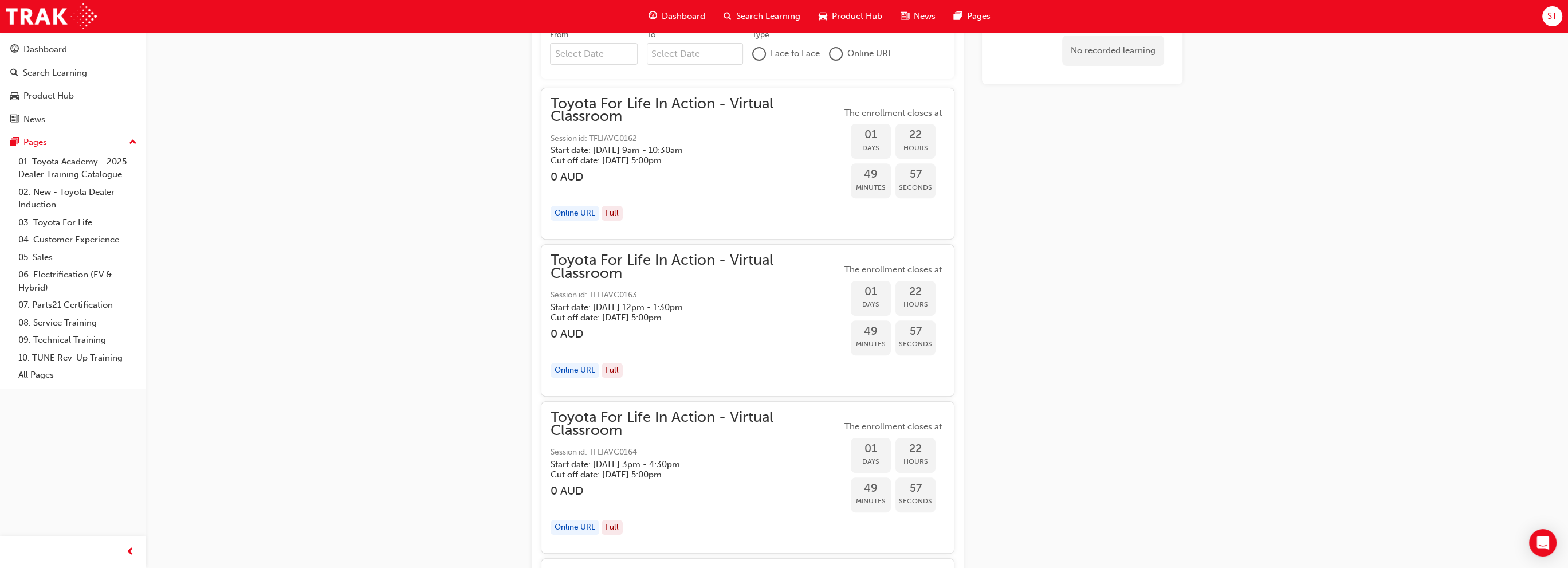
scroll to position [833, 0]
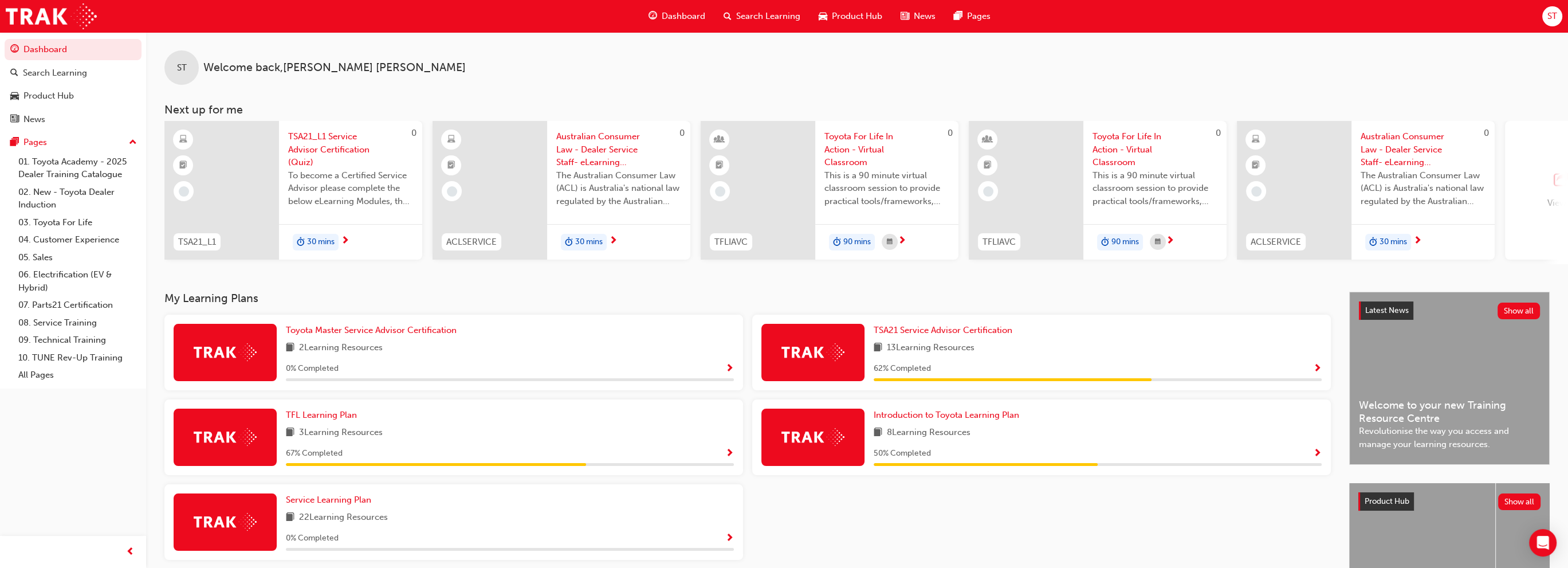
click at [1314, 370] on span "Show Progress" at bounding box center [1317, 369] width 9 height 10
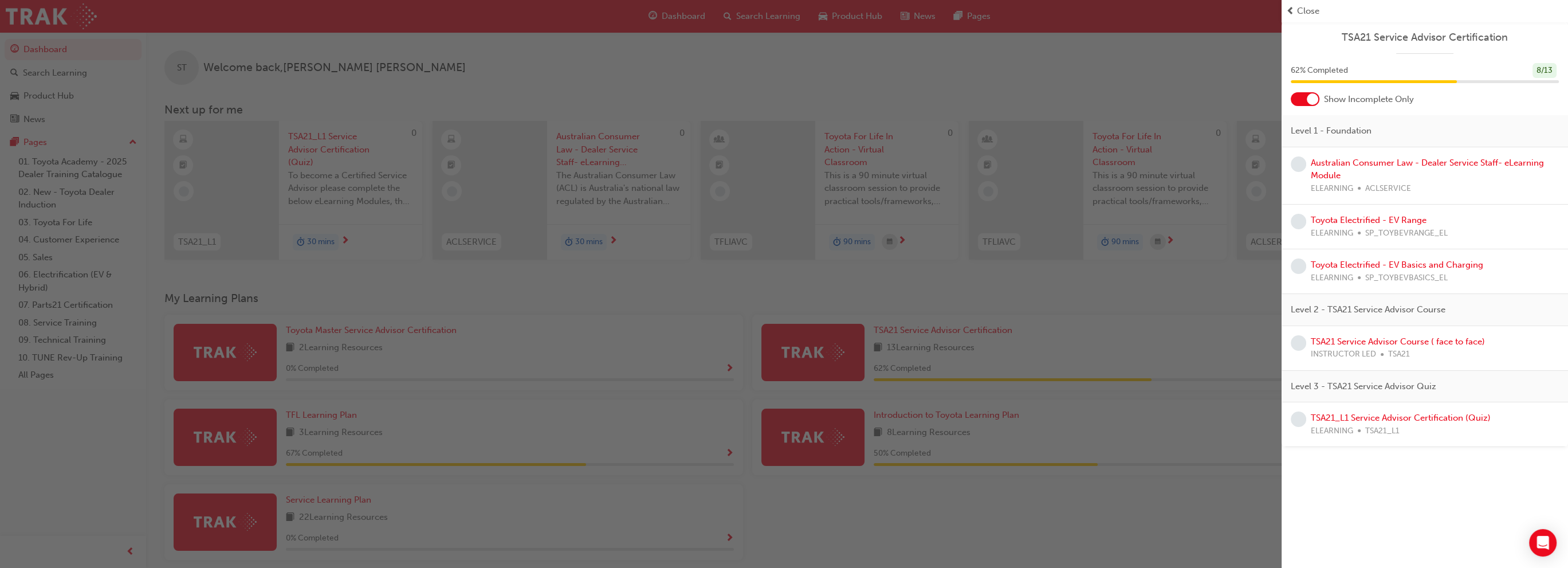
click at [1137, 501] on div "button" at bounding box center [641, 284] width 1282 height 568
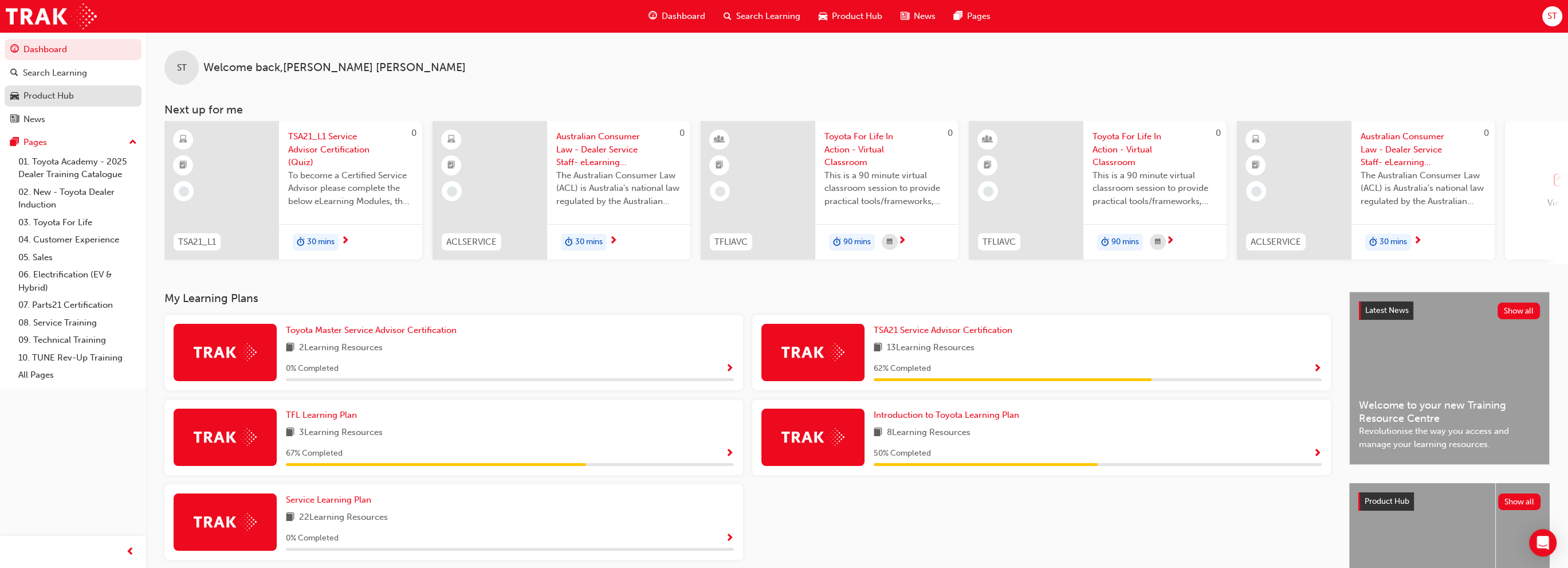
click at [79, 96] on div "Product Hub" at bounding box center [73, 96] width 125 height 15
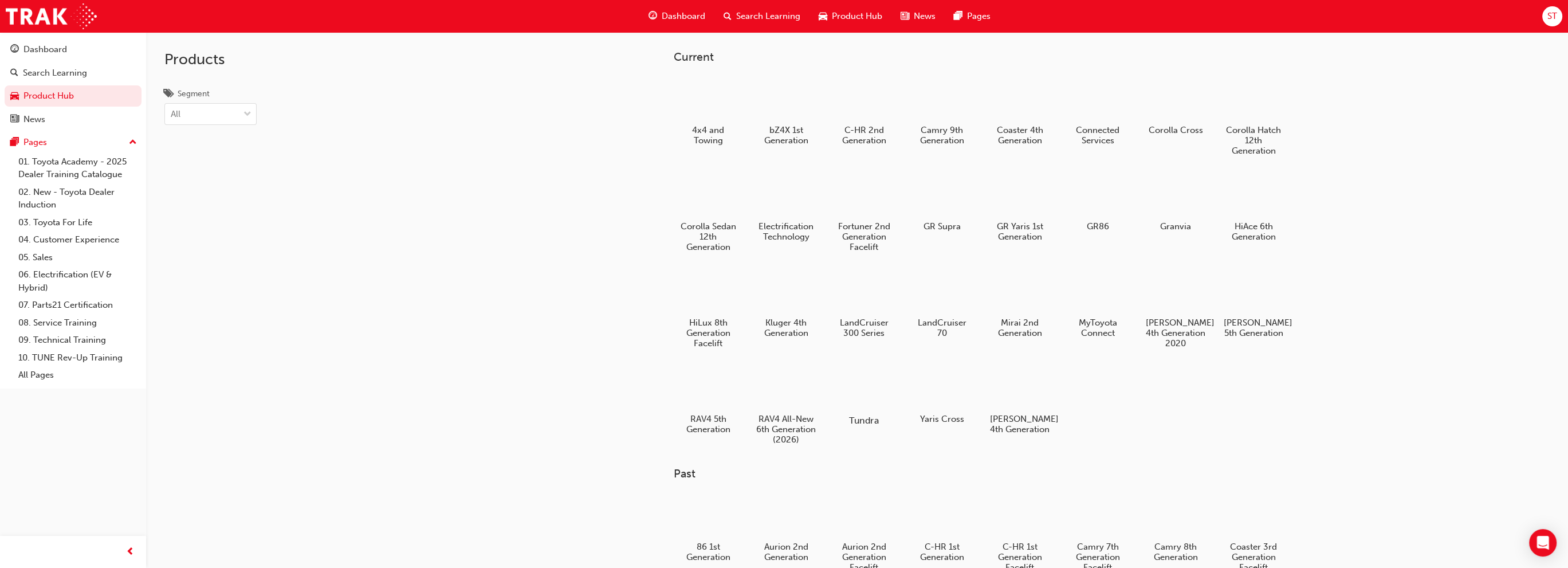
click at [862, 387] on div at bounding box center [864, 387] width 64 height 45
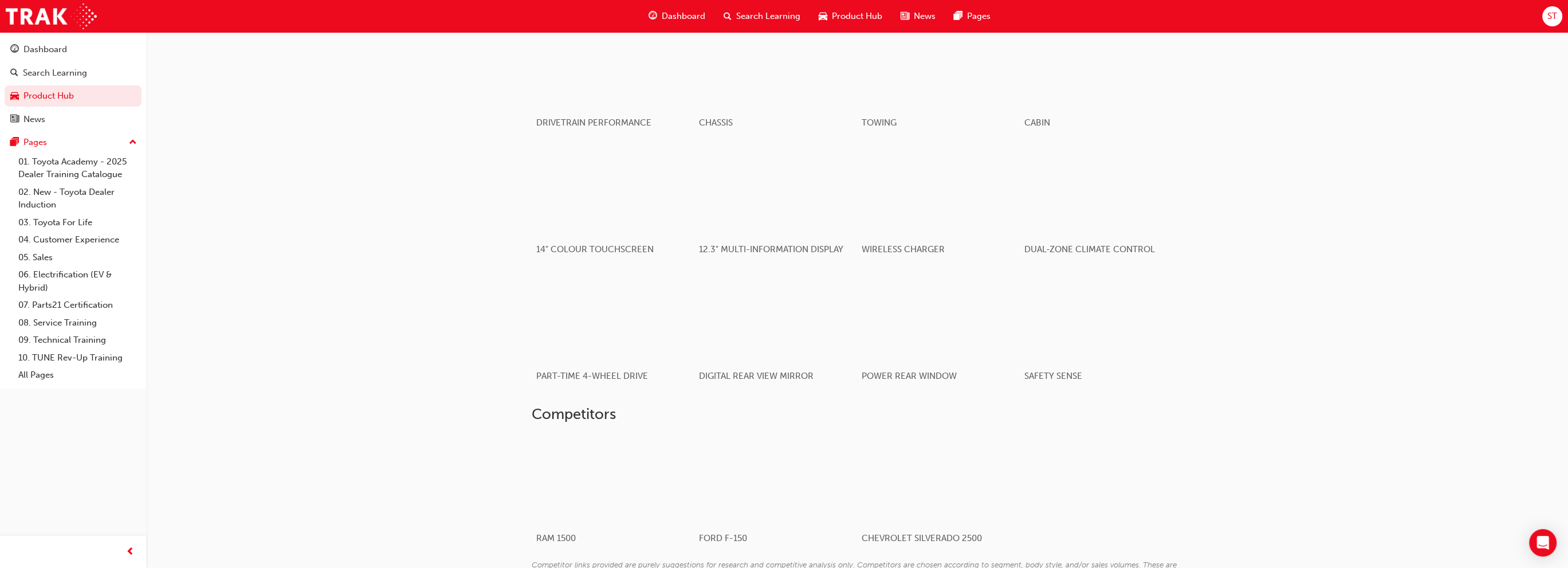
scroll to position [917, 0]
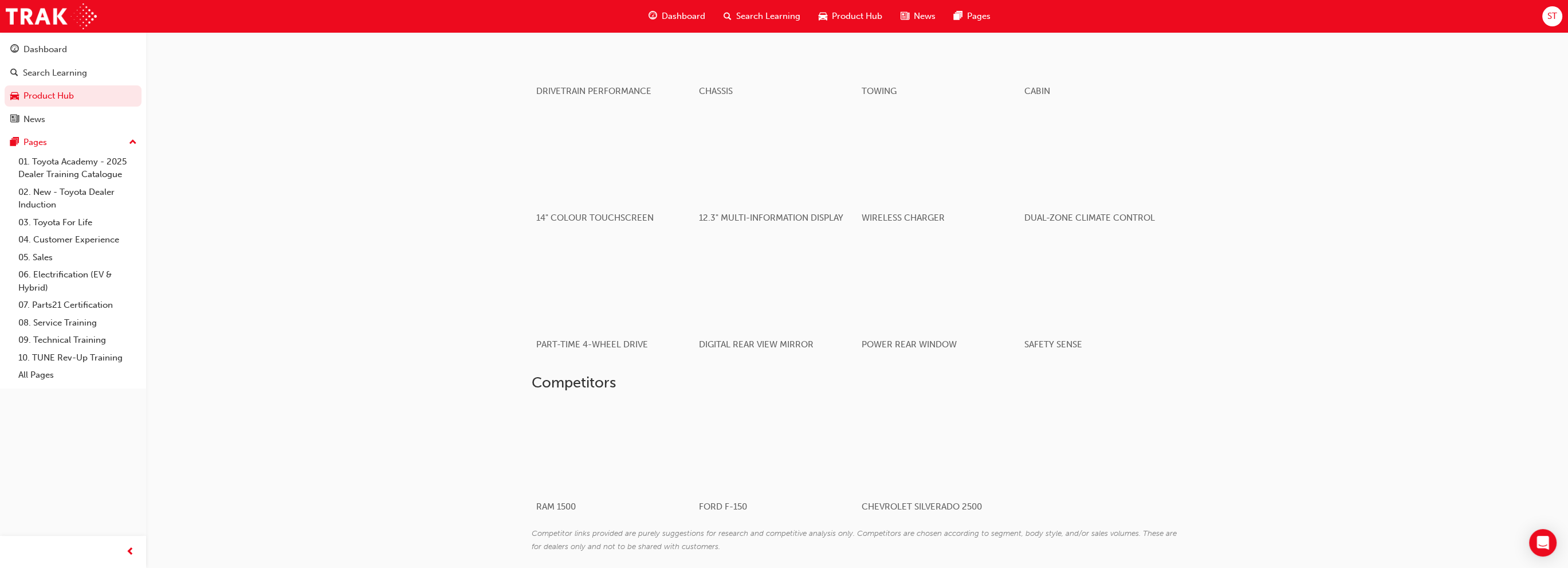
drag, startPoint x: 333, startPoint y: 208, endPoint x: 341, endPoint y: 205, distance: 8.5
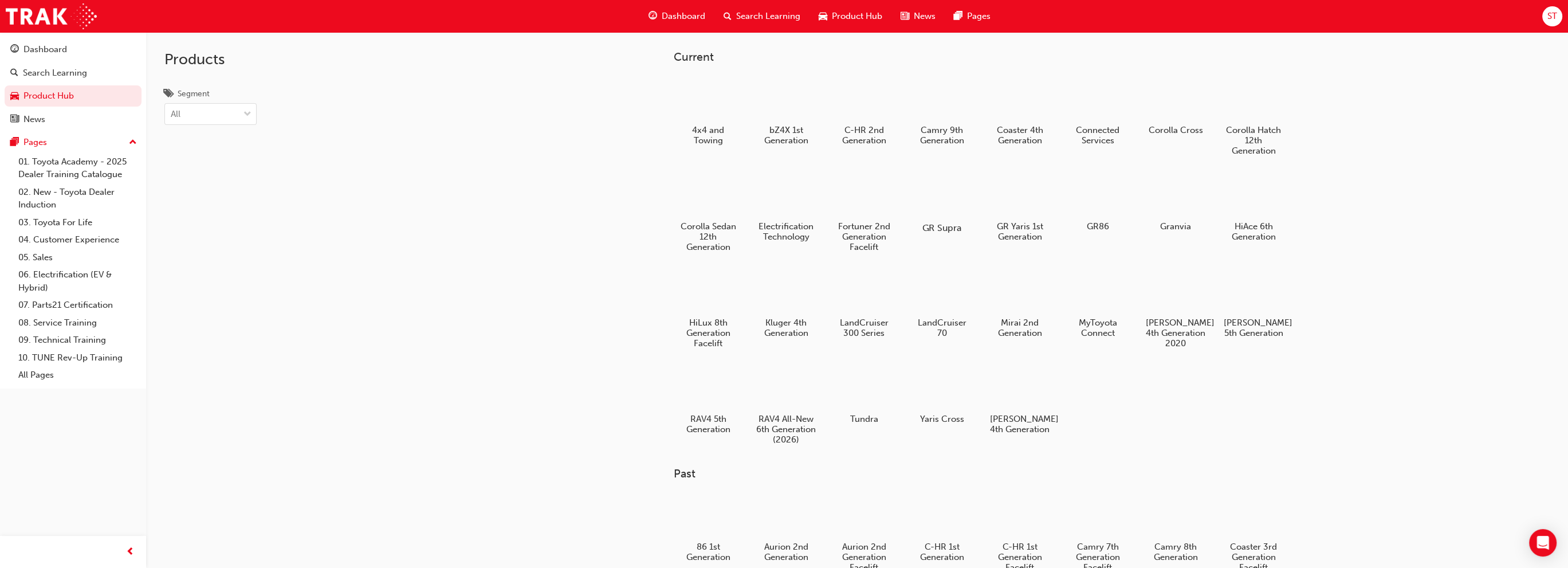
click at [935, 201] on div at bounding box center [942, 195] width 64 height 46
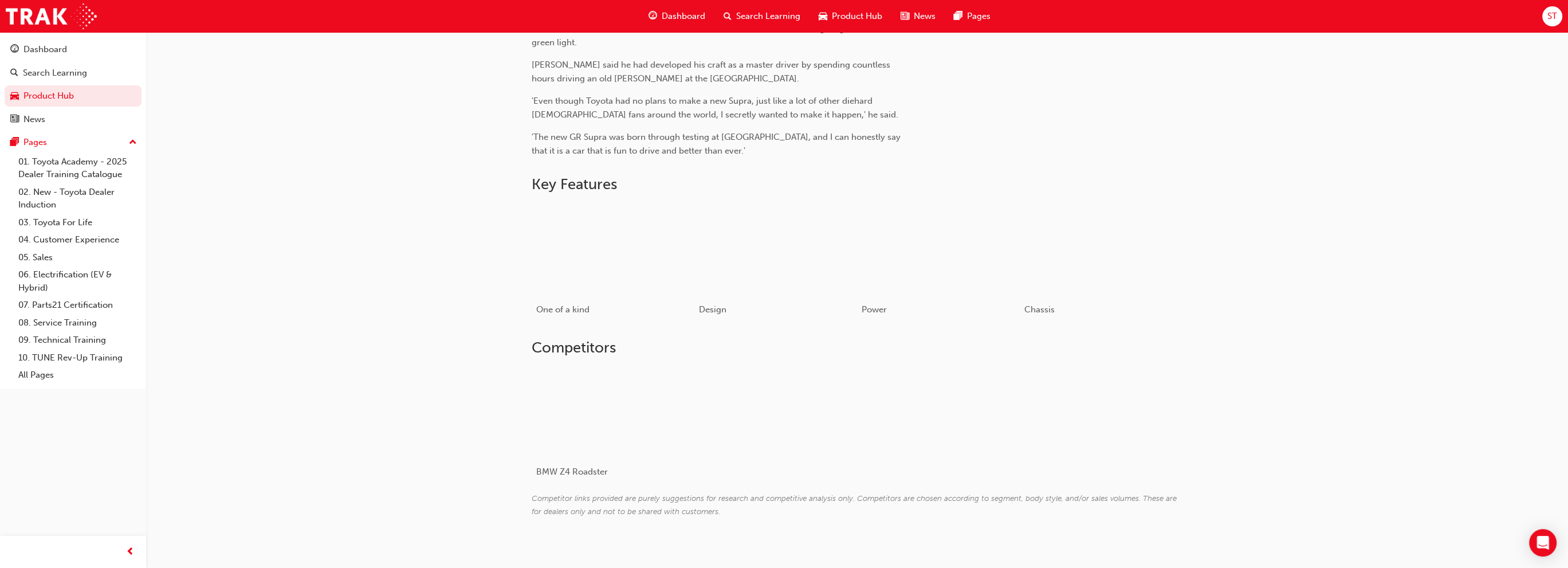
scroll to position [439, 0]
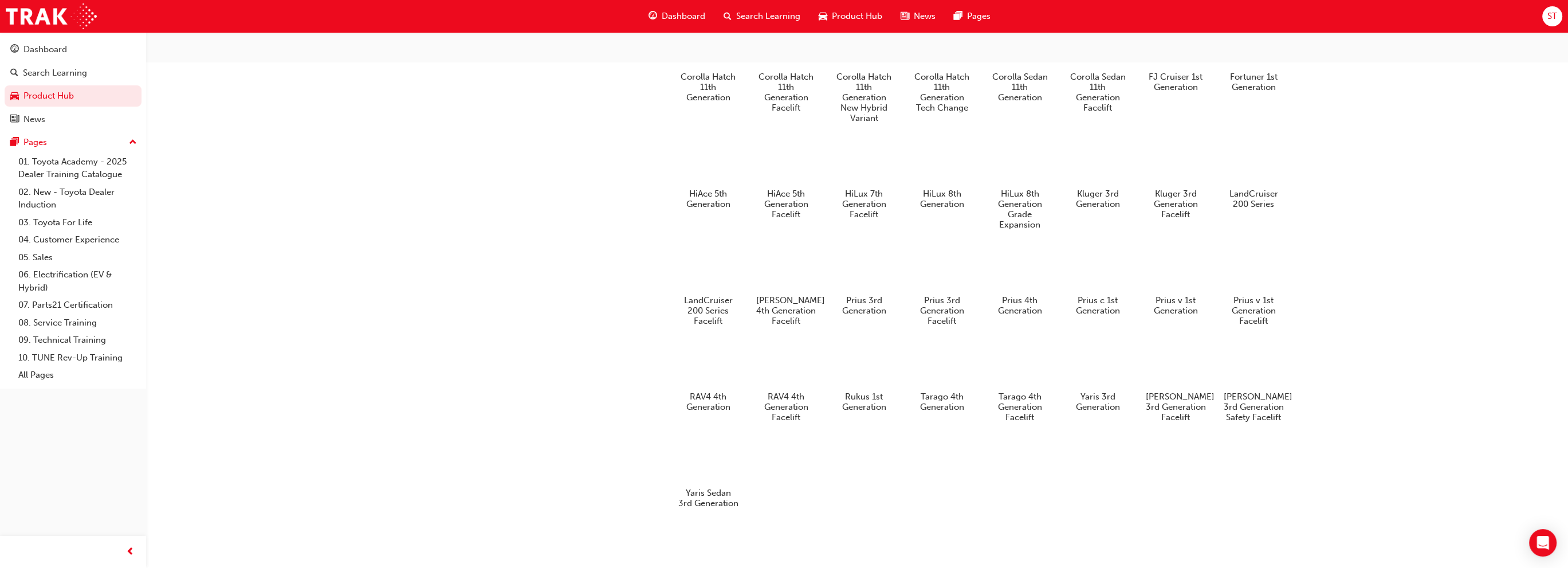
scroll to position [587, 0]
click at [83, 75] on div "Search Learning" at bounding box center [55, 73] width 64 height 13
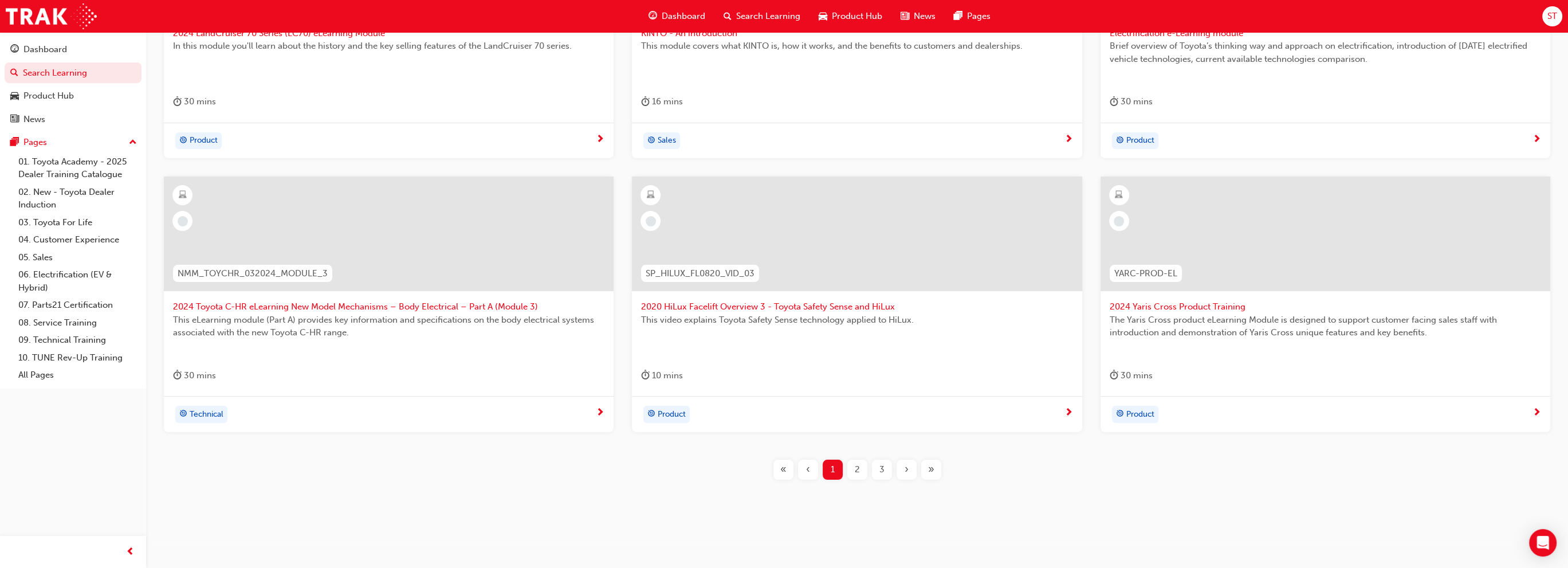
scroll to position [367, 0]
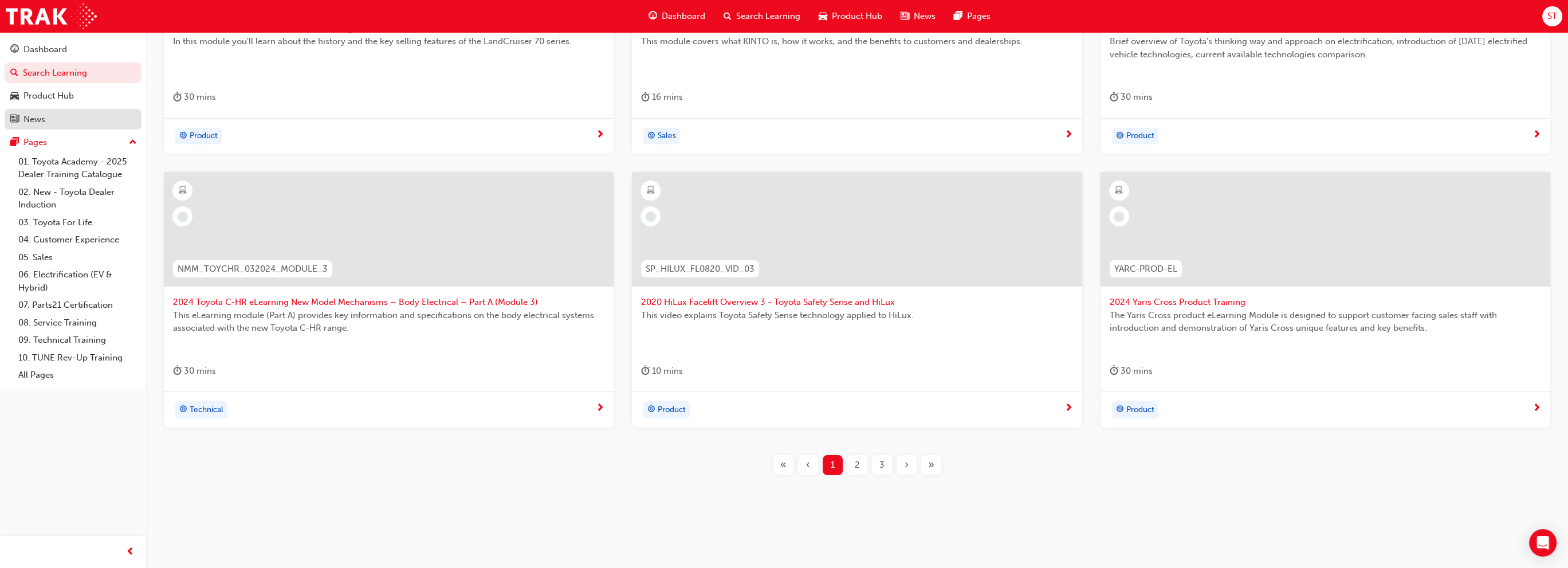
click at [81, 119] on div "News" at bounding box center [73, 119] width 125 height 15
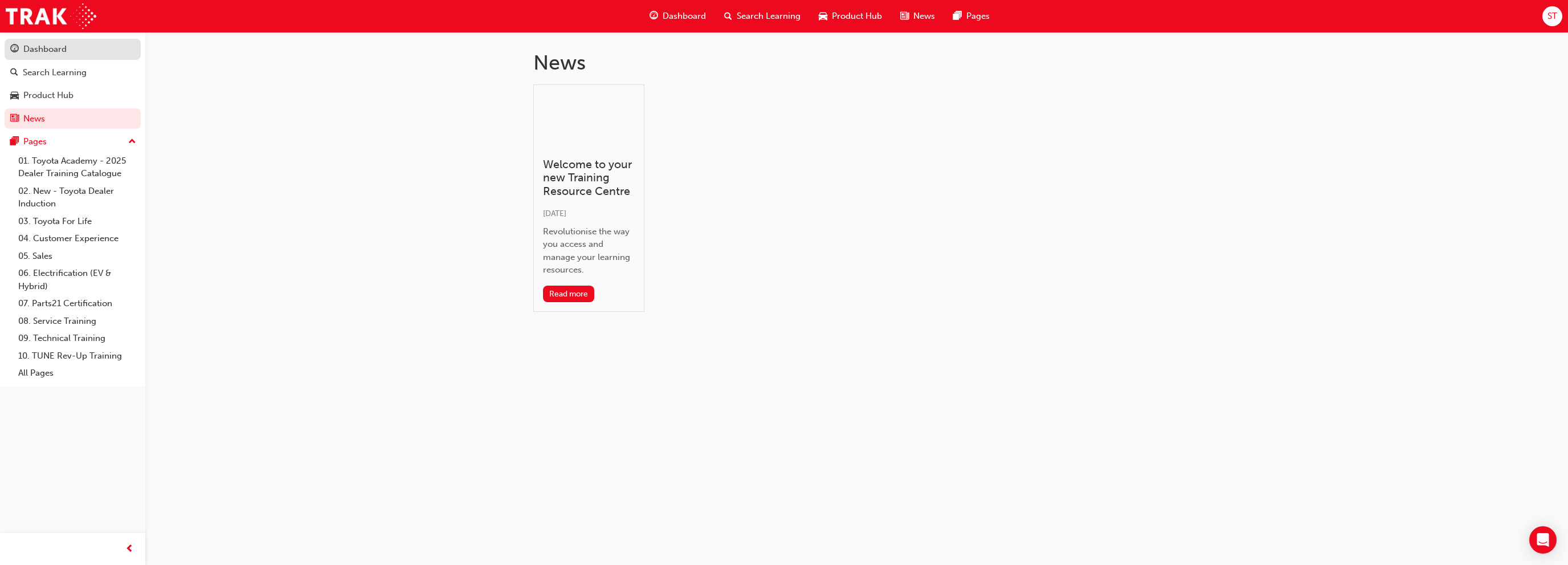
click at [55, 59] on link "Dashboard" at bounding box center [72, 49] width 136 height 21
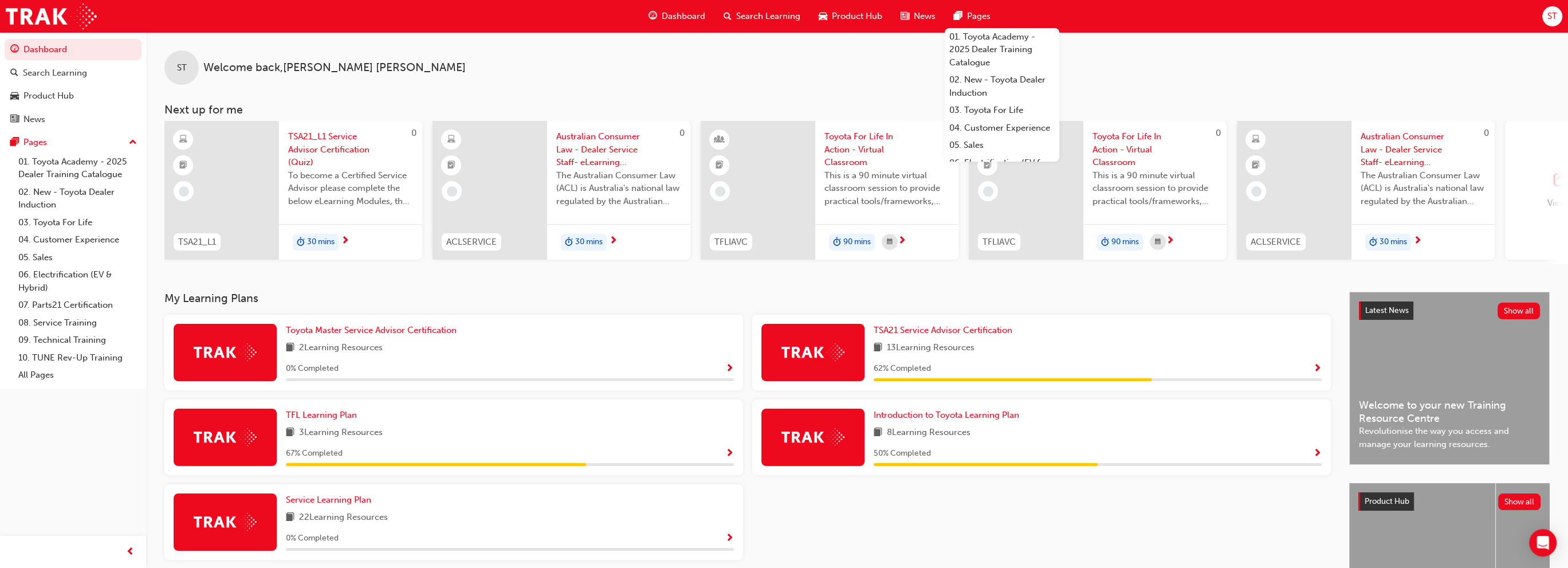
click at [983, 23] on div "Pages" at bounding box center [972, 16] width 55 height 24
